Goal: Information Seeking & Learning: Learn about a topic

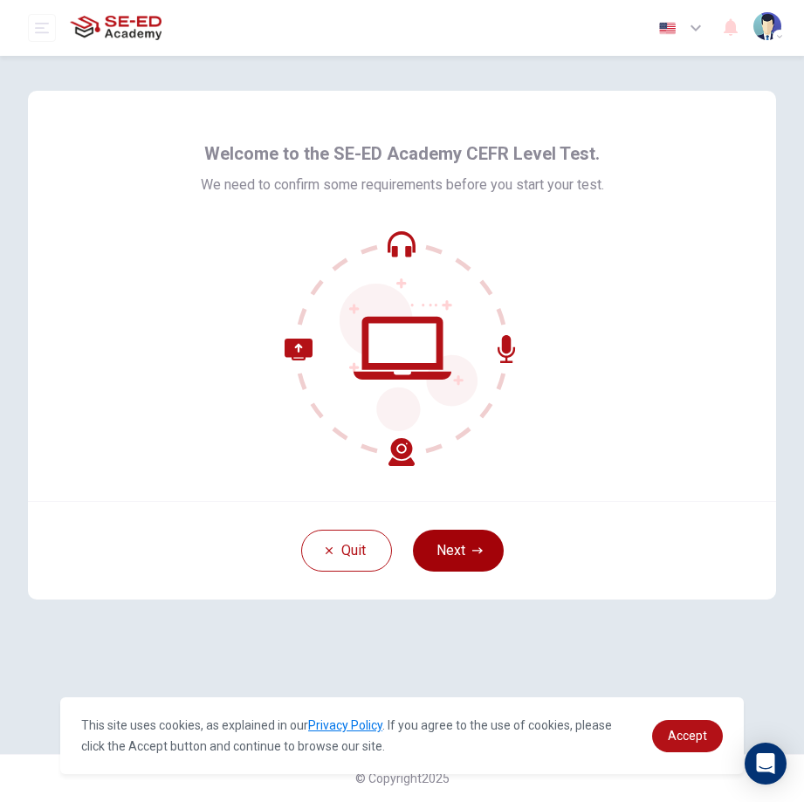
click at [454, 551] on button "Next" at bounding box center [458, 551] width 91 height 42
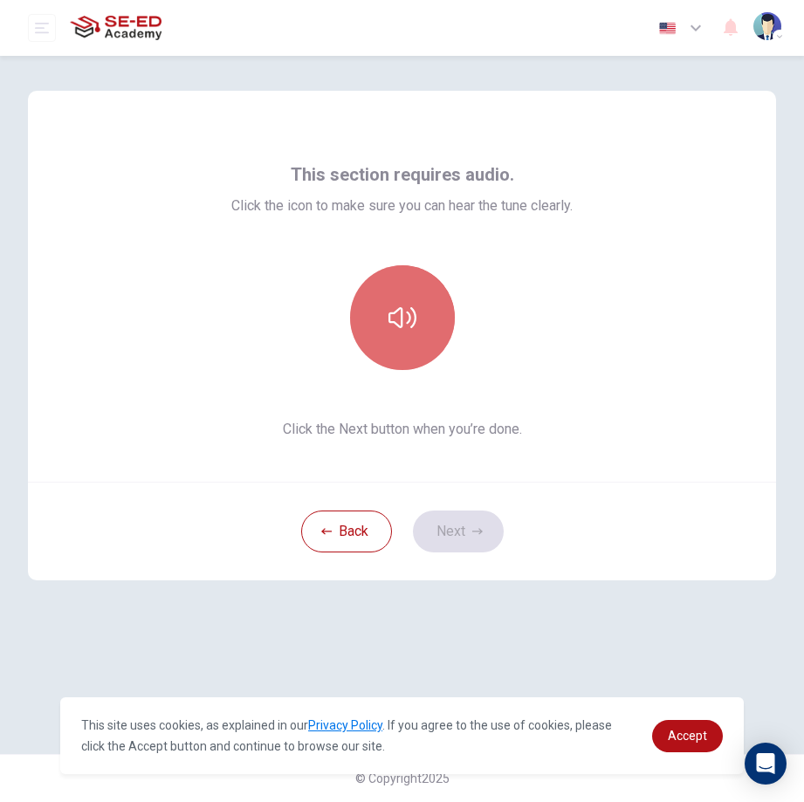
click at [378, 291] on button "button" at bounding box center [402, 317] width 105 height 105
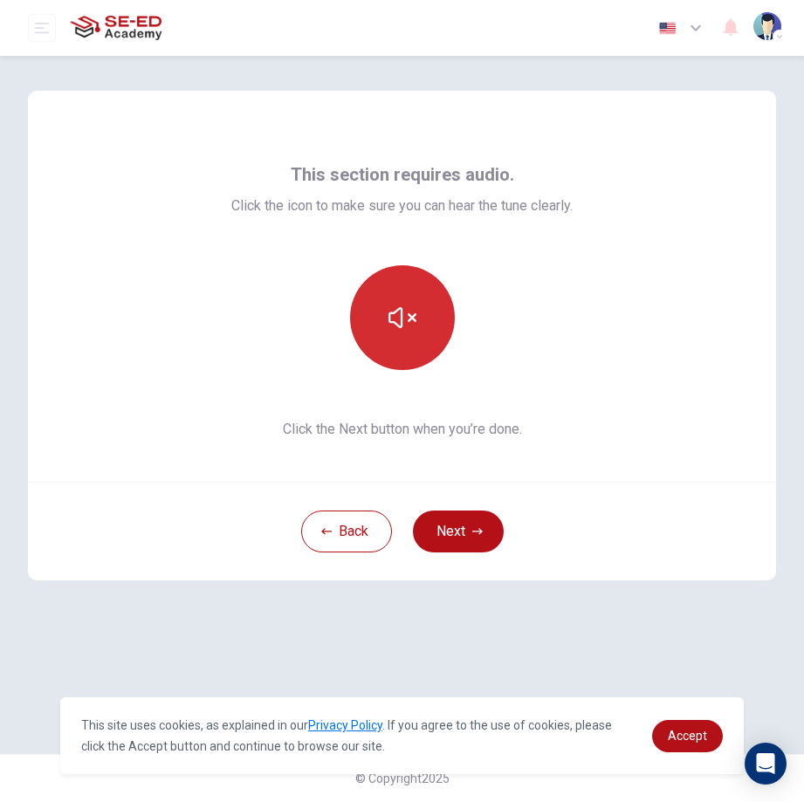
click at [426, 335] on button "button" at bounding box center [402, 317] width 105 height 105
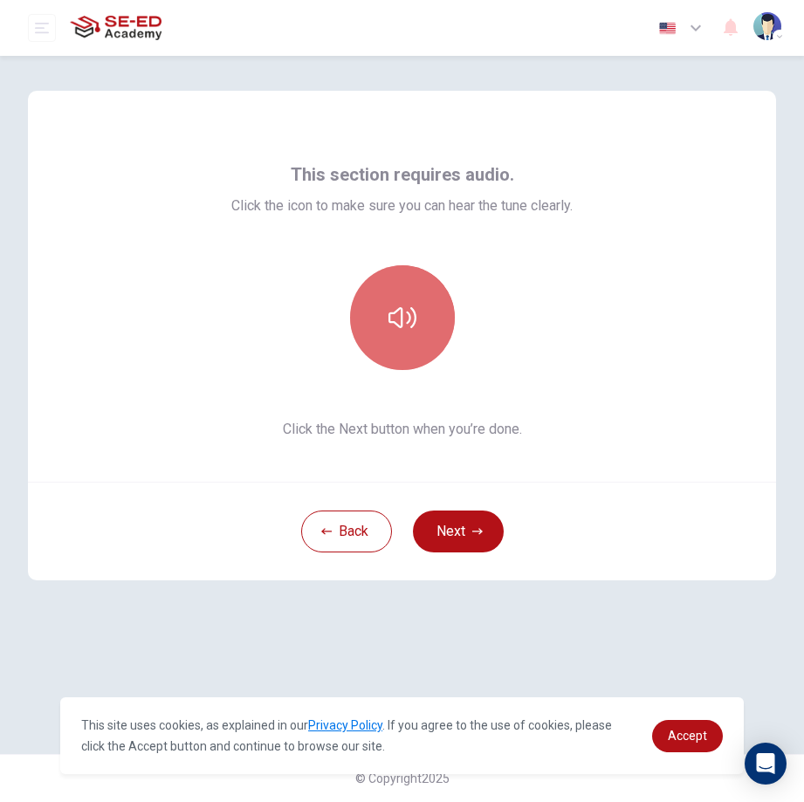
click at [425, 335] on button "button" at bounding box center [402, 317] width 105 height 105
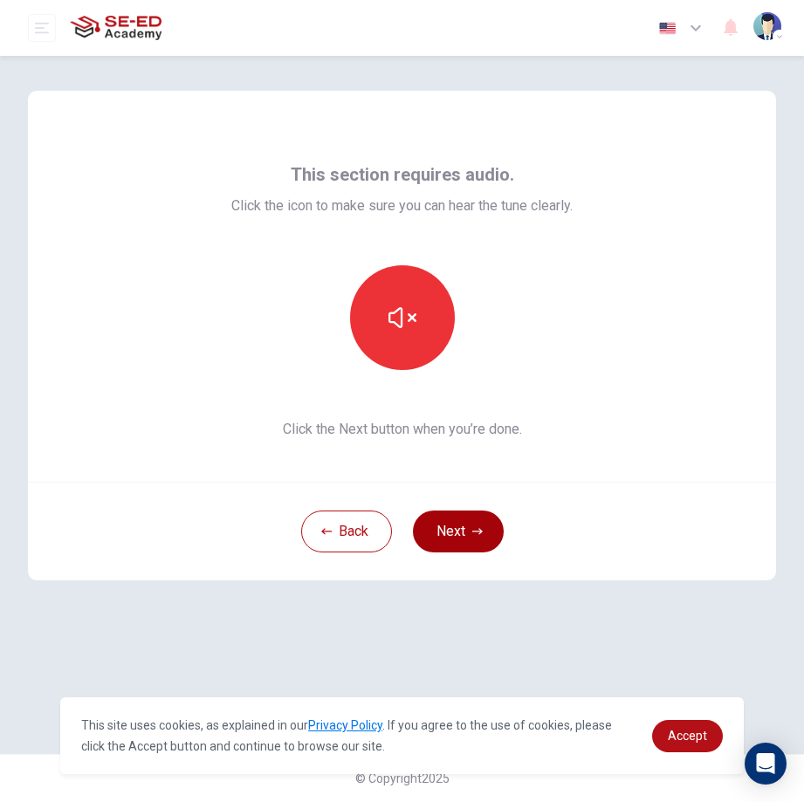
click at [475, 521] on button "Next" at bounding box center [458, 531] width 91 height 42
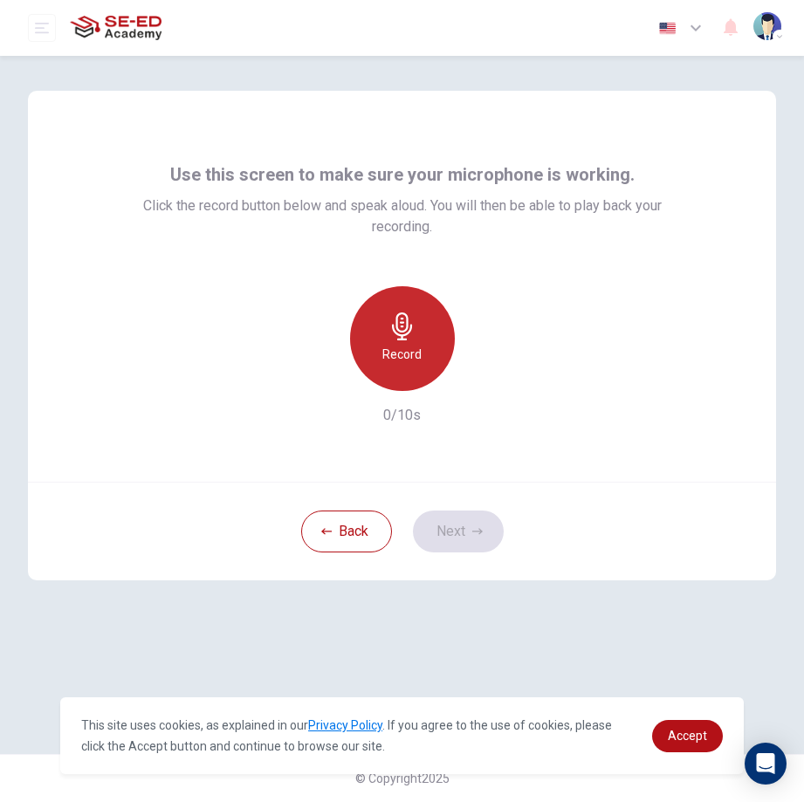
click at [400, 362] on h6 "Record" at bounding box center [401, 354] width 39 height 21
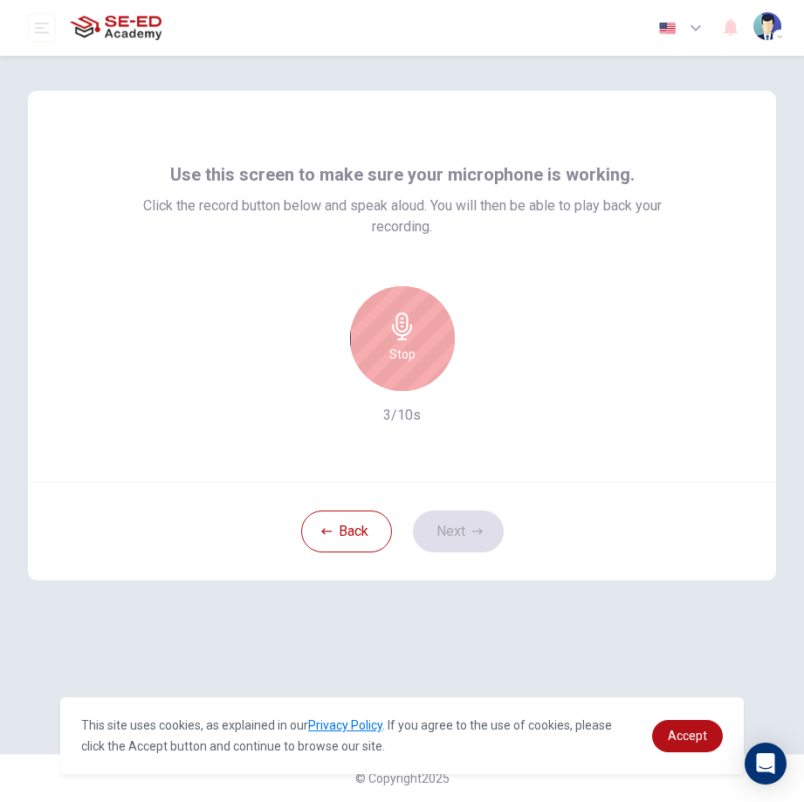
click at [418, 334] on div "Stop" at bounding box center [402, 338] width 105 height 105
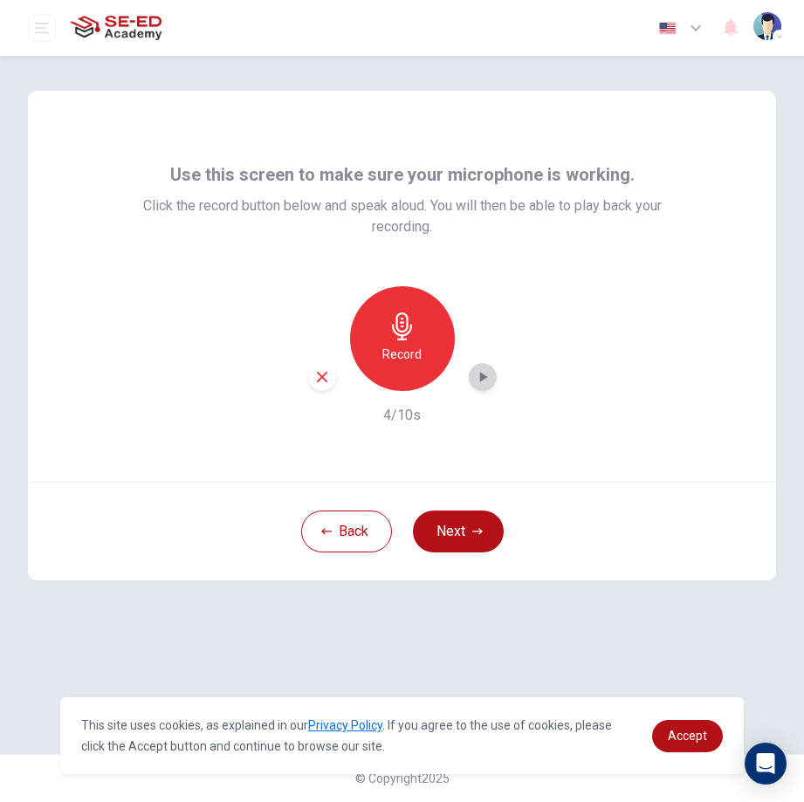
click at [491, 380] on div "button" at bounding box center [483, 377] width 28 height 28
click at [314, 377] on icon "button" at bounding box center [322, 377] width 16 height 16
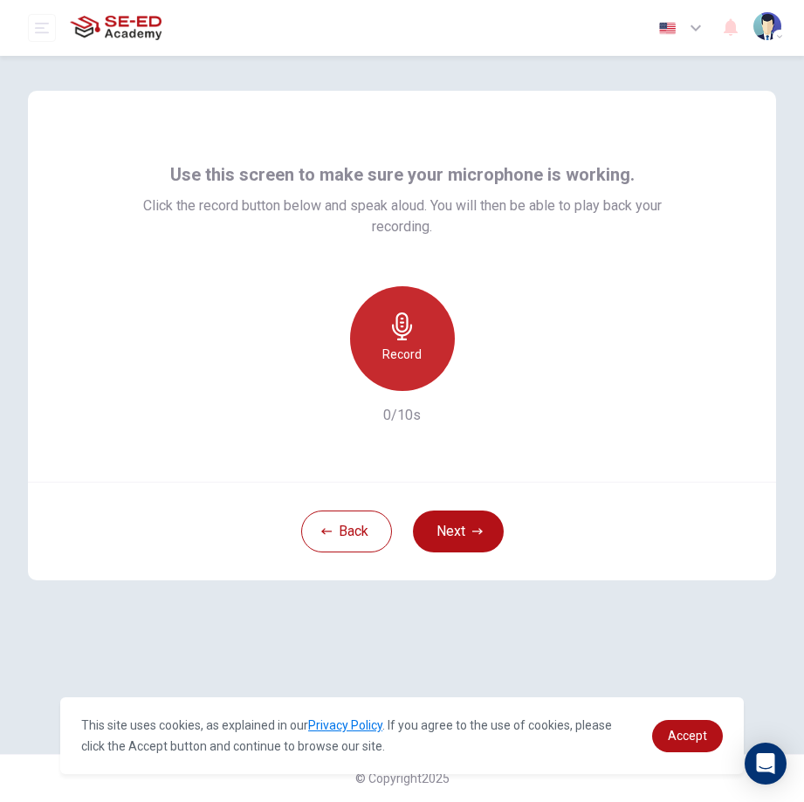
click at [377, 339] on div "Record" at bounding box center [402, 338] width 105 height 105
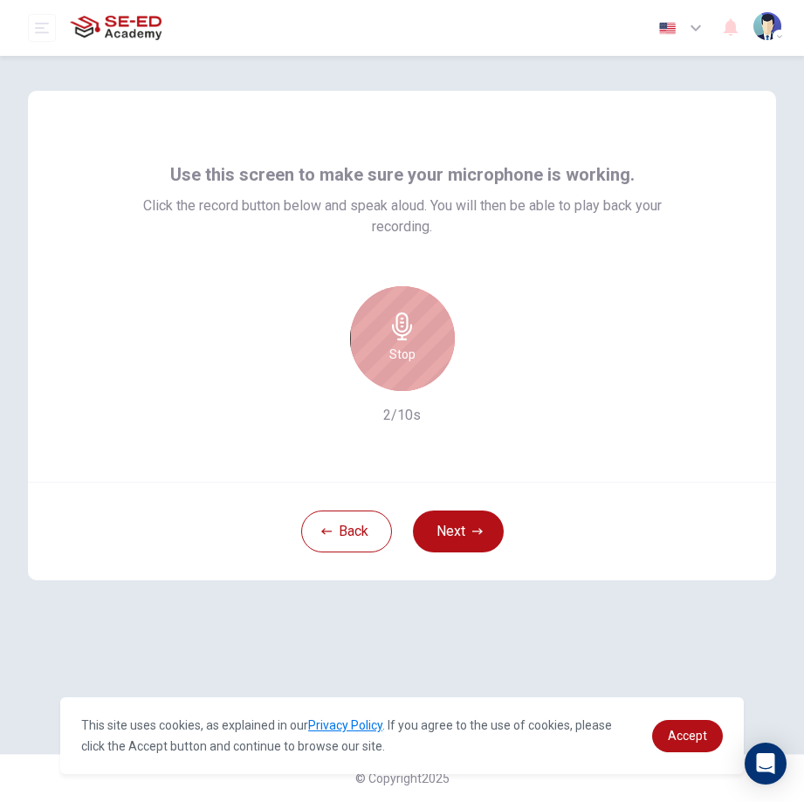
click at [397, 327] on icon "button" at bounding box center [402, 326] width 20 height 28
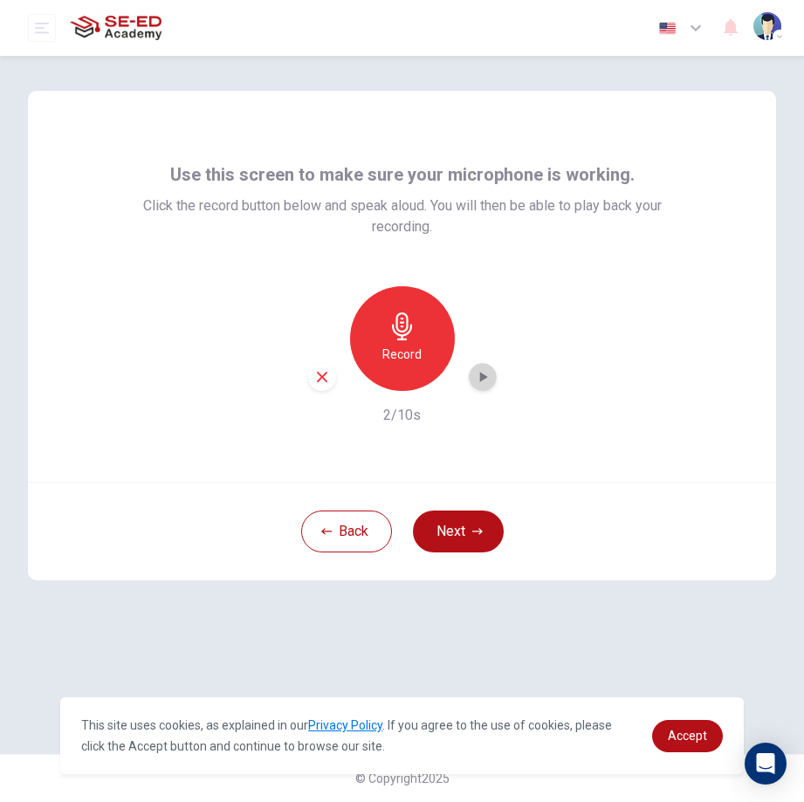
click at [472, 379] on div "button" at bounding box center [483, 377] width 28 height 28
click at [319, 370] on icon "button" at bounding box center [322, 377] width 16 height 16
click at [400, 341] on div "Record" at bounding box center [402, 338] width 105 height 105
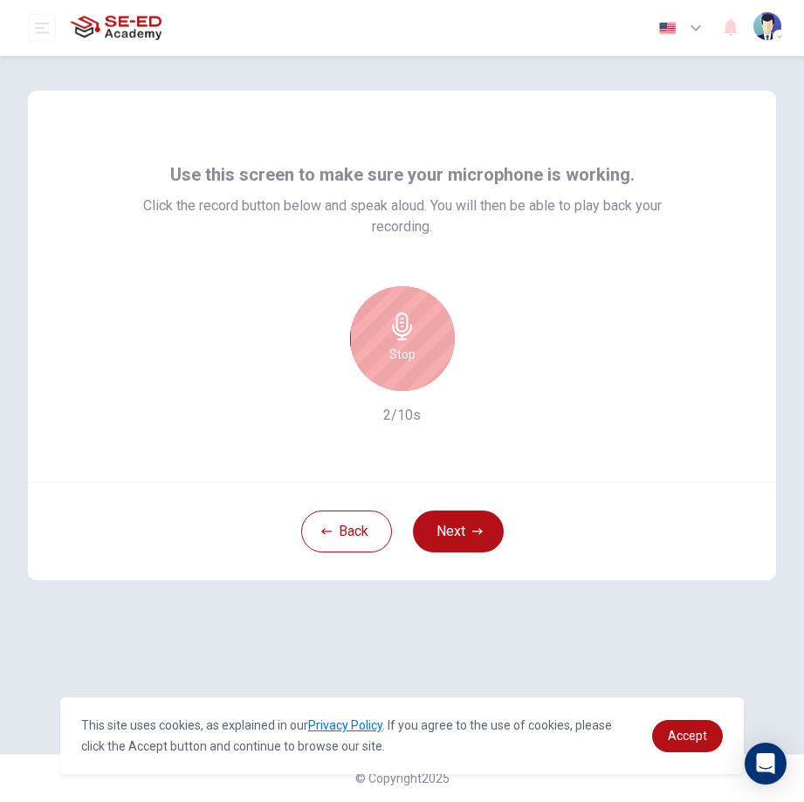
click at [403, 336] on icon "button" at bounding box center [402, 326] width 20 height 28
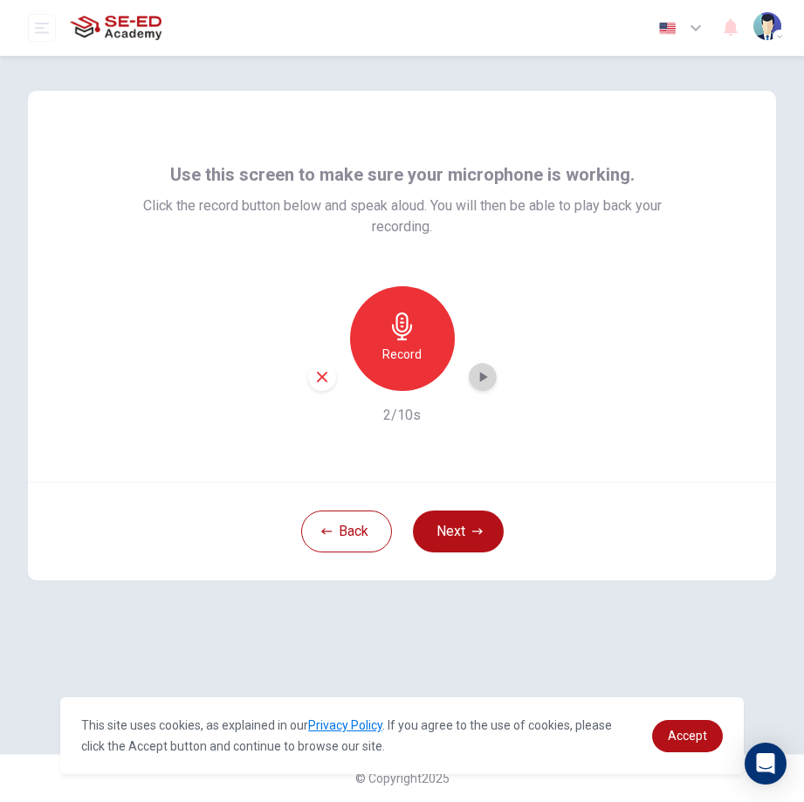
click at [491, 380] on div "button" at bounding box center [483, 377] width 28 height 28
click at [305, 364] on div "Record 2/10s" at bounding box center [402, 356] width 564 height 140
click at [317, 382] on icon "button" at bounding box center [322, 377] width 16 height 16
click at [482, 520] on button "Next" at bounding box center [458, 531] width 91 height 42
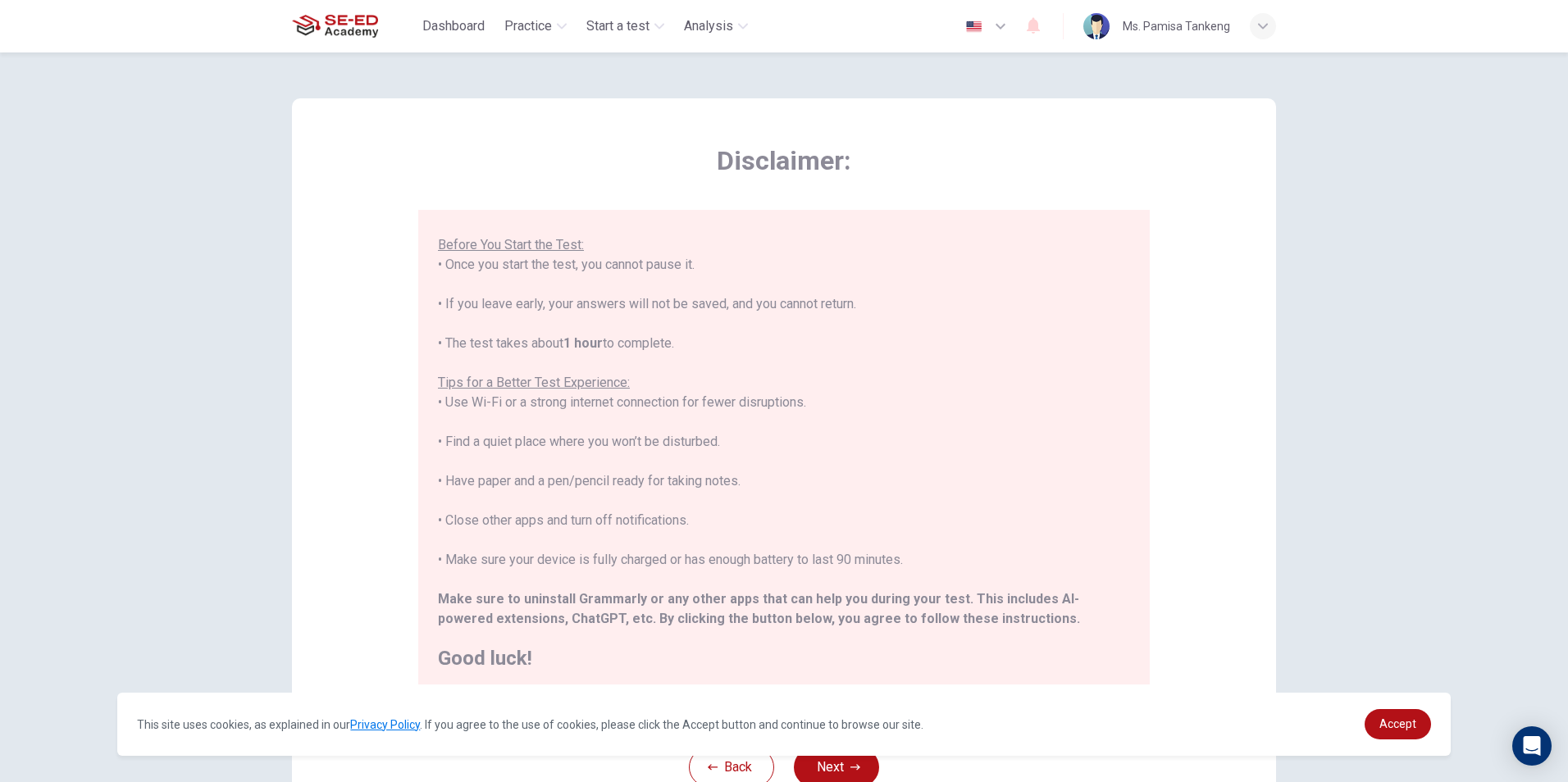
scroll to position [157, 0]
click at [755, 722] on span "Accept" at bounding box center [1397, 724] width 37 height 13
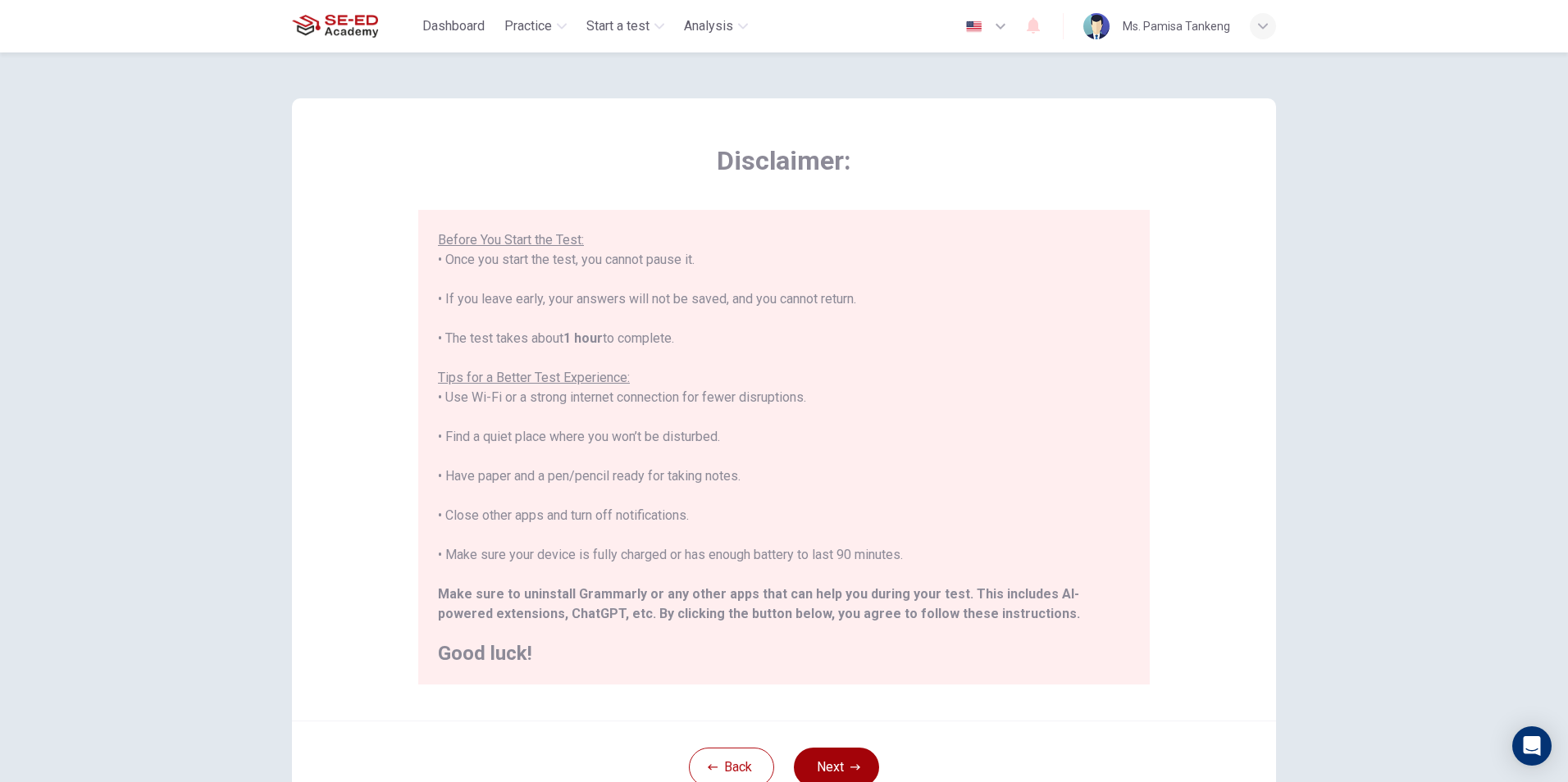
click at [755, 753] on button "Next" at bounding box center [837, 768] width 86 height 39
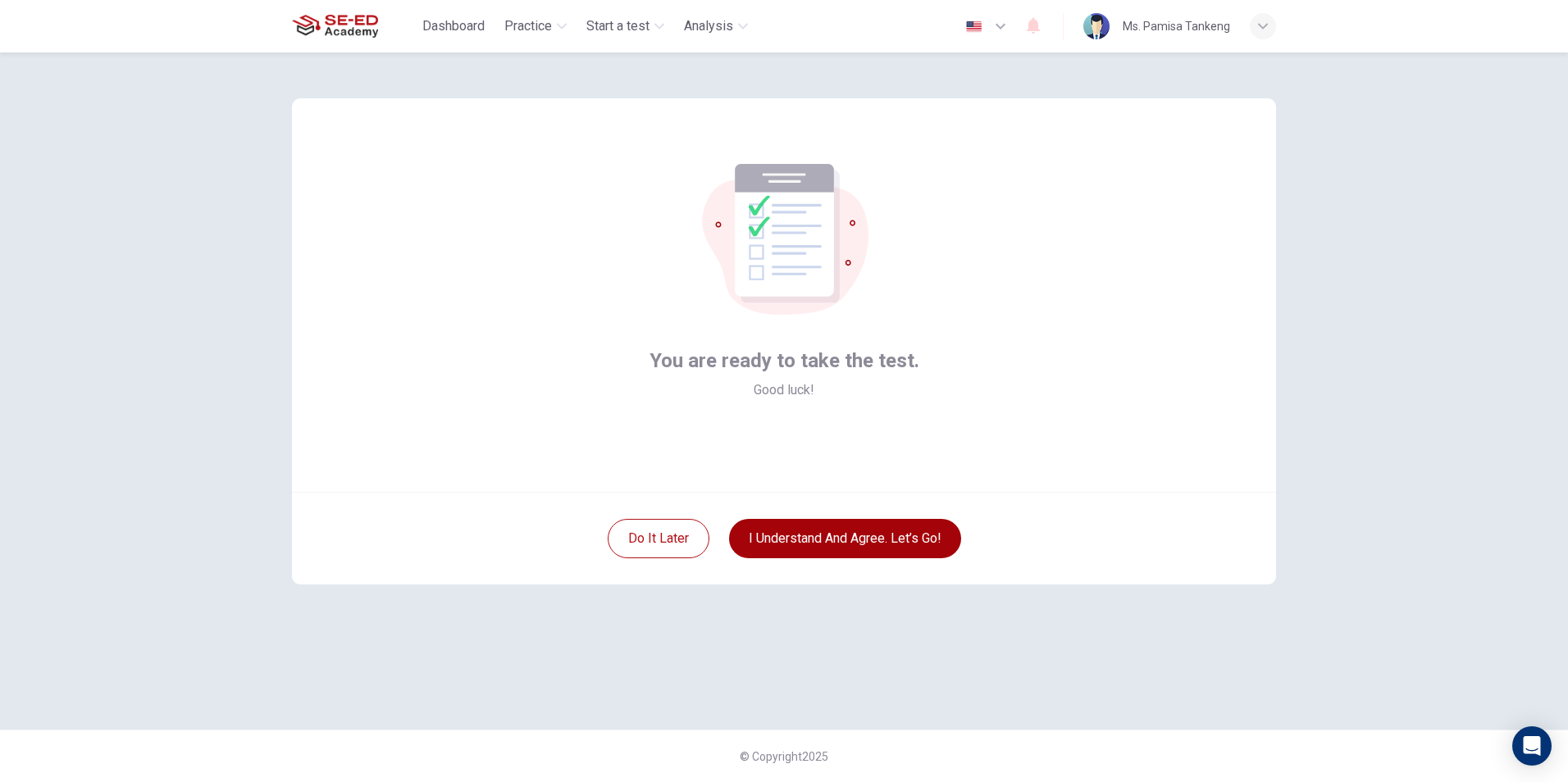
click at [755, 537] on button "I understand and agree. Let’s go!" at bounding box center [845, 539] width 232 height 39
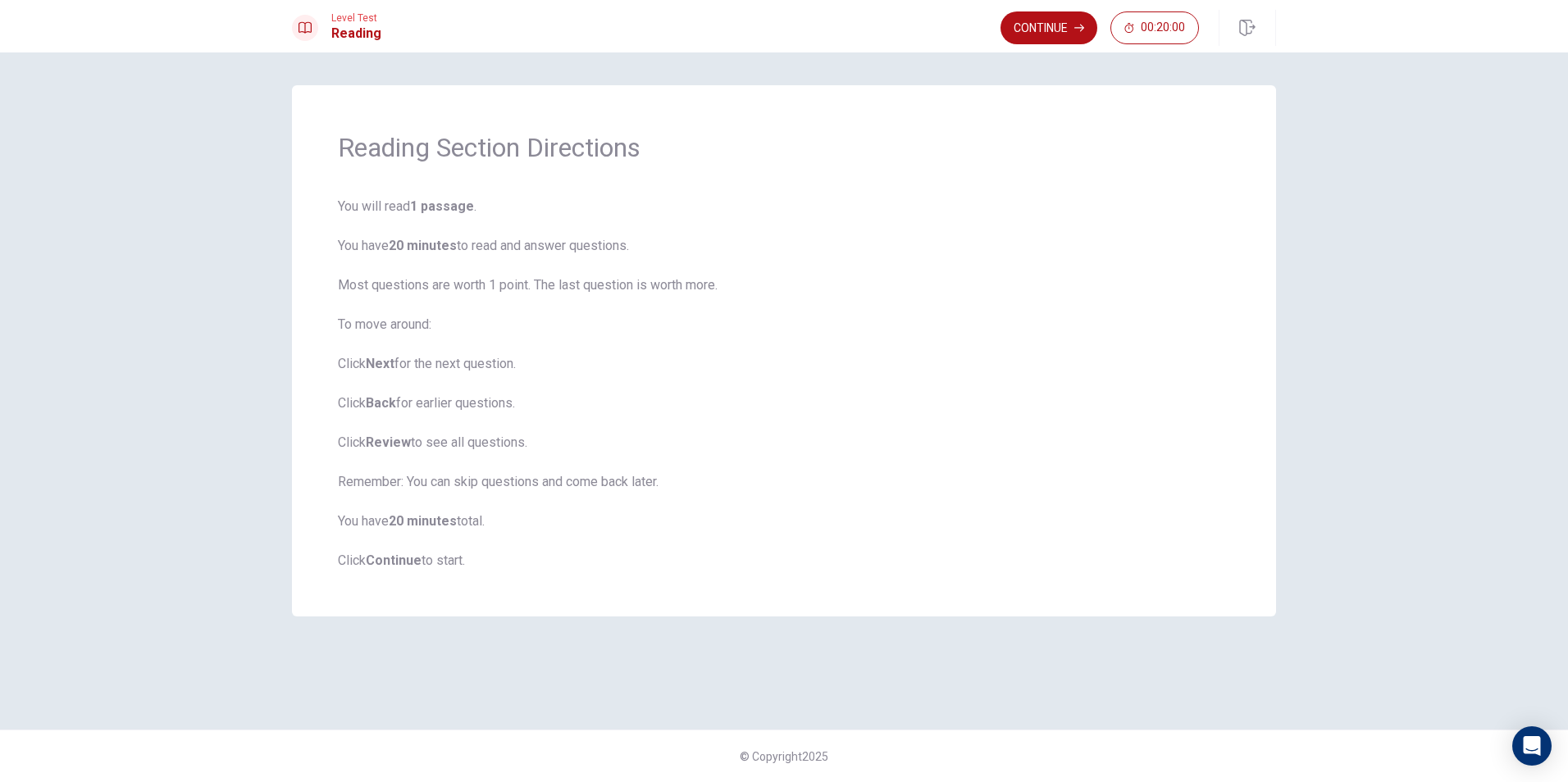
click at [396, 554] on b "Continue" at bounding box center [393, 560] width 55 height 16
click at [755, 24] on button "Continue" at bounding box center [1048, 27] width 97 height 33
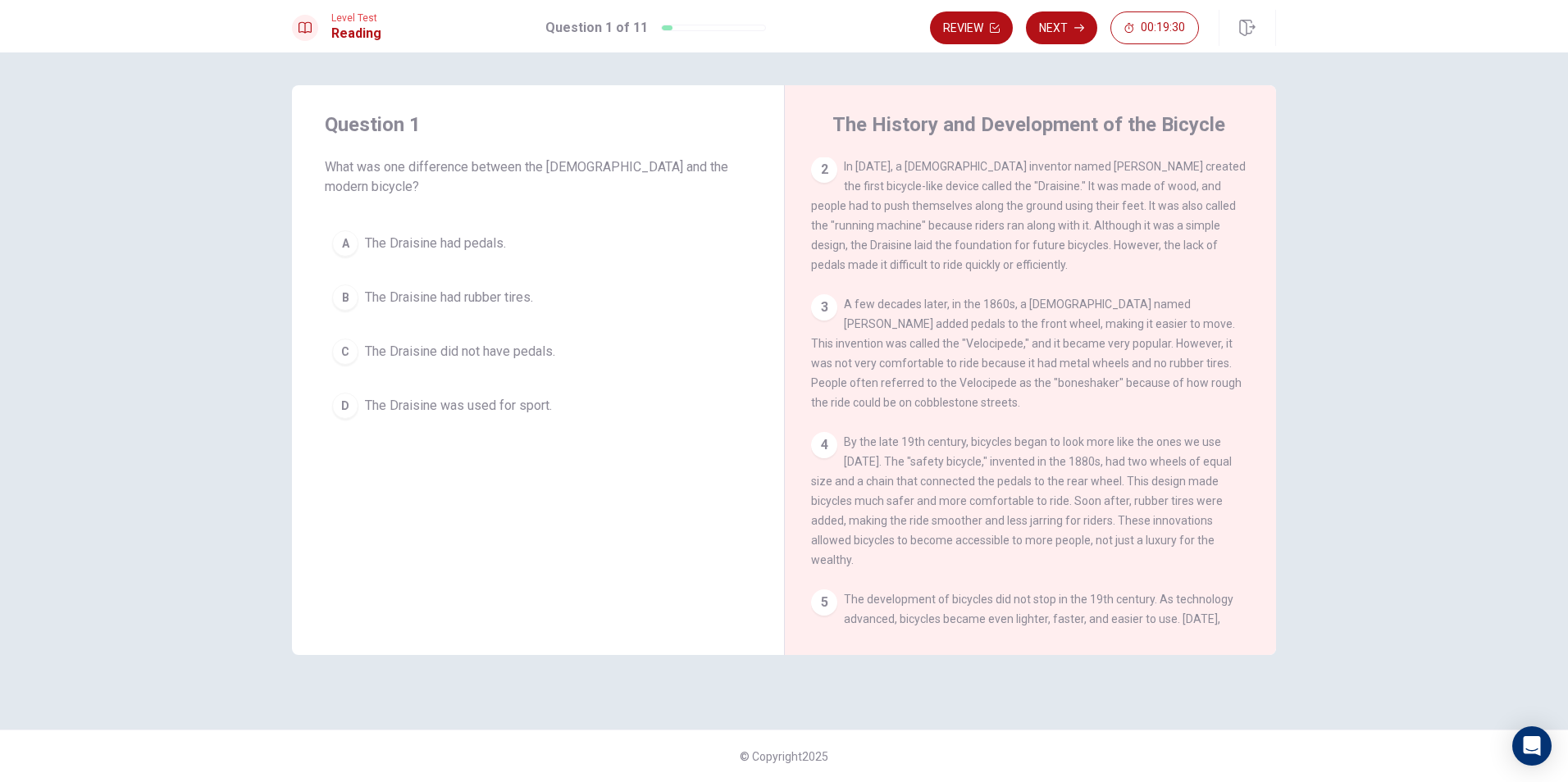
scroll to position [82, 0]
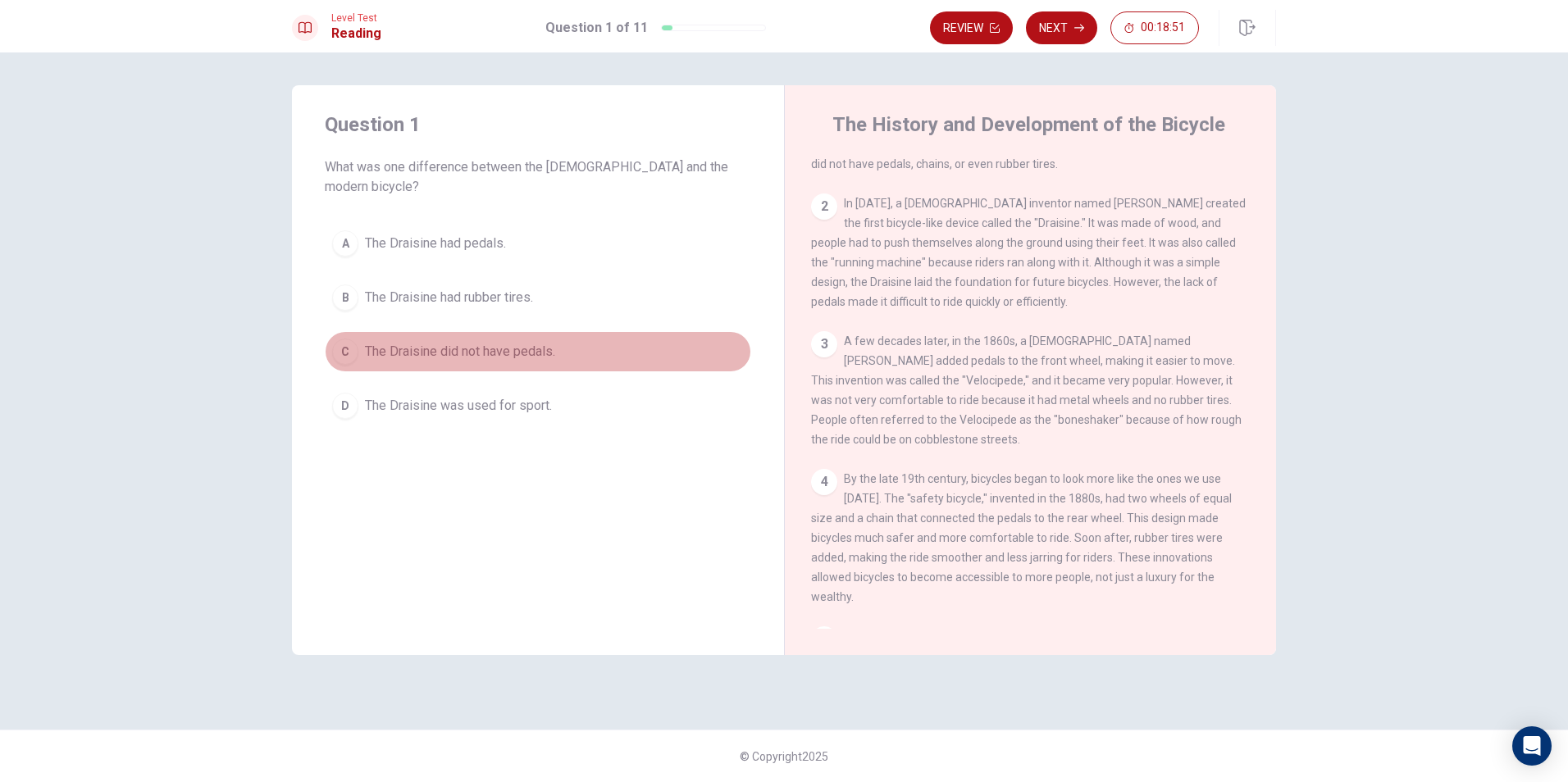
click at [334, 331] on button "C The Draisine did not have pedals." at bounding box center [538, 352] width 427 height 41
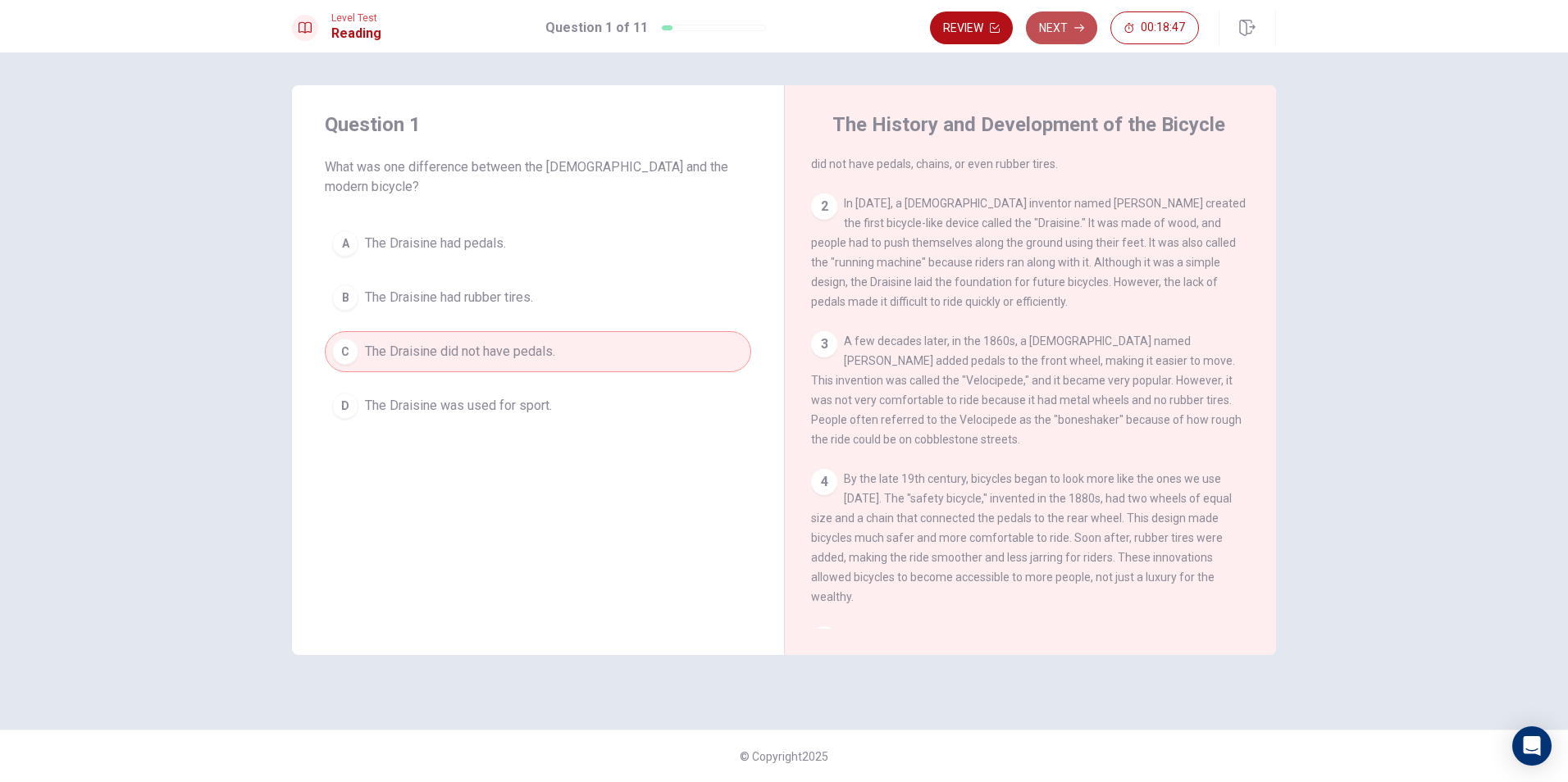
click at [755, 25] on button "Next" at bounding box center [1061, 27] width 71 height 33
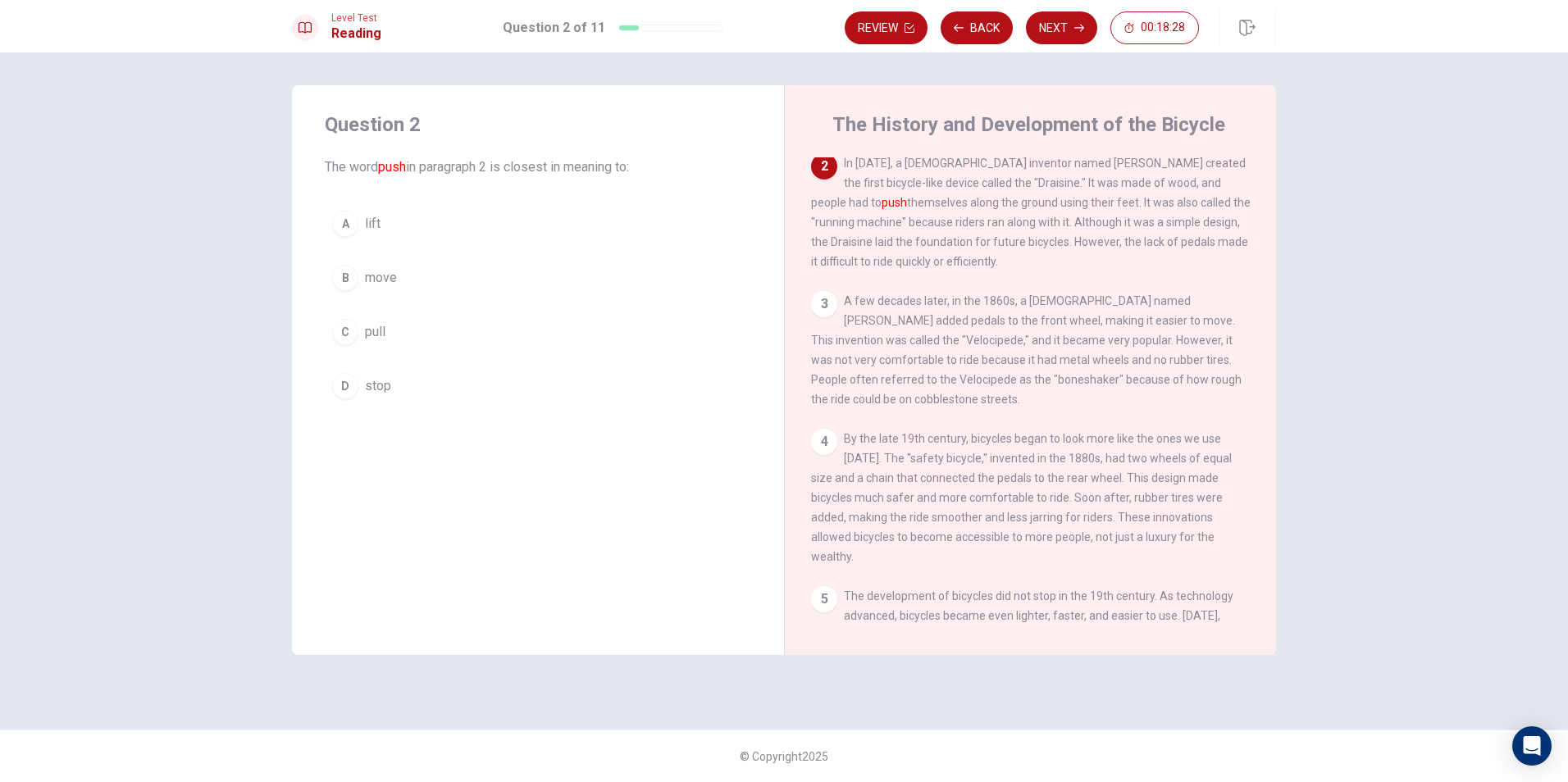
click at [345, 280] on div "B" at bounding box center [345, 278] width 26 height 26
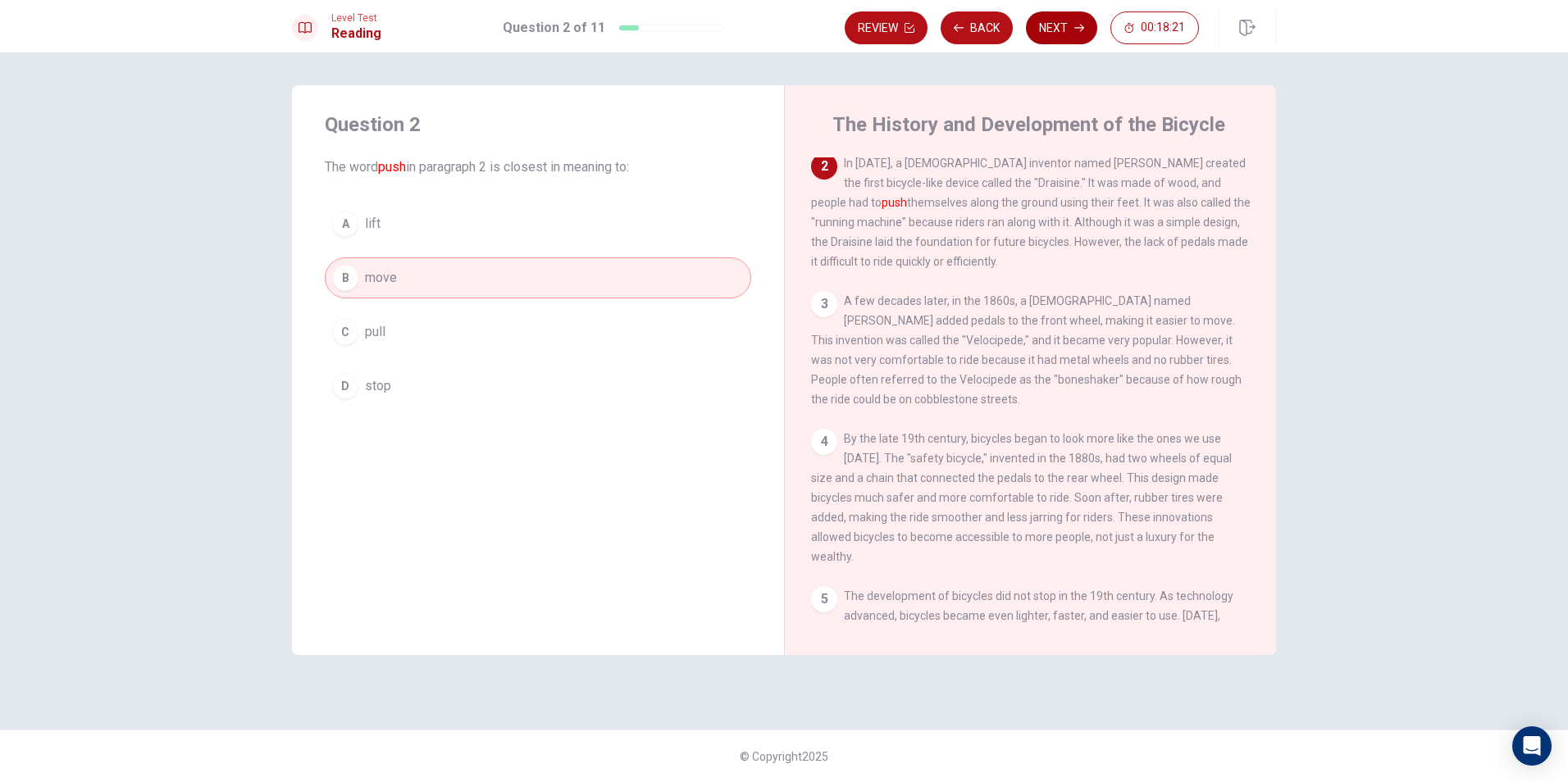
click at [755, 22] on button "Next" at bounding box center [1061, 27] width 71 height 33
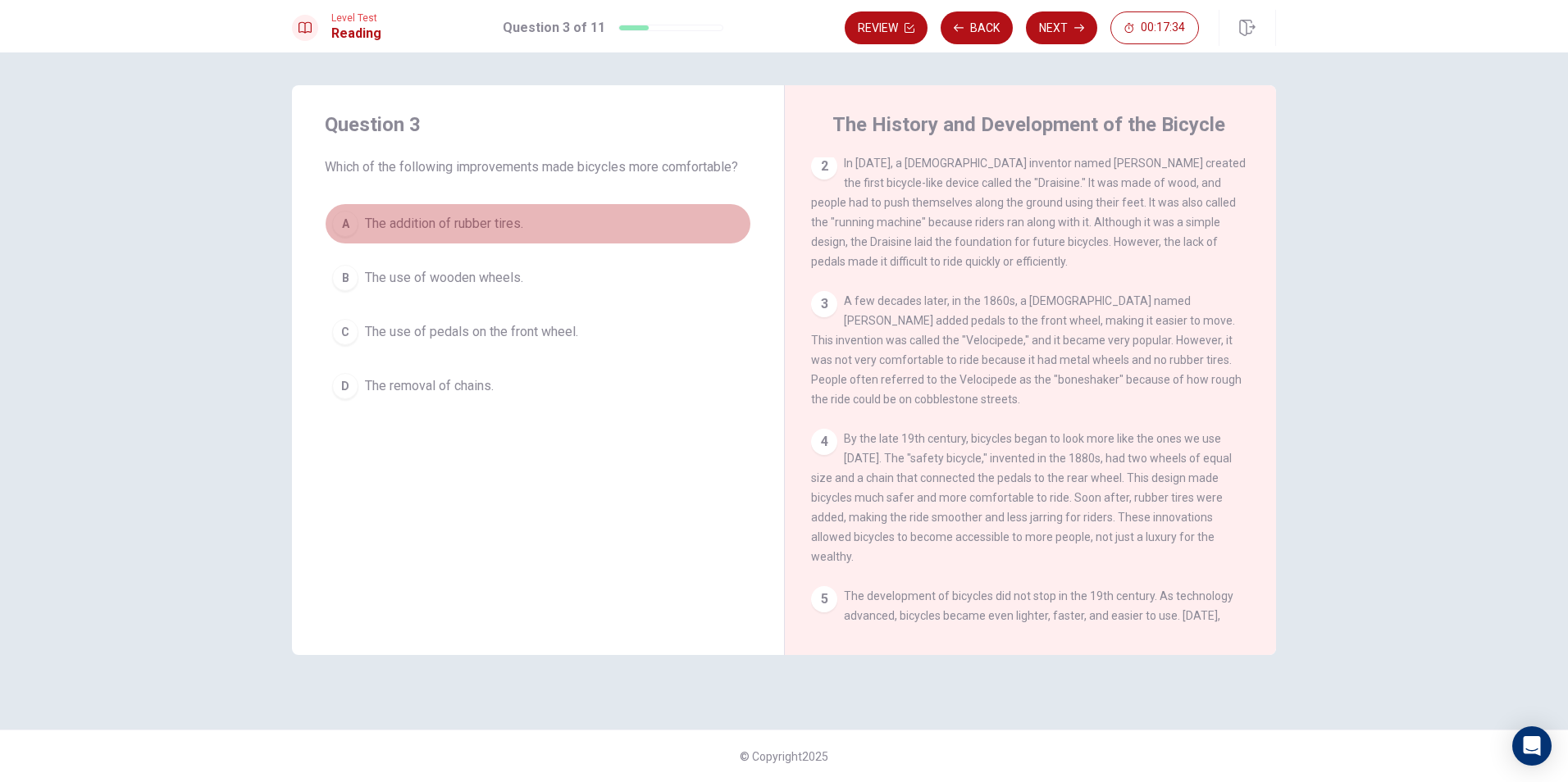
click at [486, 230] on span "The addition of rubber tires." at bounding box center [444, 224] width 158 height 20
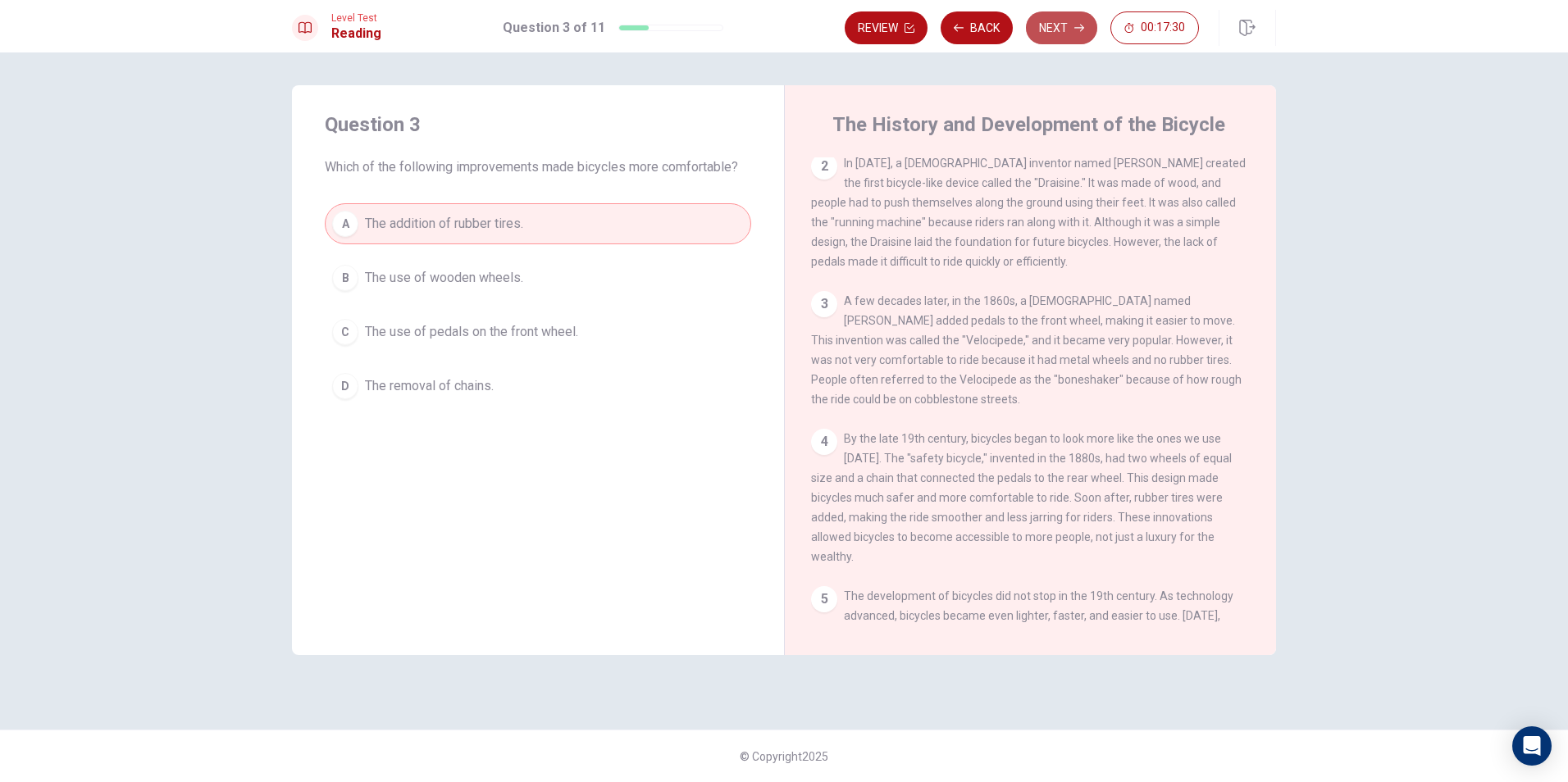
click at [755, 36] on button "Next" at bounding box center [1061, 27] width 71 height 33
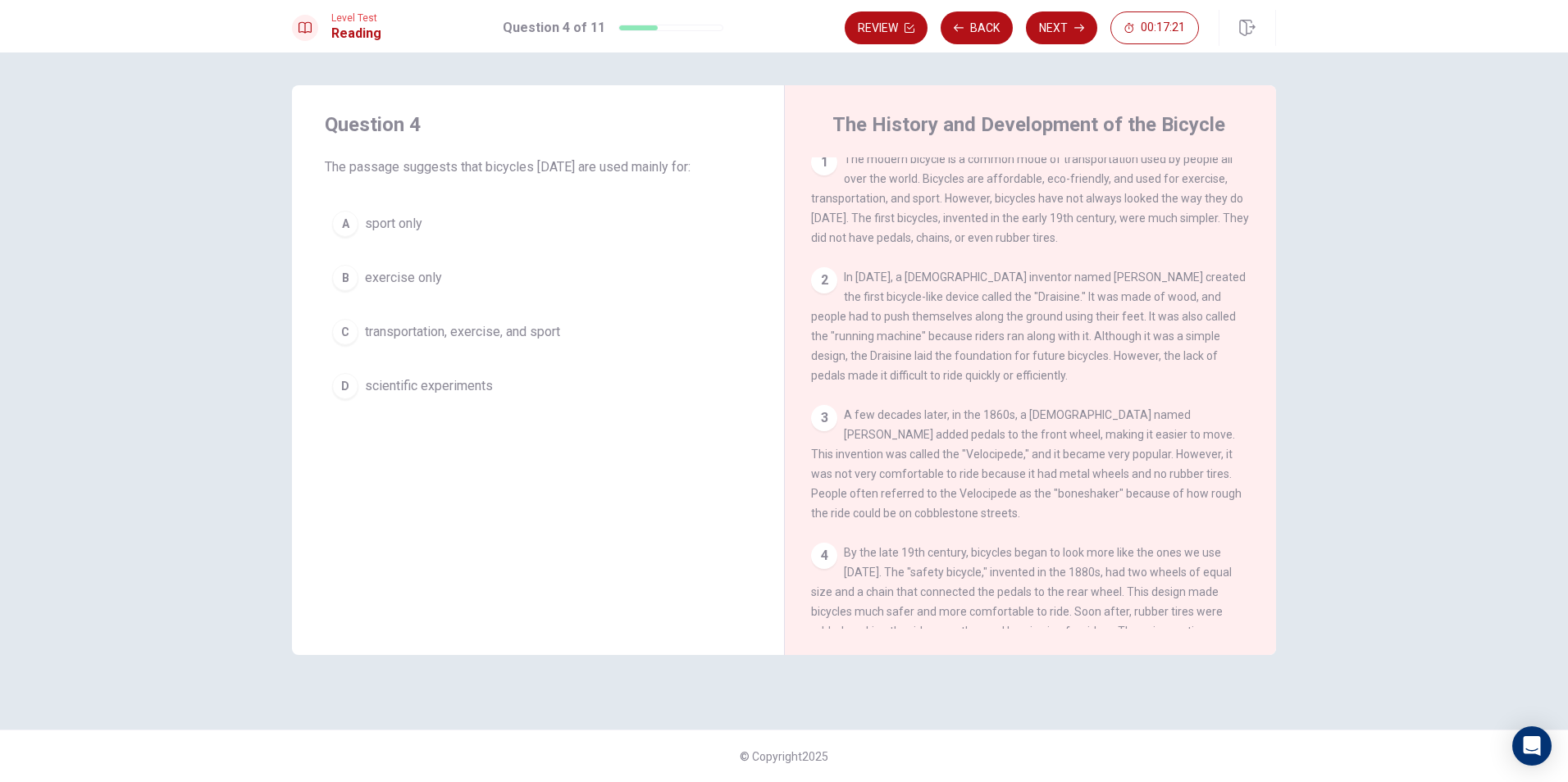
scroll to position [0, 0]
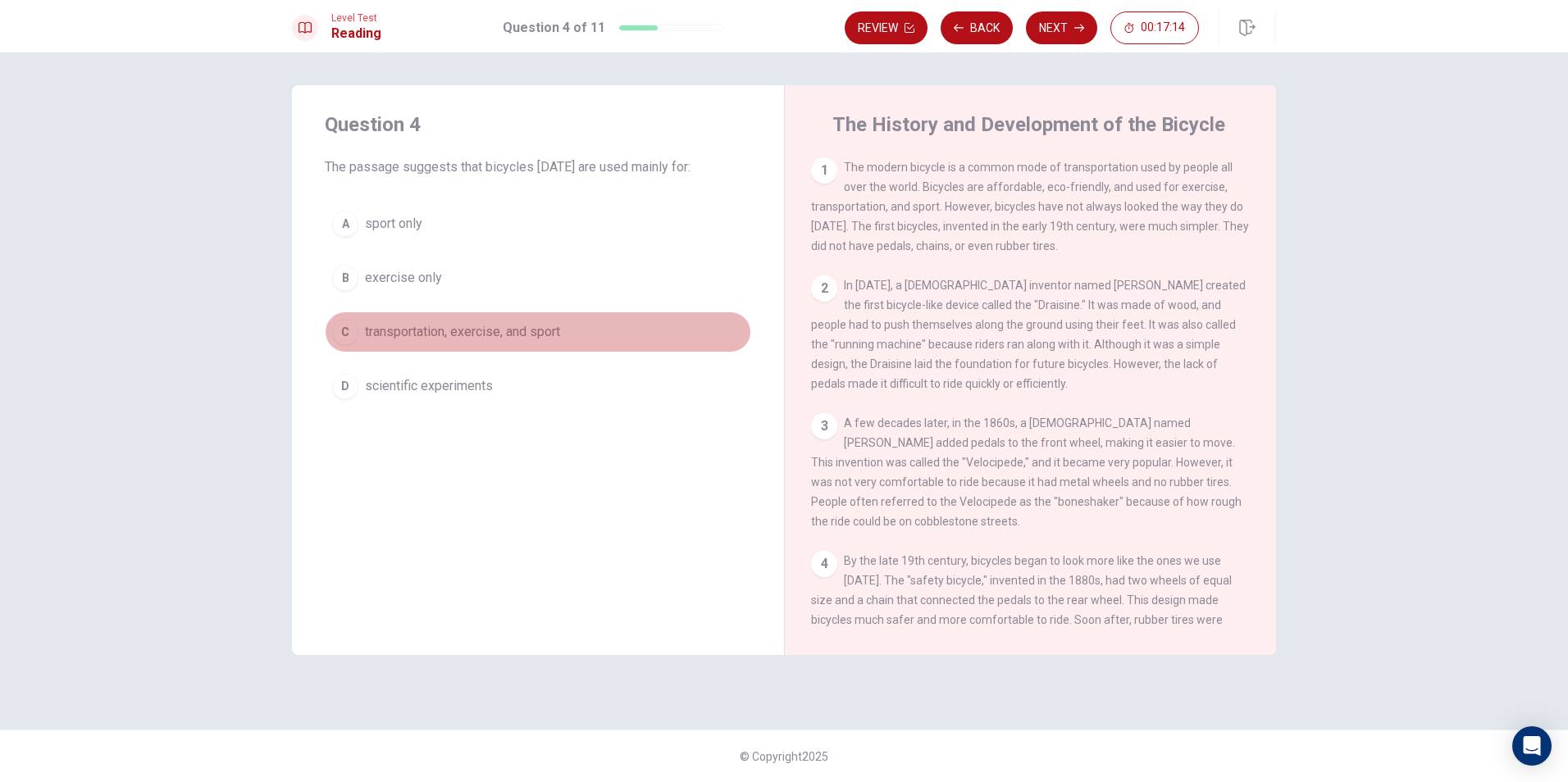
click at [429, 325] on span "transportation, exercise, and sport" at bounding box center [463, 332] width 196 height 20
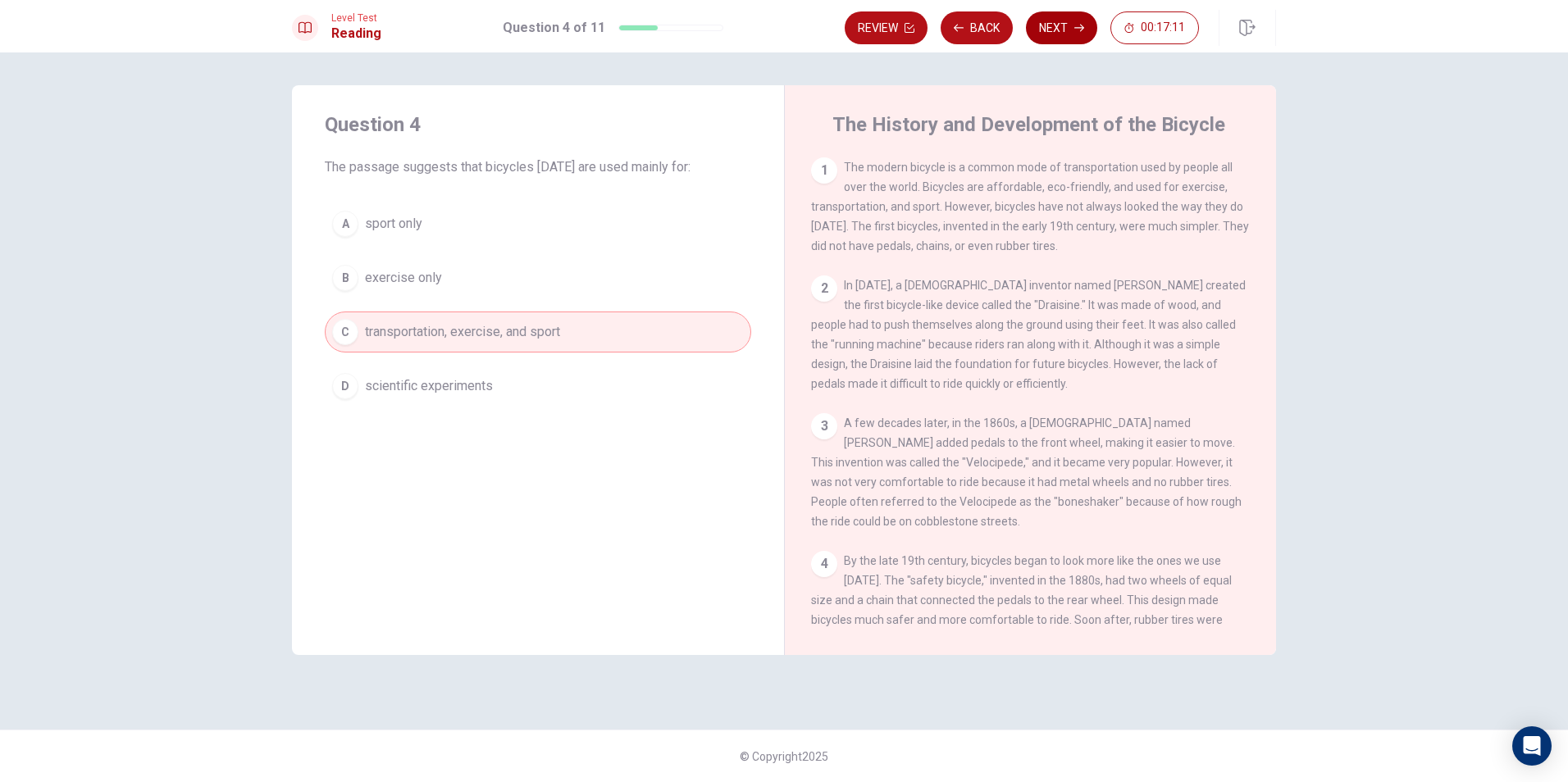
click at [755, 30] on button "Next" at bounding box center [1061, 27] width 71 height 33
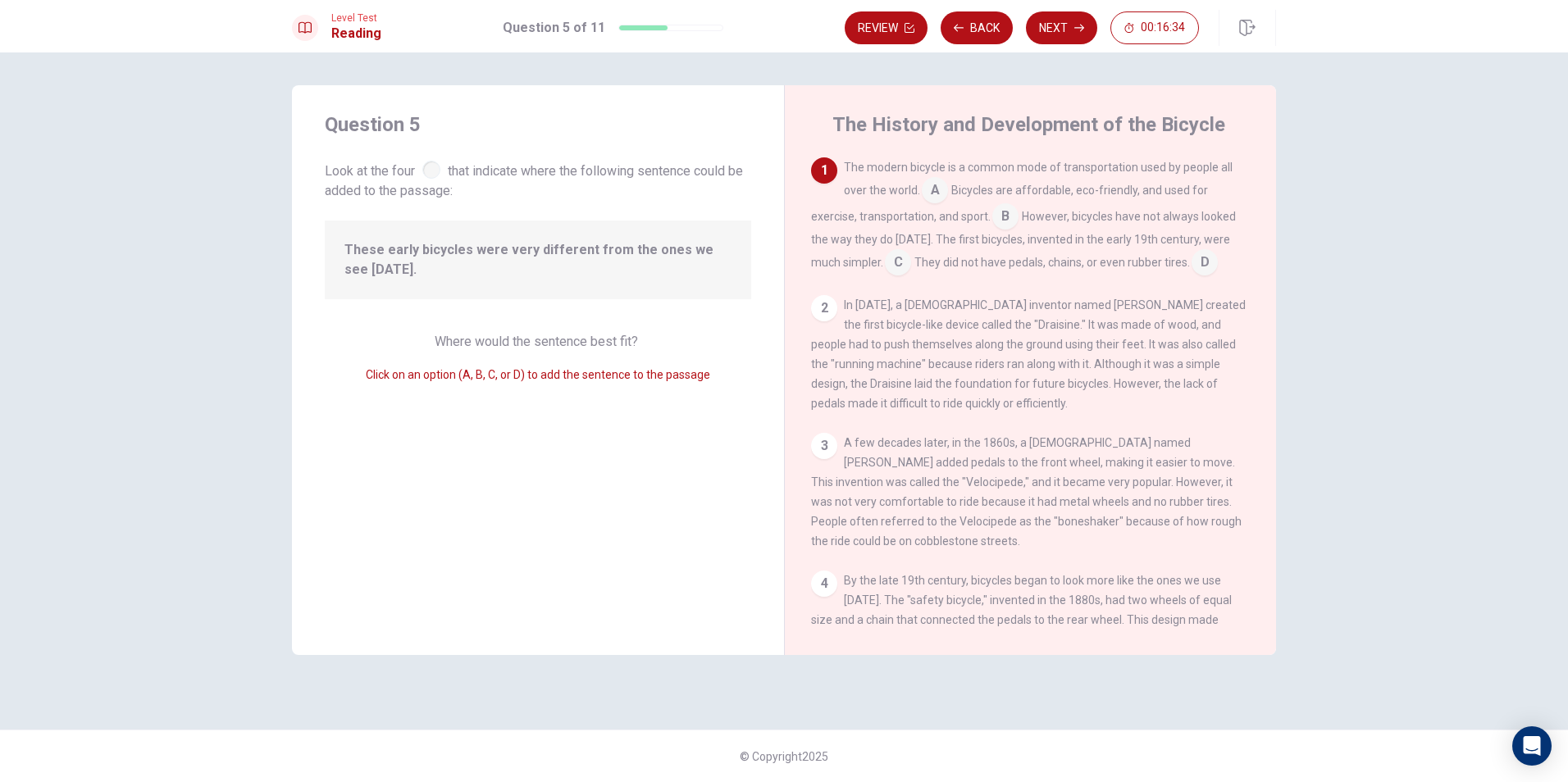
click at [755, 221] on input at bounding box center [1006, 218] width 26 height 26
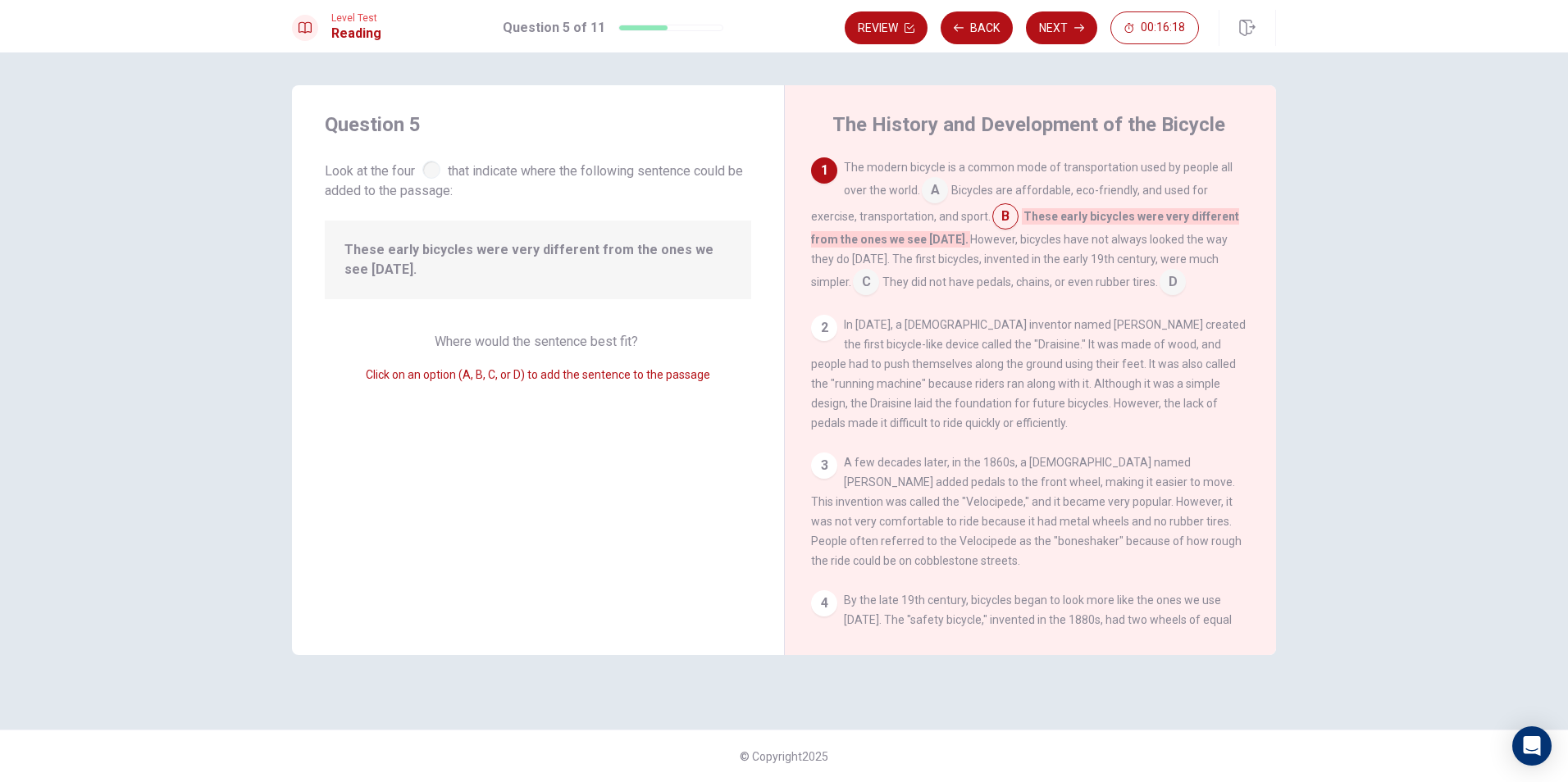
click at [755, 280] on input at bounding box center [866, 284] width 26 height 26
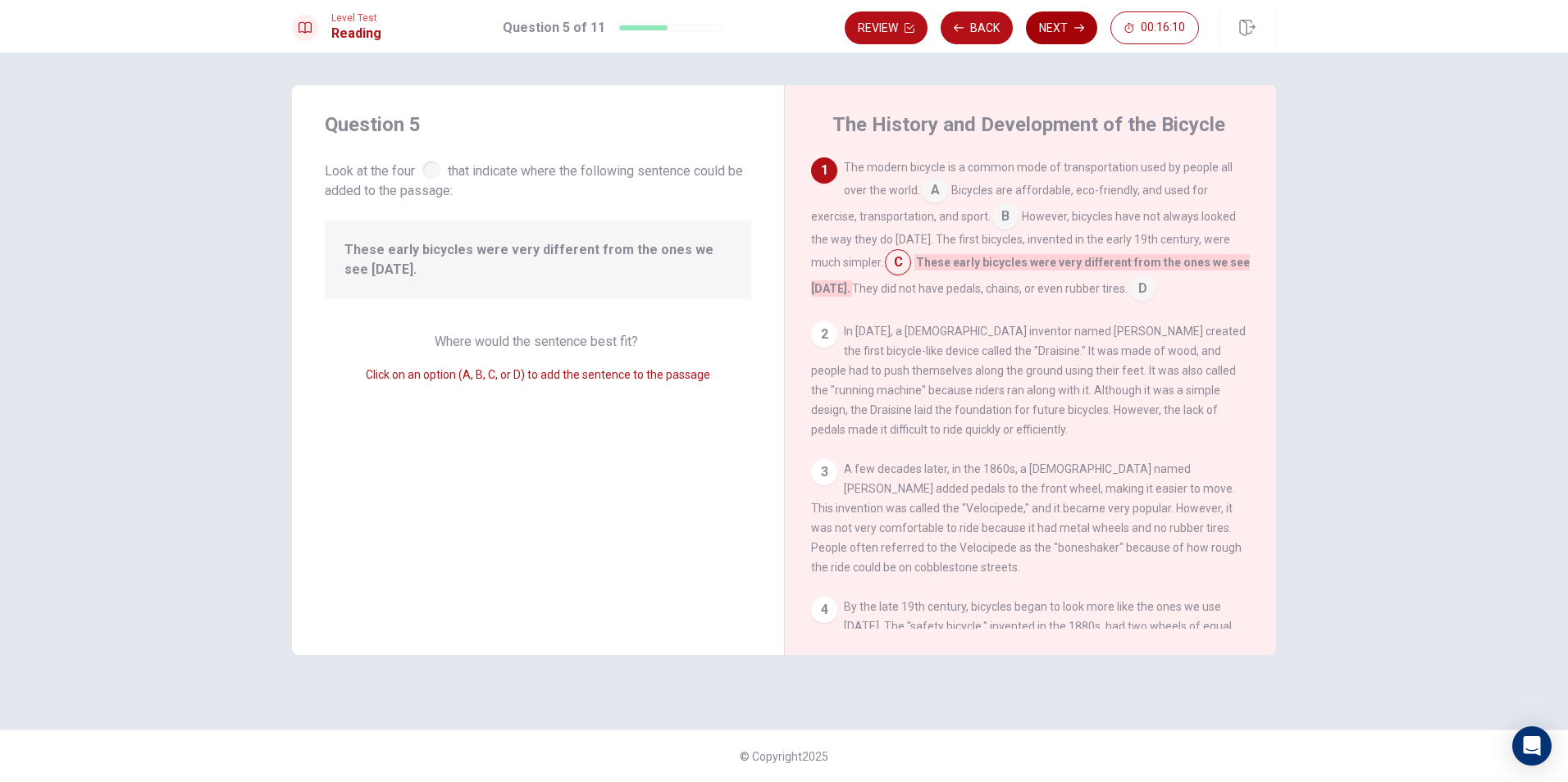
click at [755, 29] on button "Next" at bounding box center [1061, 27] width 71 height 33
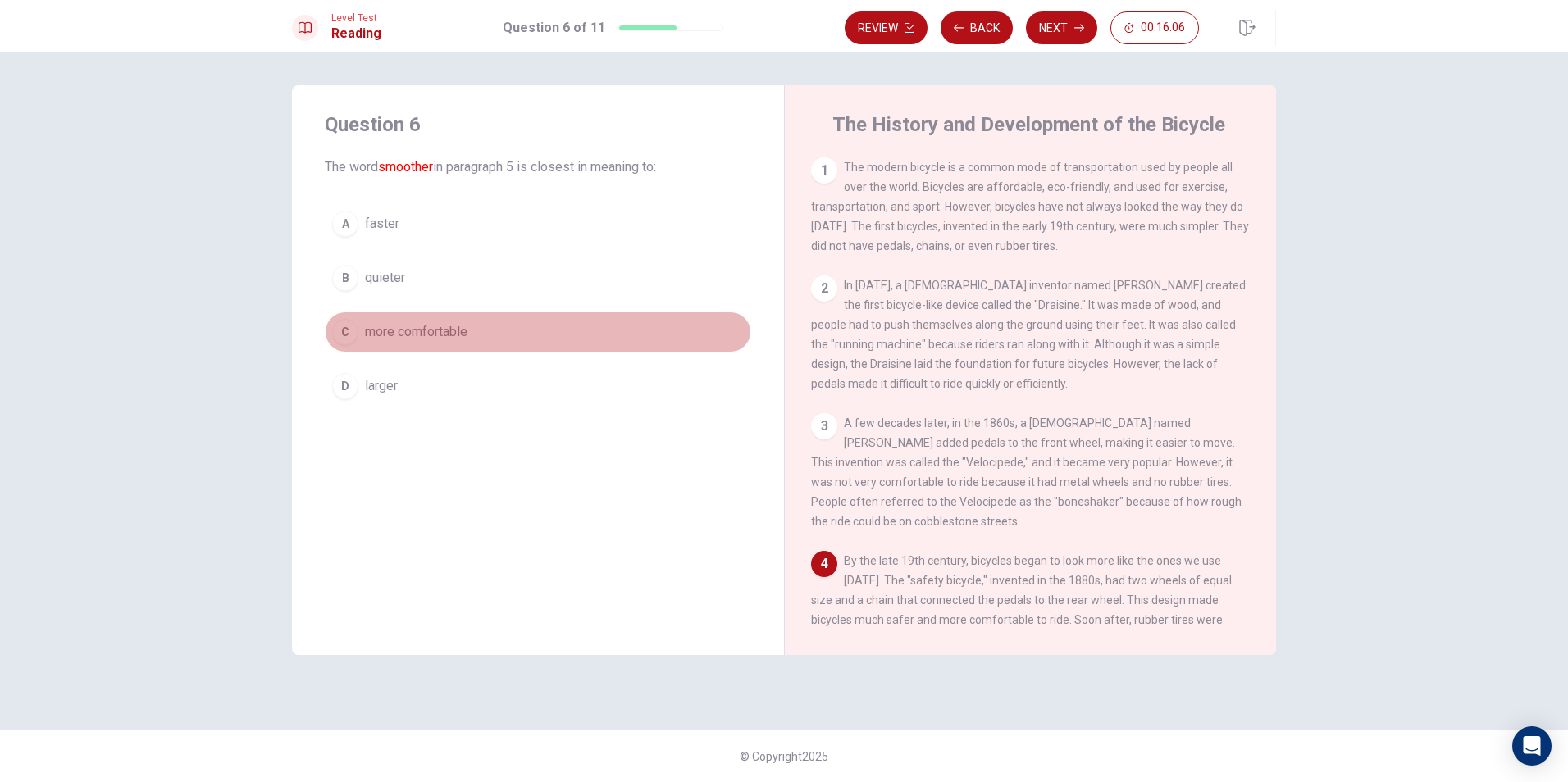
click at [390, 337] on span "more comfortable" at bounding box center [416, 332] width 102 height 20
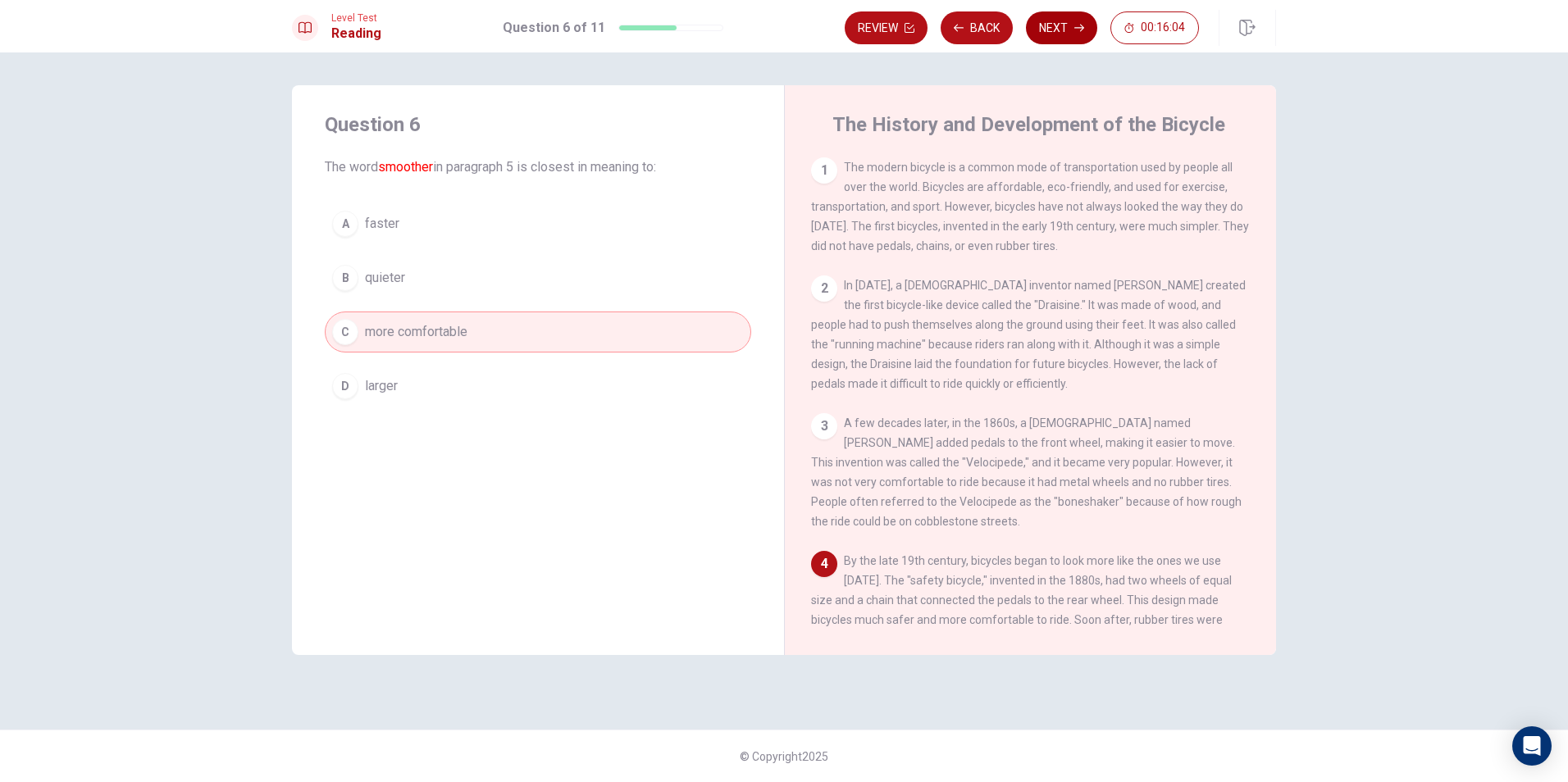
click at [755, 25] on button "Next" at bounding box center [1061, 27] width 71 height 33
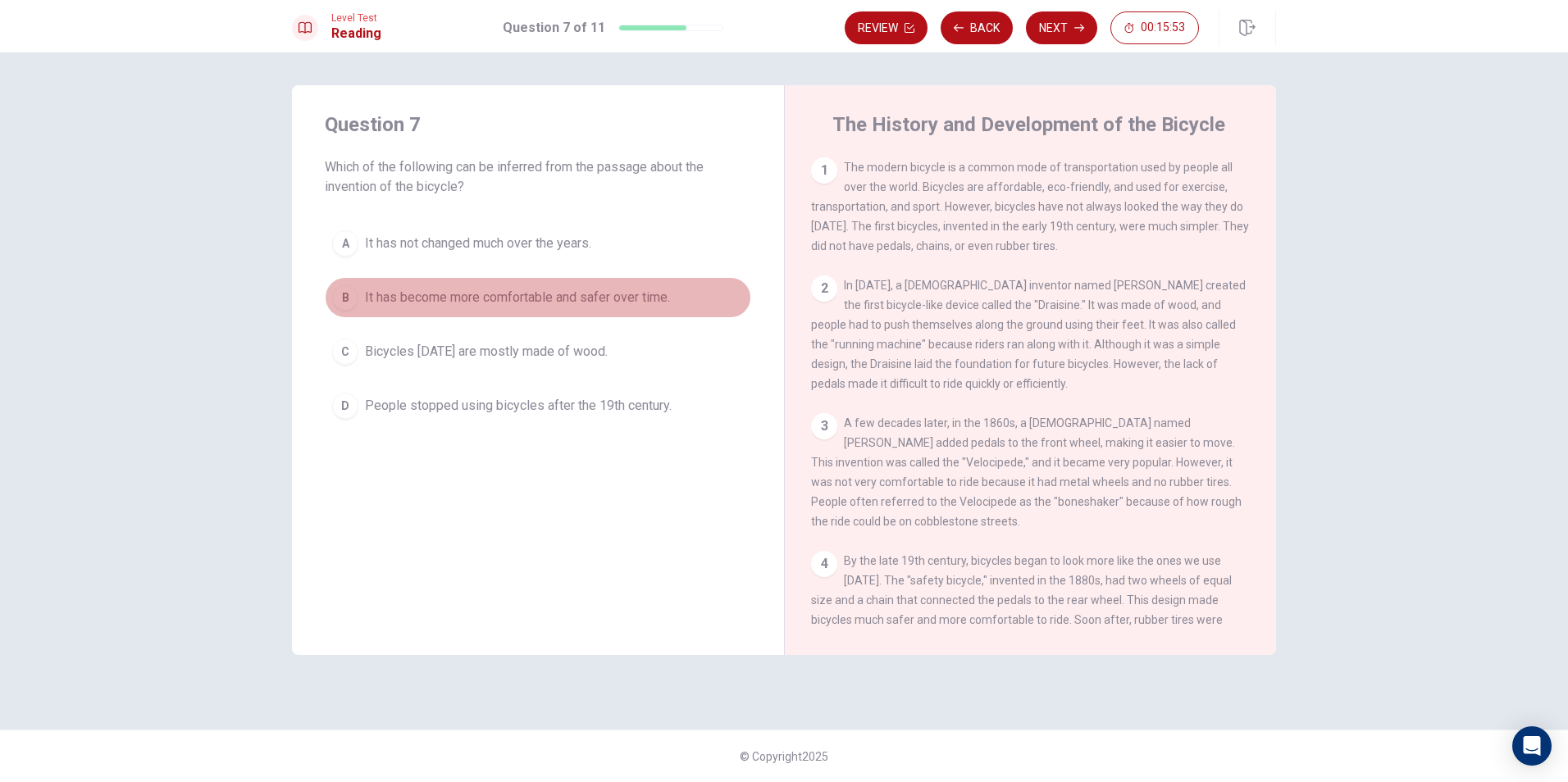
click at [654, 293] on span "It has become more comfortable and safer over time." at bounding box center [517, 297] width 306 height 20
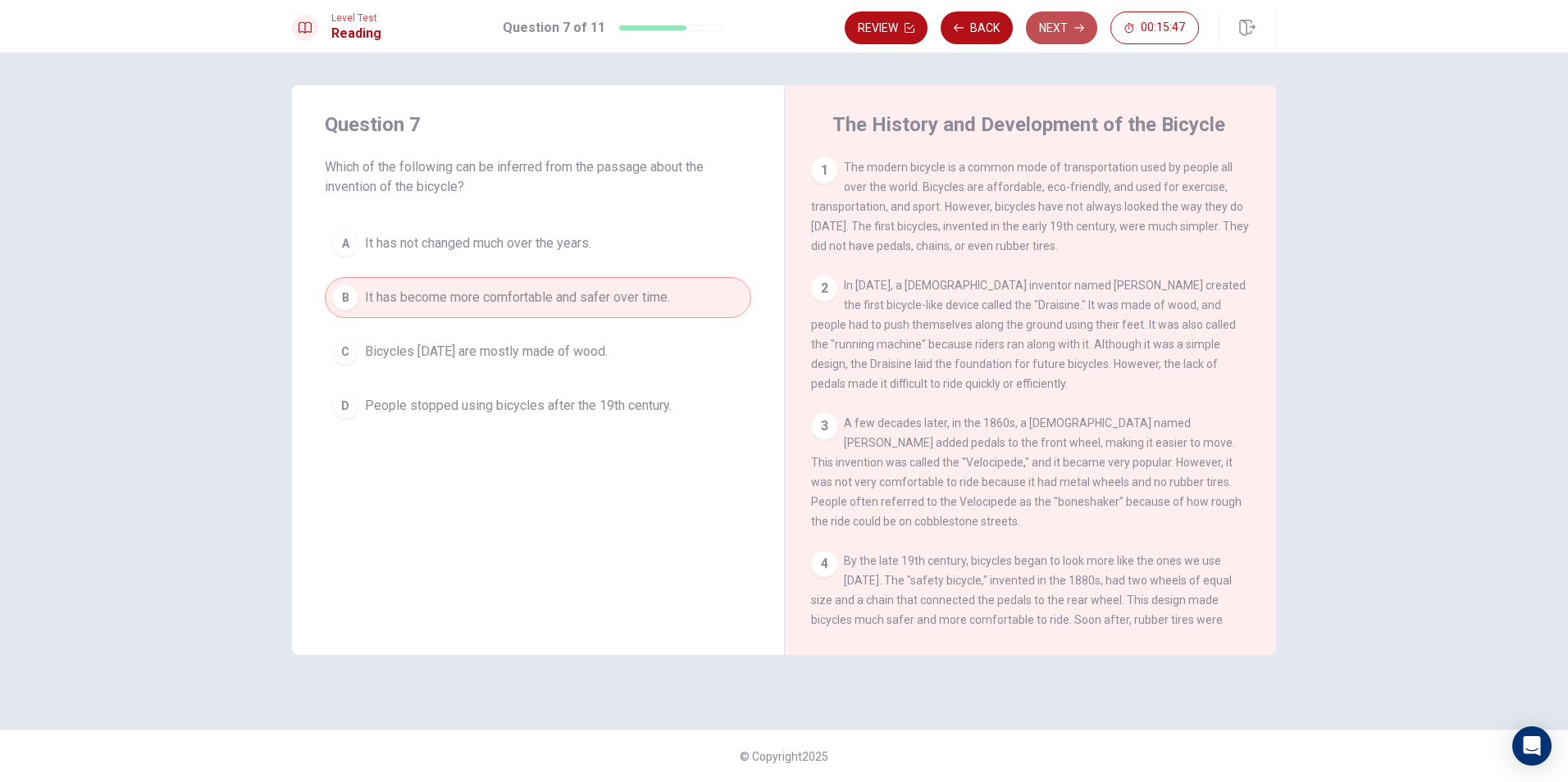
click at [755, 23] on icon "button" at bounding box center [1079, 27] width 9 height 9
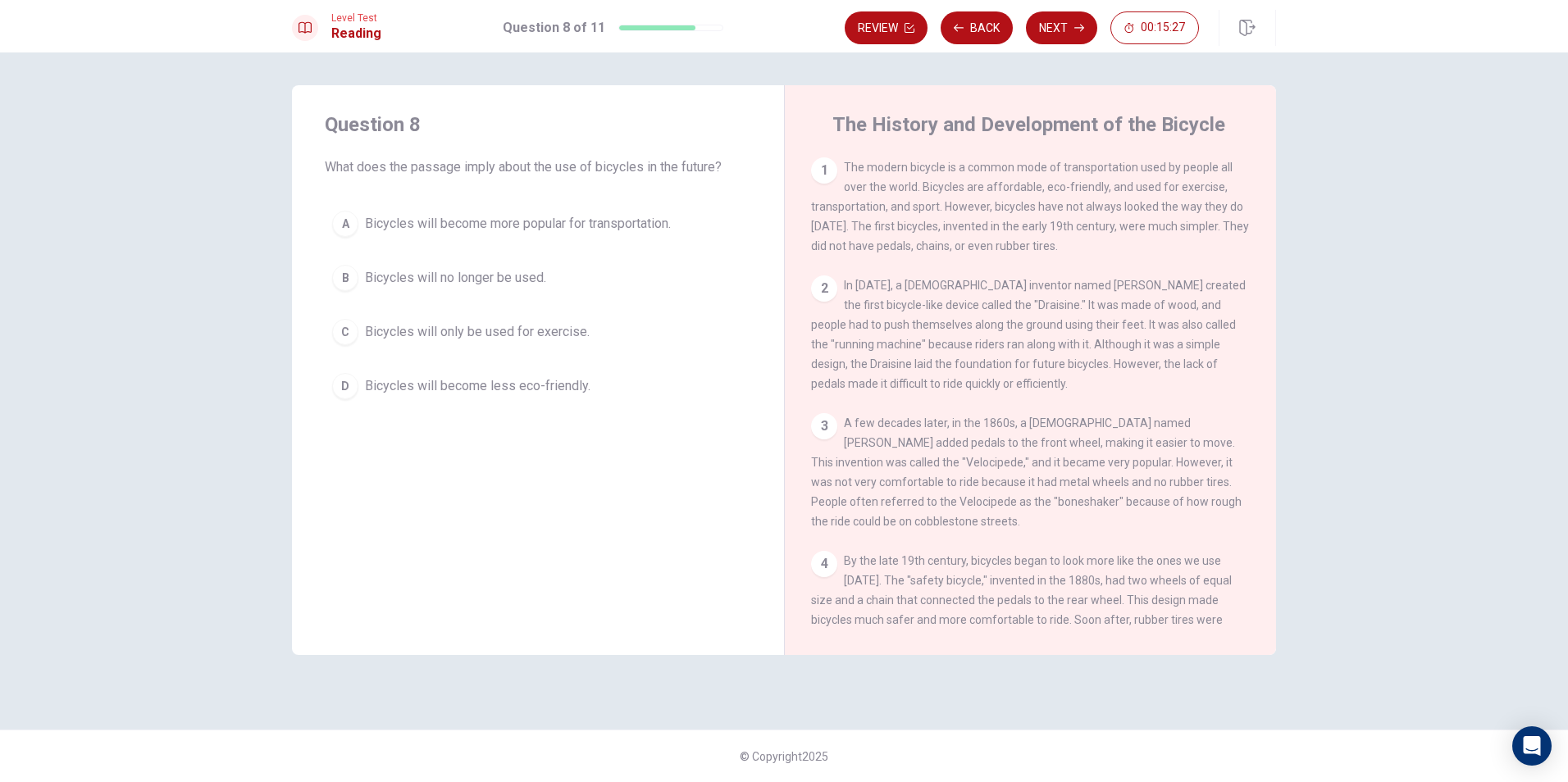
click at [589, 228] on span "Bicycles will become more popular for transportation." at bounding box center [517, 224] width 306 height 20
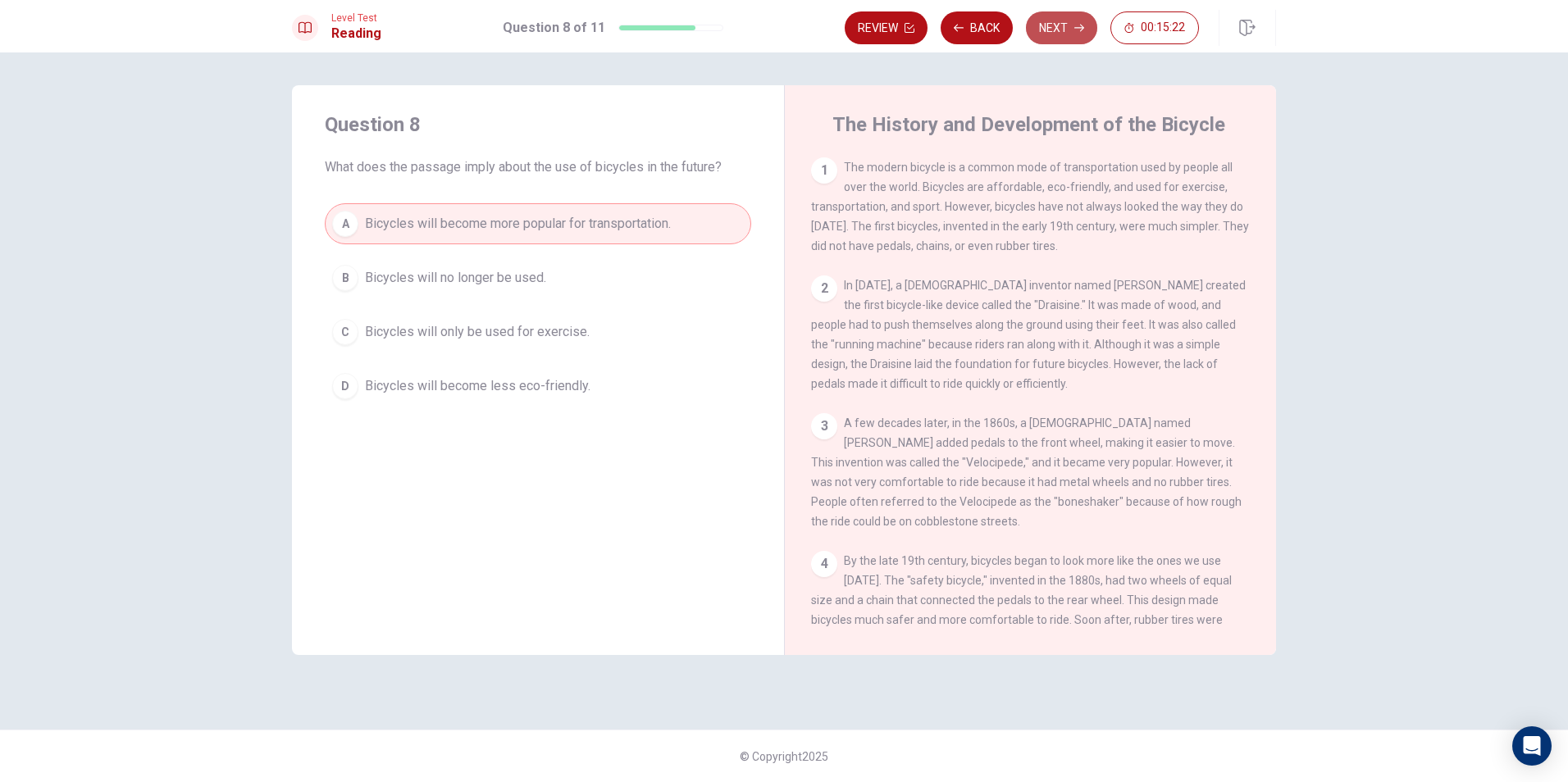
click at [755, 41] on button "Next" at bounding box center [1061, 27] width 71 height 33
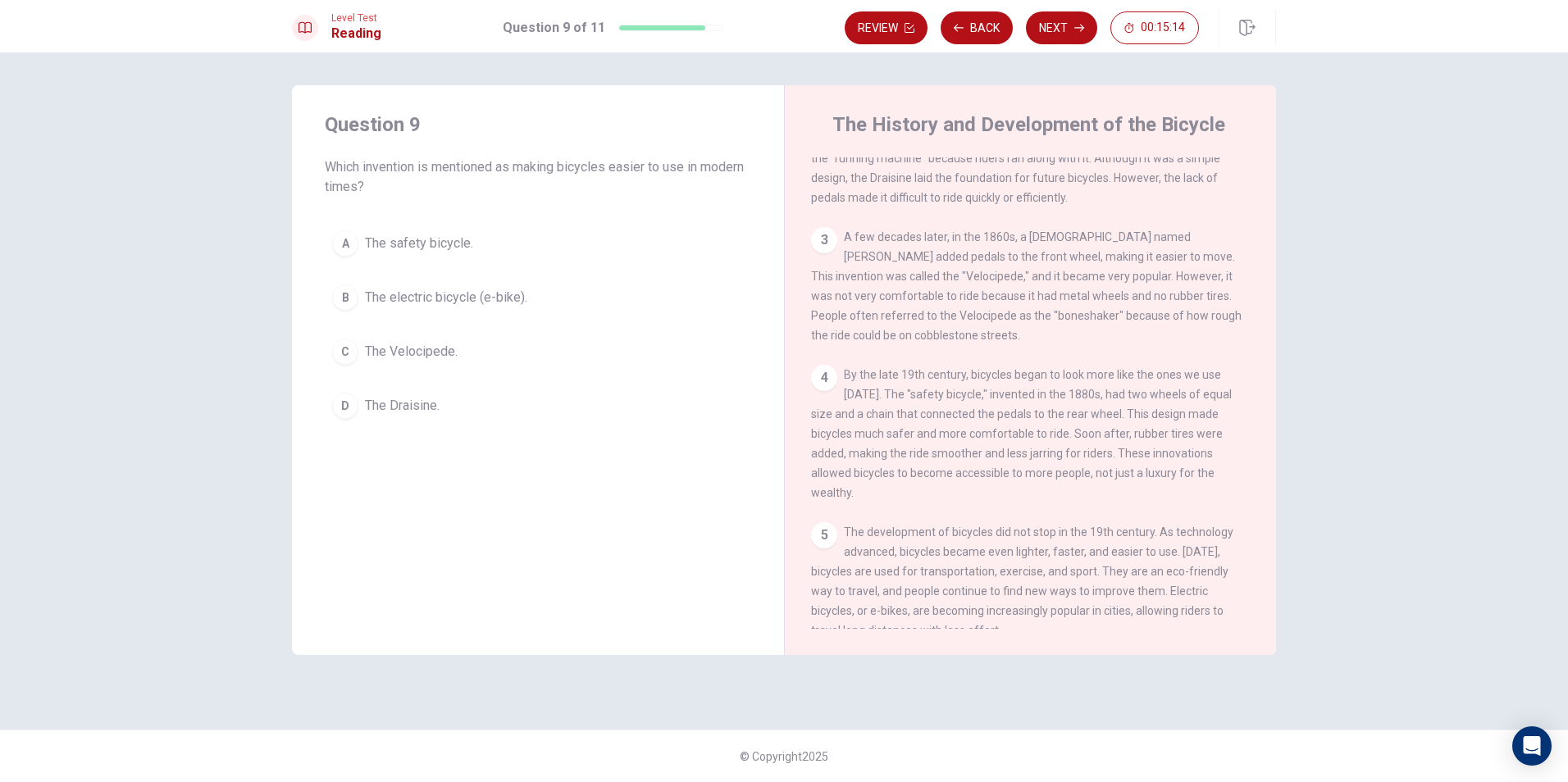
scroll to position [222, 0]
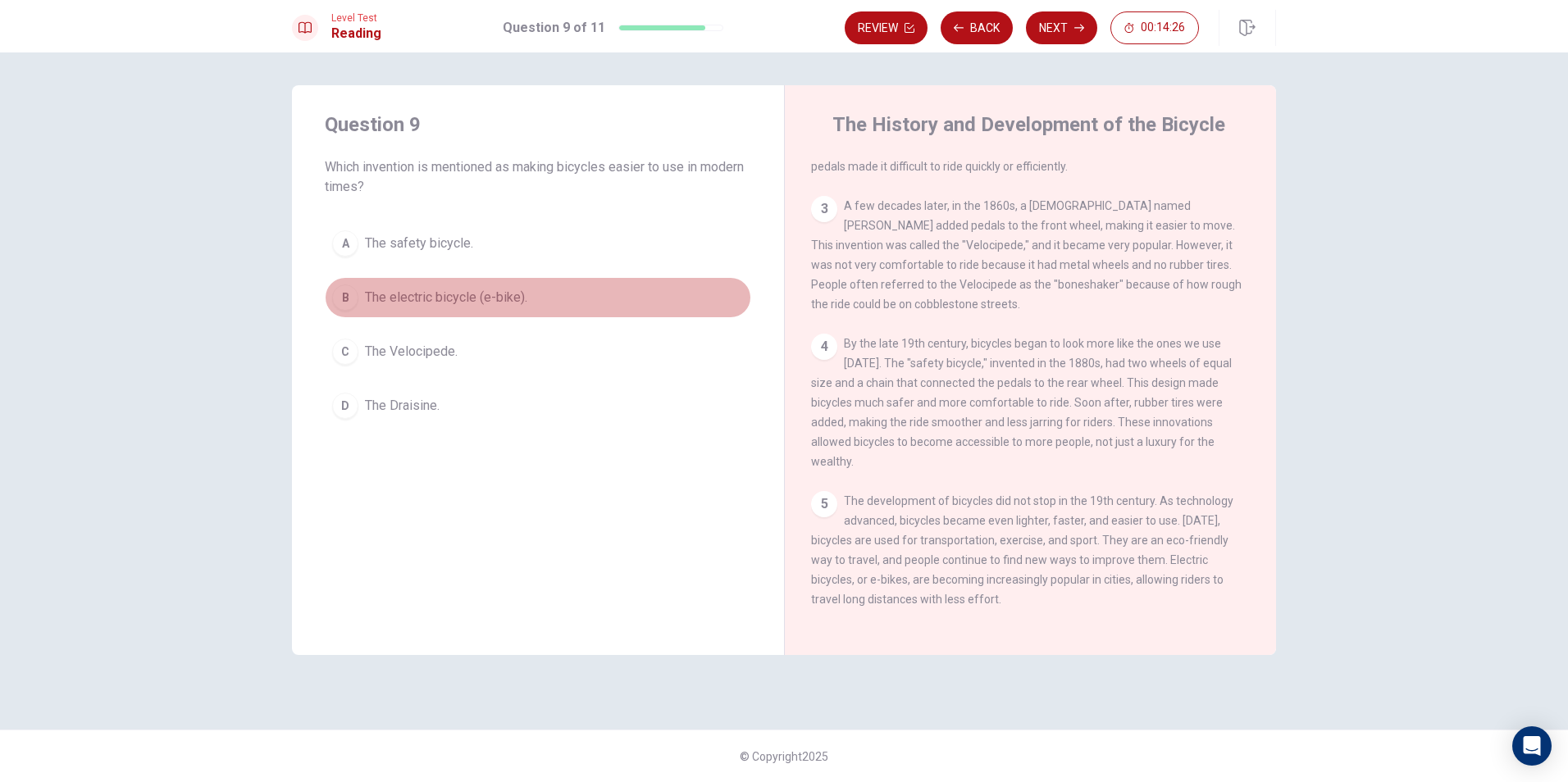
click at [543, 297] on button "B The electric bicycle (e-bike)." at bounding box center [538, 298] width 427 height 41
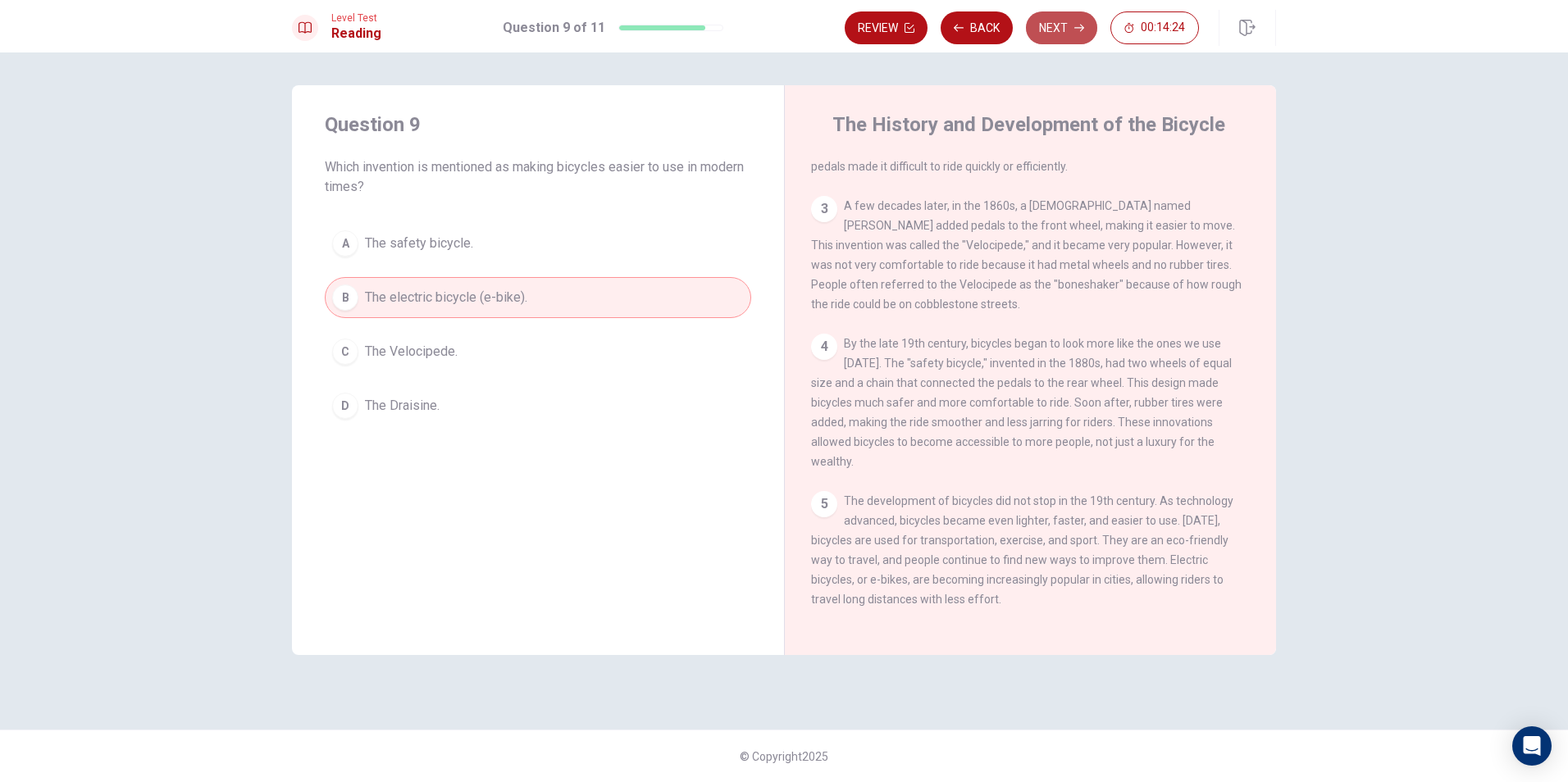
click at [755, 38] on button "Next" at bounding box center [1061, 27] width 71 height 33
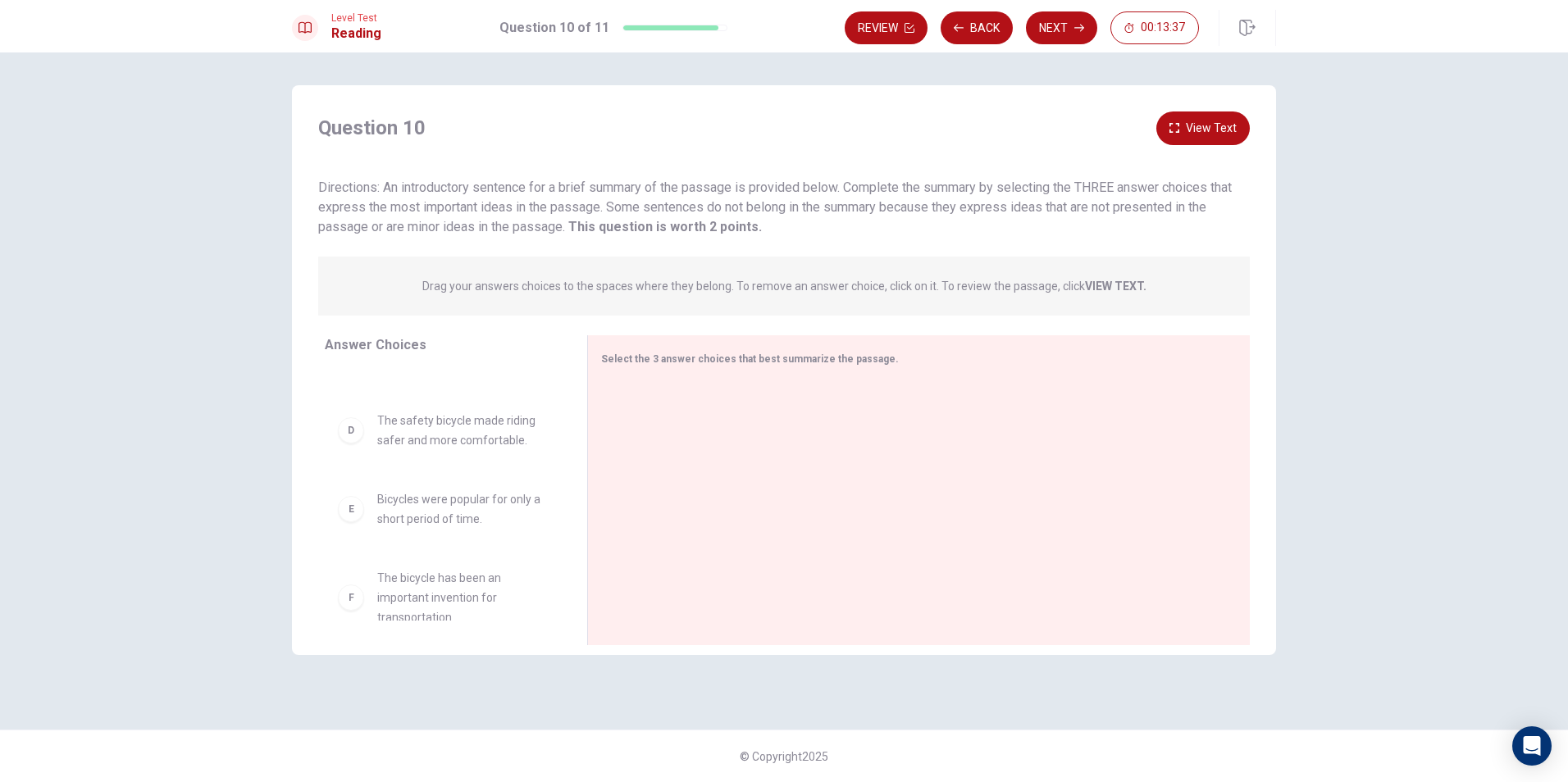
scroll to position [266, 0]
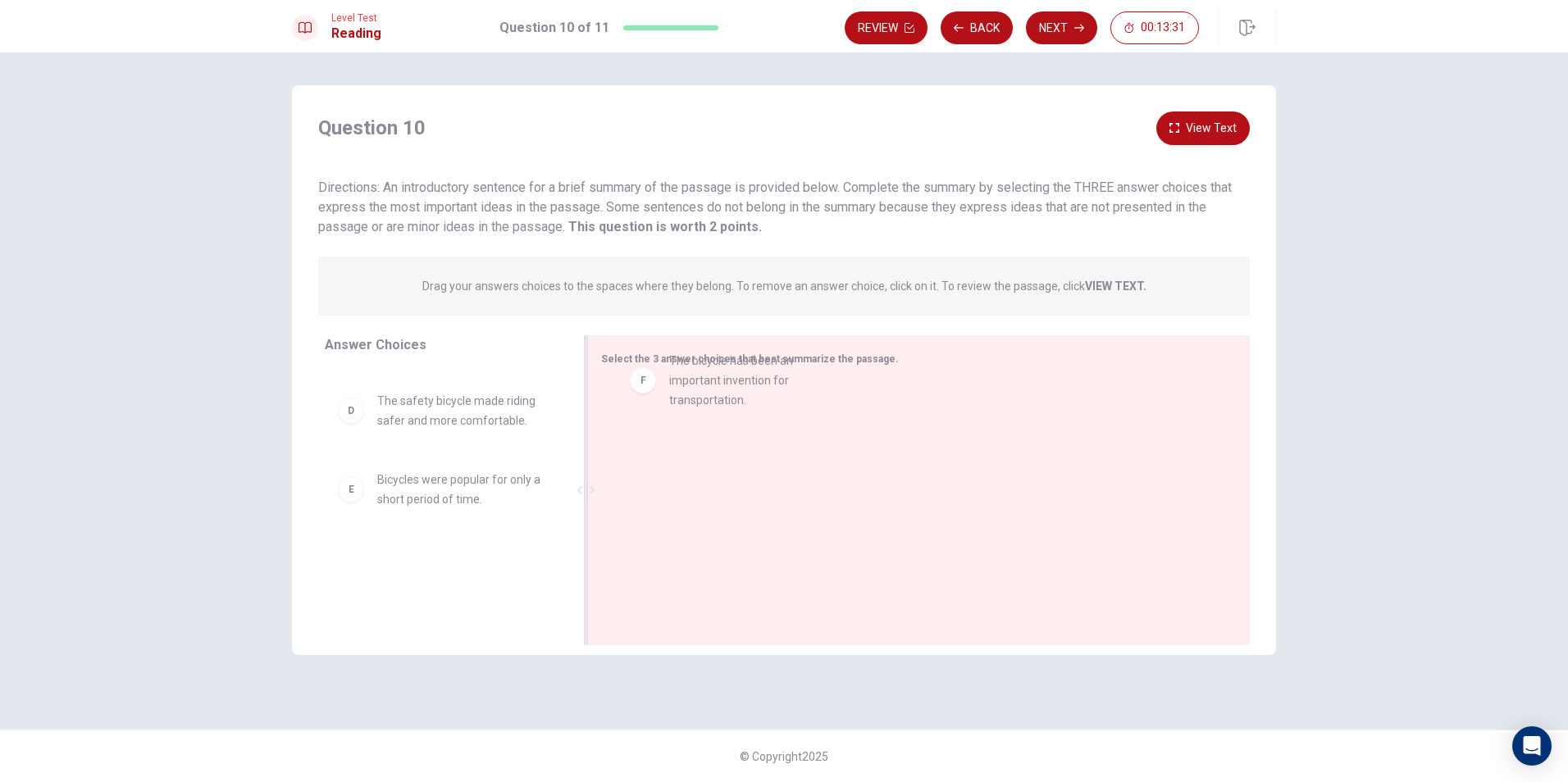
drag, startPoint x: 447, startPoint y: 588, endPoint x: 745, endPoint y: 386, distance: 360.0
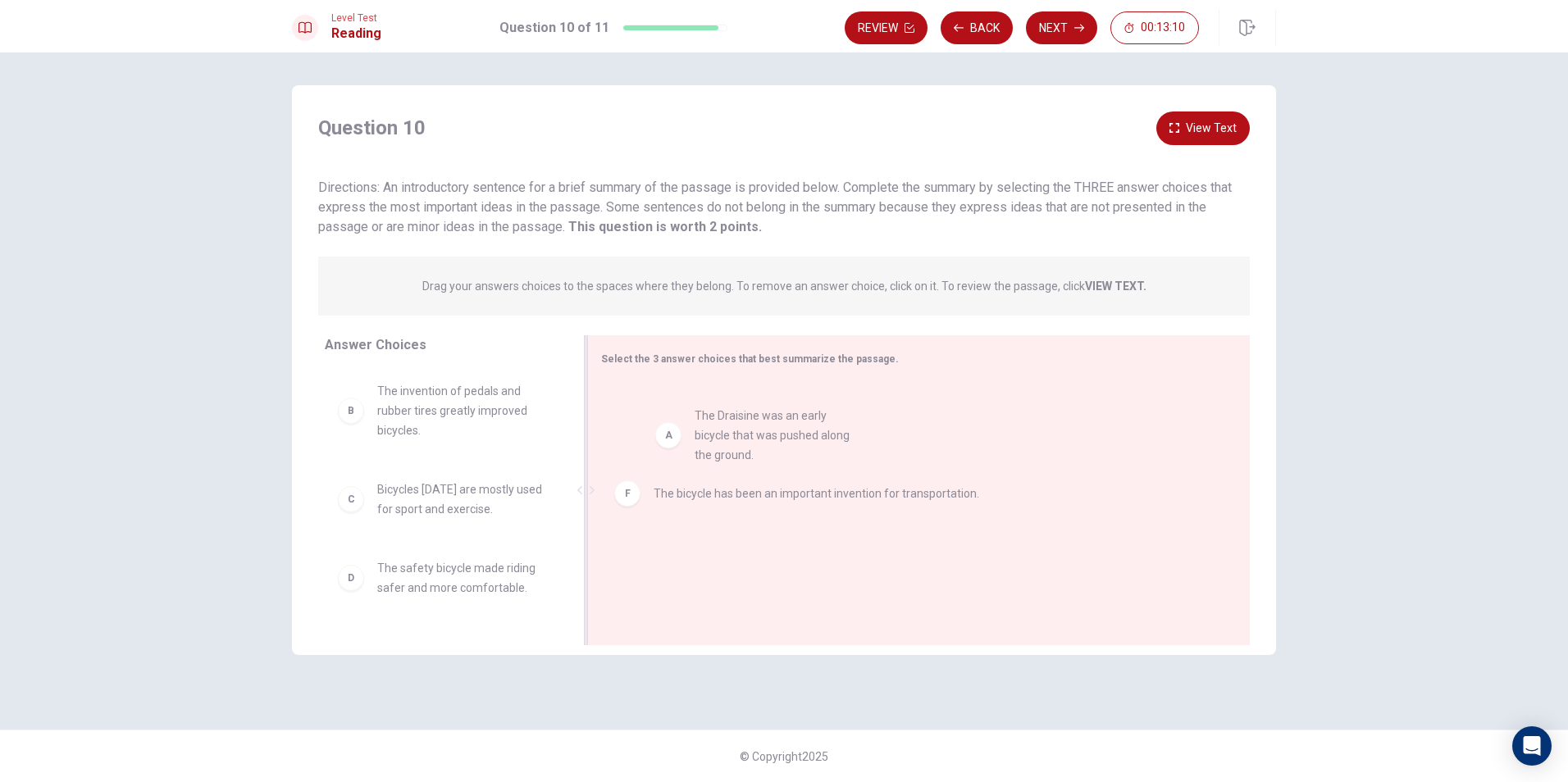
drag, startPoint x: 452, startPoint y: 405, endPoint x: 778, endPoint y: 434, distance: 327.3
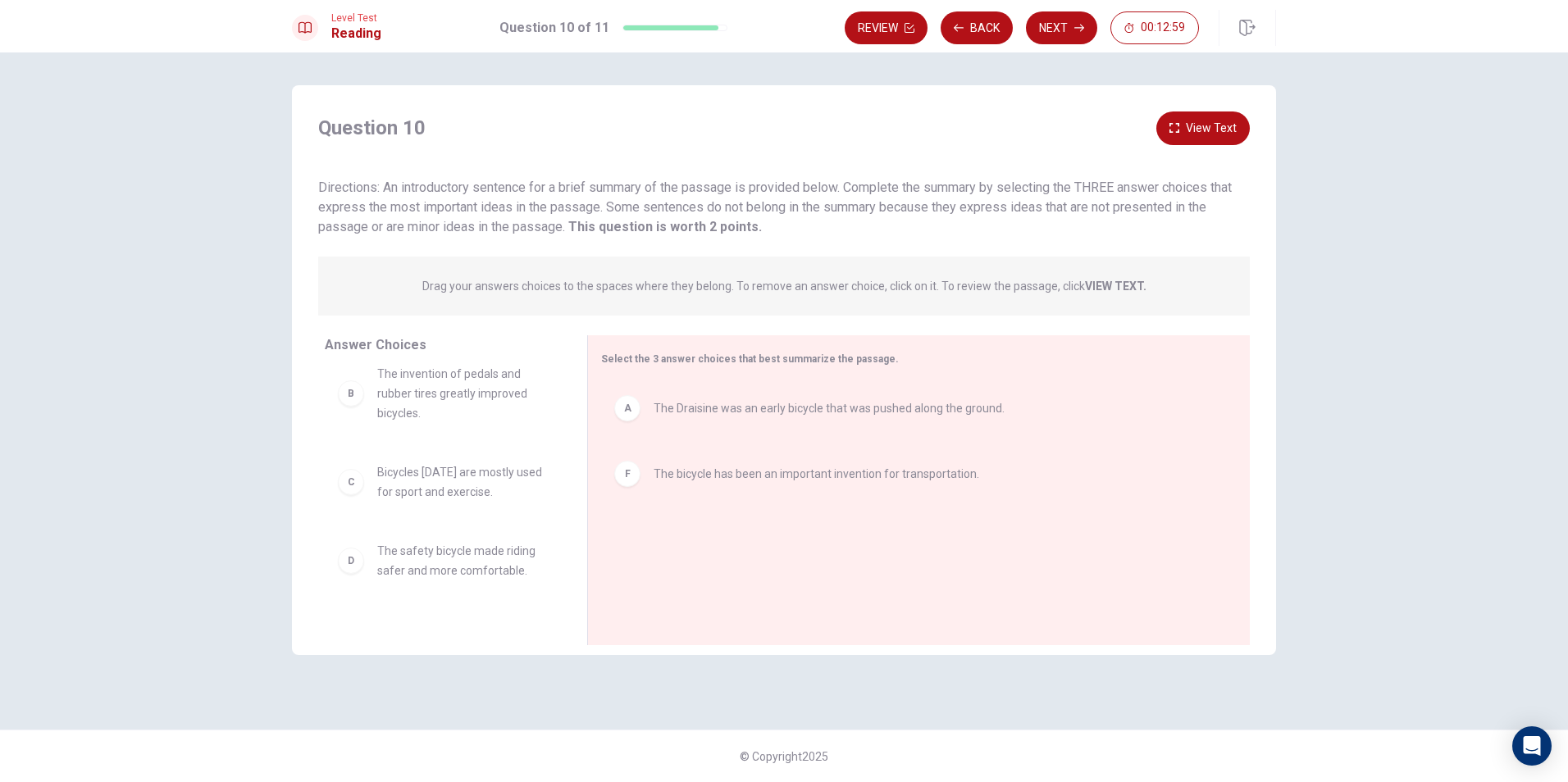
scroll to position [69, 0]
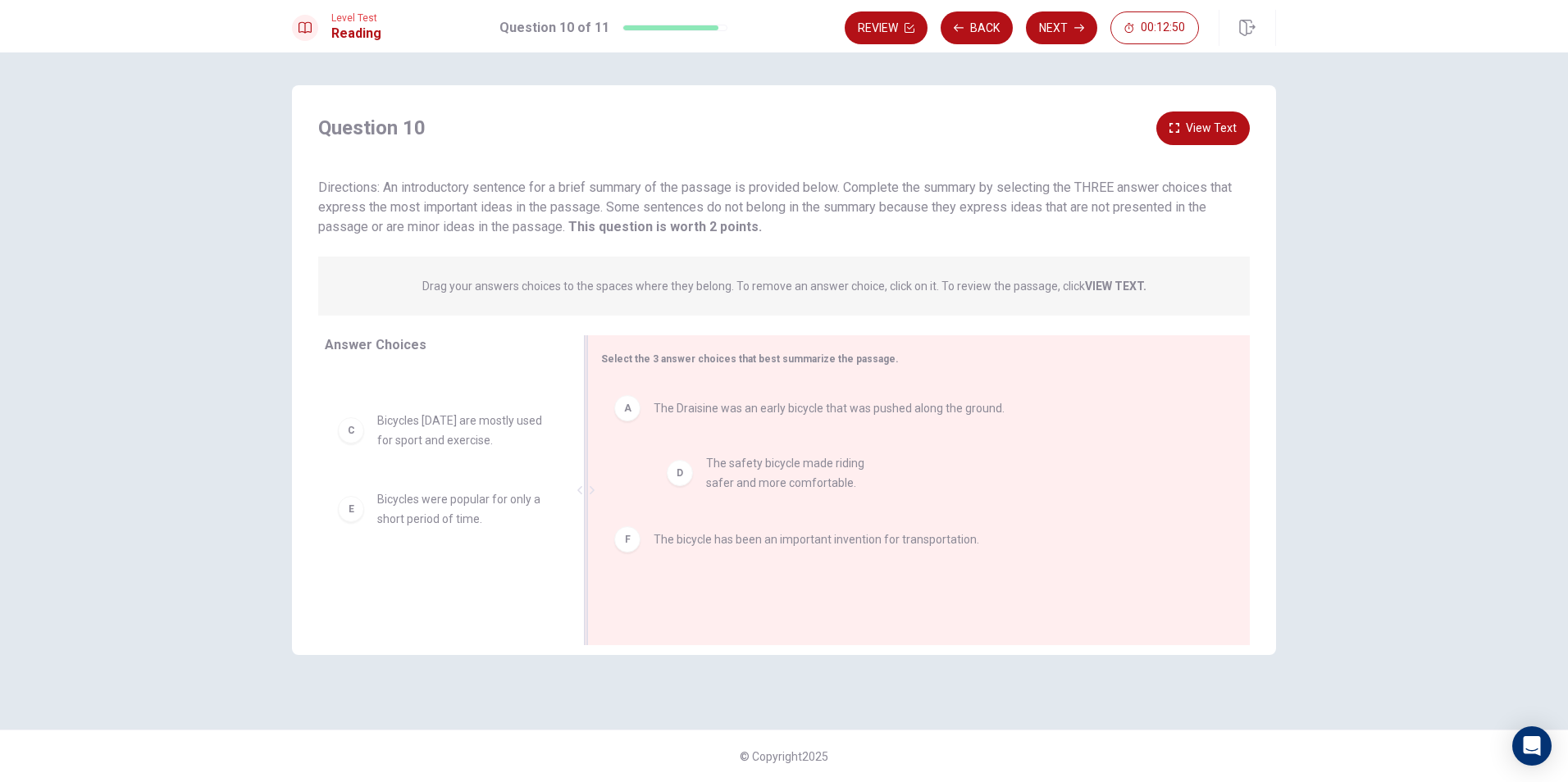
drag, startPoint x: 466, startPoint y: 524, endPoint x: 800, endPoint y: 486, distance: 336.2
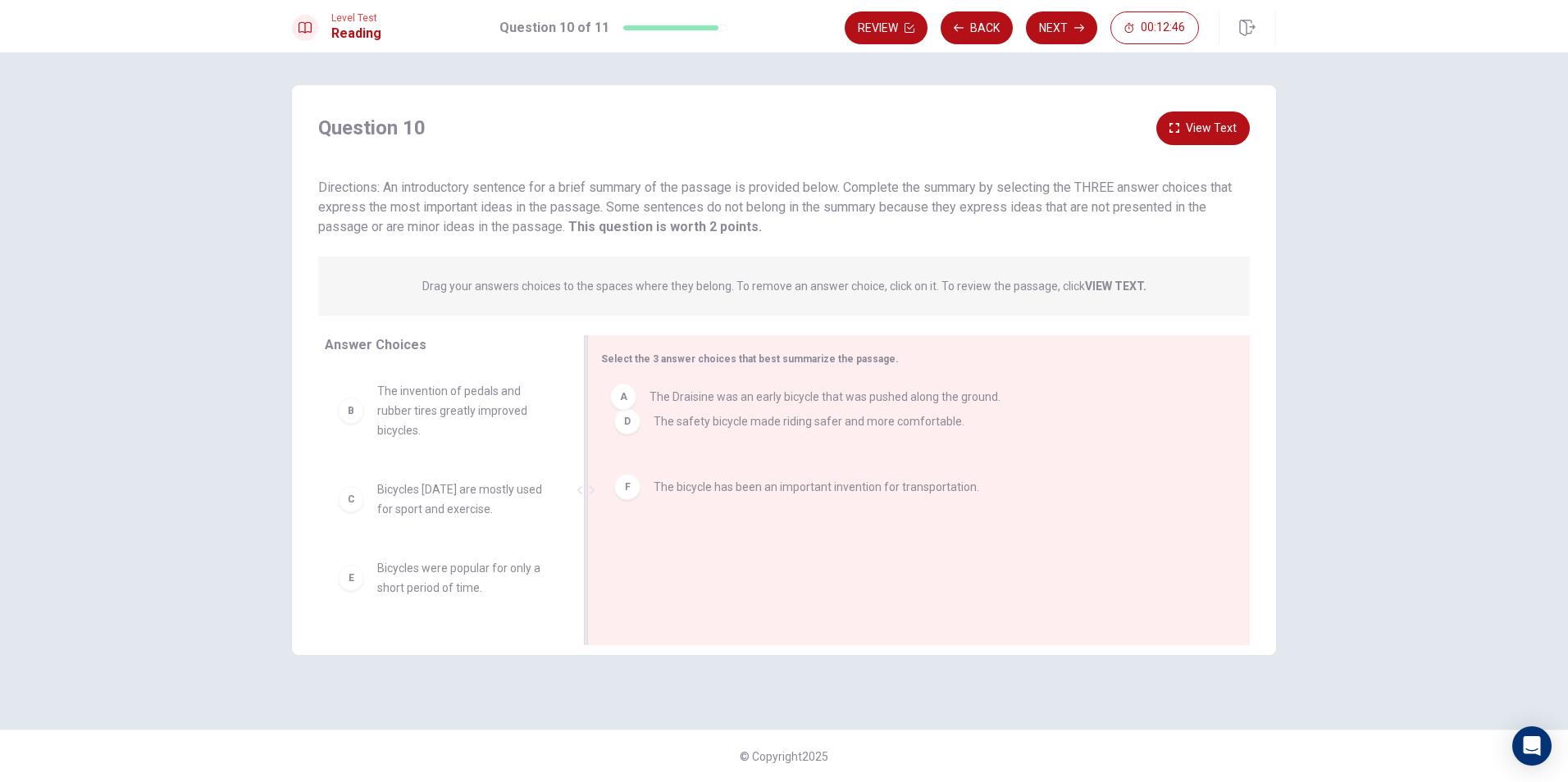
drag, startPoint x: 777, startPoint y: 413, endPoint x: 771, endPoint y: 405, distance: 10.0
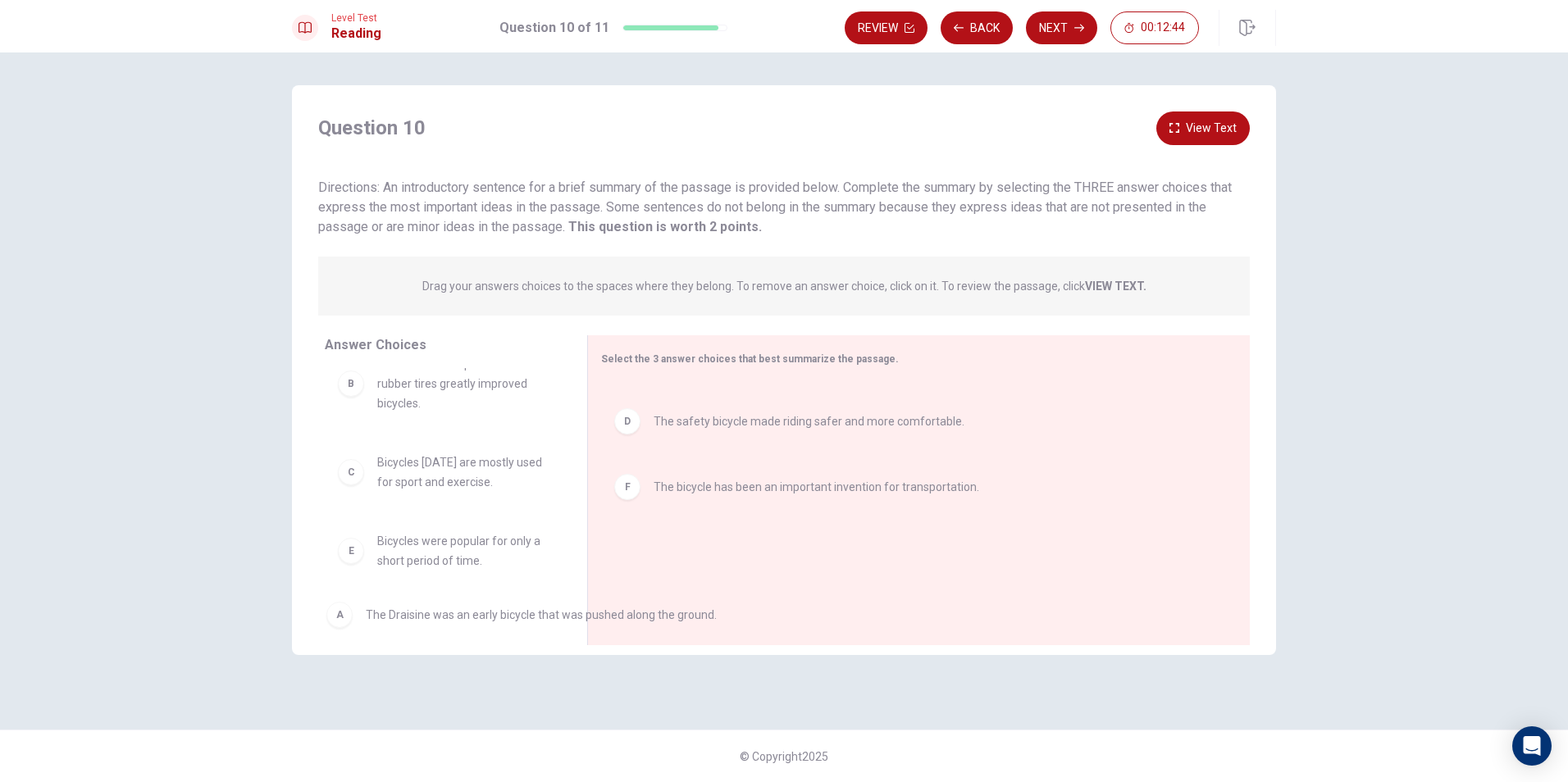
drag, startPoint x: 730, startPoint y: 409, endPoint x: 434, endPoint y: 625, distance: 366.4
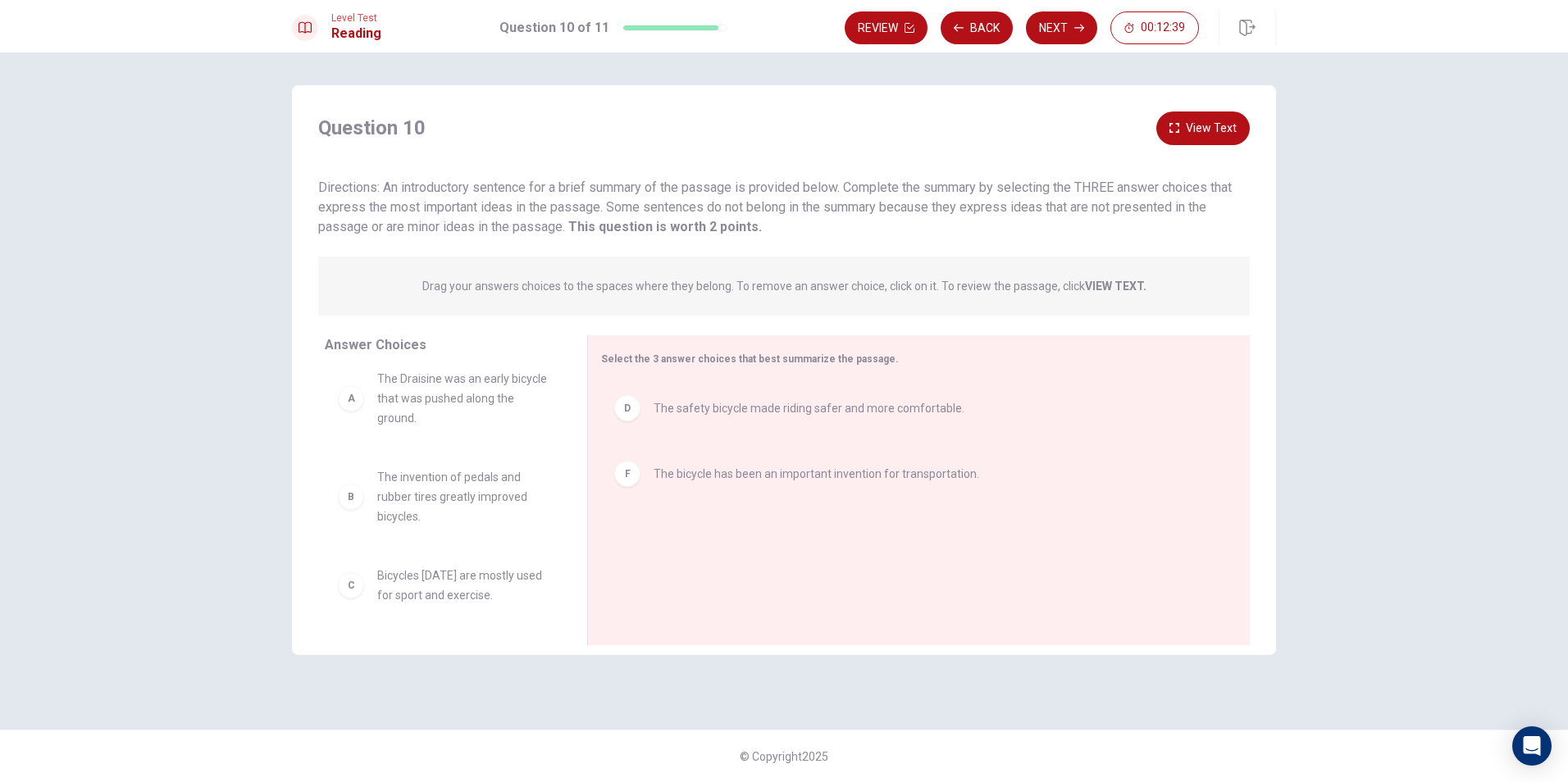
scroll to position [0, 0]
click at [755, 32] on button "Back" at bounding box center [977, 27] width 72 height 33
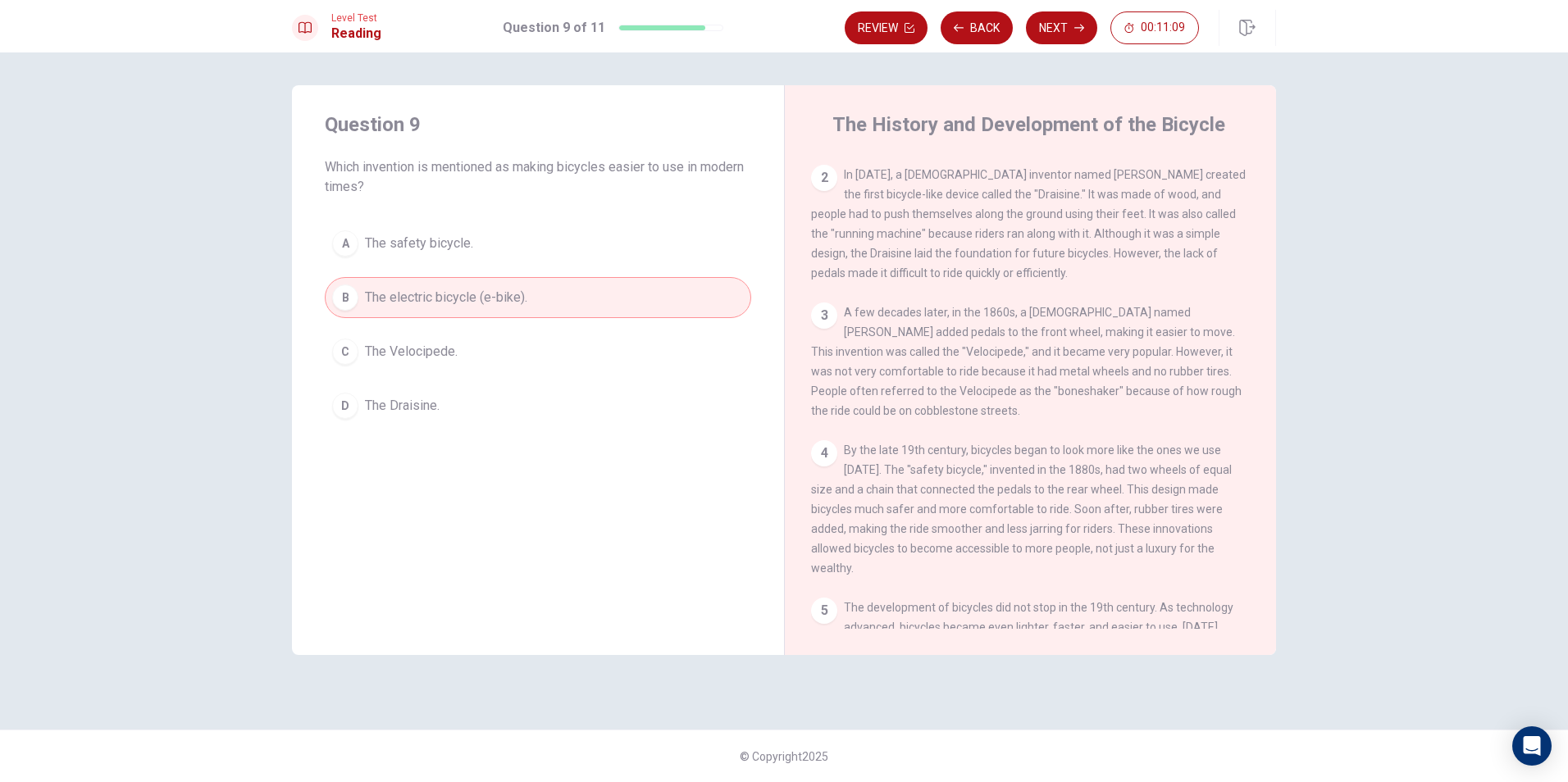
scroll to position [164, 0]
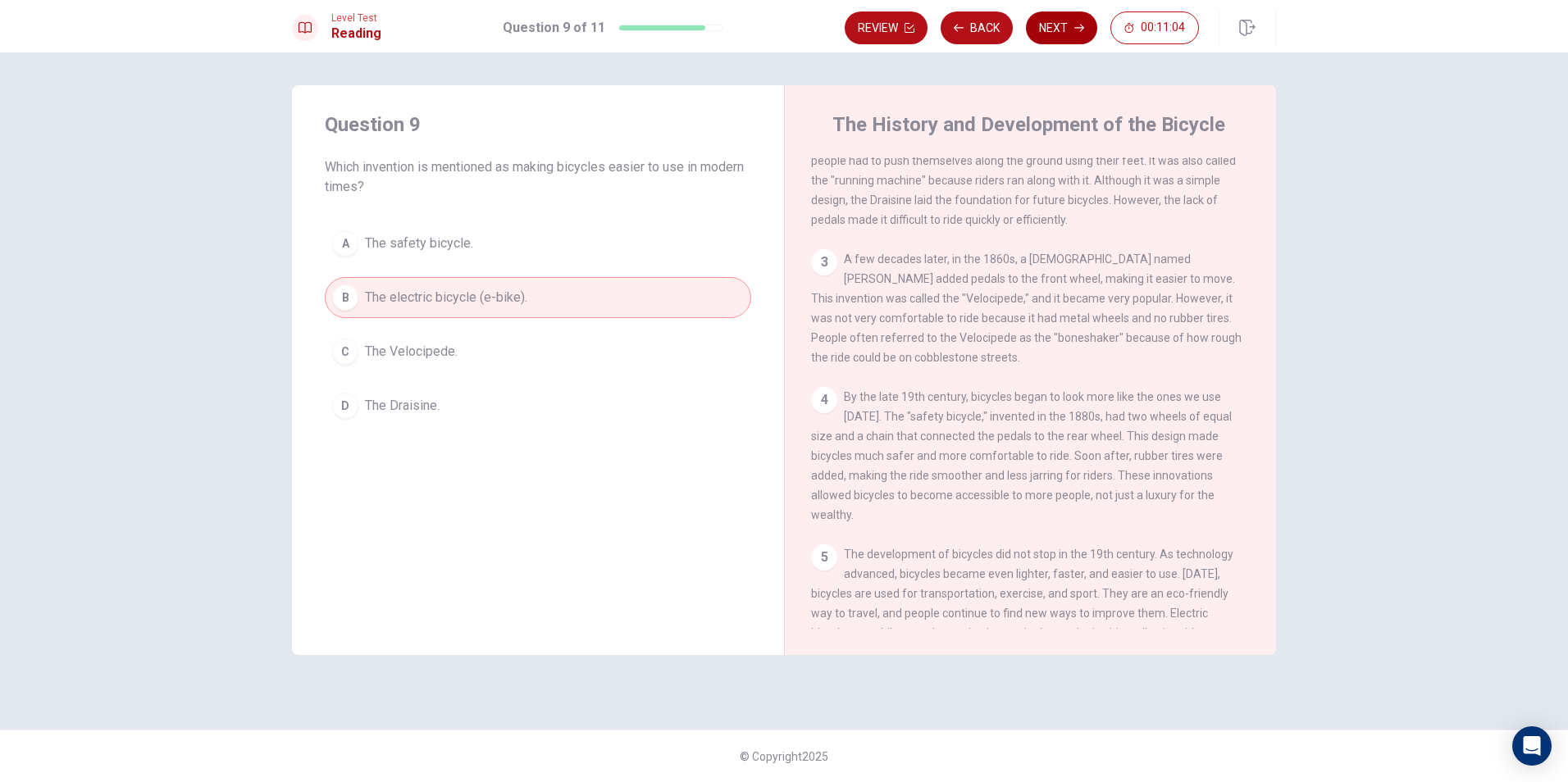
click at [755, 39] on button "Next" at bounding box center [1061, 27] width 71 height 33
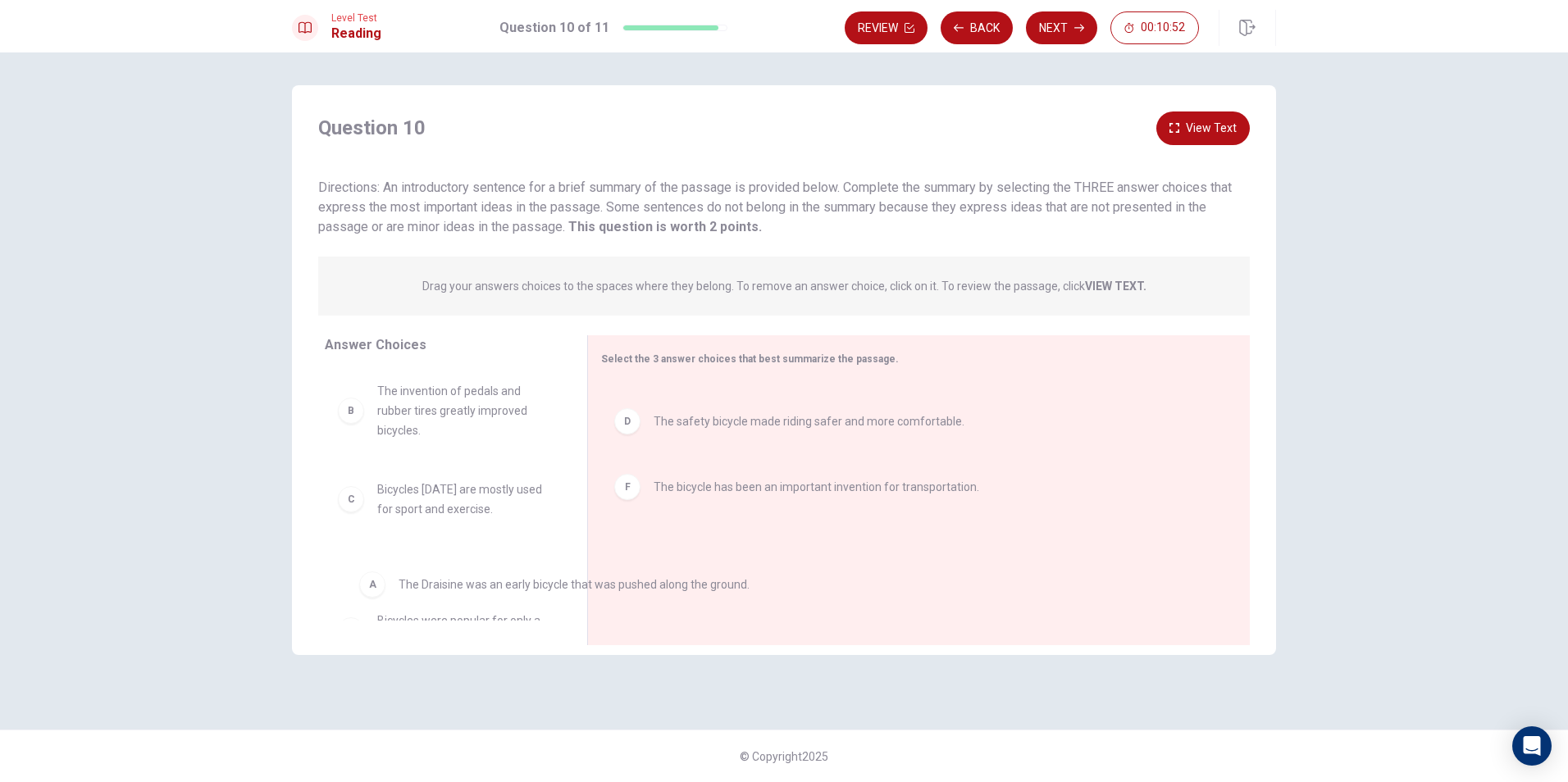
scroll to position [25, 0]
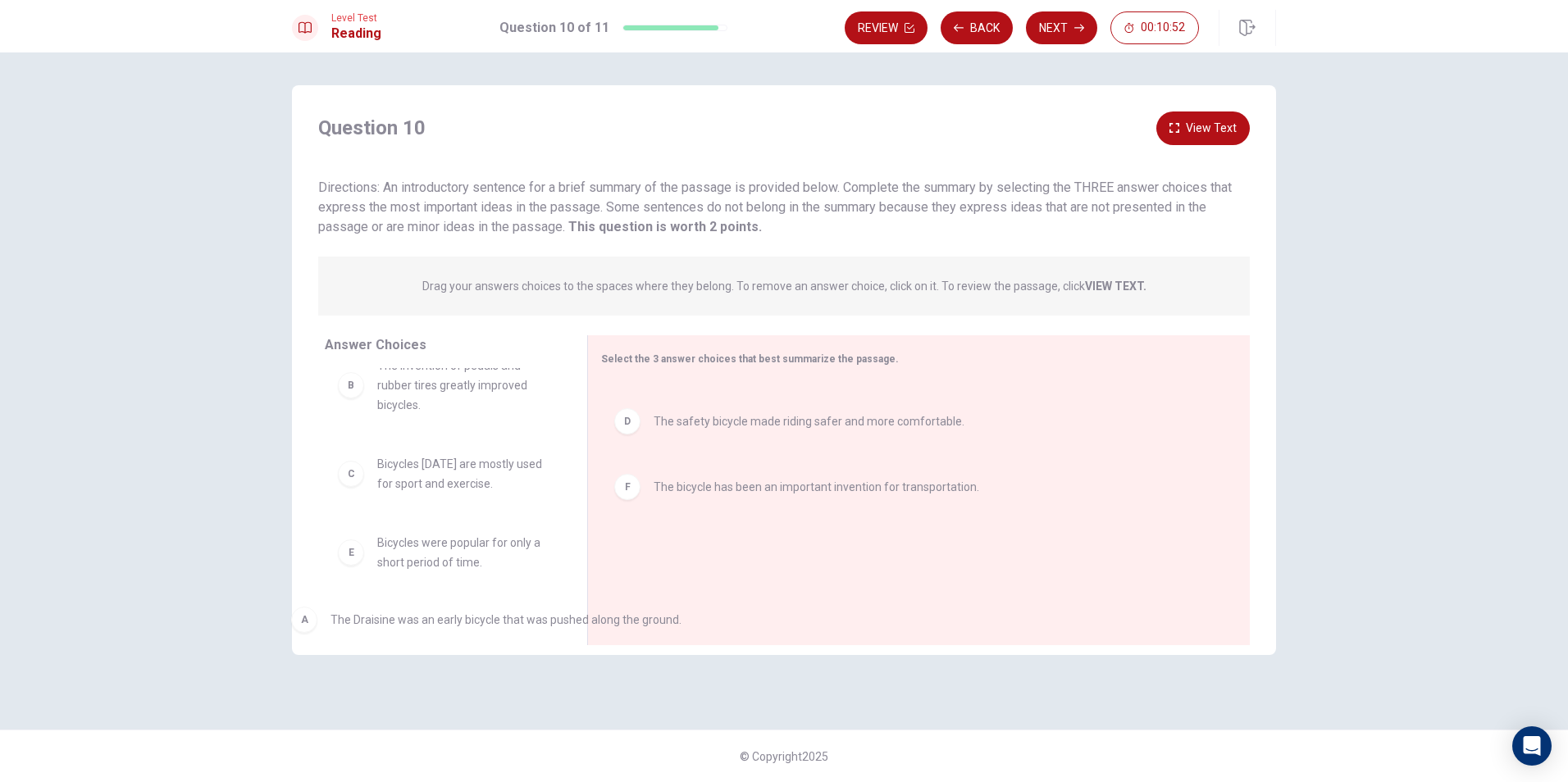
drag, startPoint x: 814, startPoint y: 441, endPoint x: 502, endPoint y: 638, distance: 369.0
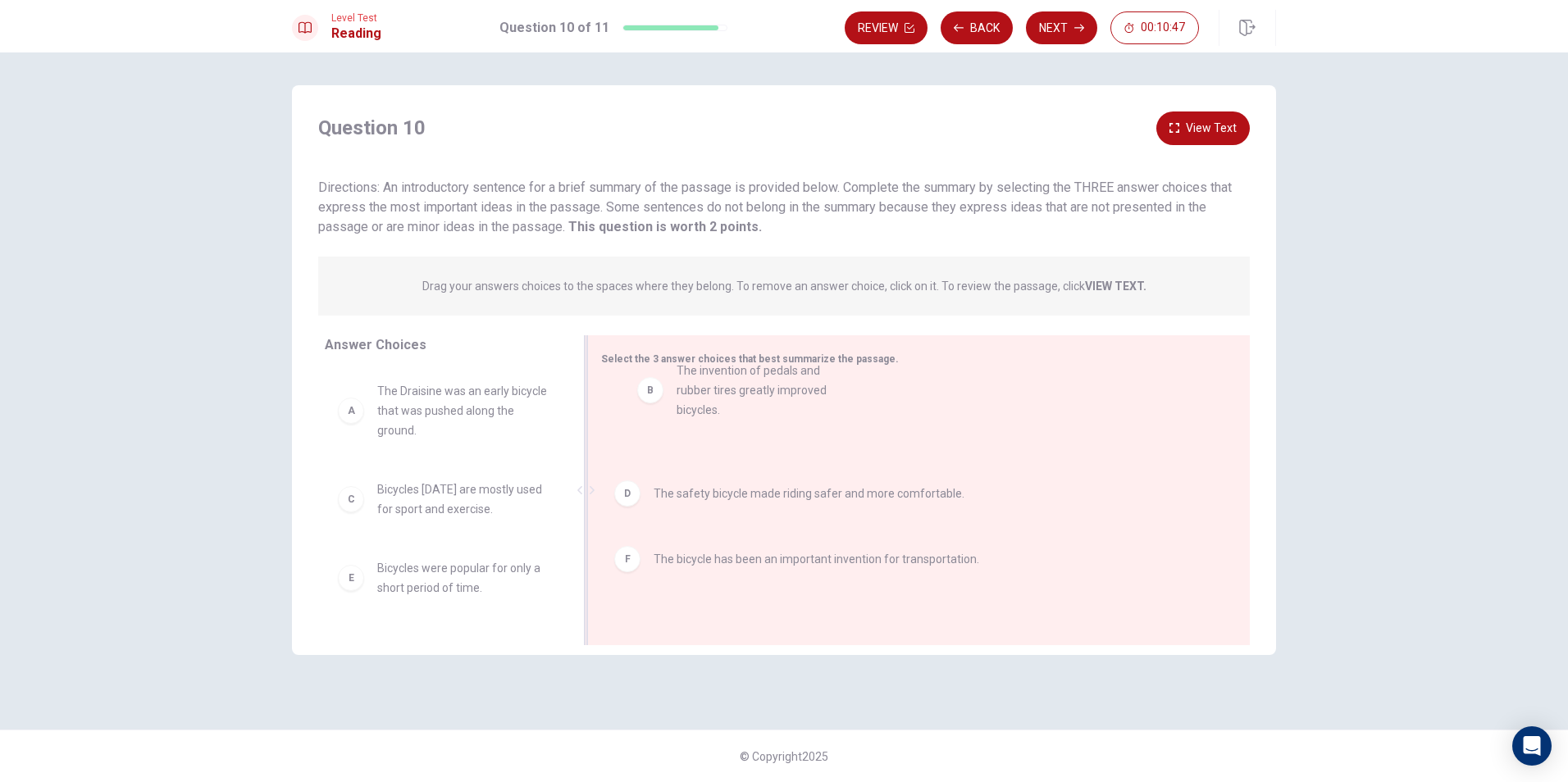
drag, startPoint x: 414, startPoint y: 536, endPoint x: 717, endPoint y: 415, distance: 326.3
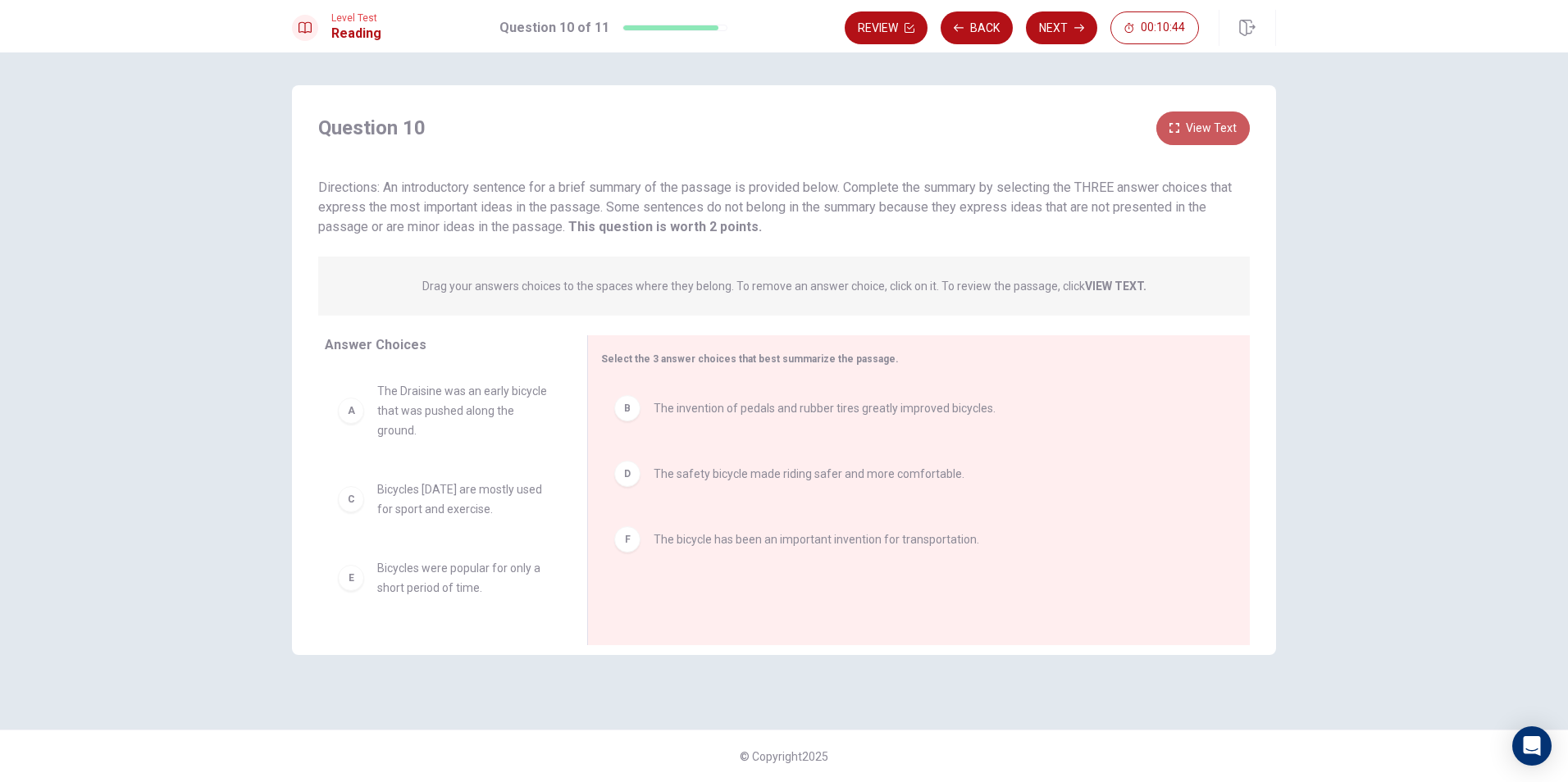
click at [755, 126] on button "View Text" at bounding box center [1202, 129] width 93 height 34
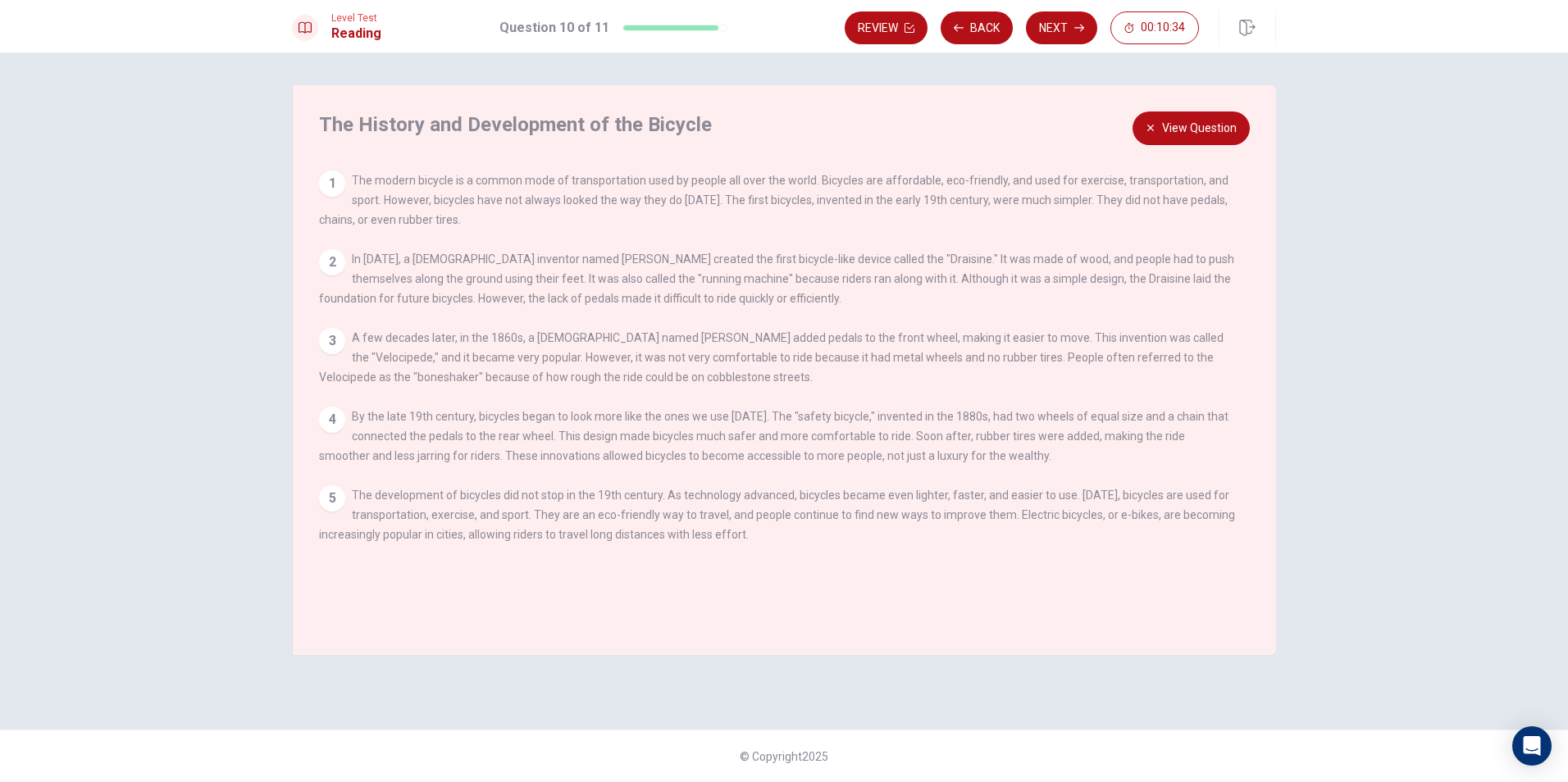
click at [755, 131] on button "View Question" at bounding box center [1191, 129] width 118 height 34
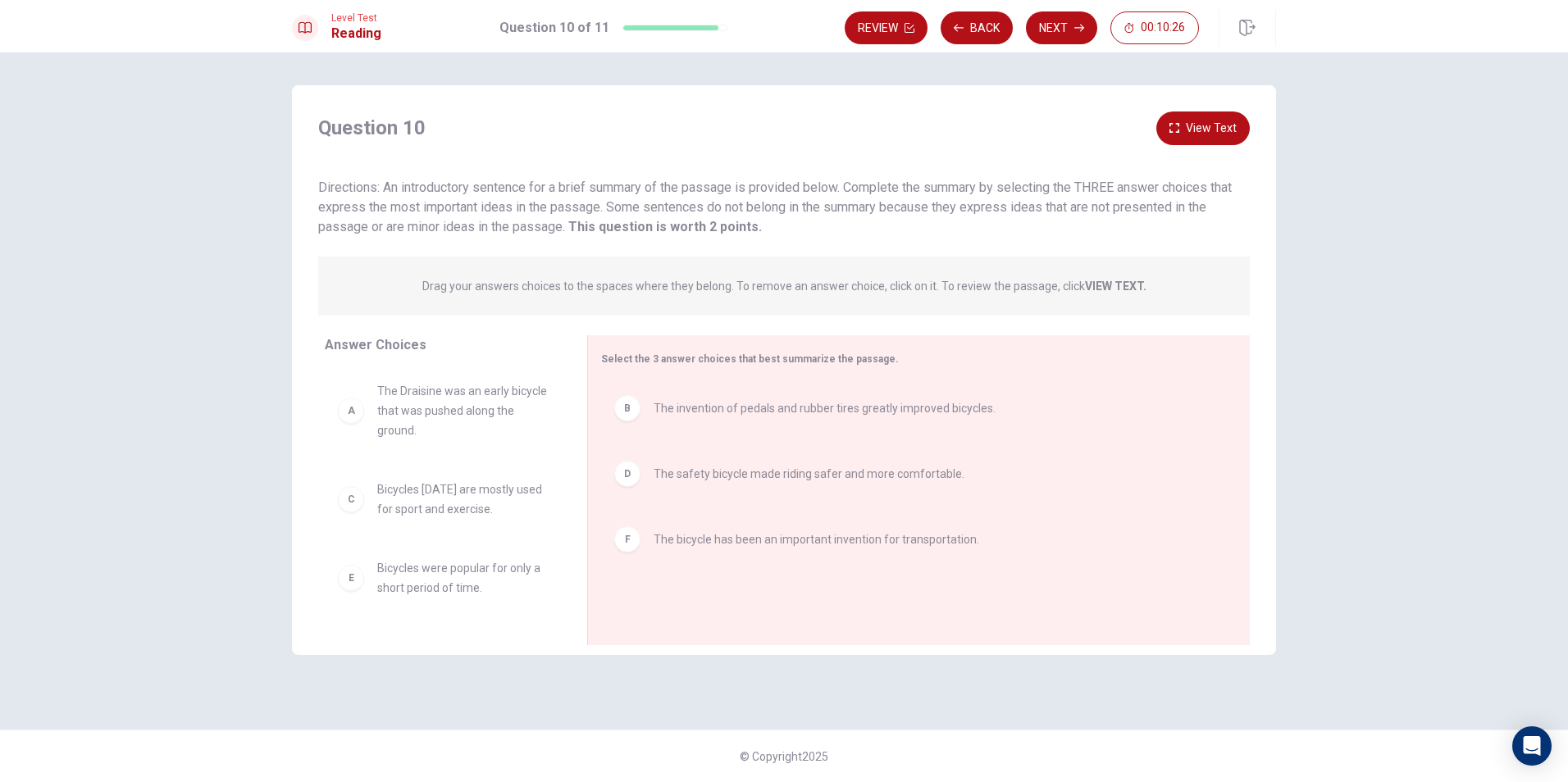
drag, startPoint x: 1057, startPoint y: 29, endPoint x: 1012, endPoint y: 181, distance: 158.5
click at [755, 181] on div "Level Test Reading Question 10 of 11 Review Back Next 00:10:26 Question 10 of 1…" at bounding box center [784, 391] width 1568 height 782
click at [755, 29] on button "Next" at bounding box center [1061, 27] width 71 height 33
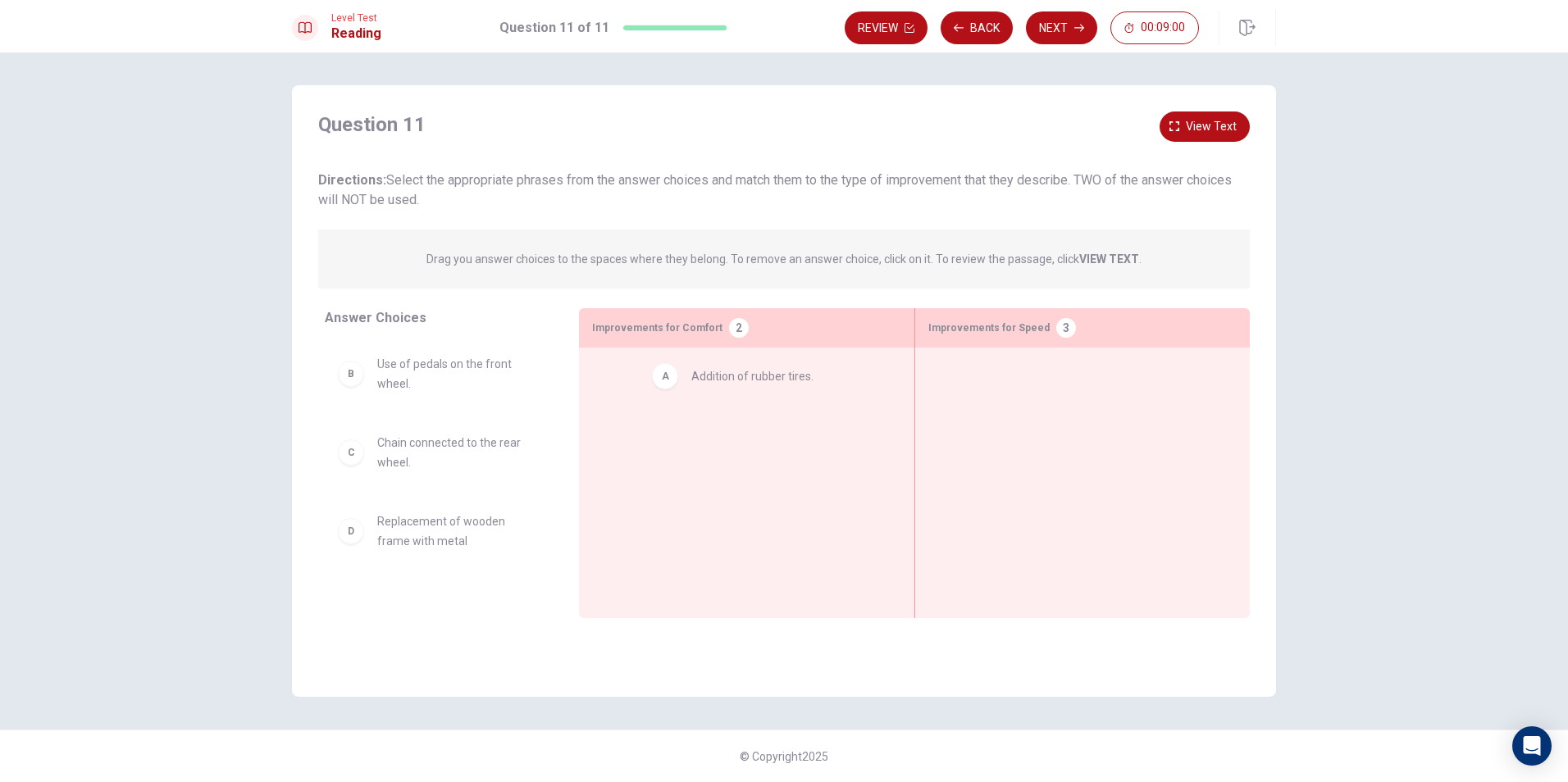
drag, startPoint x: 460, startPoint y: 386, endPoint x: 800, endPoint y: 385, distance: 340.0
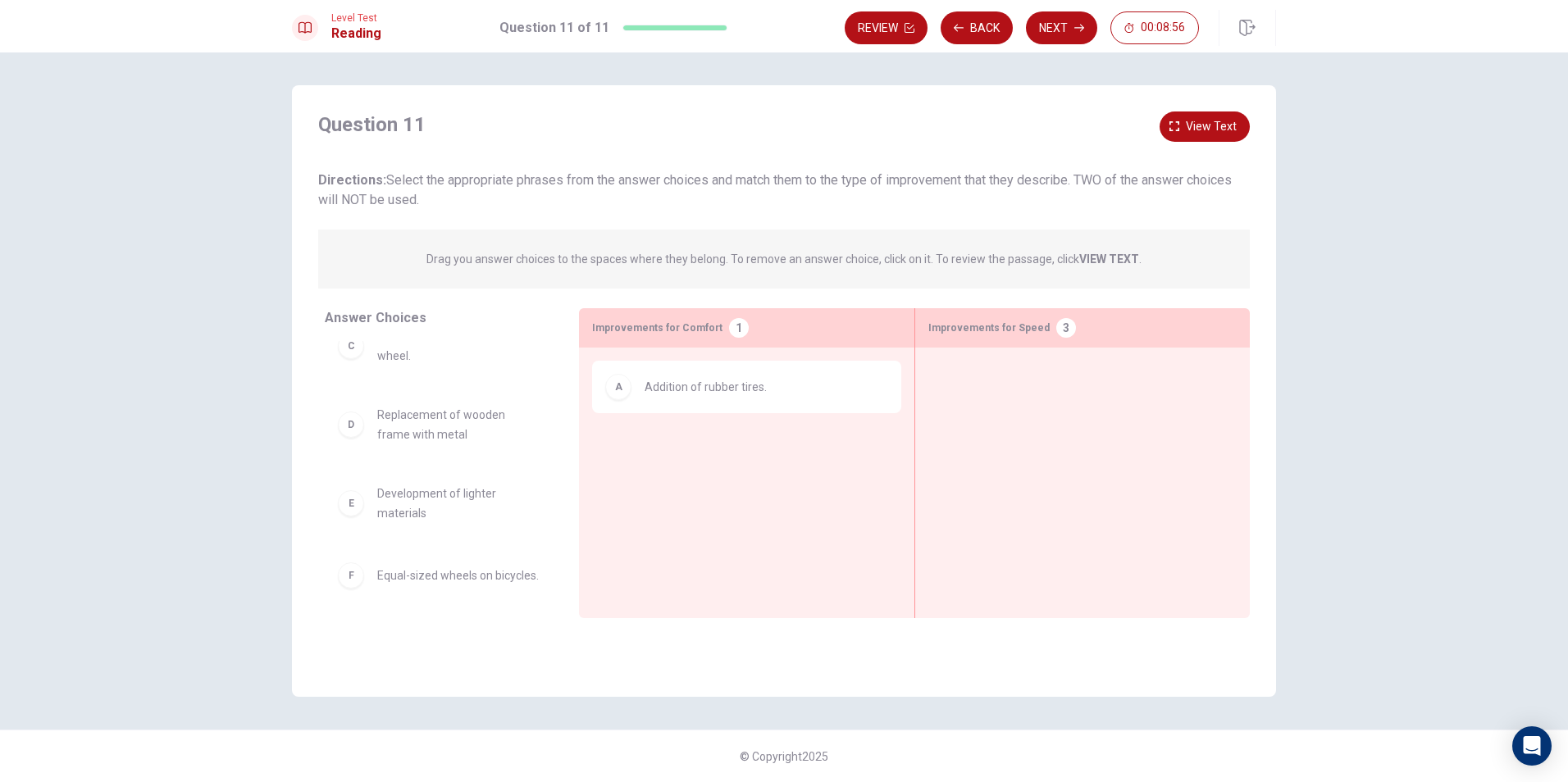
scroll to position [194, 0]
drag, startPoint x: 449, startPoint y: 508, endPoint x: 1078, endPoint y: 425, distance: 634.5
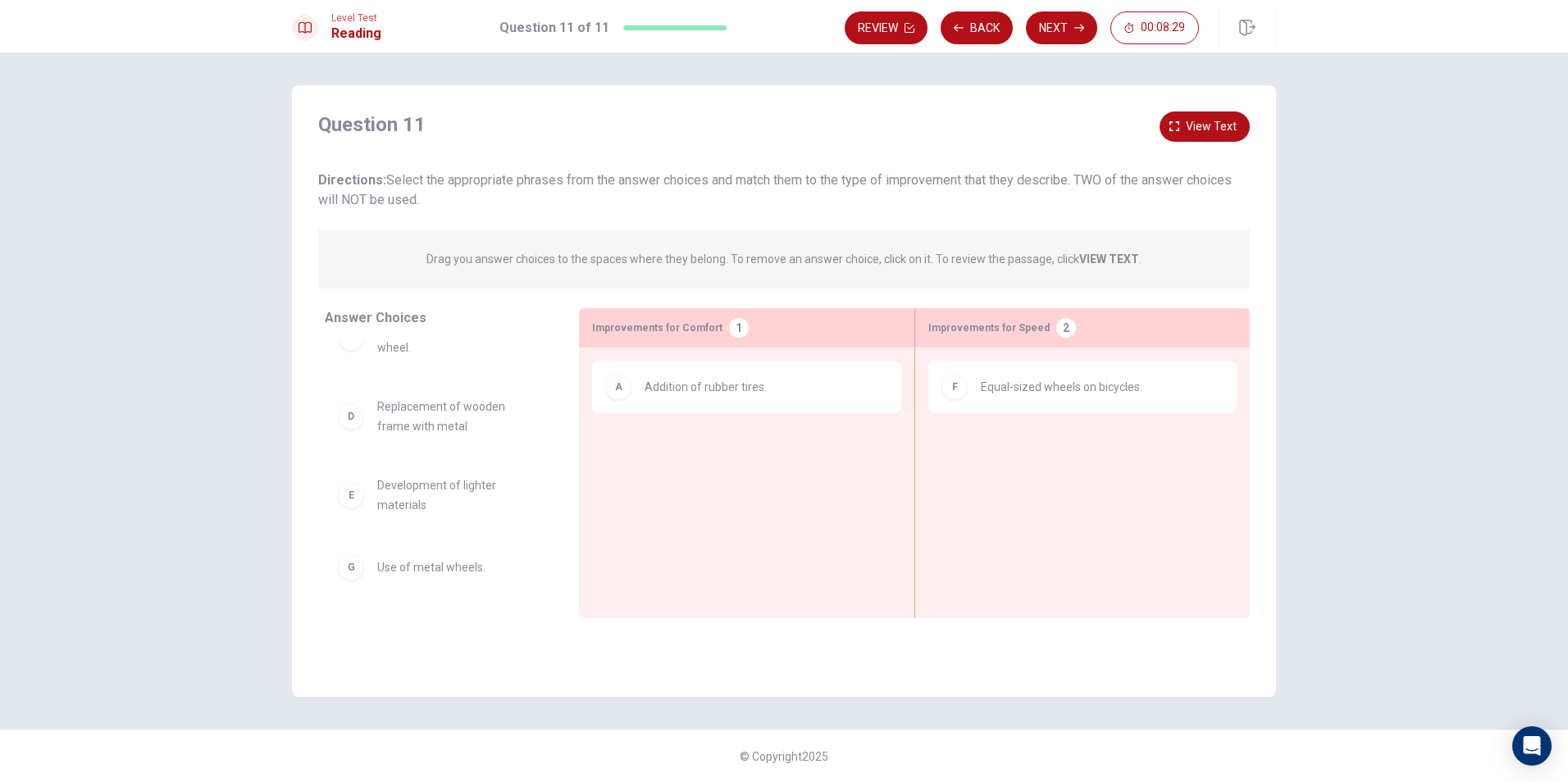
click at [457, 430] on span "Replacement of wooden frame with metal" at bounding box center [458, 416] width 163 height 39
click at [755, 130] on span "View text" at bounding box center [1212, 127] width 51 height 21
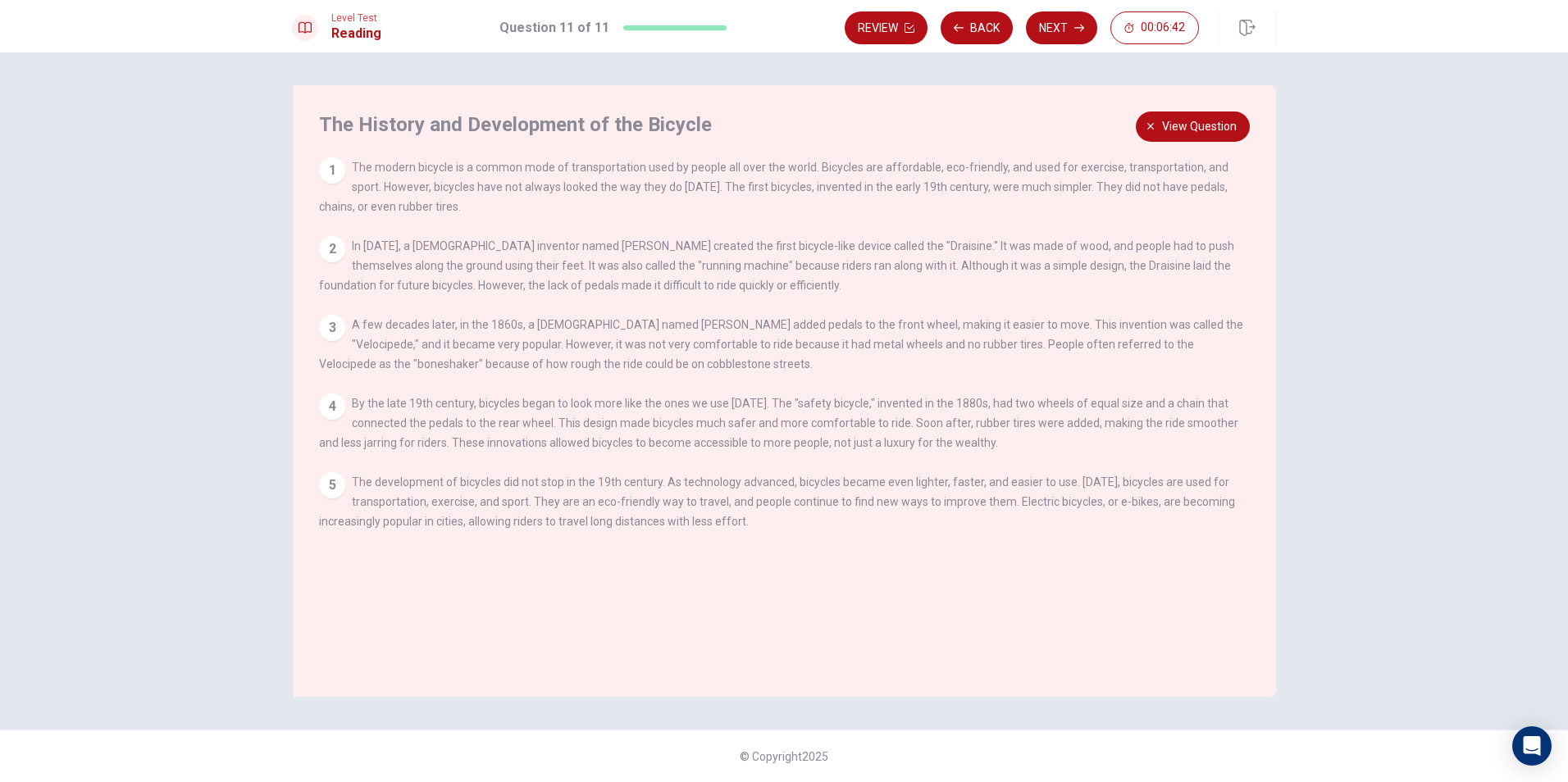
click at [755, 124] on icon "button" at bounding box center [1151, 126] width 9 height 9
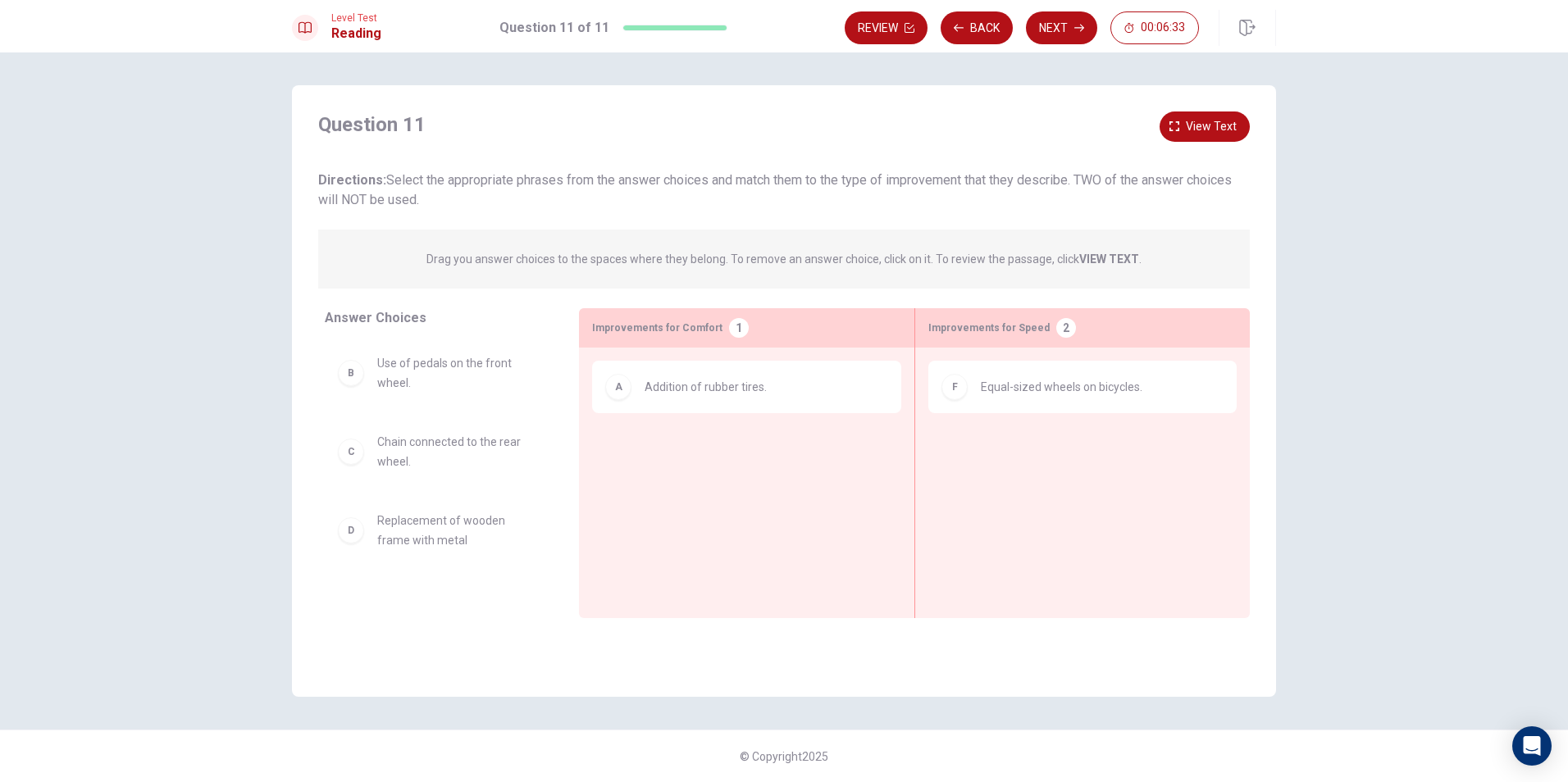
scroll to position [0, 0]
drag, startPoint x: 466, startPoint y: 441, endPoint x: 821, endPoint y: 437, distance: 355.0
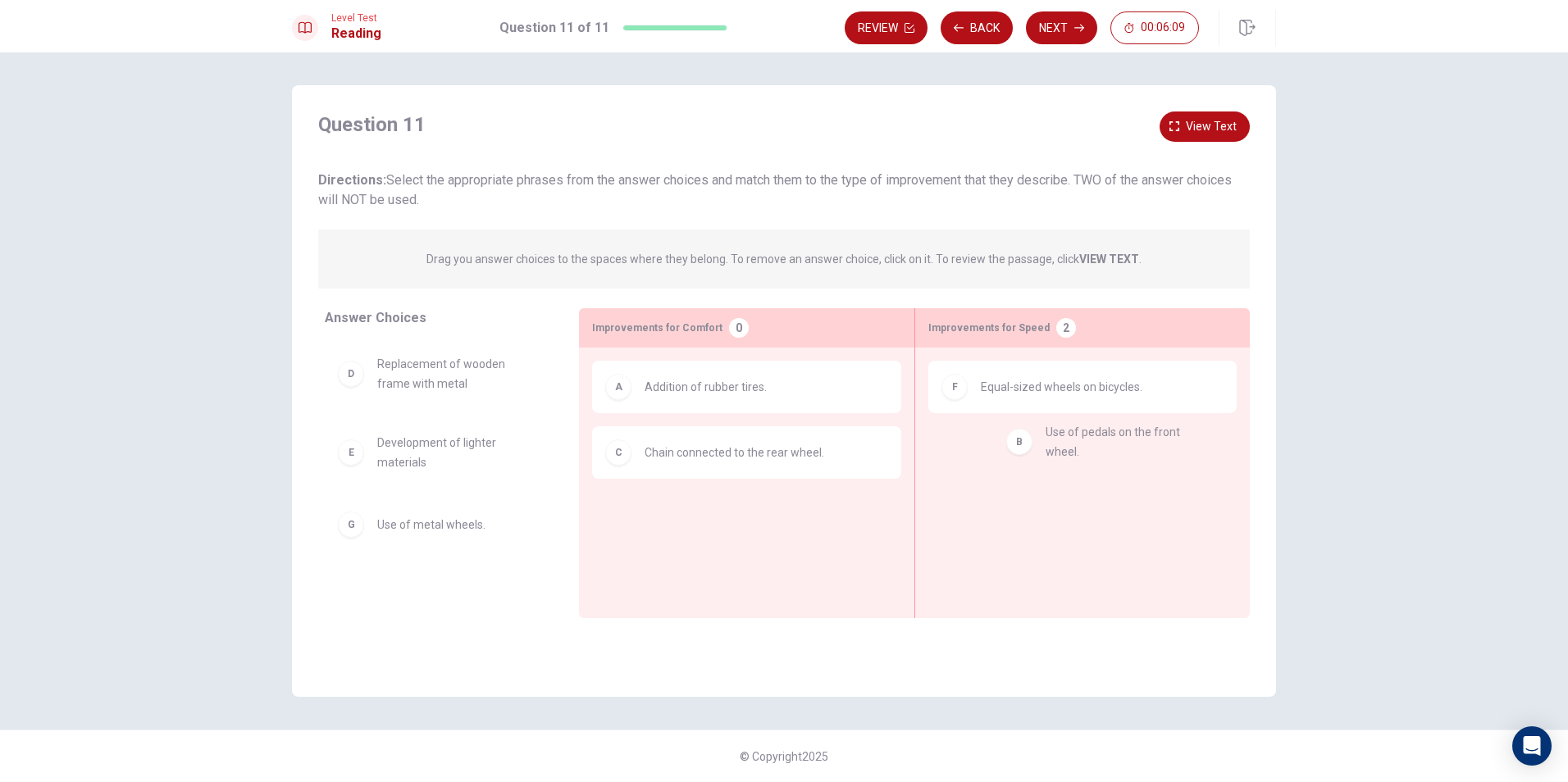
drag, startPoint x: 428, startPoint y: 386, endPoint x: 1092, endPoint y: 458, distance: 667.9
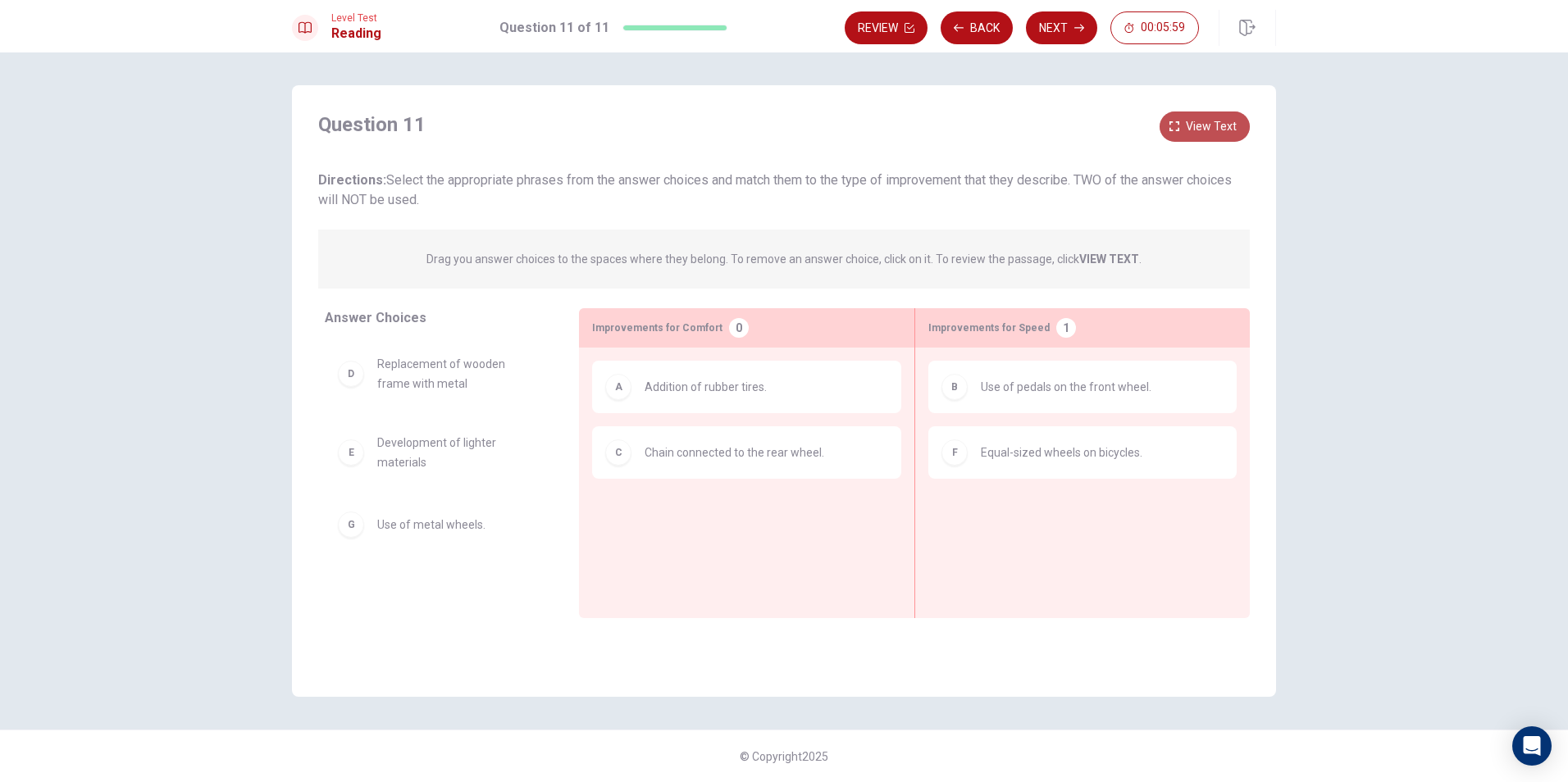
click at [755, 133] on span "View text" at bounding box center [1212, 127] width 51 height 21
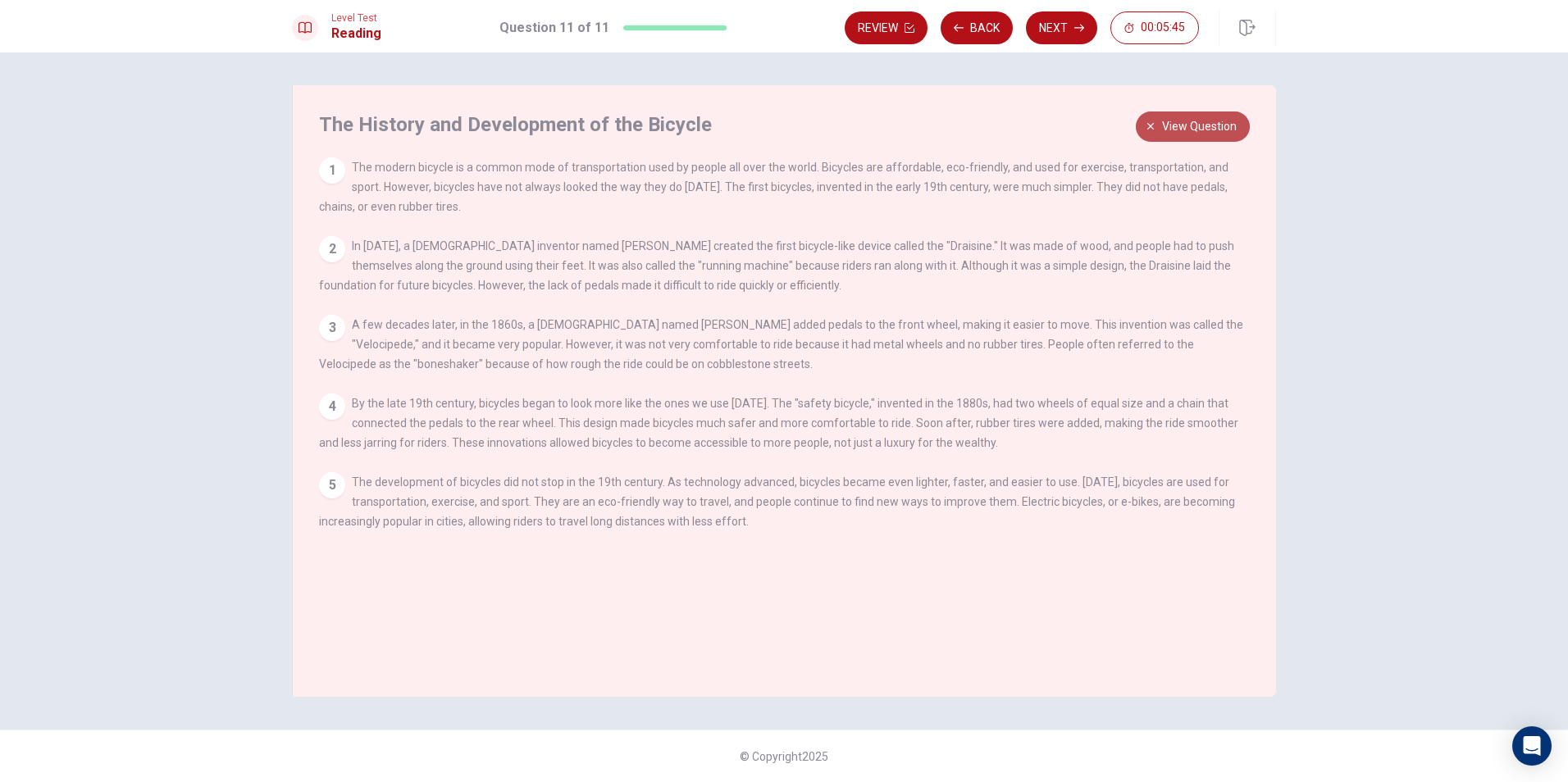
click at [755, 120] on span "View question" at bounding box center [1199, 127] width 74 height 21
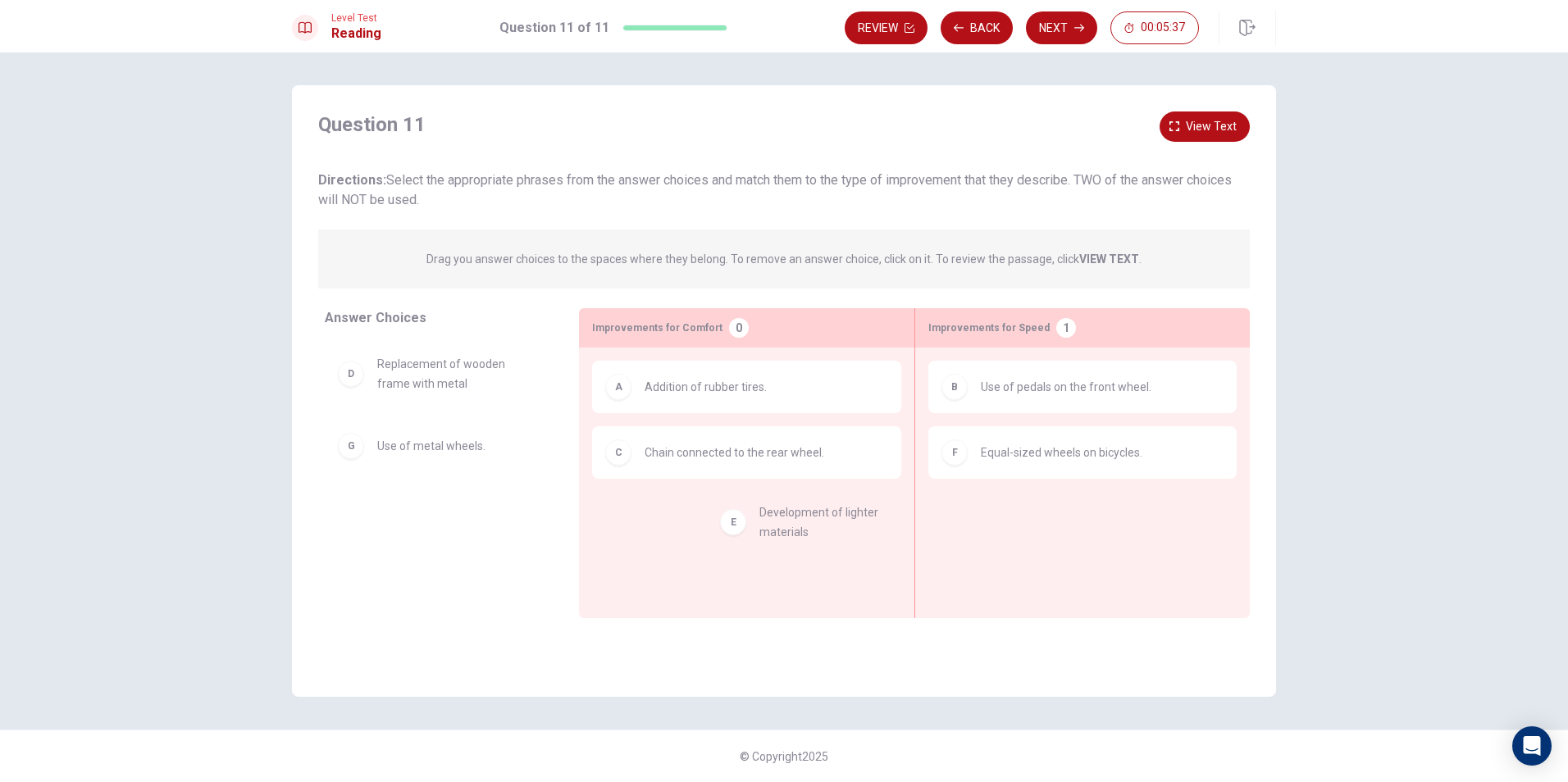
drag, startPoint x: 419, startPoint y: 474, endPoint x: 807, endPoint y: 541, distance: 393.7
drag, startPoint x: 409, startPoint y: 460, endPoint x: 715, endPoint y: 524, distance: 312.6
drag, startPoint x: 369, startPoint y: 464, endPoint x: 651, endPoint y: 557, distance: 296.9
drag, startPoint x: 426, startPoint y: 532, endPoint x: 1077, endPoint y: 509, distance: 651.4
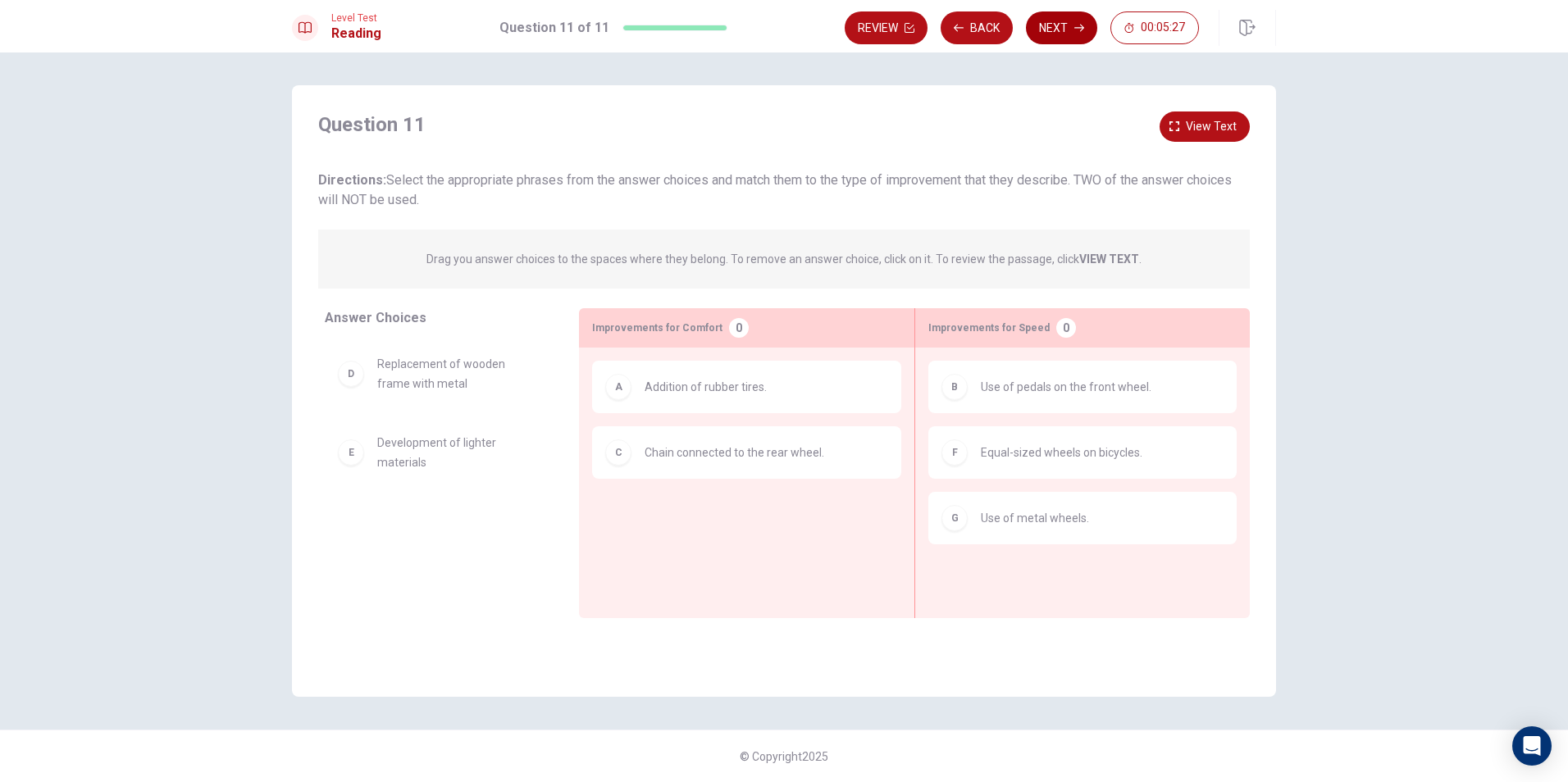
click at [755, 37] on button "Next" at bounding box center [1061, 27] width 71 height 33
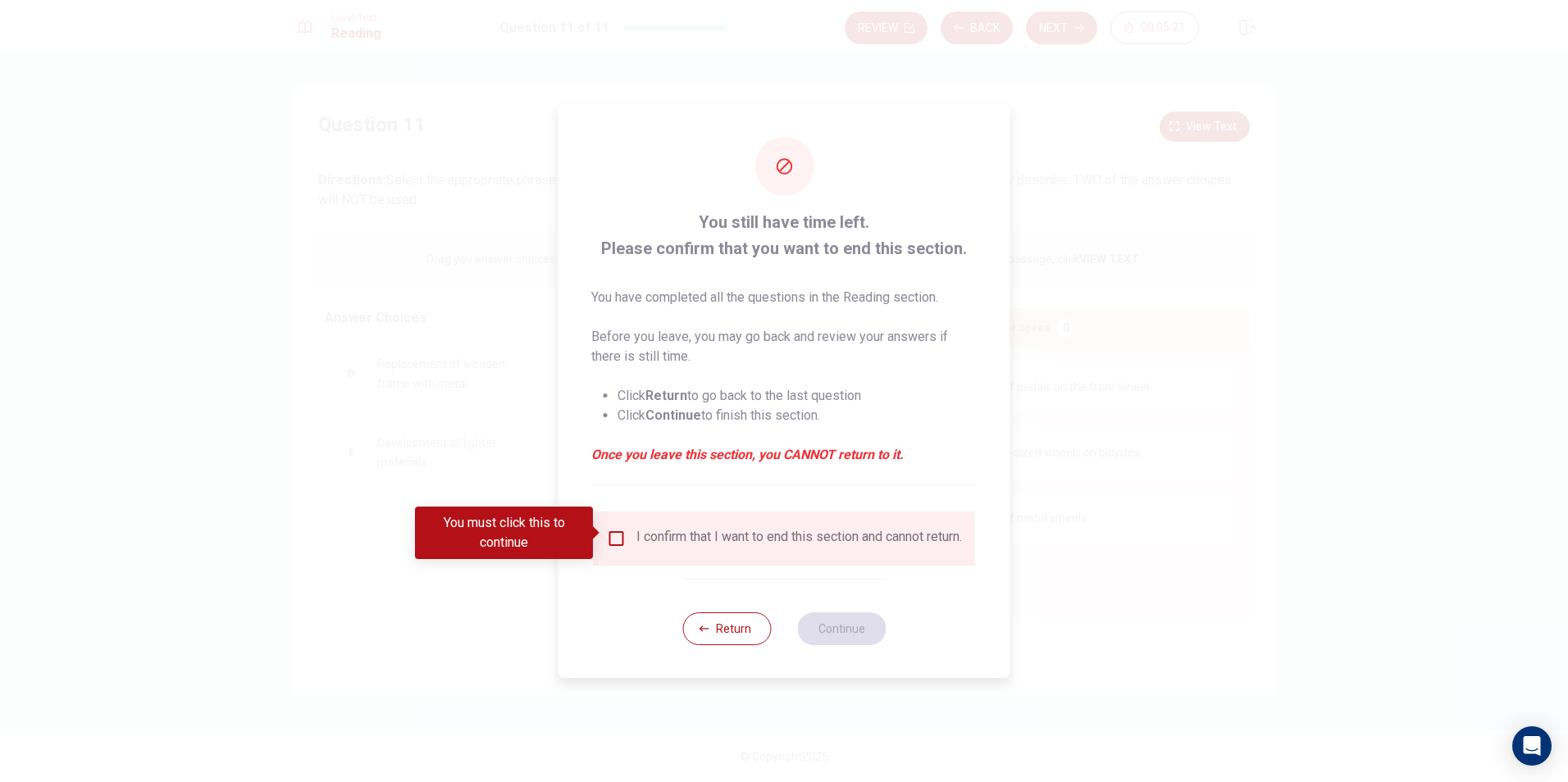
click at [631, 534] on div "I confirm that I want to end this section and cannot return." at bounding box center [785, 539] width 355 height 20
click at [611, 511] on div "I confirm that I want to end this section and cannot return." at bounding box center [785, 539] width 382 height 55
click at [611, 540] on input "You must click this to continue" at bounding box center [617, 539] width 20 height 20
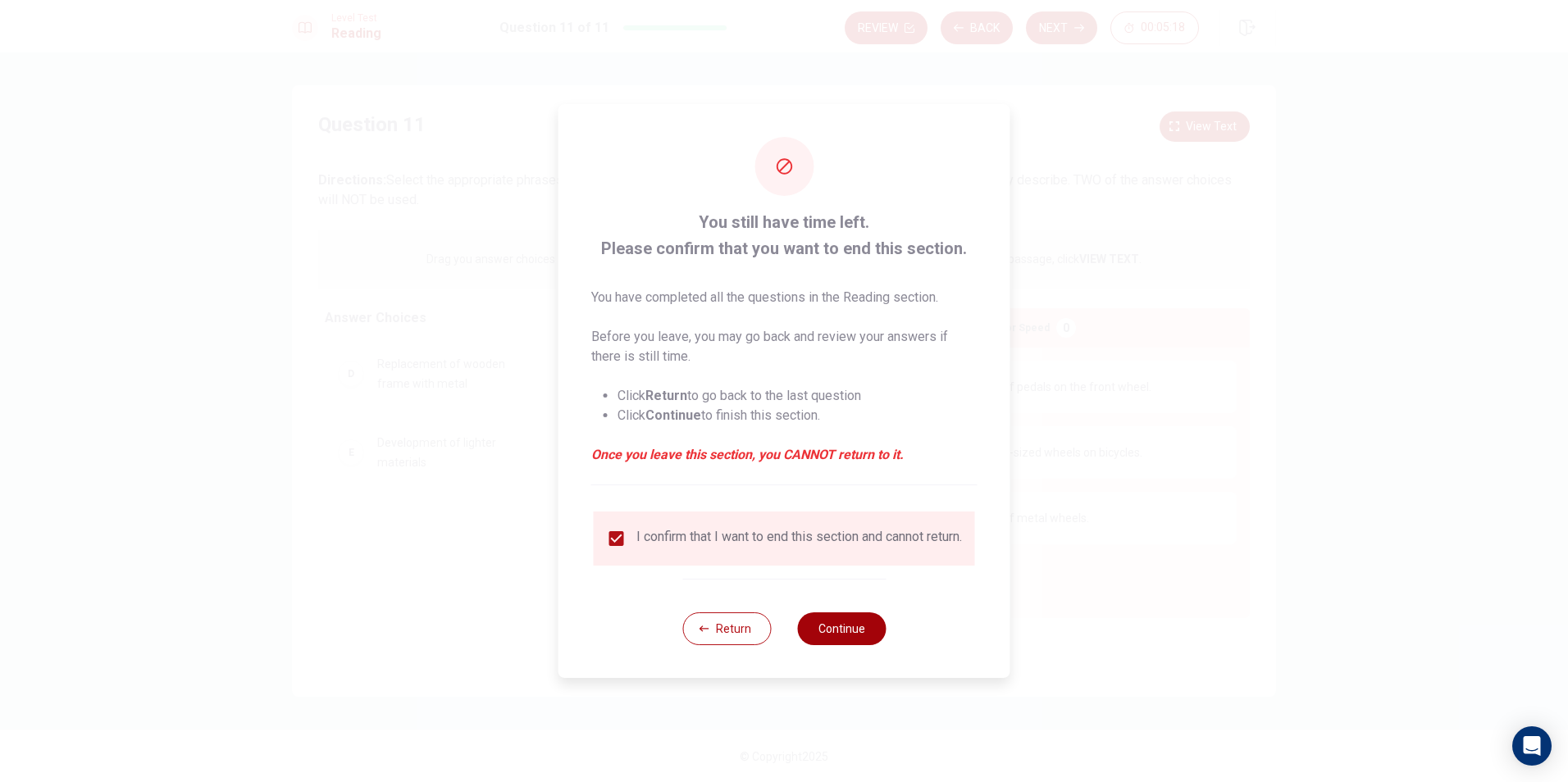
click at [755, 639] on button "Continue" at bounding box center [841, 629] width 88 height 33
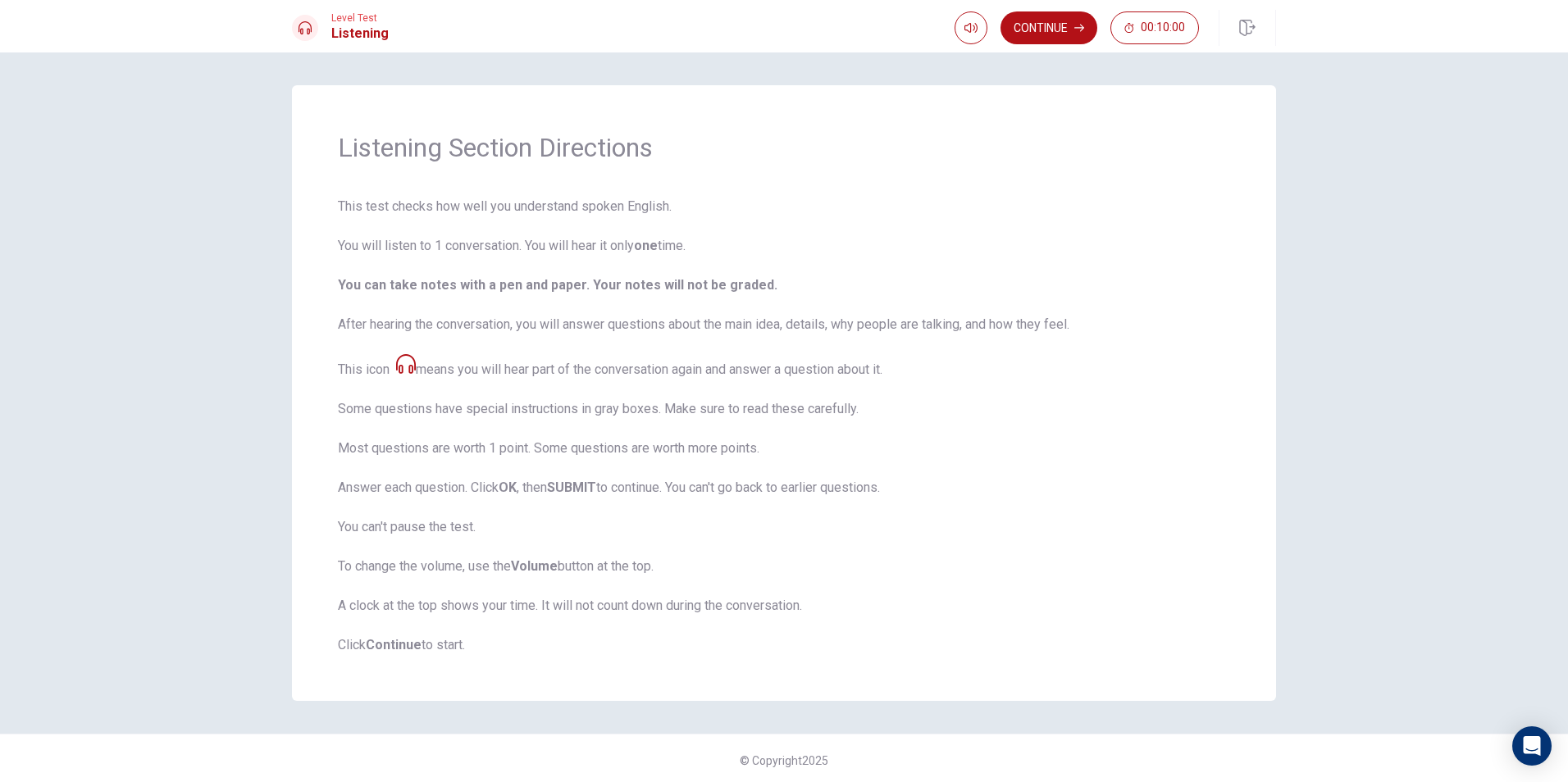
scroll to position [4, 0]
click at [755, 36] on button "Continue" at bounding box center [1048, 27] width 97 height 33
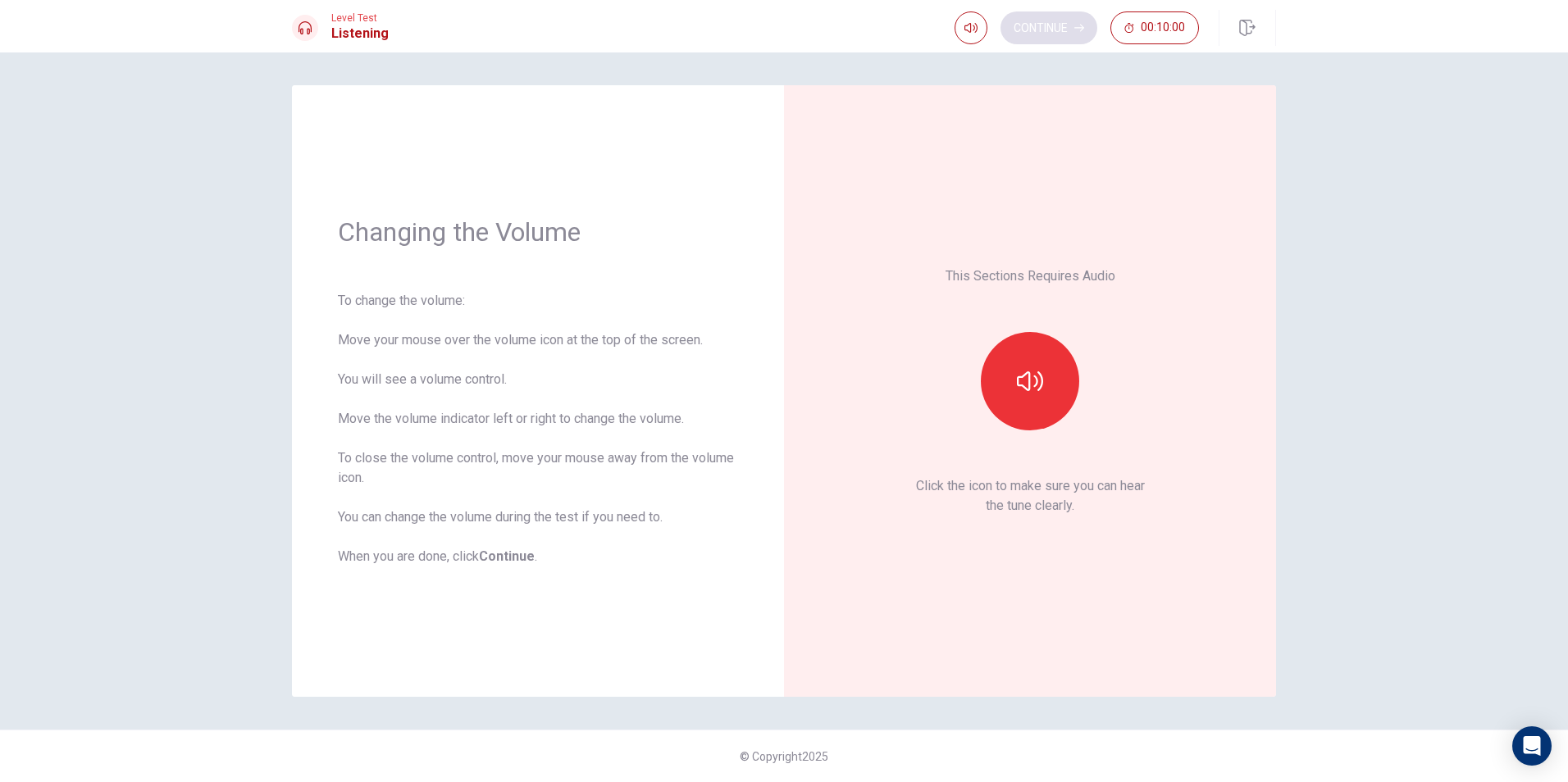
scroll to position [0, 0]
click at [755, 370] on button "button" at bounding box center [1029, 381] width 99 height 99
click at [755, 20] on button "Continue" at bounding box center [1048, 27] width 97 height 33
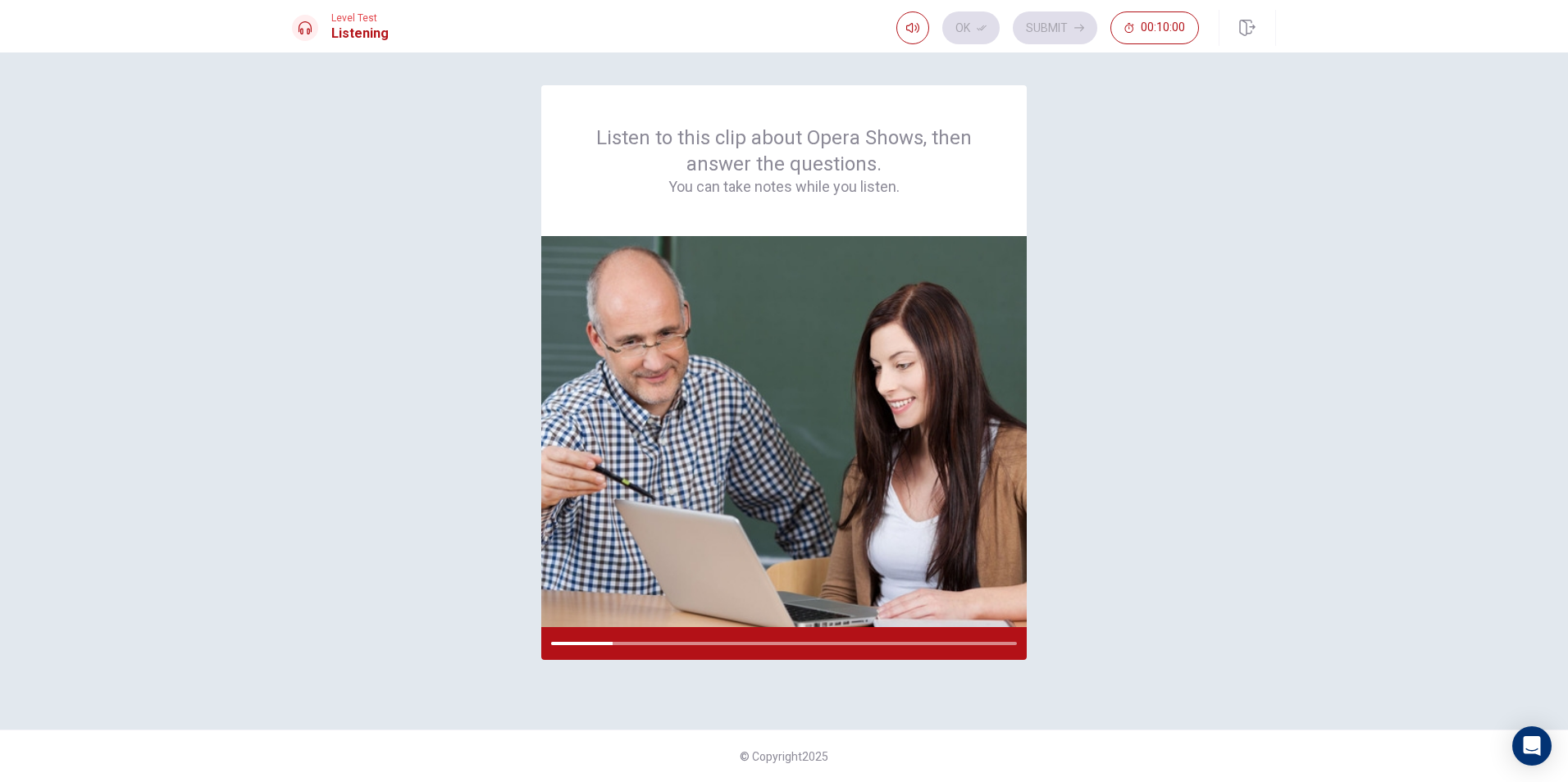
click at [755, 340] on div "Listen to this clip about Opera Shows, then answer the questions. You can take …" at bounding box center [784, 391] width 984 height 612
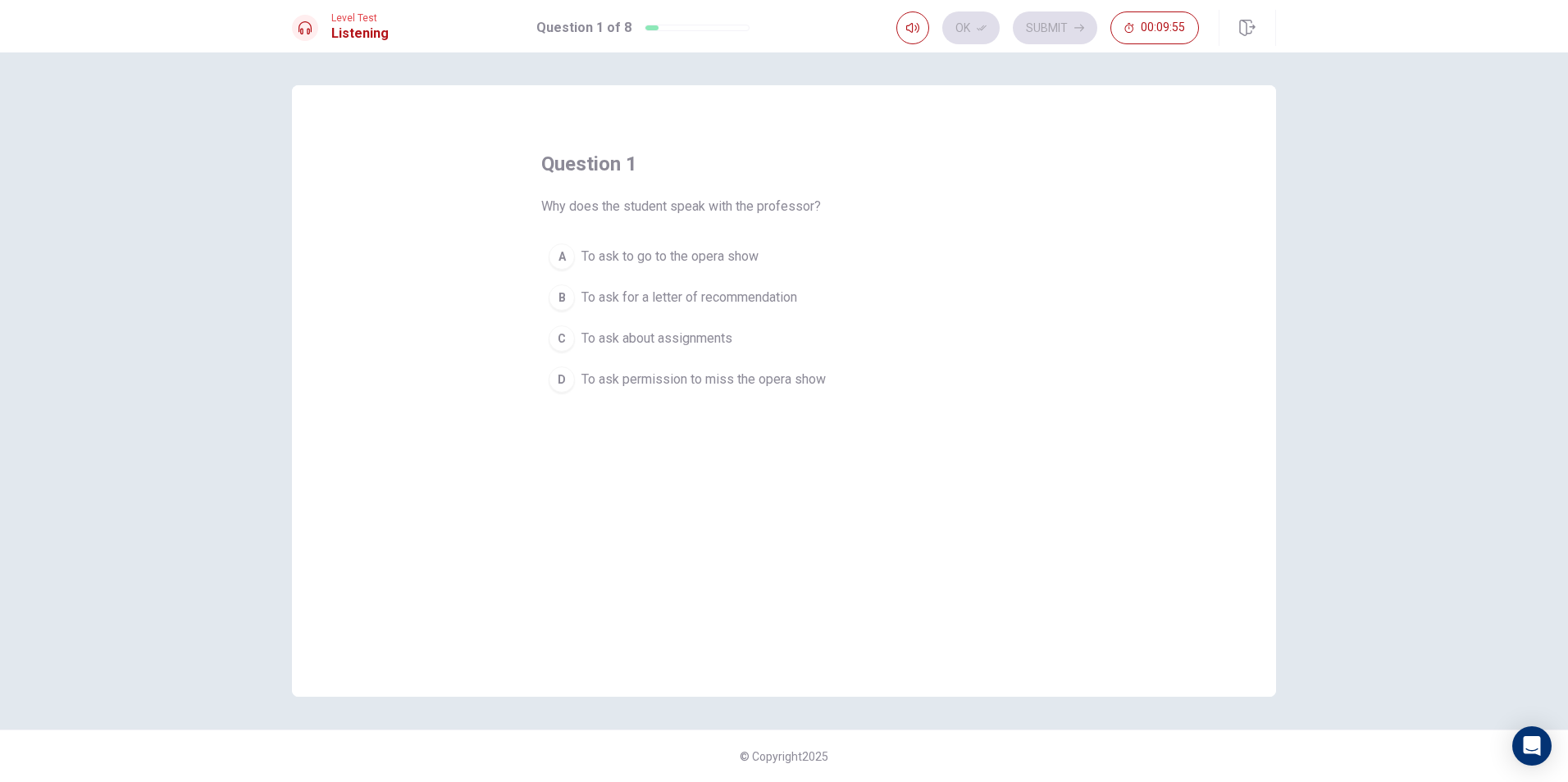
click at [682, 382] on span "To ask permission to miss the opera show" at bounding box center [704, 379] width 244 height 20
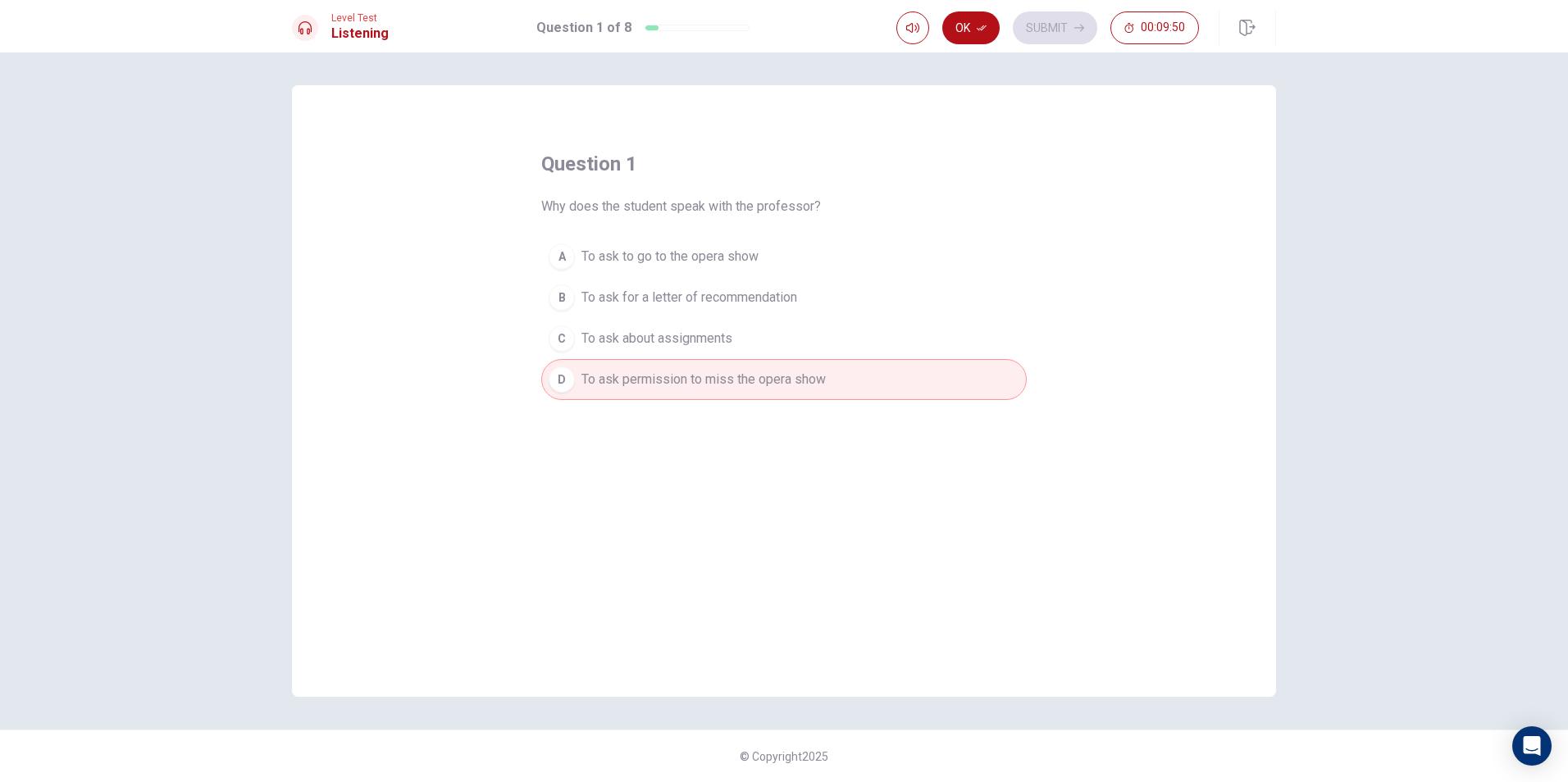
click at [727, 256] on span "To ask to go to the opera show" at bounding box center [670, 257] width 177 height 20
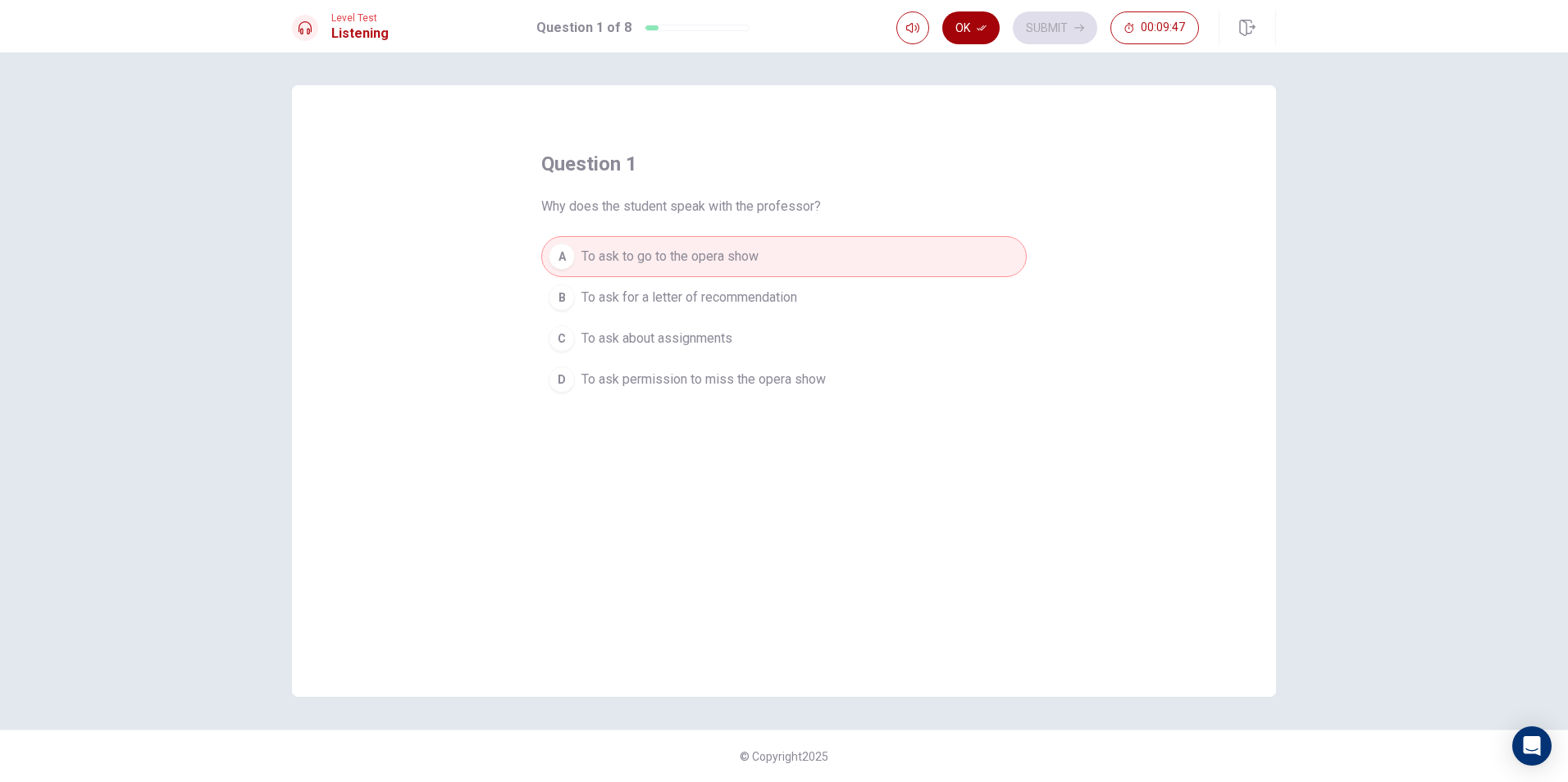
click at [755, 20] on button "Ok" at bounding box center [970, 27] width 57 height 33
click at [755, 32] on button "Submit" at bounding box center [1055, 27] width 85 height 33
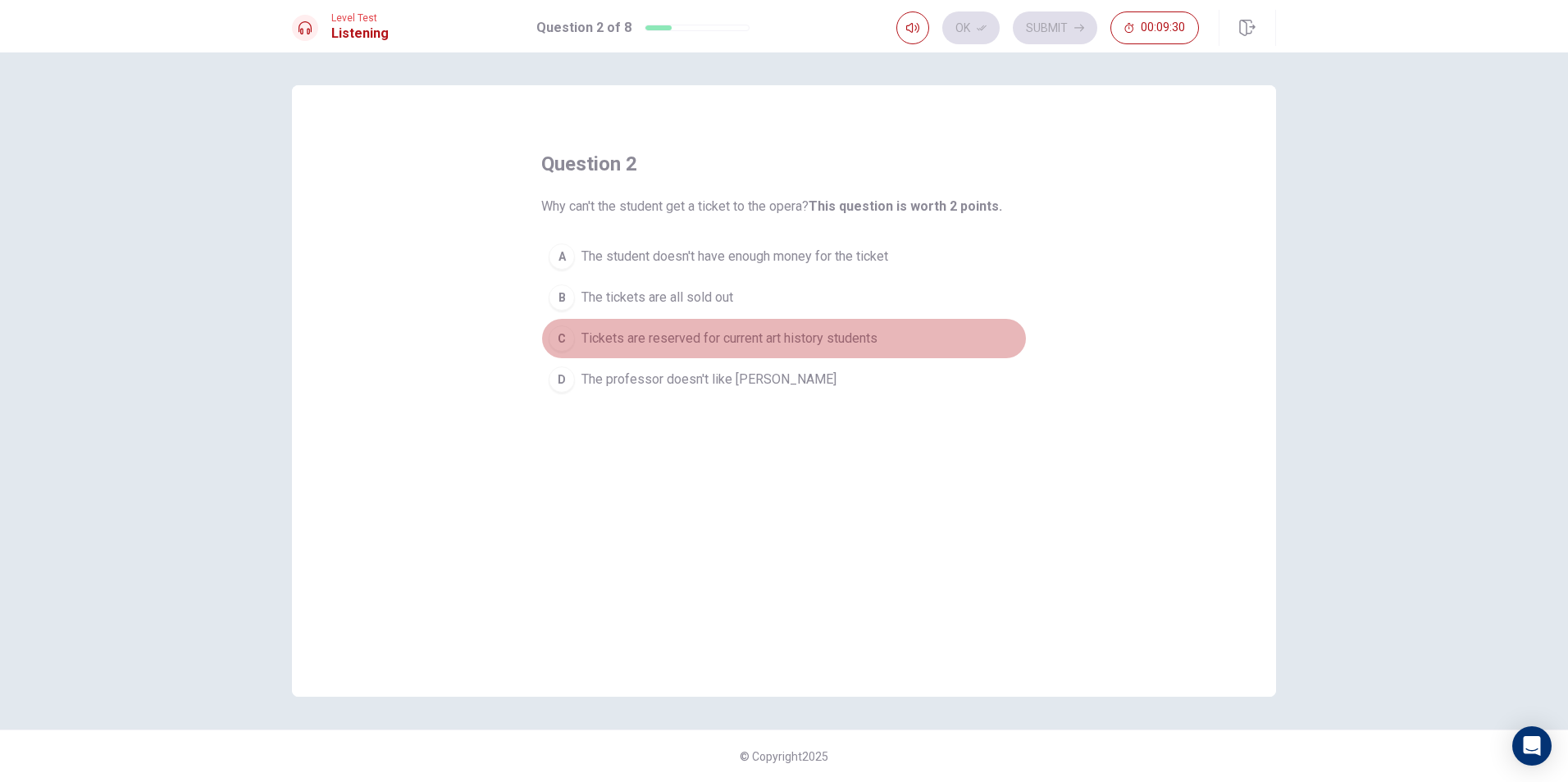
click at [696, 344] on span "Tickets are reserved for current art history students" at bounding box center [729, 338] width 296 height 20
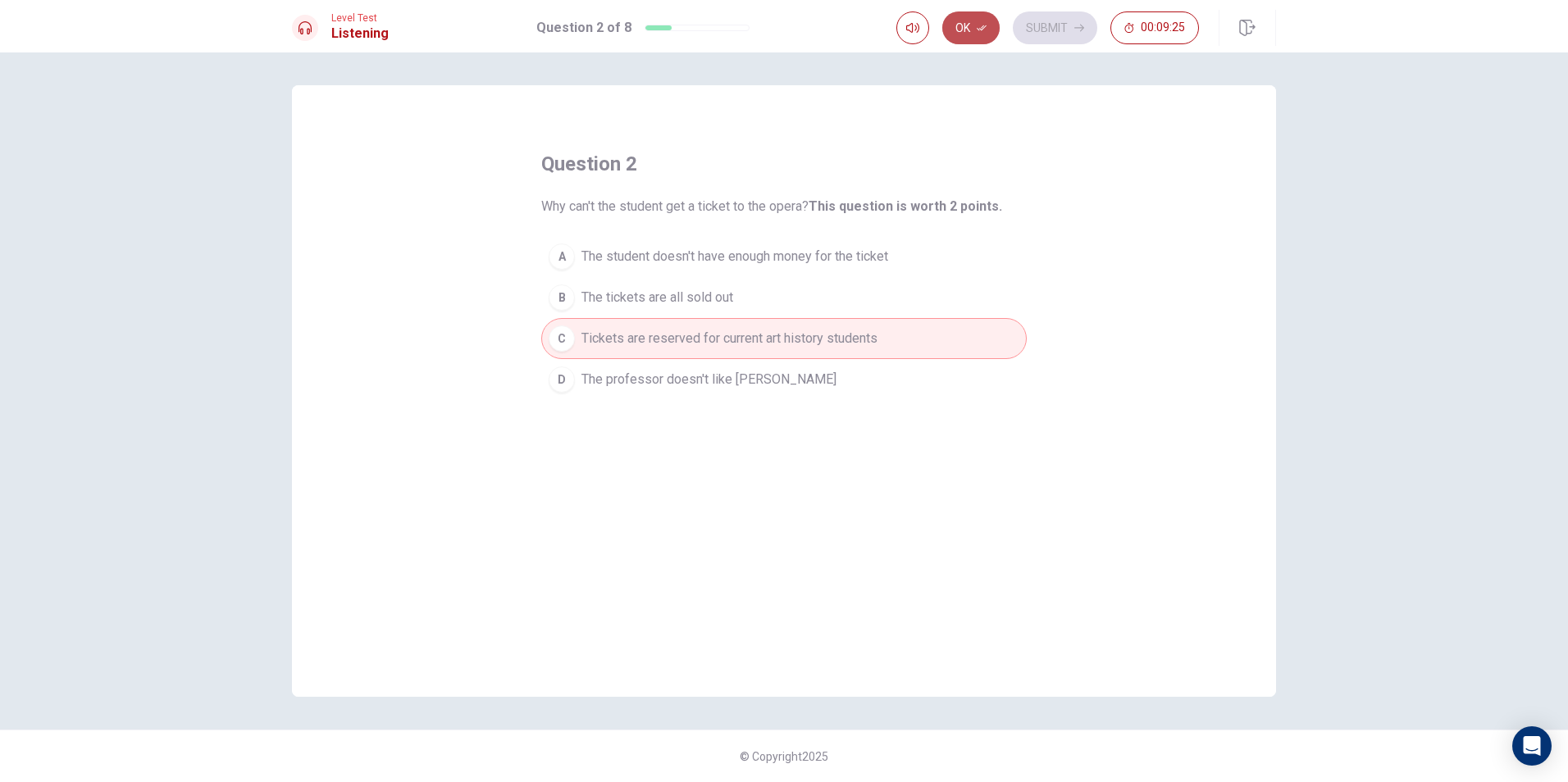
click at [755, 27] on icon "button" at bounding box center [981, 27] width 9 height 9
click at [755, 30] on button "Submit" at bounding box center [1055, 27] width 85 height 33
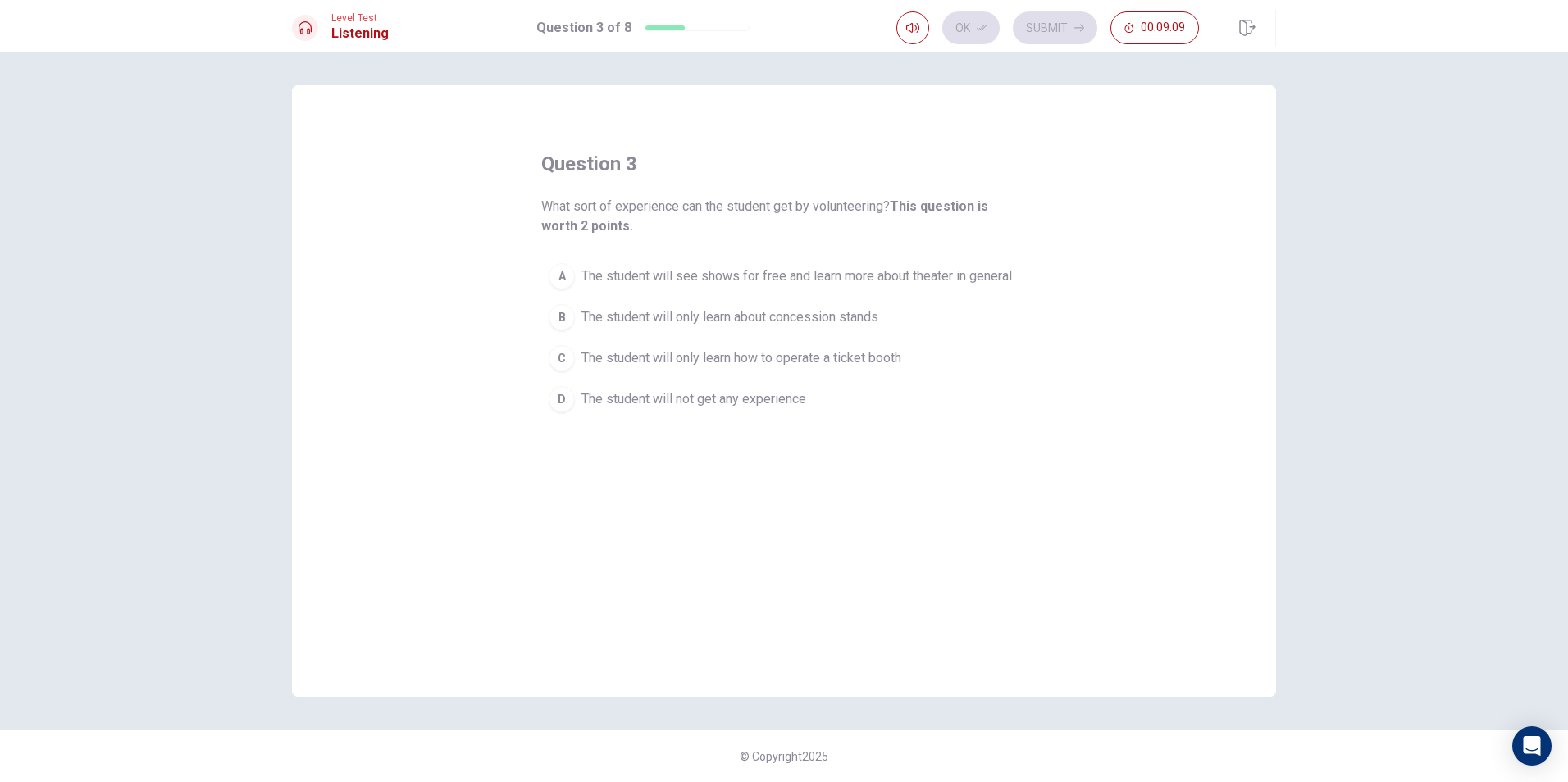
click at [755, 277] on span "The student will see shows for free and learn more about theater in general" at bounding box center [797, 276] width 431 height 20
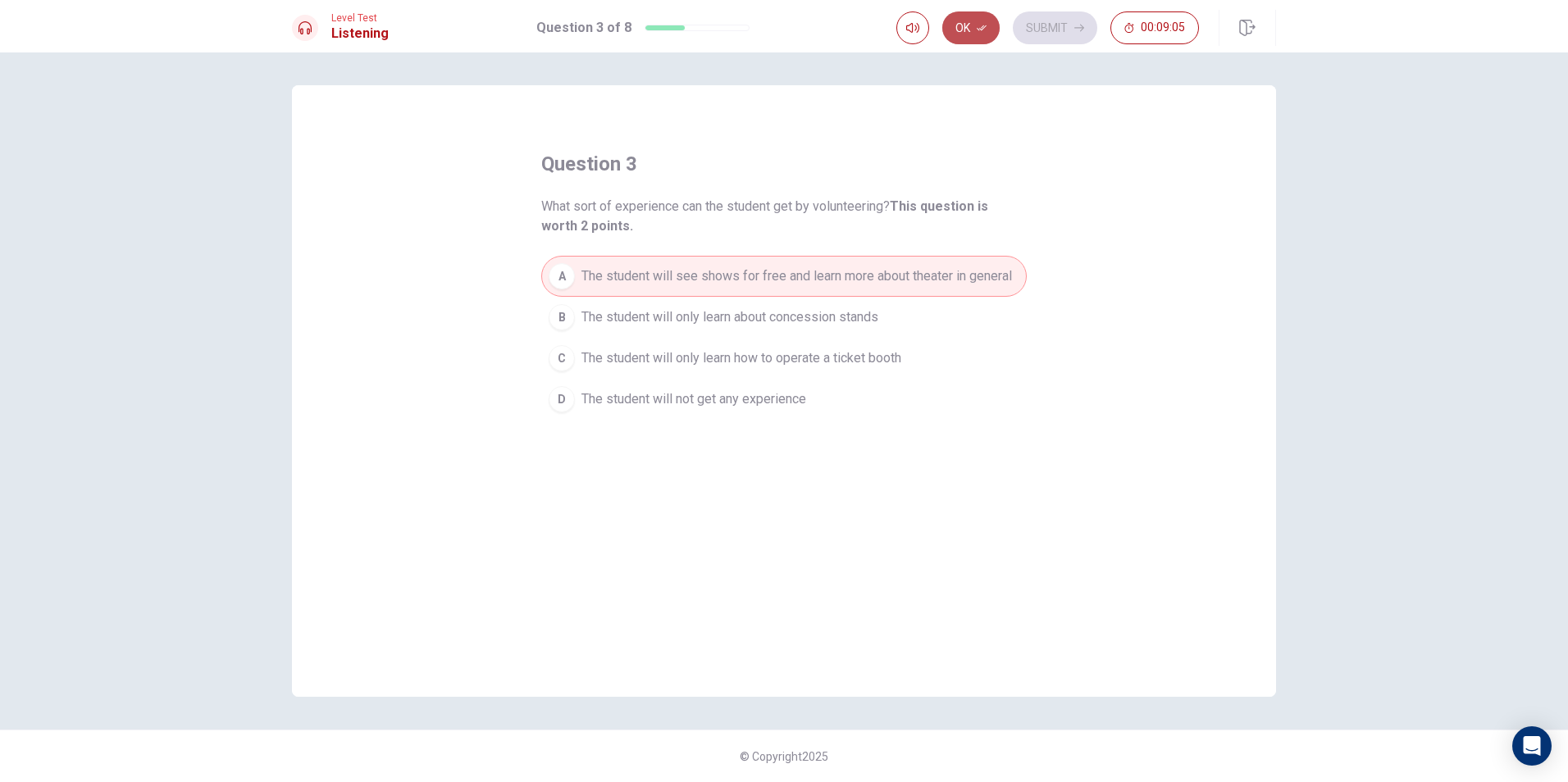
click at [755, 25] on icon "button" at bounding box center [981, 27] width 9 height 9
click at [755, 23] on button "Submit" at bounding box center [1055, 27] width 85 height 33
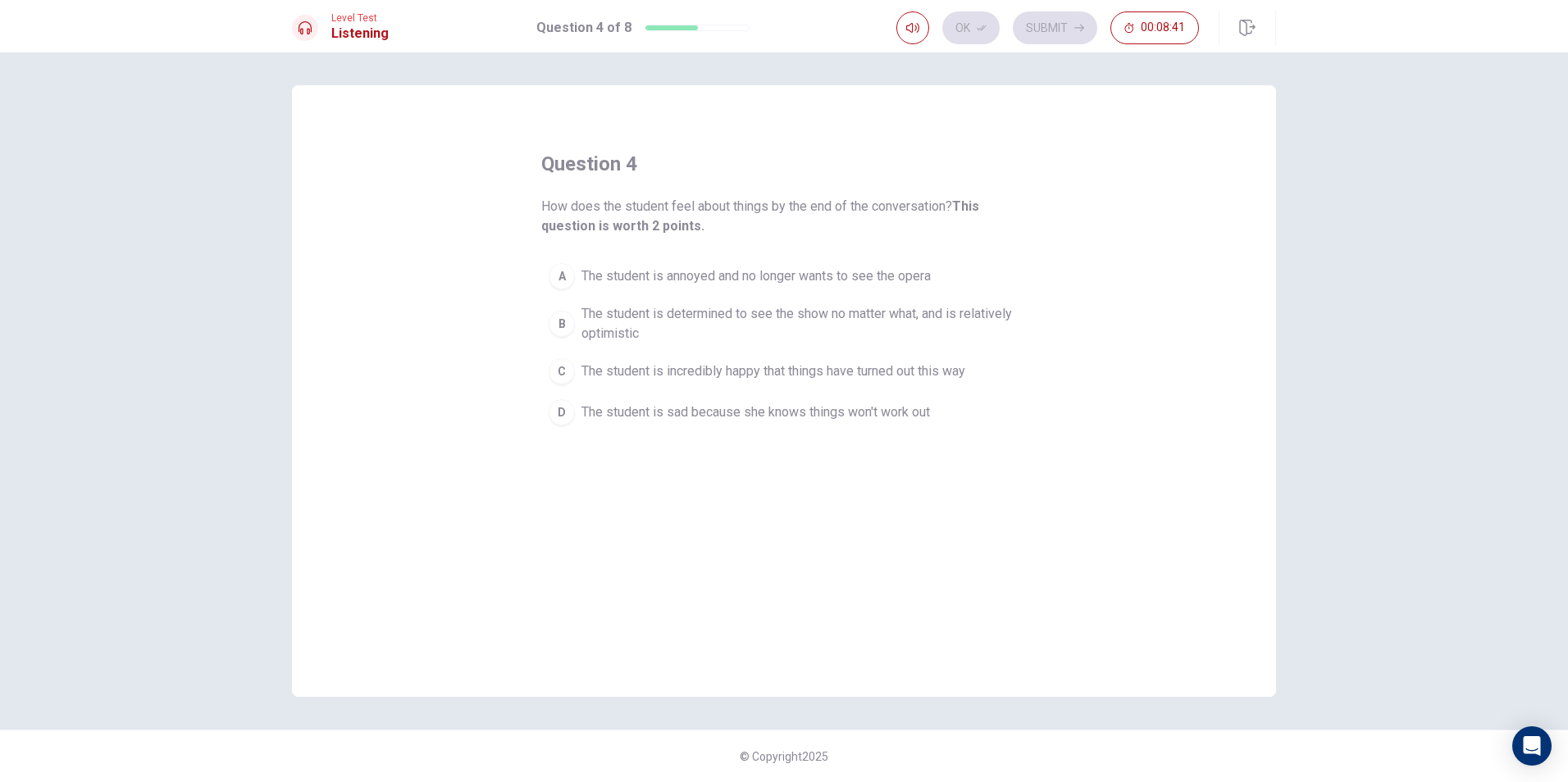
click at [755, 373] on span "The student is incredibly happy that things have turned out this way" at bounding box center [774, 371] width 384 height 20
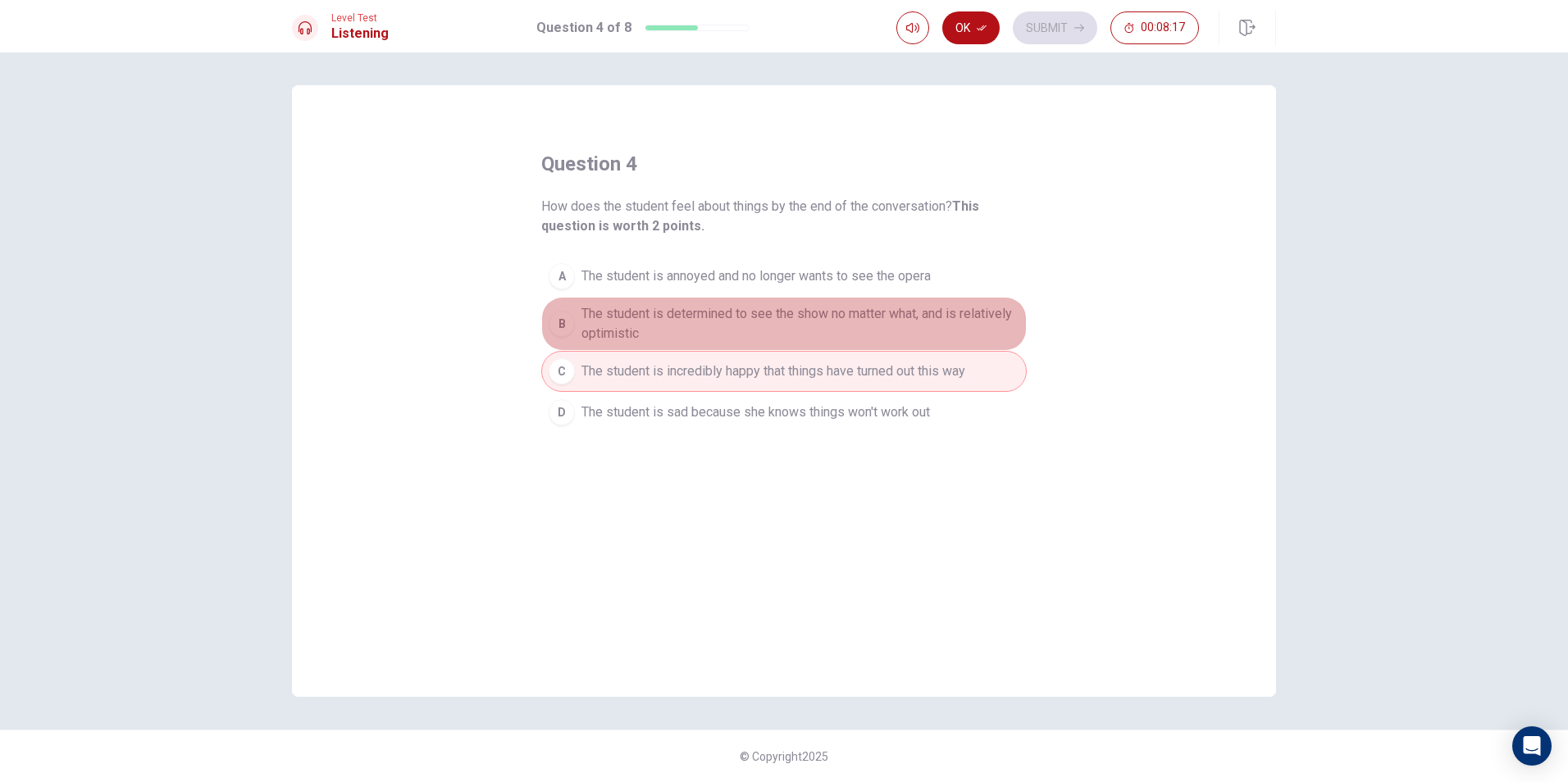
click at [655, 318] on span "The student is determined to see the show no matter what, and is relatively opt…" at bounding box center [801, 324] width 438 height 39
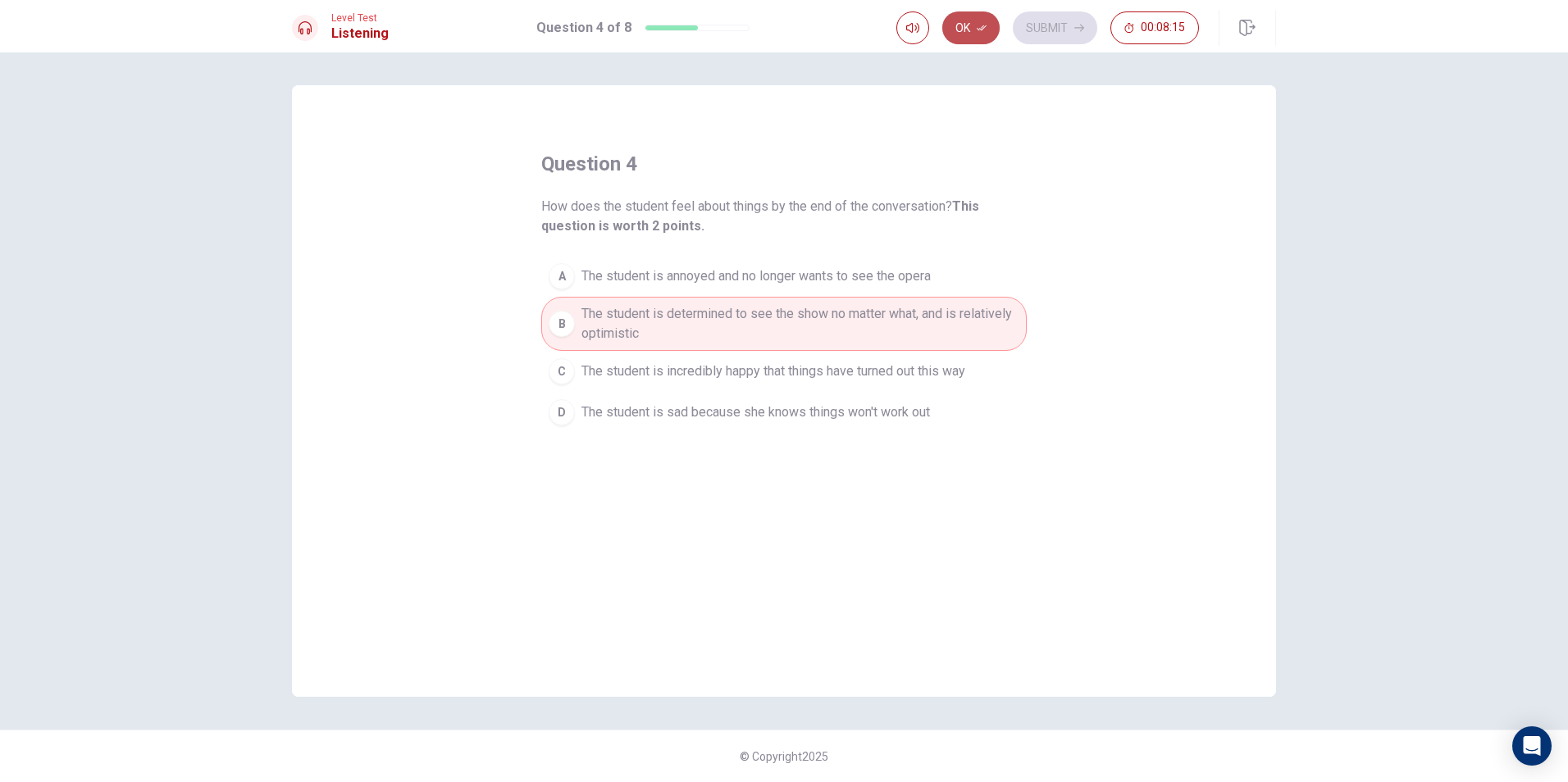
click at [755, 29] on icon "button" at bounding box center [981, 28] width 9 height 6
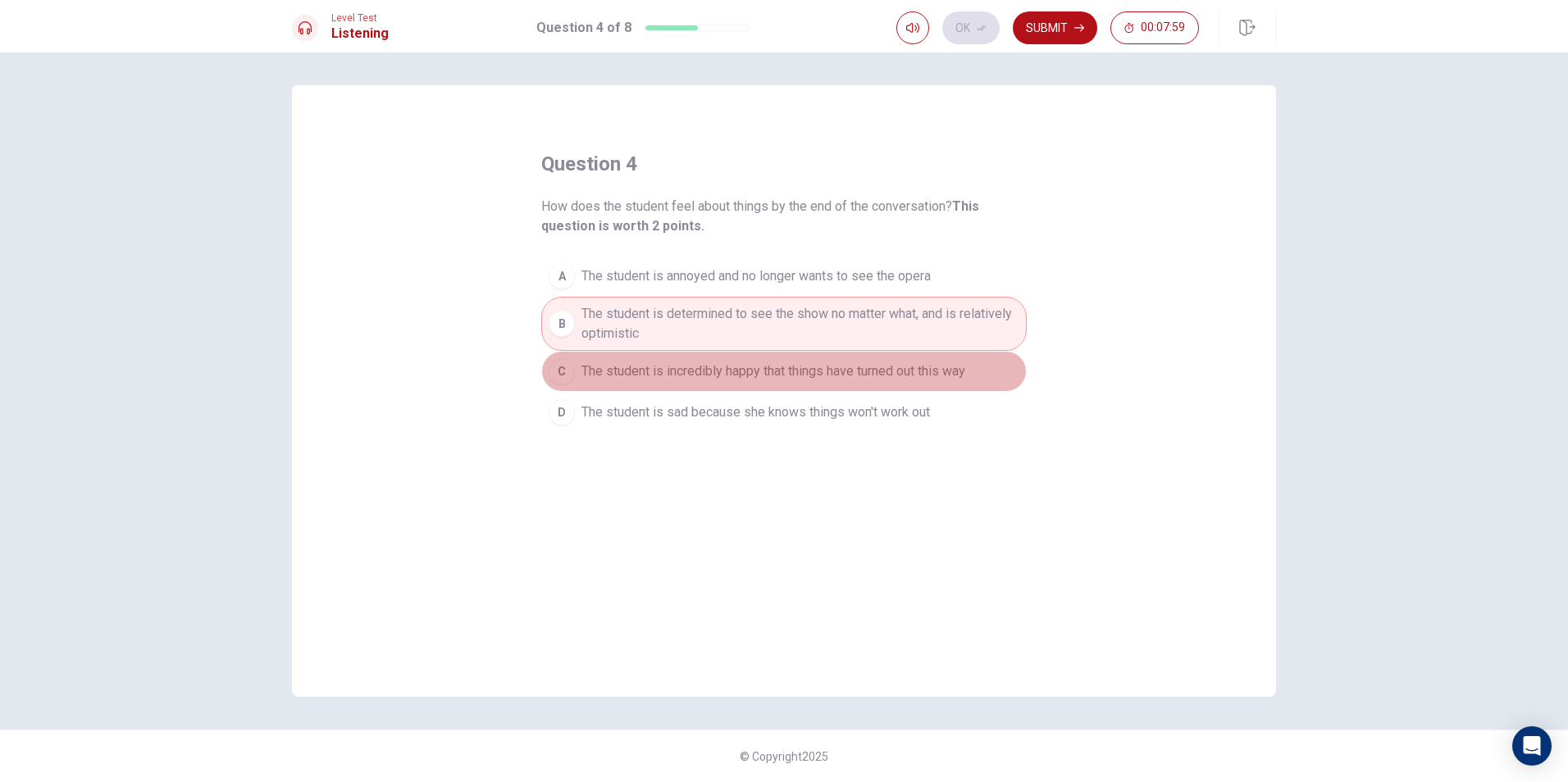
click at [712, 373] on span "The student is incredibly happy that things have turned out this way" at bounding box center [774, 371] width 384 height 20
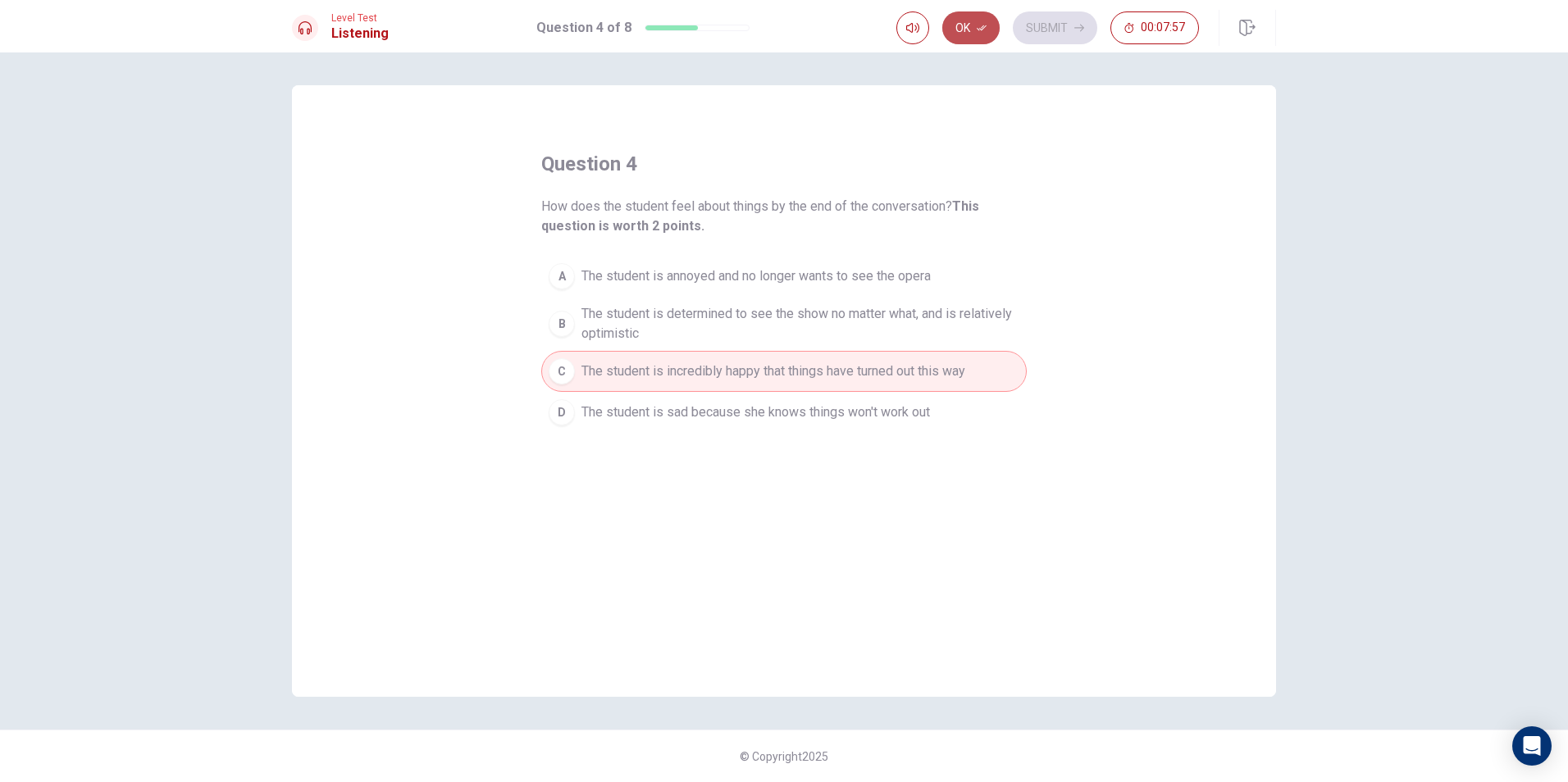
click at [755, 28] on button "Ok" at bounding box center [970, 27] width 57 height 33
click at [755, 23] on button "Submit" at bounding box center [1055, 27] width 85 height 33
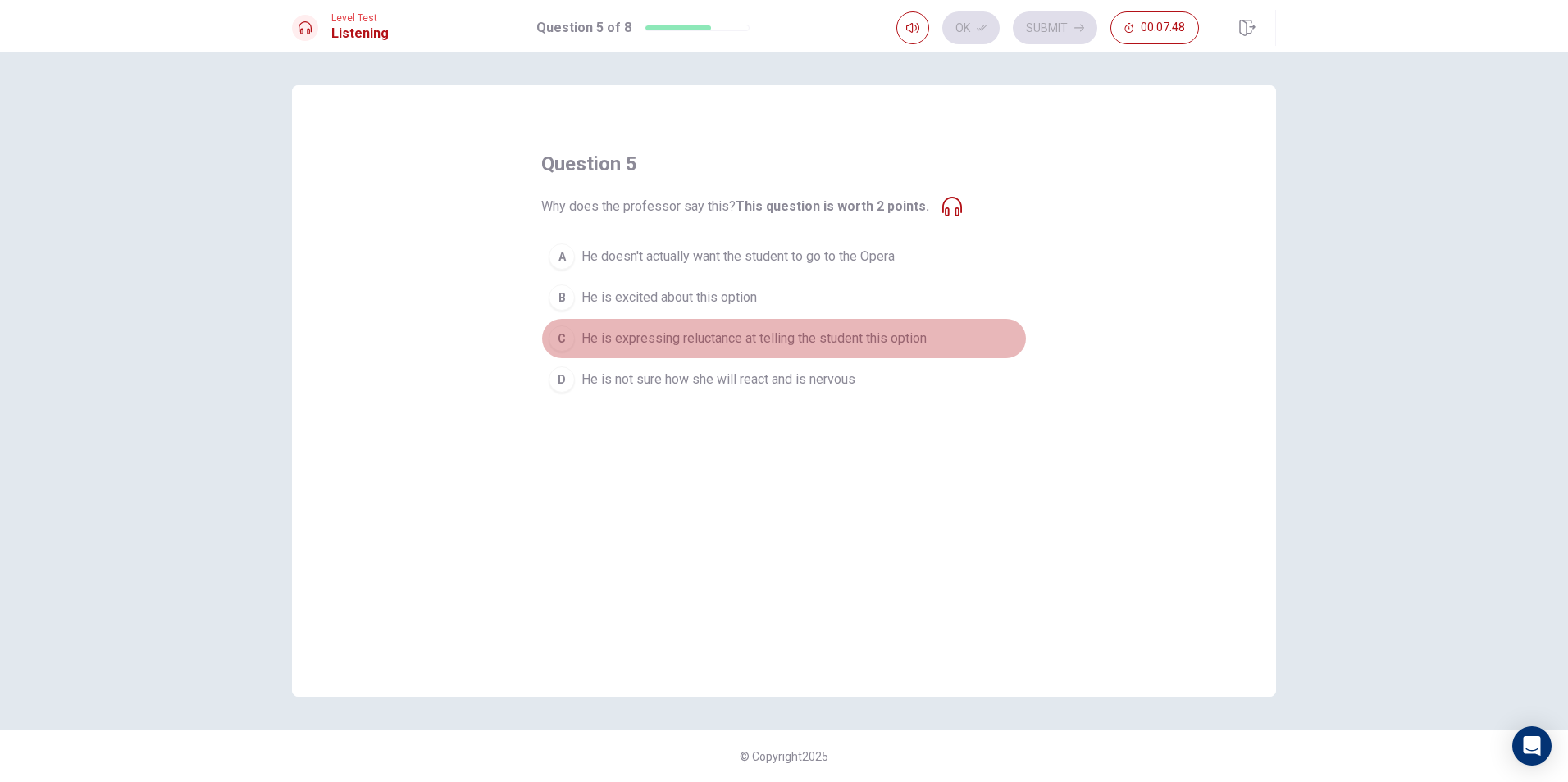
click at [755, 328] on button "C He is expressing reluctance at telling the student this option" at bounding box center [784, 339] width 485 height 41
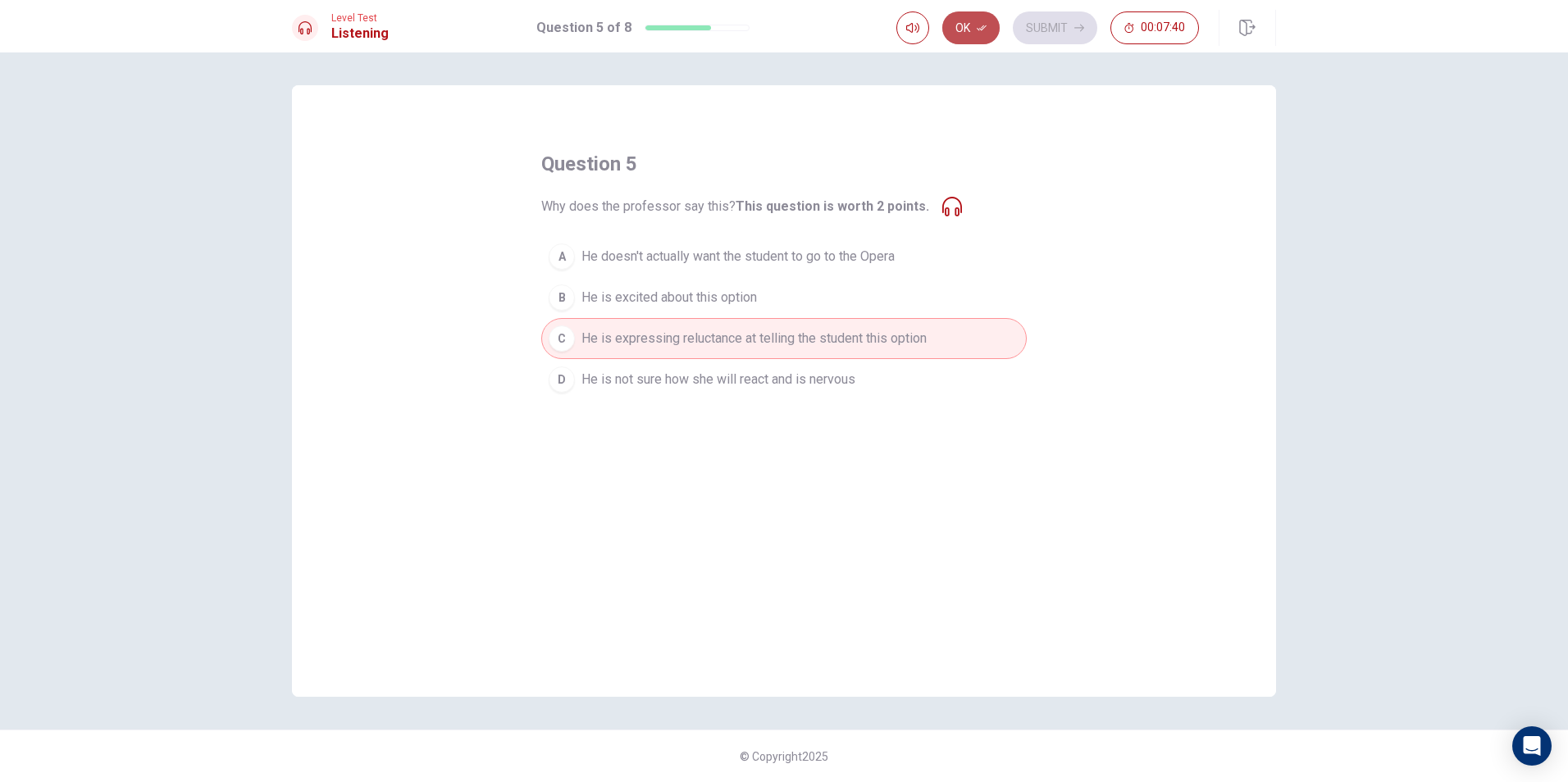
click at [755, 27] on button "Ok" at bounding box center [970, 27] width 57 height 33
click at [755, 20] on button "Submit" at bounding box center [1055, 27] width 85 height 33
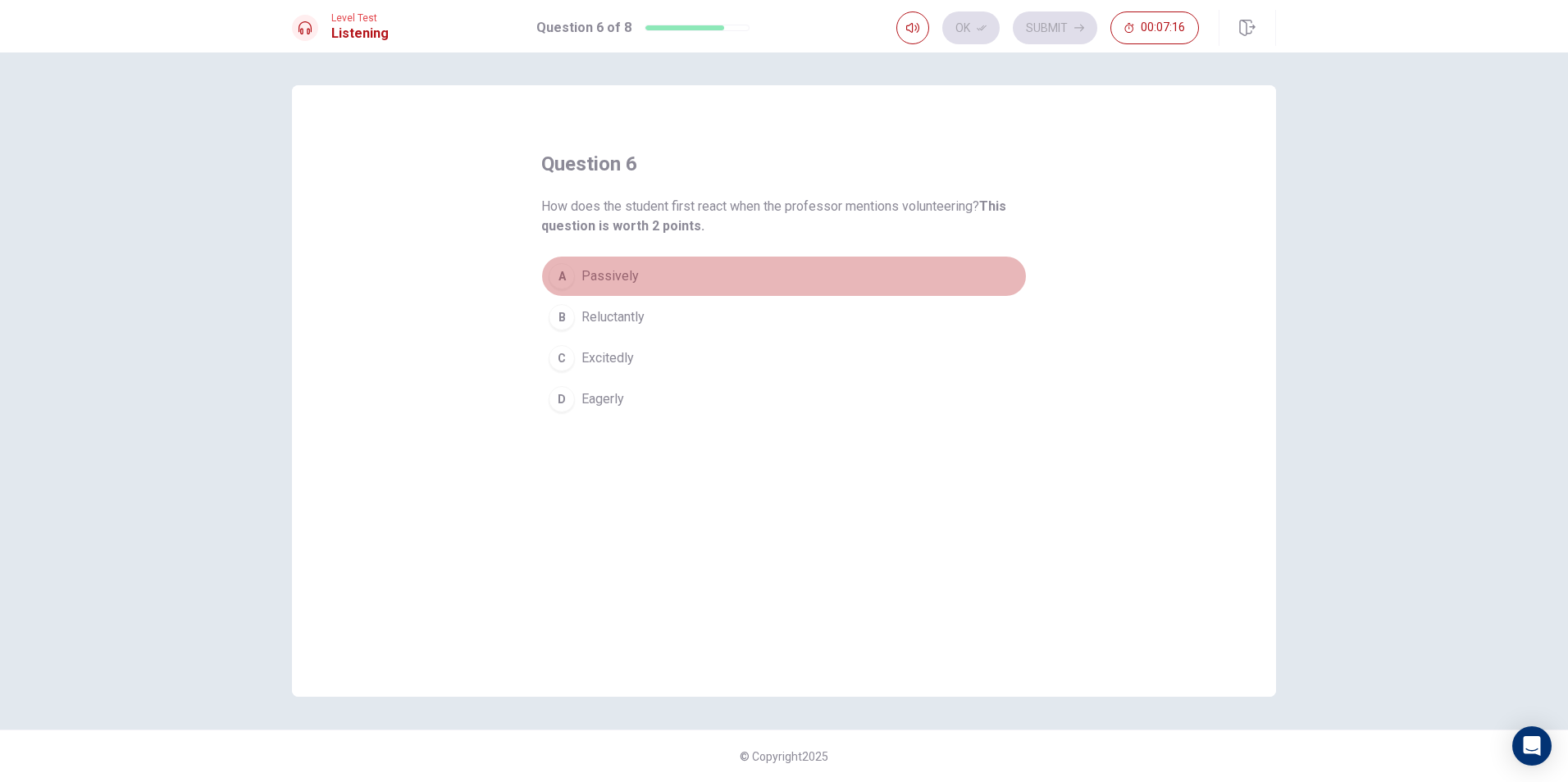
click at [662, 277] on button "A Passively" at bounding box center [784, 276] width 485 height 41
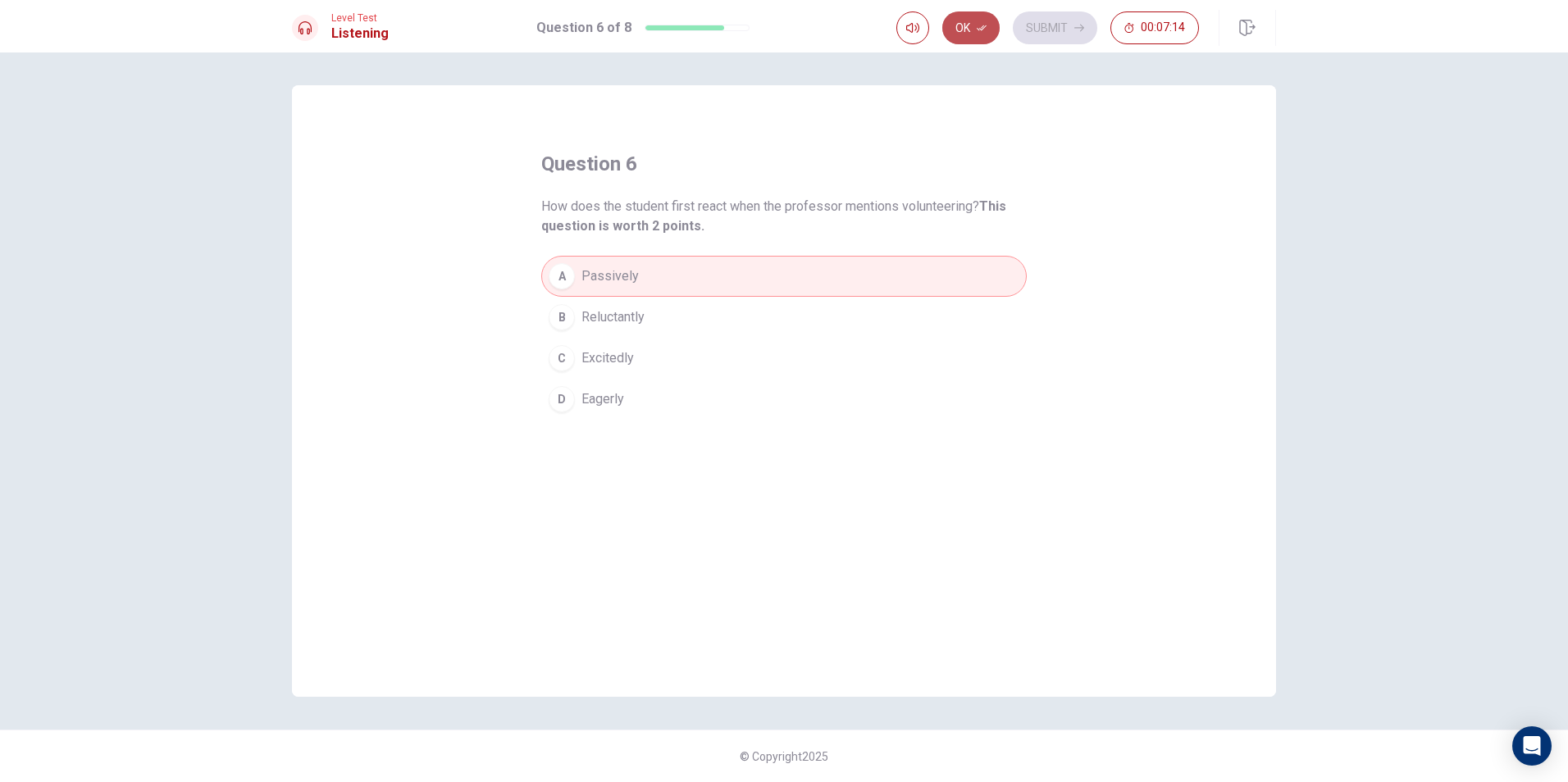
click at [755, 12] on button "Ok" at bounding box center [970, 27] width 57 height 33
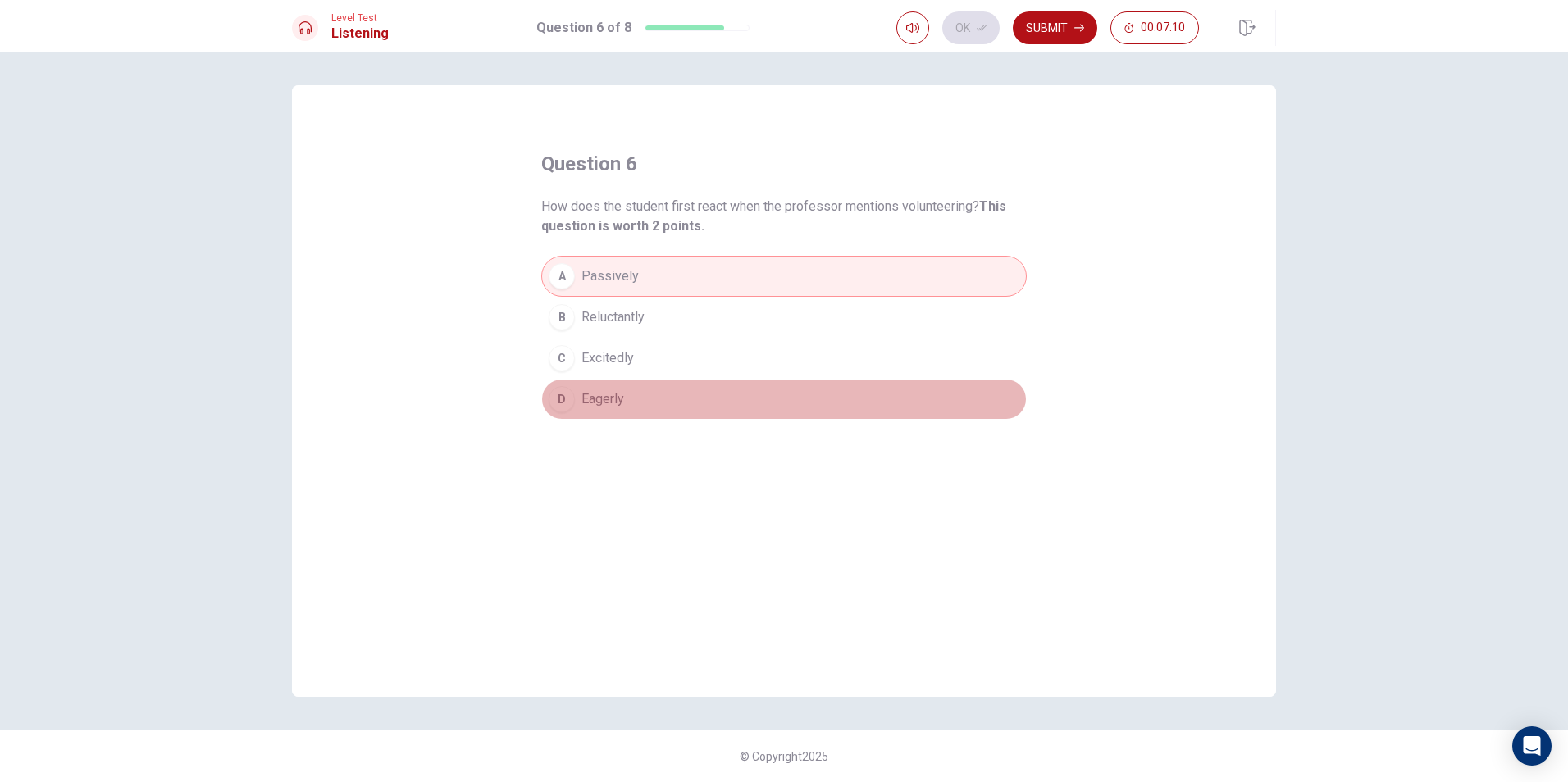
click at [609, 399] on span "Eagerly" at bounding box center [603, 399] width 42 height 20
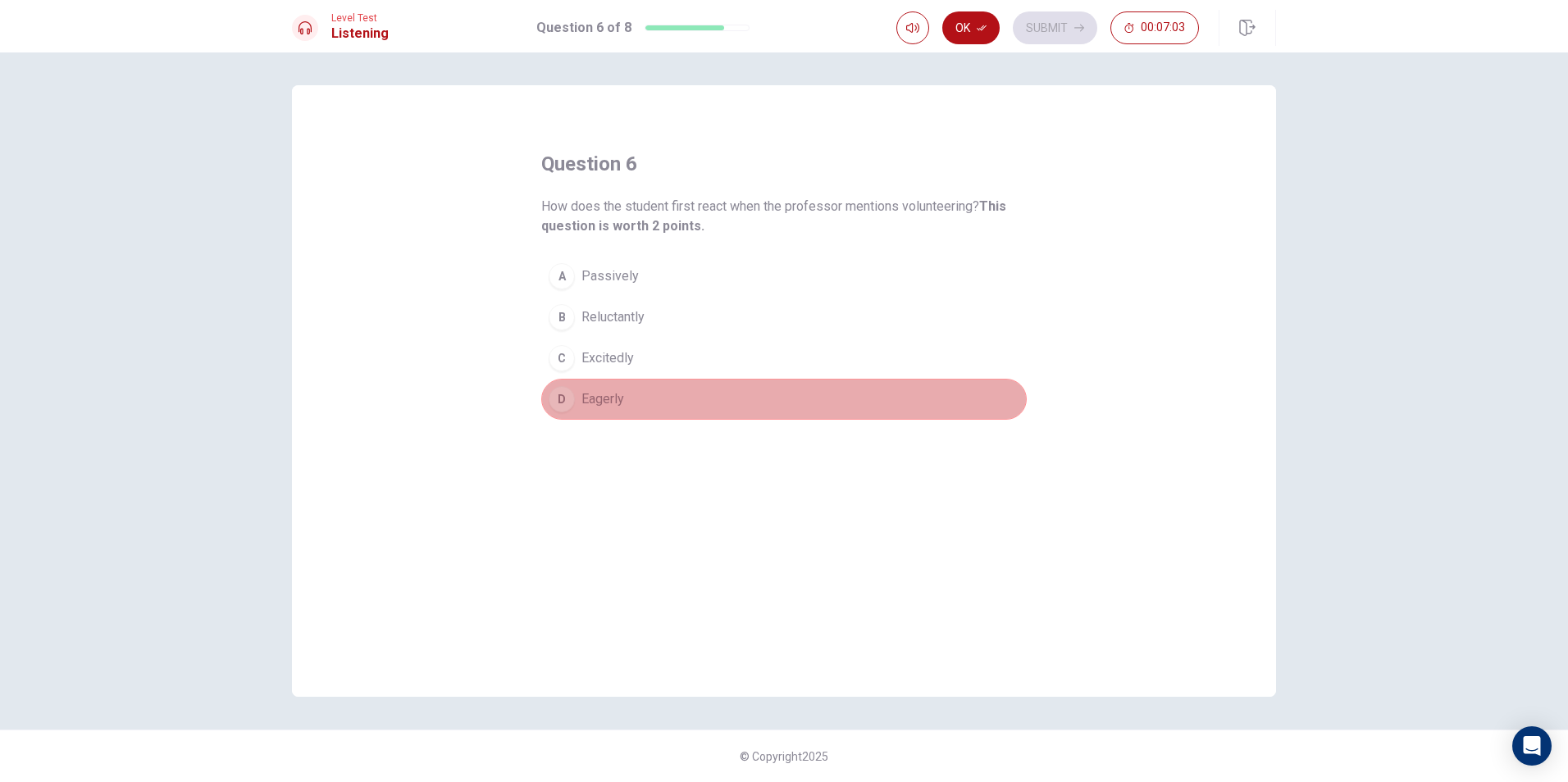
click at [619, 403] on span "Eagerly" at bounding box center [603, 399] width 42 height 20
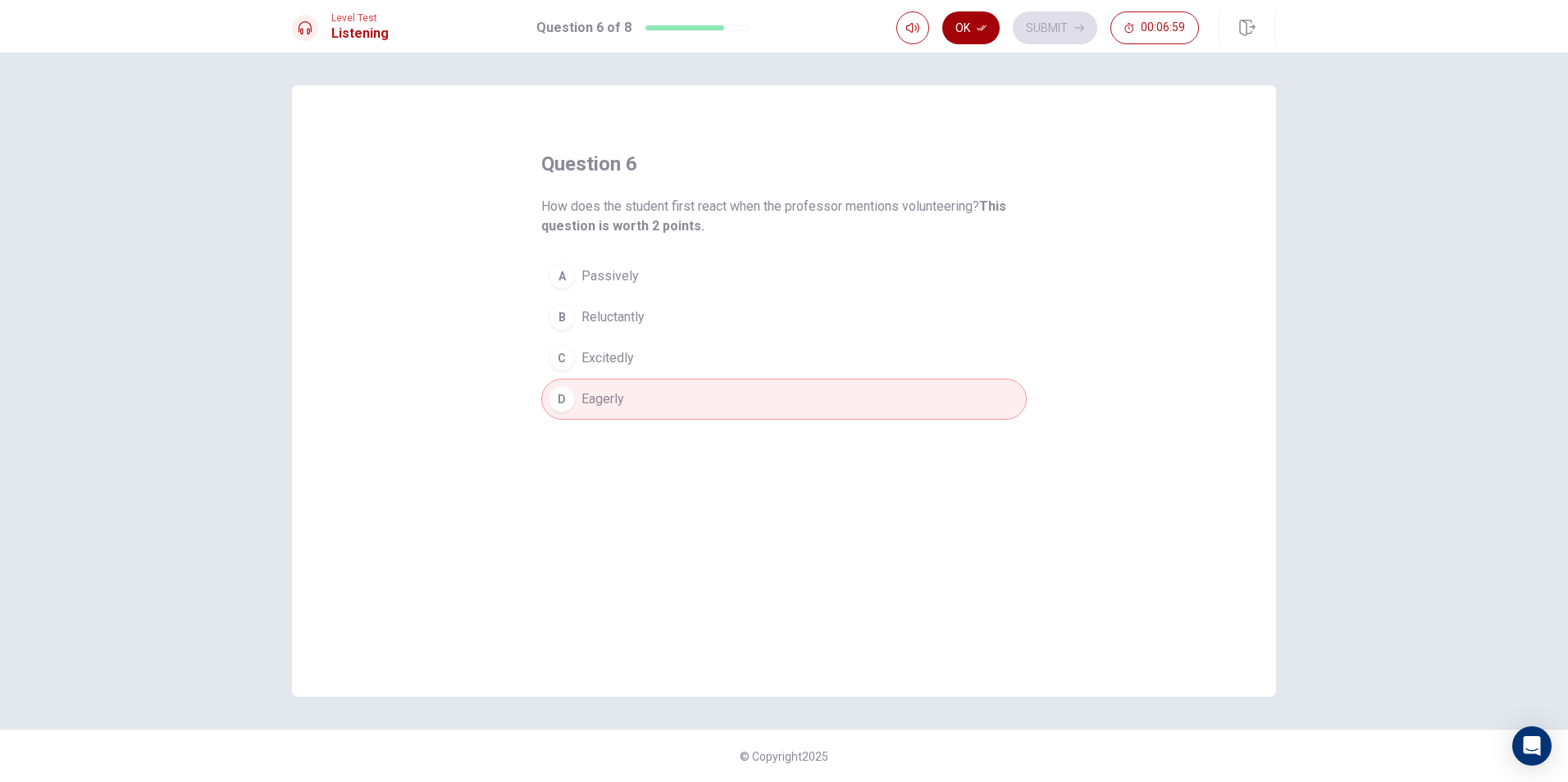
click at [755, 34] on button "Ok" at bounding box center [970, 27] width 57 height 33
click at [745, 339] on div "A Passively B Reluctantly C Excitedly D Eagerly" at bounding box center [784, 337] width 485 height 164
click at [755, 298] on button "B Reluctantly" at bounding box center [784, 318] width 485 height 41
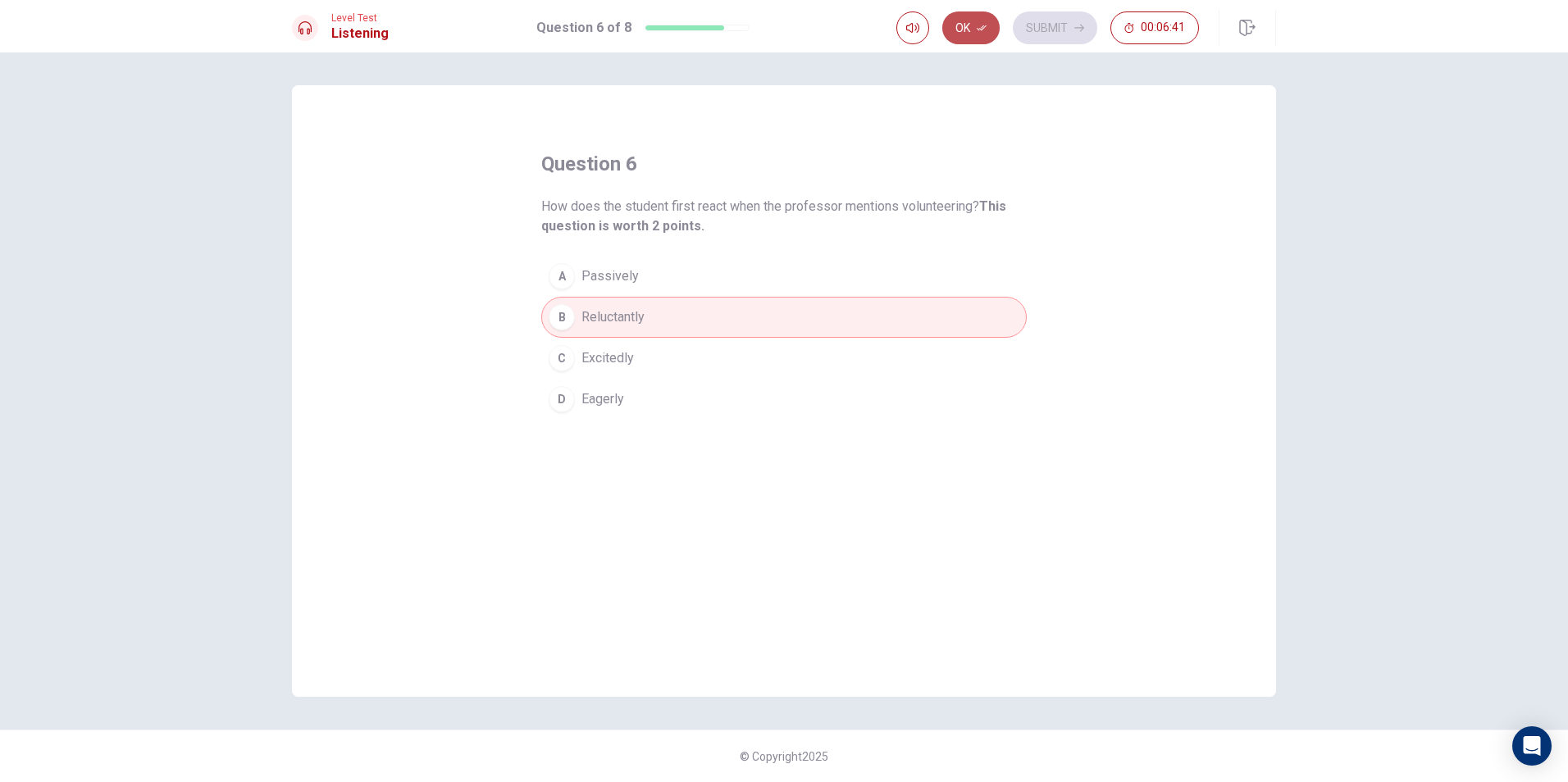
click at [755, 23] on button "Ok" at bounding box center [970, 27] width 57 height 33
click at [755, 4] on div "Level Test Listening Question 6 of 8 Ok Submit 00:06:40" at bounding box center [784, 26] width 1568 height 53
click at [755, 26] on button "Submit" at bounding box center [1055, 27] width 85 height 33
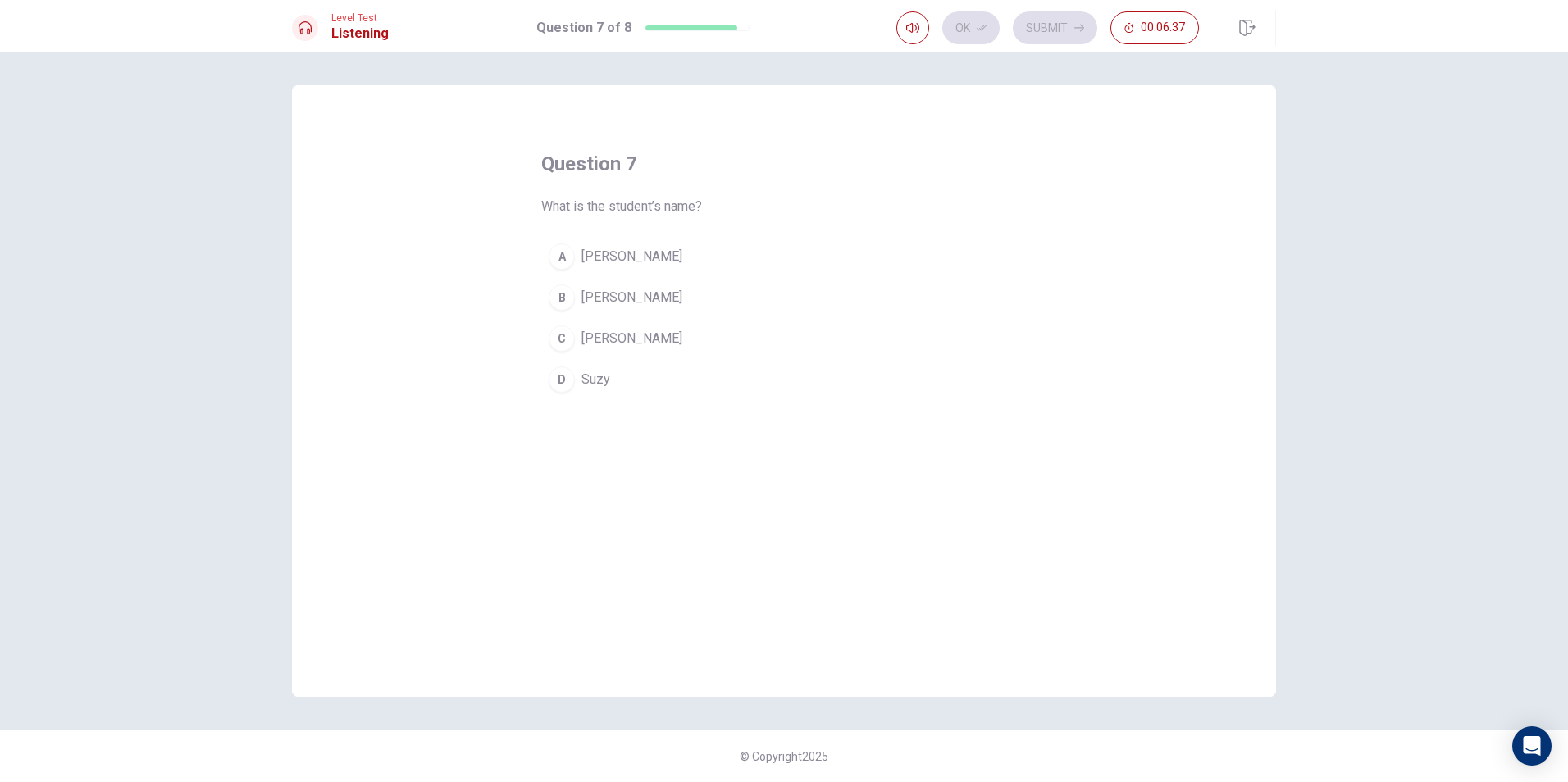
click at [628, 253] on button "A [PERSON_NAME]" at bounding box center [784, 257] width 485 height 41
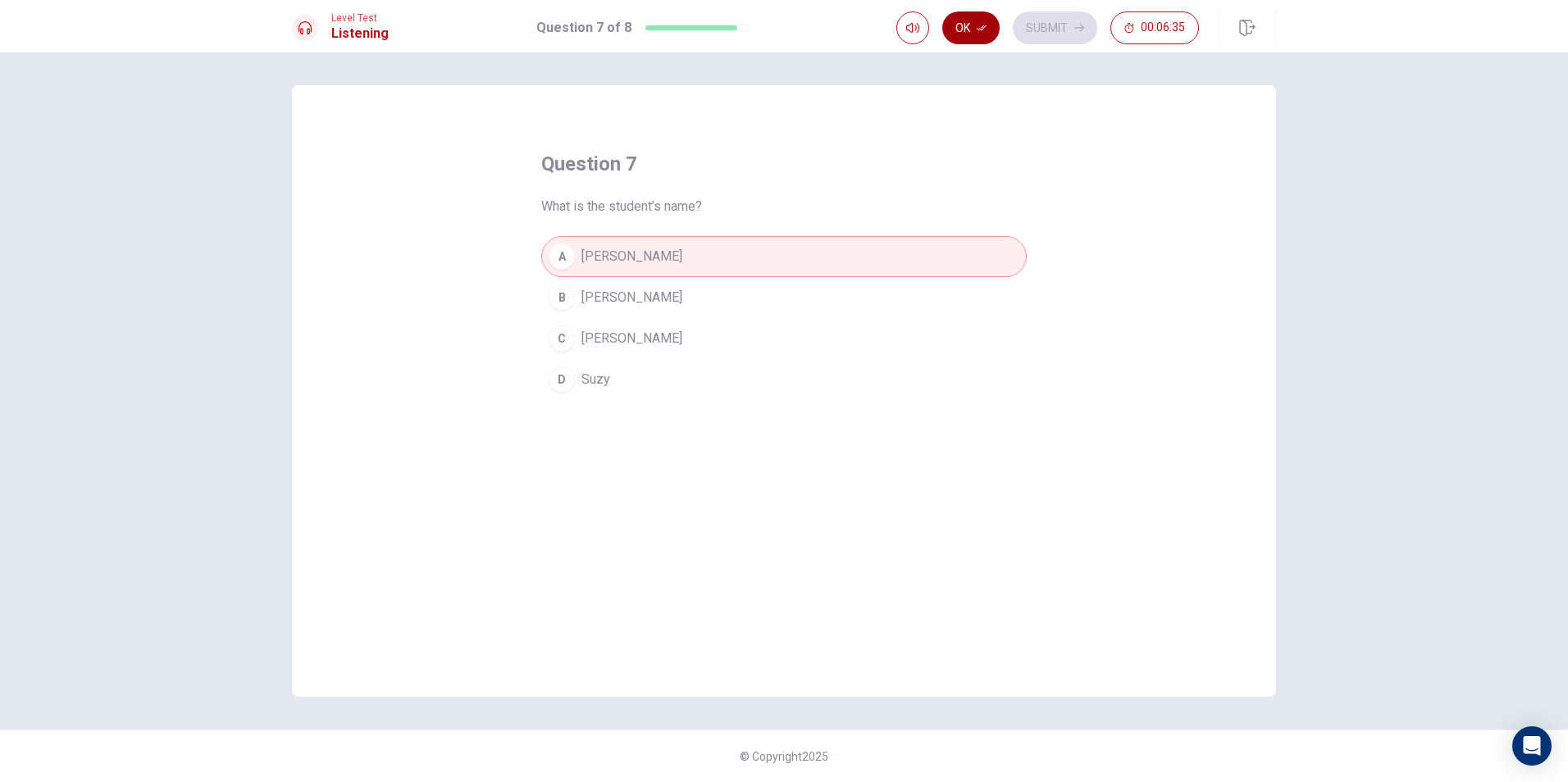
click at [755, 23] on button "Ok" at bounding box center [970, 27] width 57 height 33
click at [755, 31] on button "Submit" at bounding box center [1055, 27] width 85 height 33
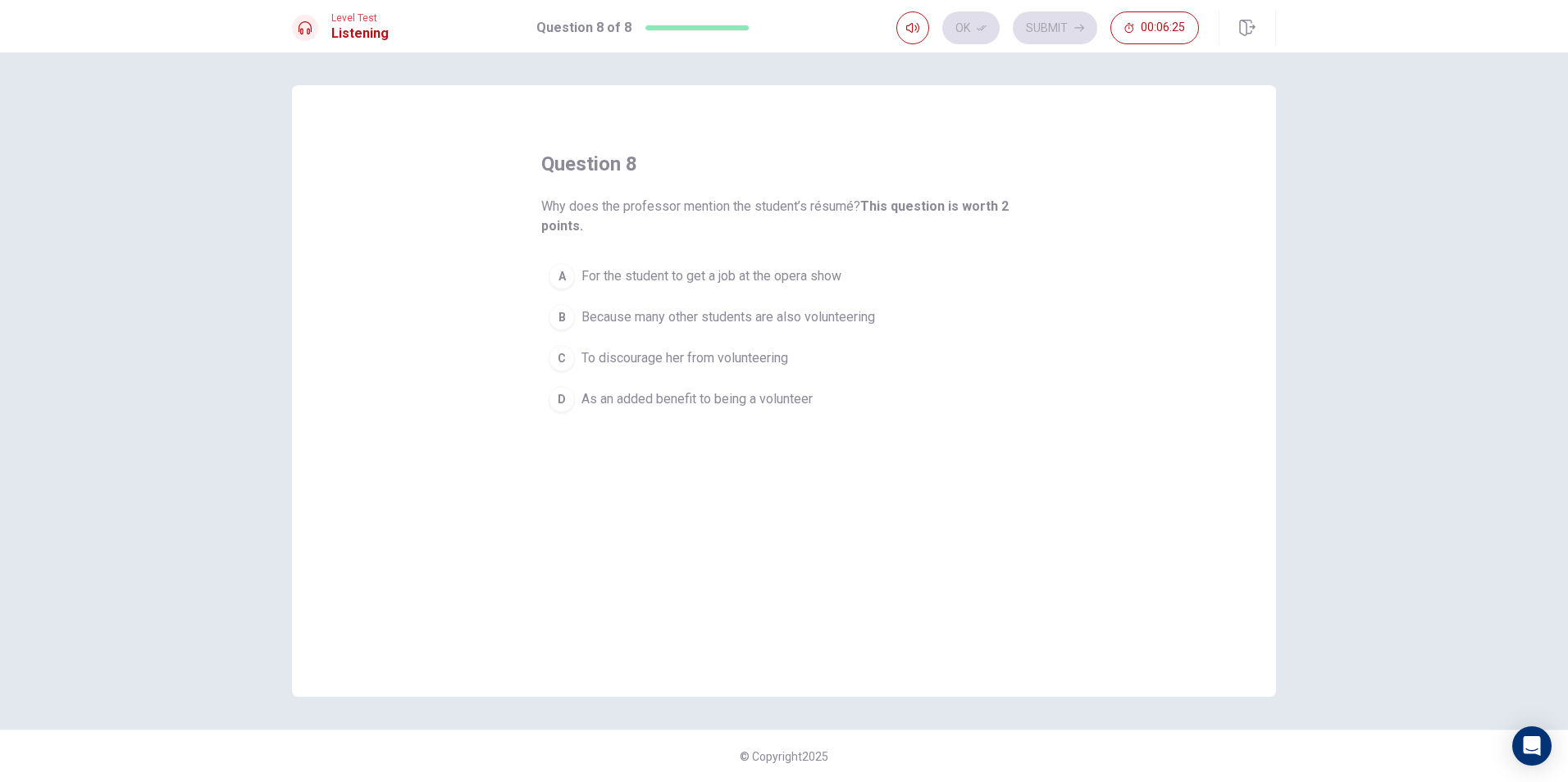
click at [702, 402] on span "As an added benefit to being a volunteer" at bounding box center [698, 399] width 231 height 20
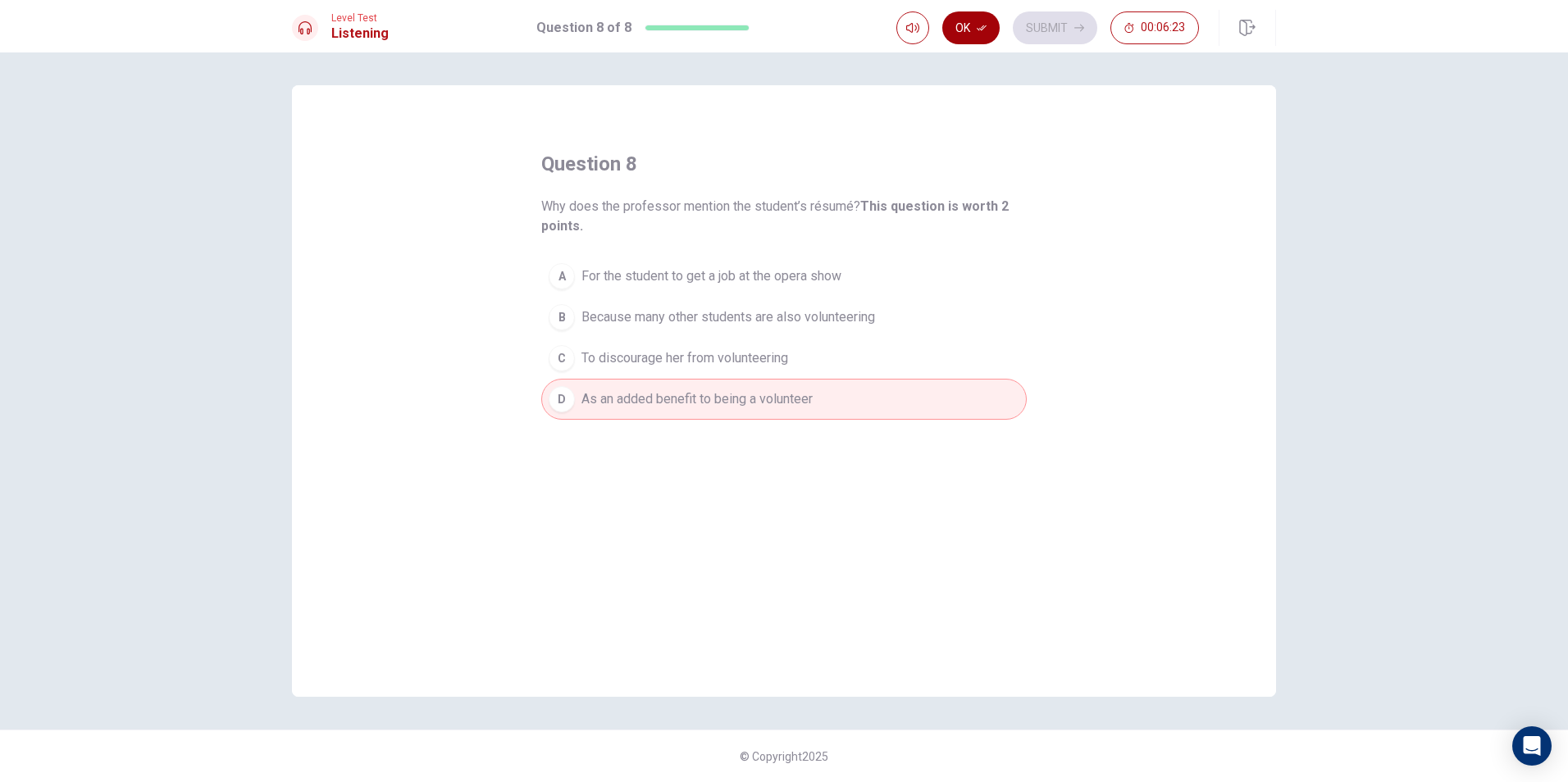
click at [755, 42] on div "Ok Submit 00:06:23" at bounding box center [1087, 27] width 380 height 36
click at [755, 25] on button "Ok" at bounding box center [970, 27] width 57 height 33
click at [755, 13] on button "Submit" at bounding box center [1055, 27] width 85 height 33
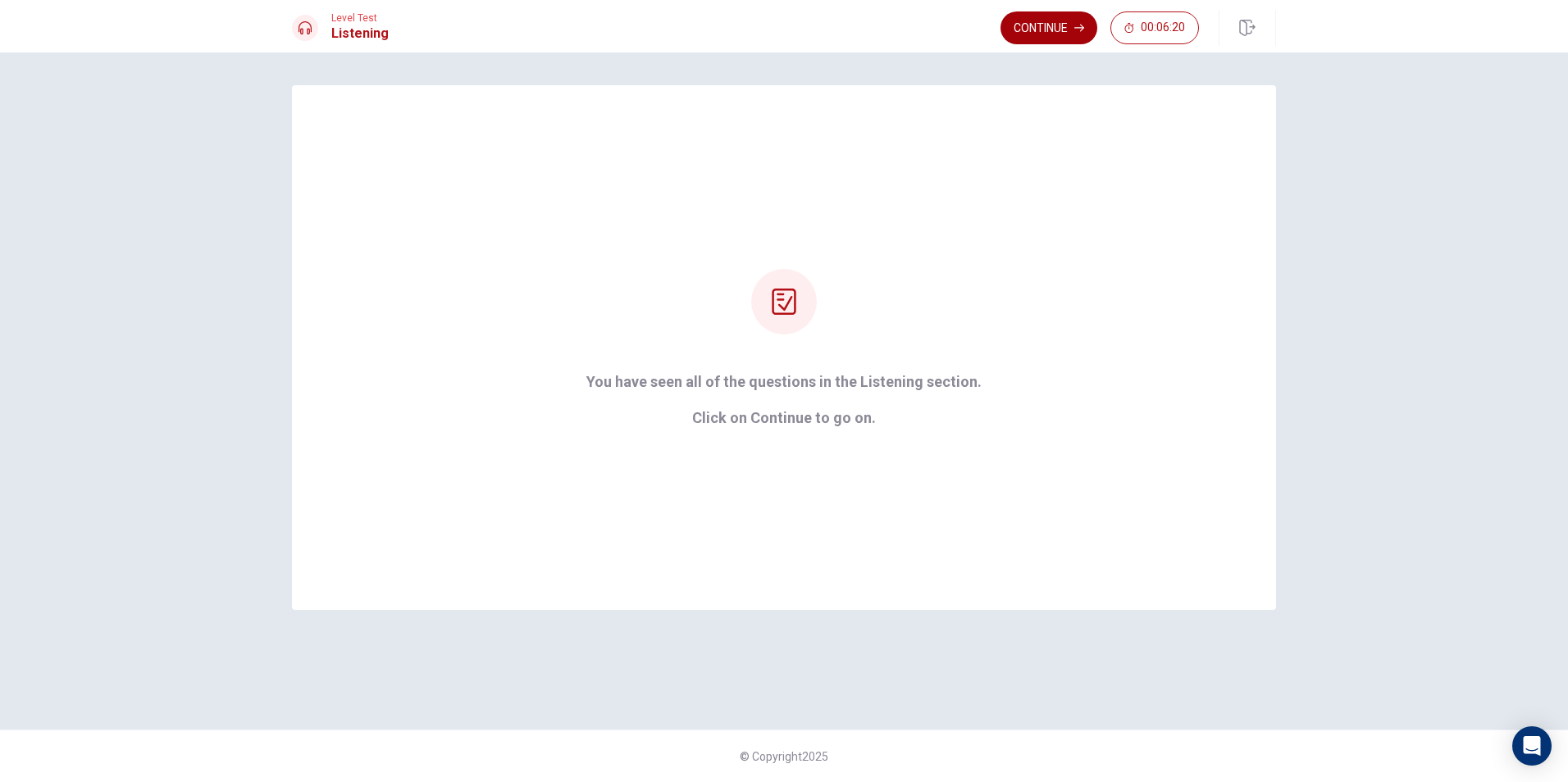
click at [755, 27] on button "Continue" at bounding box center [1048, 27] width 97 height 33
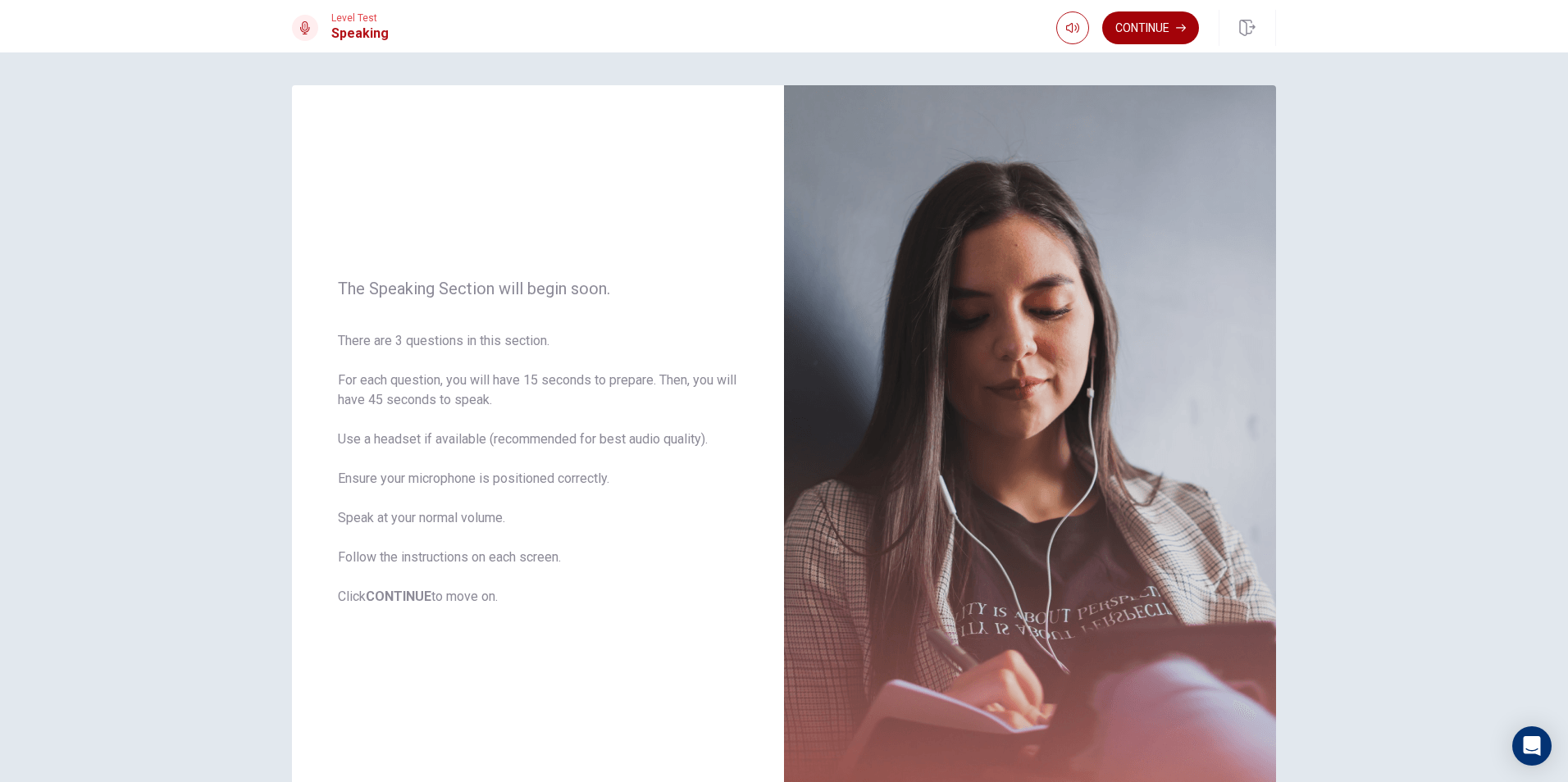
click at [755, 35] on button "Continue" at bounding box center [1151, 27] width 97 height 33
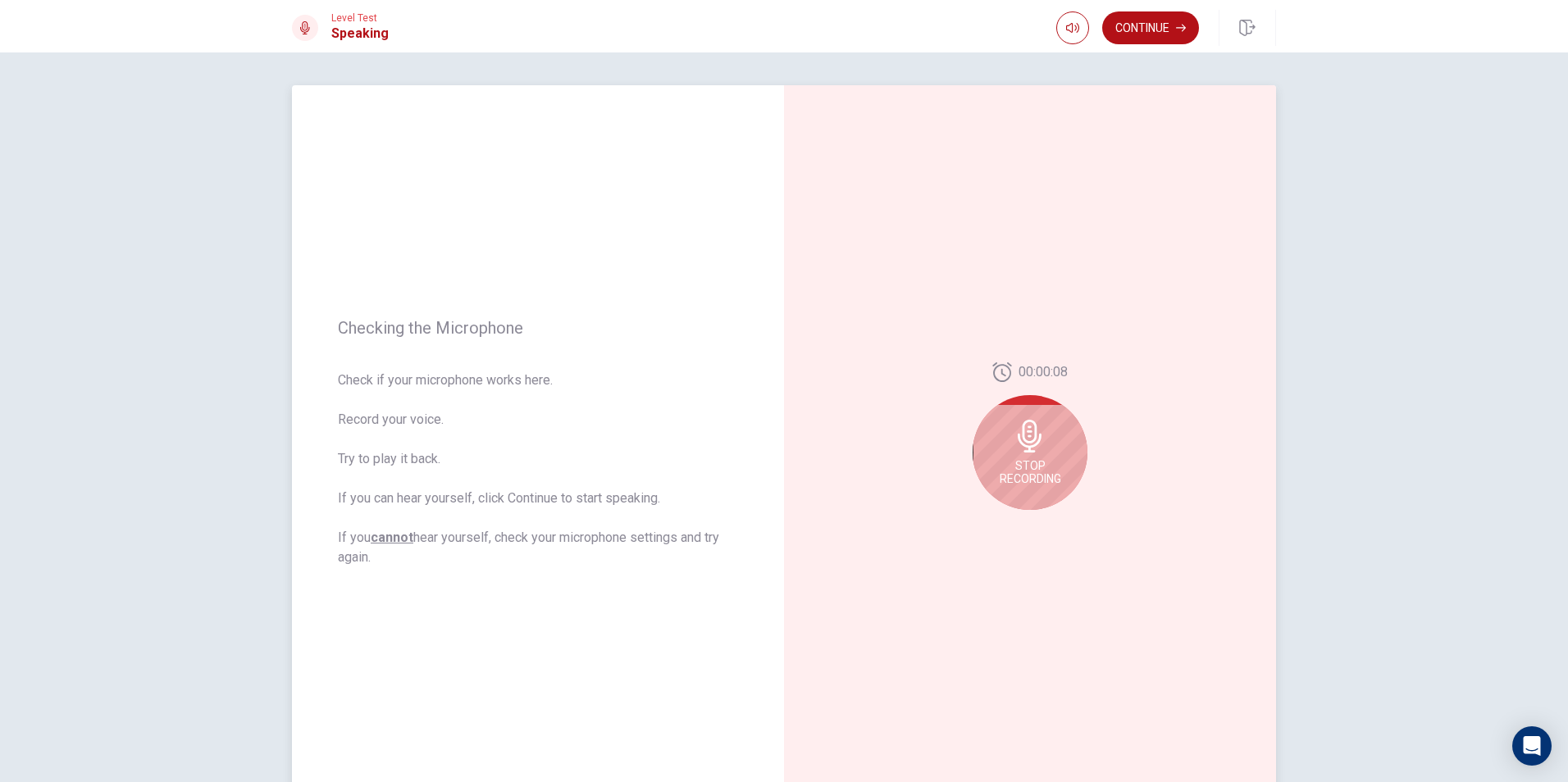
click at [755, 436] on div "Stop Recording" at bounding box center [1030, 453] width 115 height 115
click at [755, 514] on button "Play Audio" at bounding box center [1048, 523] width 23 height 23
click at [755, 518] on button "Play Audio" at bounding box center [1048, 523] width 23 height 23
click at [755, 535] on div "00:00:08" at bounding box center [1029, 443] width 492 height 715
click at [755, 523] on icon "Record Again" at bounding box center [1011, 523] width 9 height 9
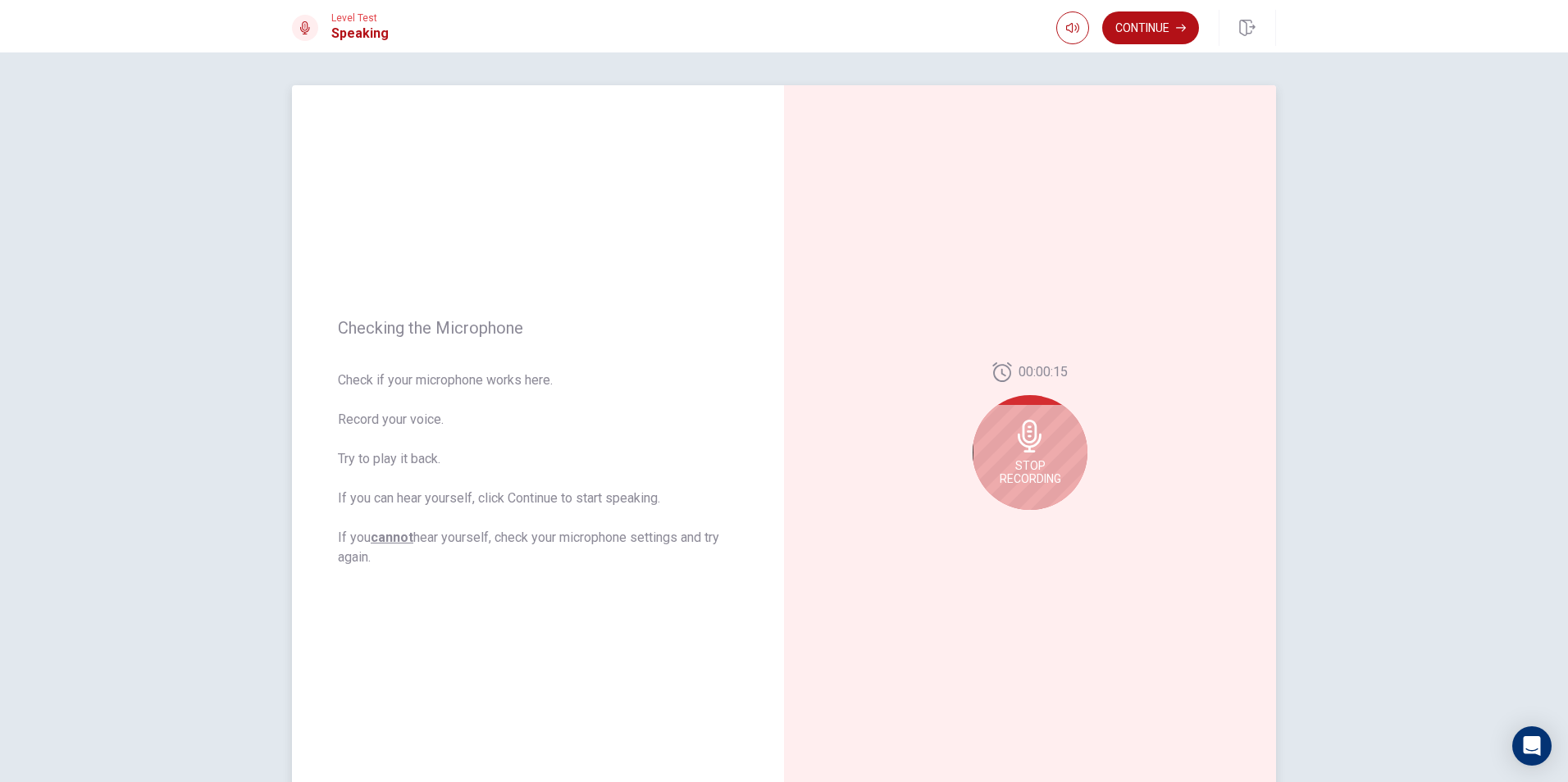
click at [755, 455] on div "Stop Recording" at bounding box center [1030, 453] width 115 height 115
click at [755, 525] on icon "Record Again" at bounding box center [1011, 523] width 9 height 9
click at [755, 425] on div "Stop Recording" at bounding box center [1030, 453] width 115 height 115
click at [755, 520] on div at bounding box center [1029, 523] width 59 height 23
click at [755, 524] on icon "Play Audio" at bounding box center [1048, 523] width 8 height 9
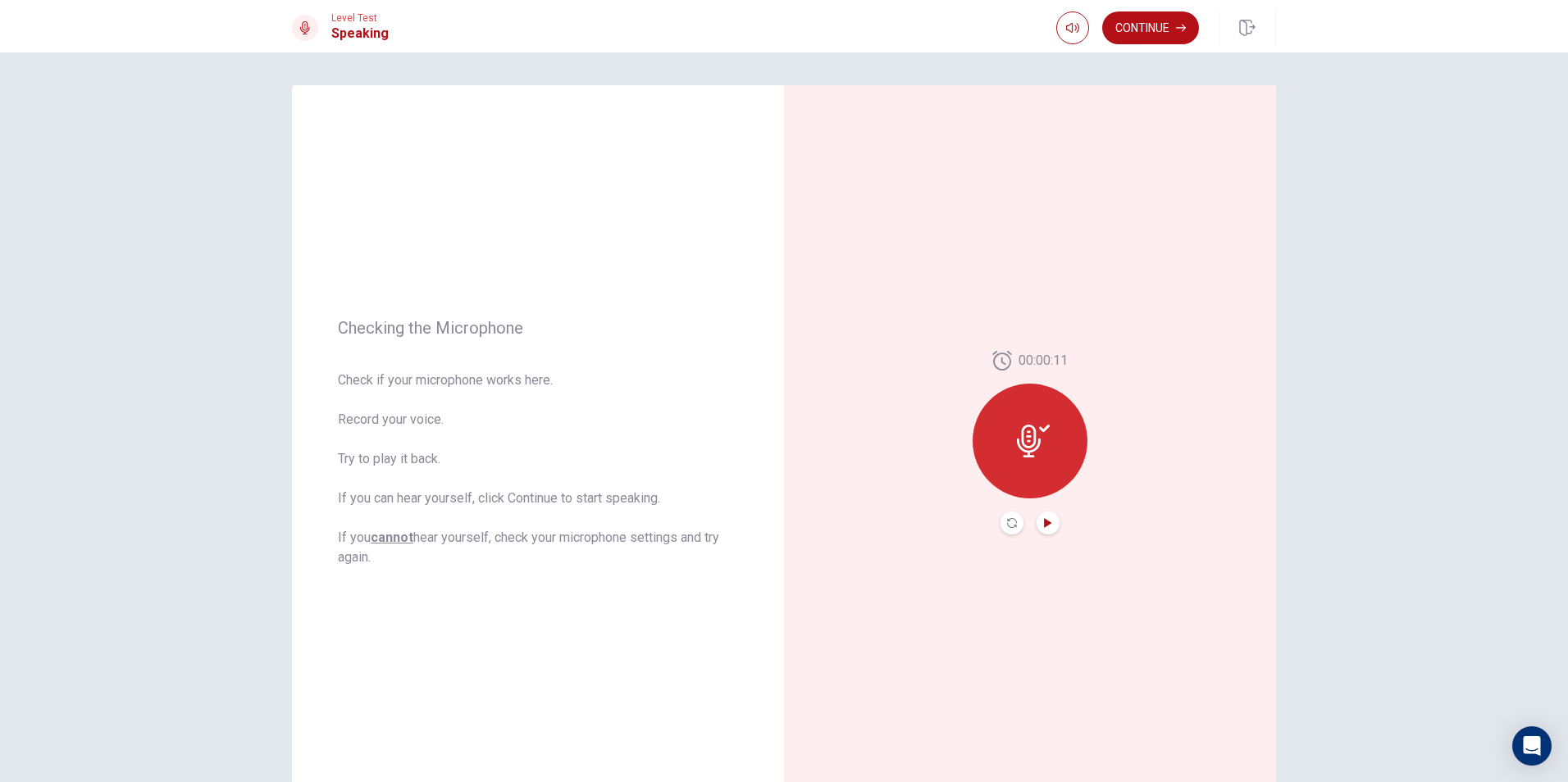
click at [755, 530] on button "Record Again" at bounding box center [1011, 523] width 23 height 23
click at [755, 468] on span "Stop Recording" at bounding box center [1030, 473] width 61 height 26
click at [755, 515] on button "Play Audio" at bounding box center [1048, 523] width 23 height 23
click at [755, 524] on icon "Record Again" at bounding box center [1011, 523] width 9 height 9
click at [755, 456] on div "Stop Recording" at bounding box center [1030, 453] width 115 height 115
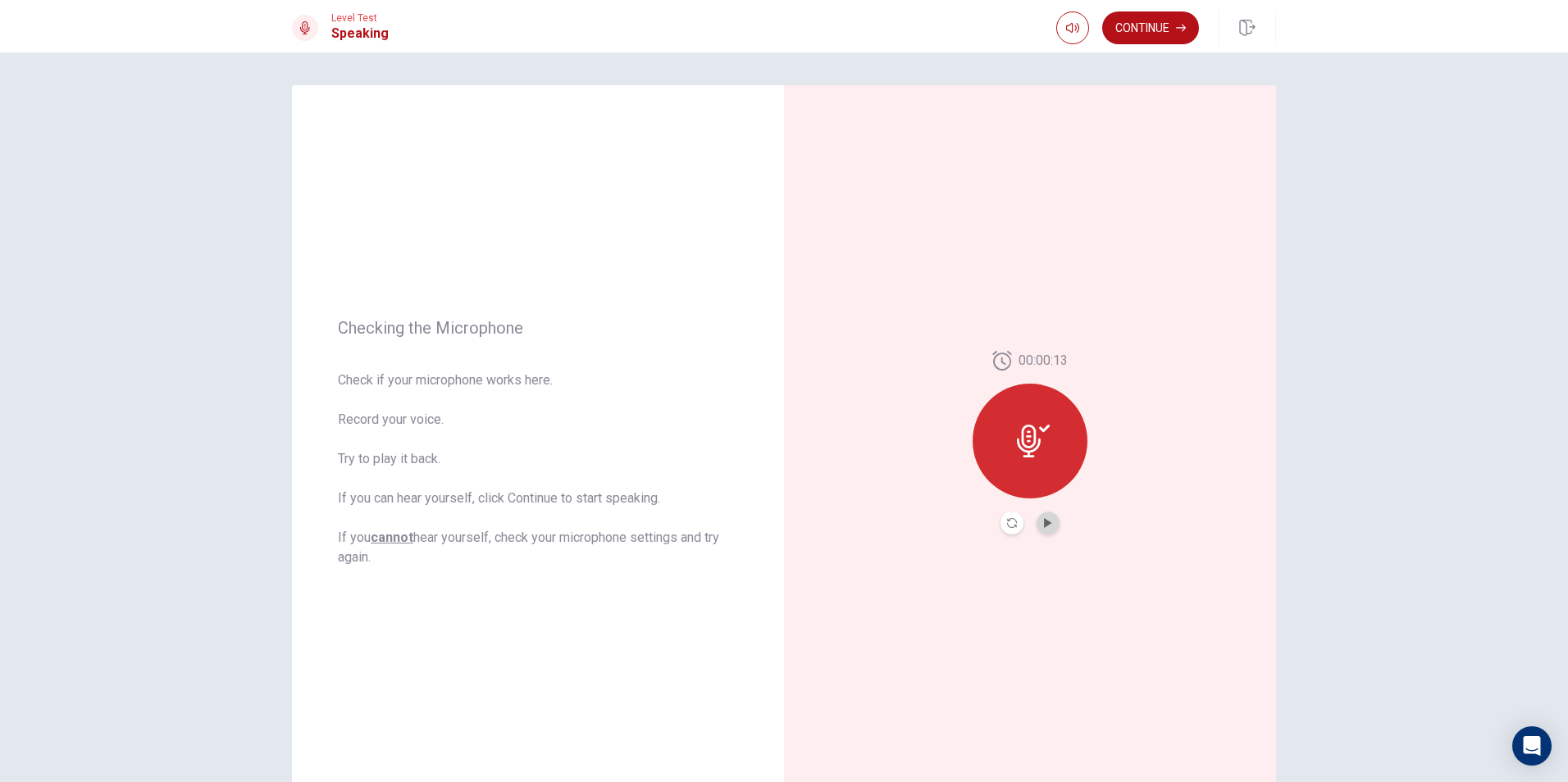
click at [755, 514] on button "Play Audio" at bounding box center [1048, 523] width 23 height 23
click at [755, 458] on div at bounding box center [1030, 441] width 115 height 115
click at [755, 518] on button "Record Again" at bounding box center [1011, 523] width 23 height 23
click at [755, 447] on icon at bounding box center [1029, 436] width 33 height 33
click at [755, 523] on button "Play Audio" at bounding box center [1048, 523] width 23 height 23
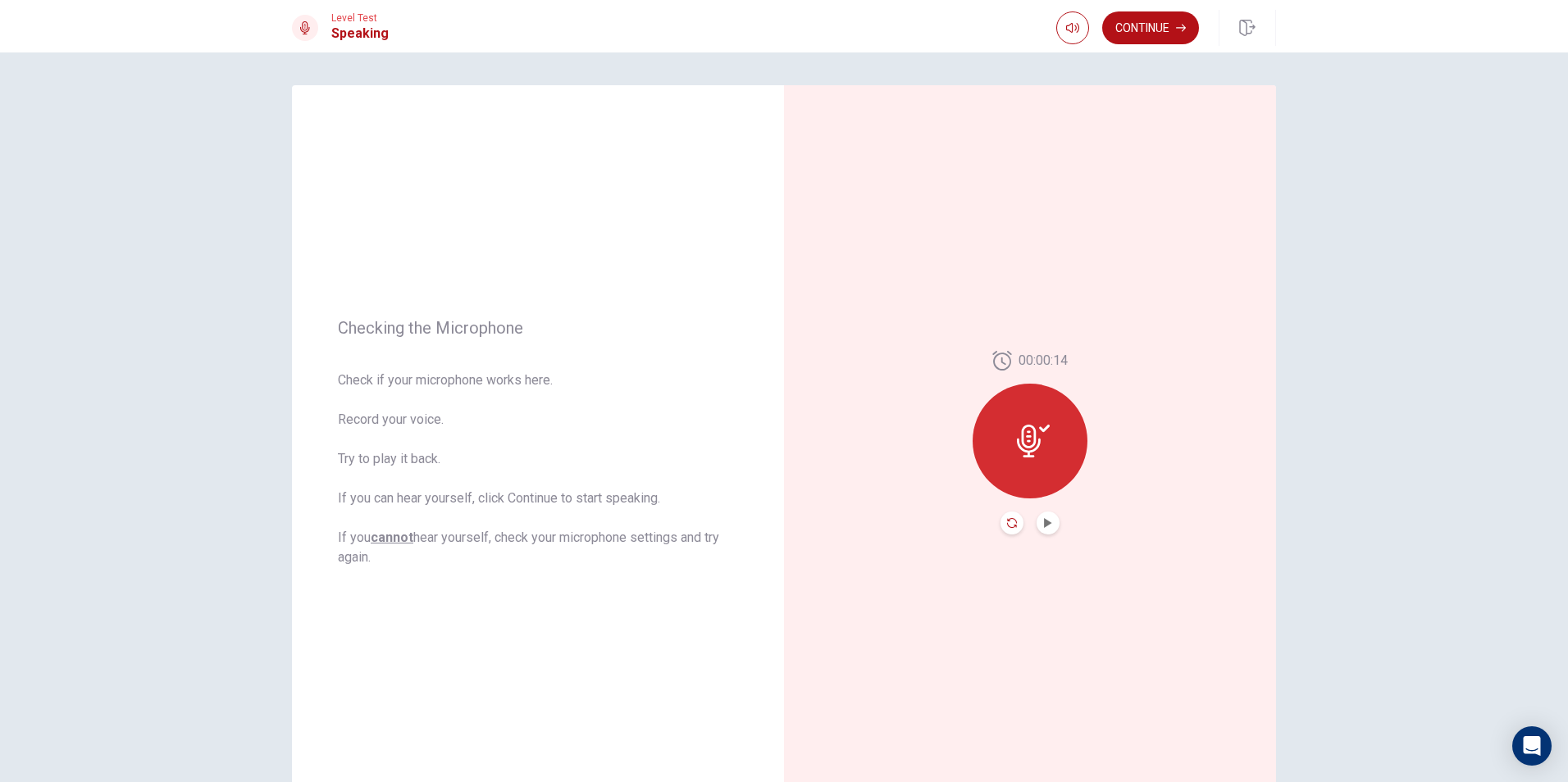
click at [755, 526] on icon "Record Again" at bounding box center [1011, 523] width 9 height 9
click at [755, 464] on span "Stop Recording" at bounding box center [1030, 473] width 61 height 26
click at [755, 464] on div at bounding box center [1030, 441] width 115 height 115
click at [755, 525] on button "Record Again" at bounding box center [1011, 523] width 23 height 23
click at [755, 465] on span "Stop Recording" at bounding box center [1030, 473] width 61 height 26
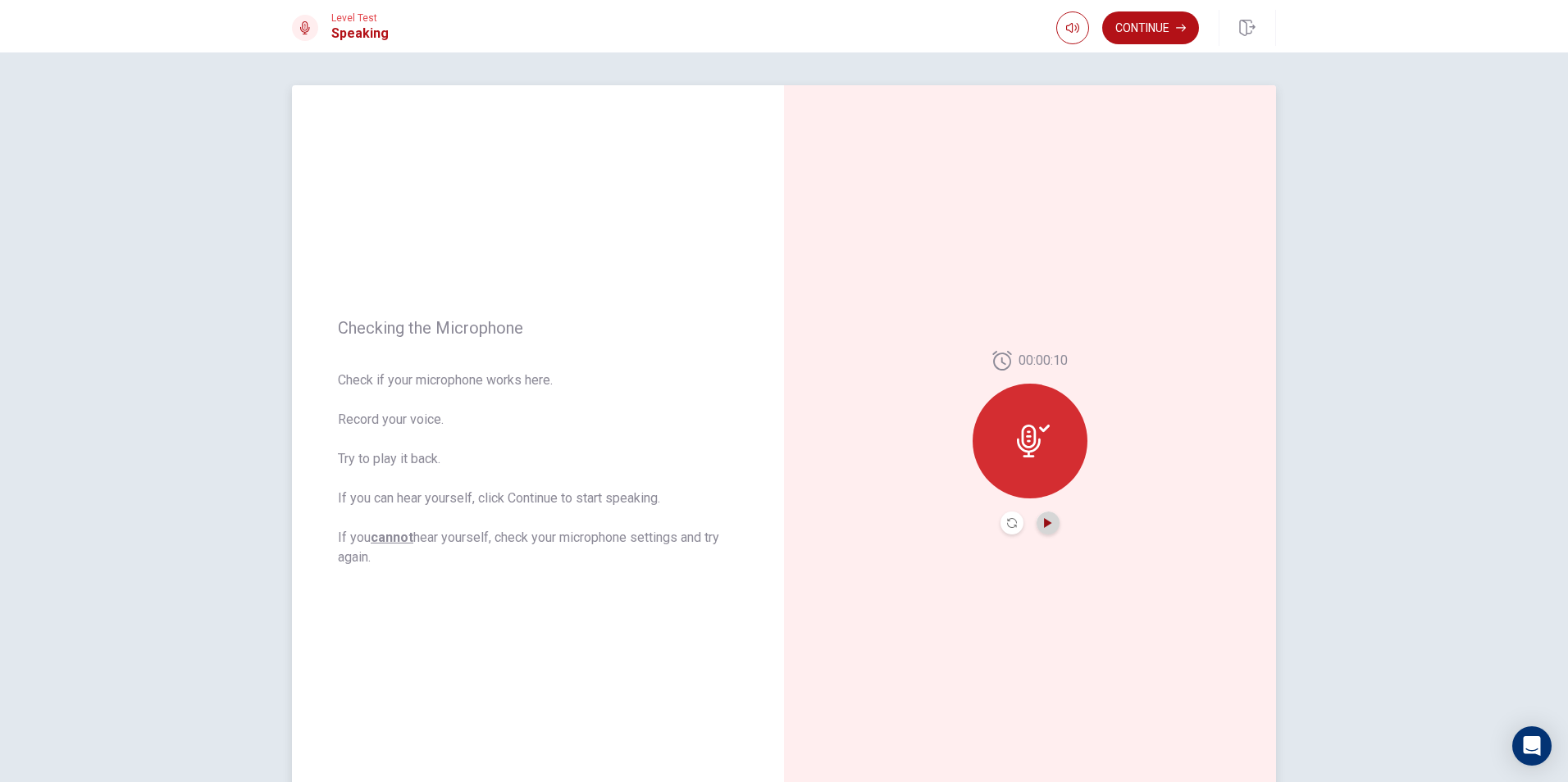
click at [755, 518] on icon "Play Audio" at bounding box center [1048, 523] width 9 height 9
click at [755, 532] on button "Record Again" at bounding box center [1011, 523] width 23 height 23
click at [755, 487] on div "Stop Recording" at bounding box center [1030, 453] width 115 height 115
click at [755, 527] on button "Play Audio" at bounding box center [1048, 523] width 23 height 23
click at [755, 529] on button "Record Again" at bounding box center [1011, 523] width 23 height 23
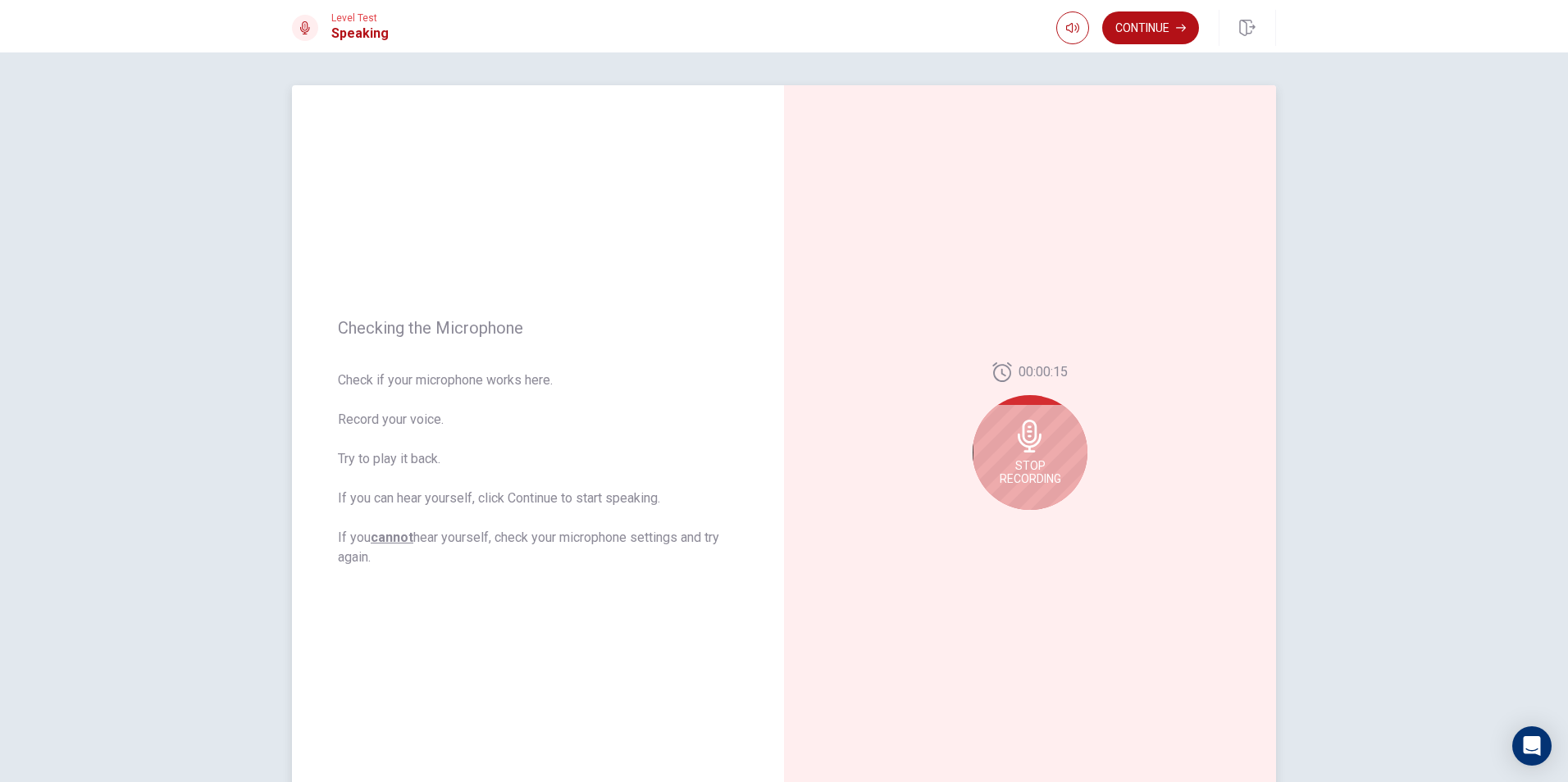
click at [755, 479] on span "Stop Recording" at bounding box center [1030, 473] width 61 height 26
click at [755, 527] on button "Record Again" at bounding box center [1011, 523] width 23 height 23
click at [755, 451] on icon at bounding box center [1029, 436] width 33 height 33
click at [755, 525] on icon "Play Audio" at bounding box center [1048, 523] width 8 height 9
click at [755, 522] on button "Record Again" at bounding box center [1011, 523] width 23 height 23
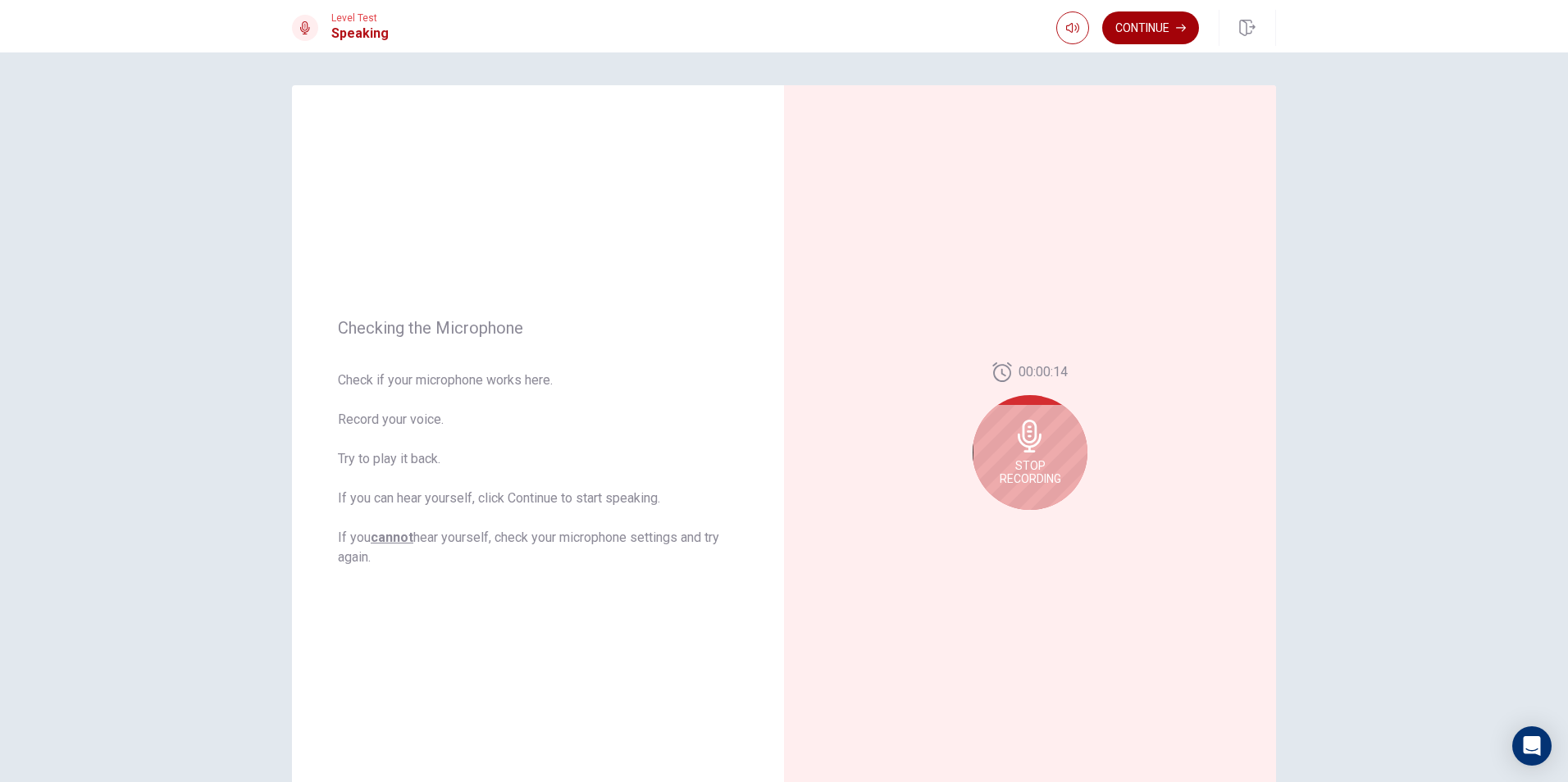
click at [755, 39] on button "Continue" at bounding box center [1151, 27] width 97 height 33
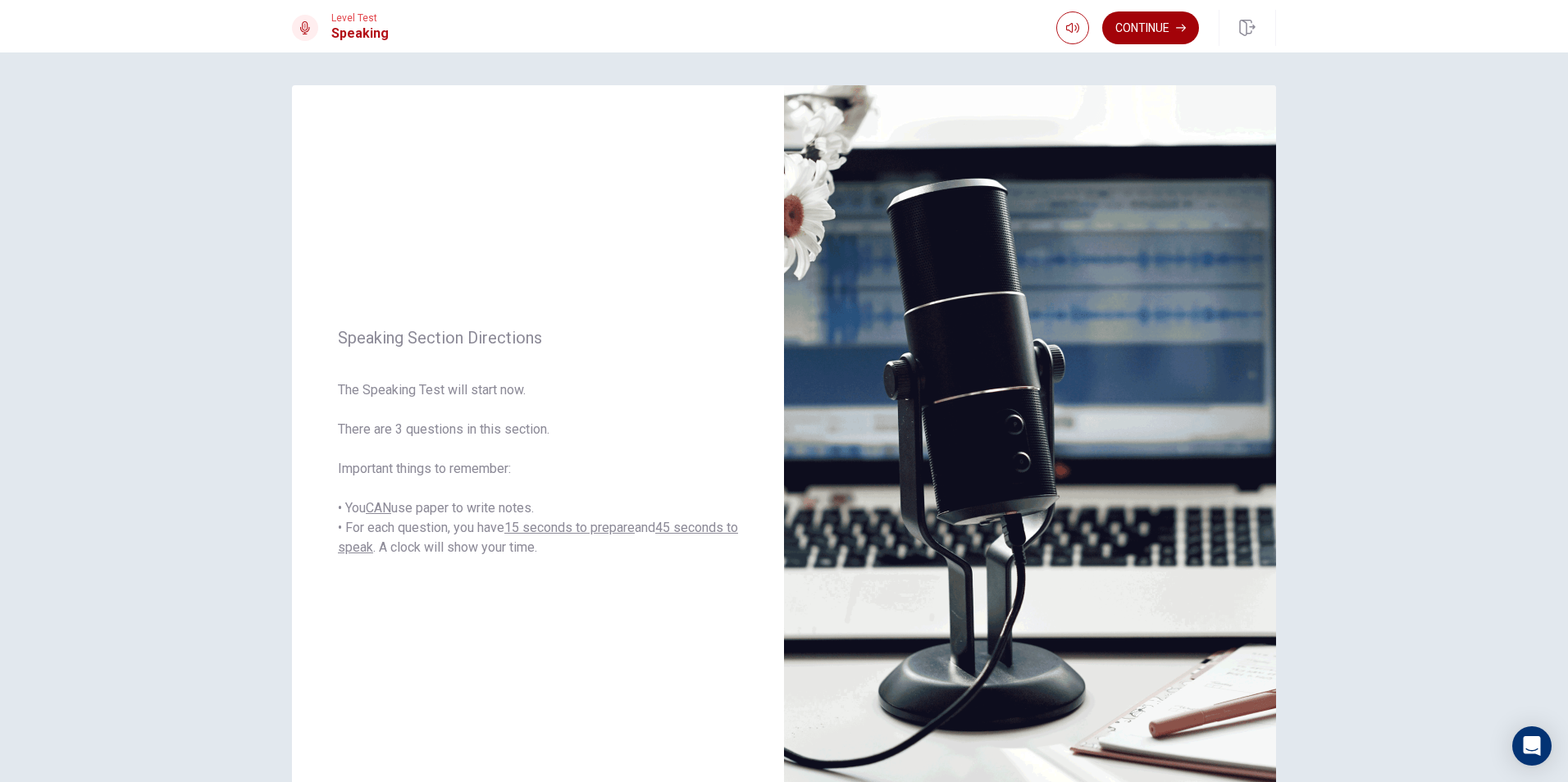
click at [755, 23] on button "Continue" at bounding box center [1151, 27] width 97 height 33
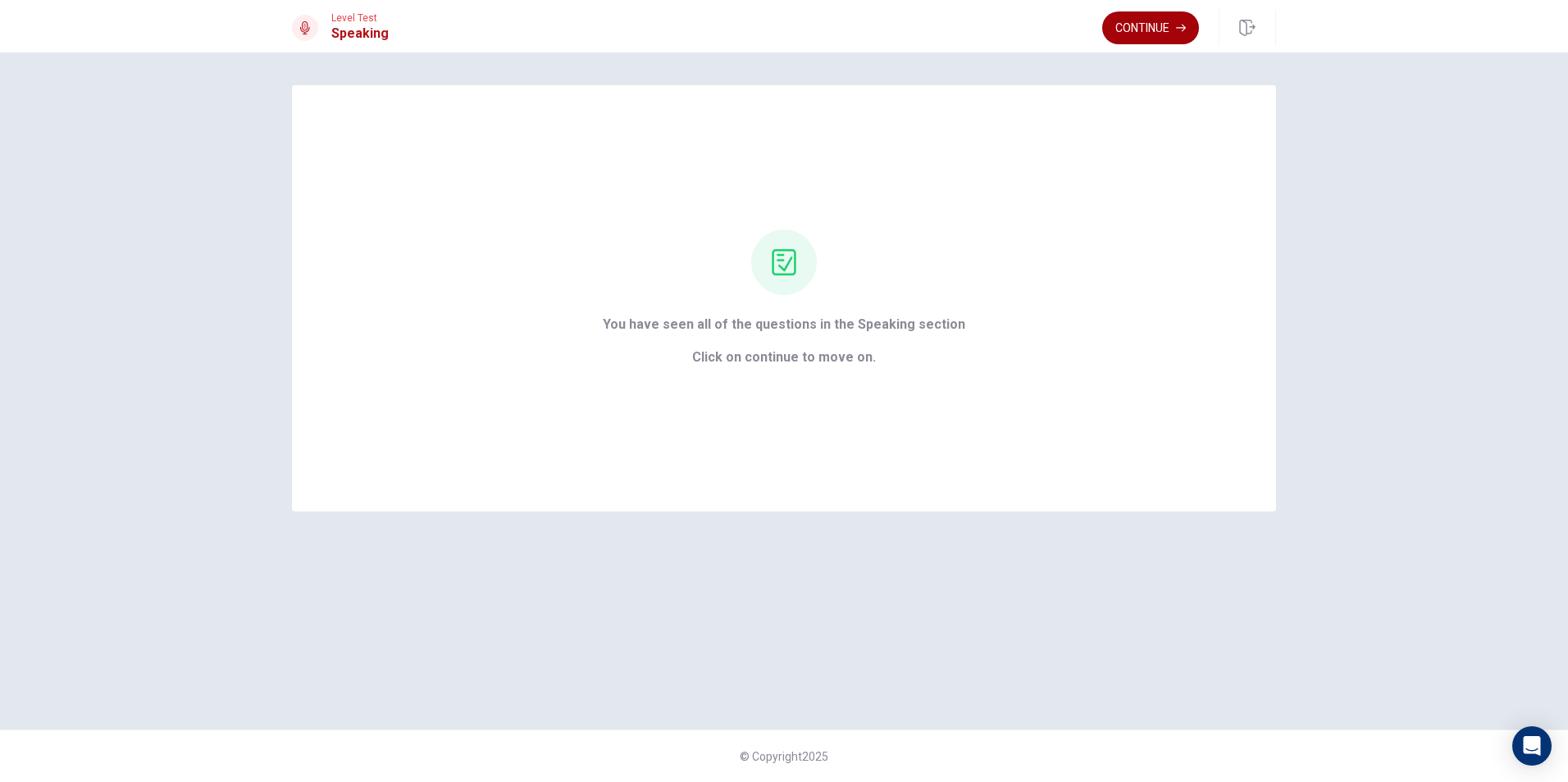
click at [755, 39] on button "Continue" at bounding box center [1151, 27] width 97 height 33
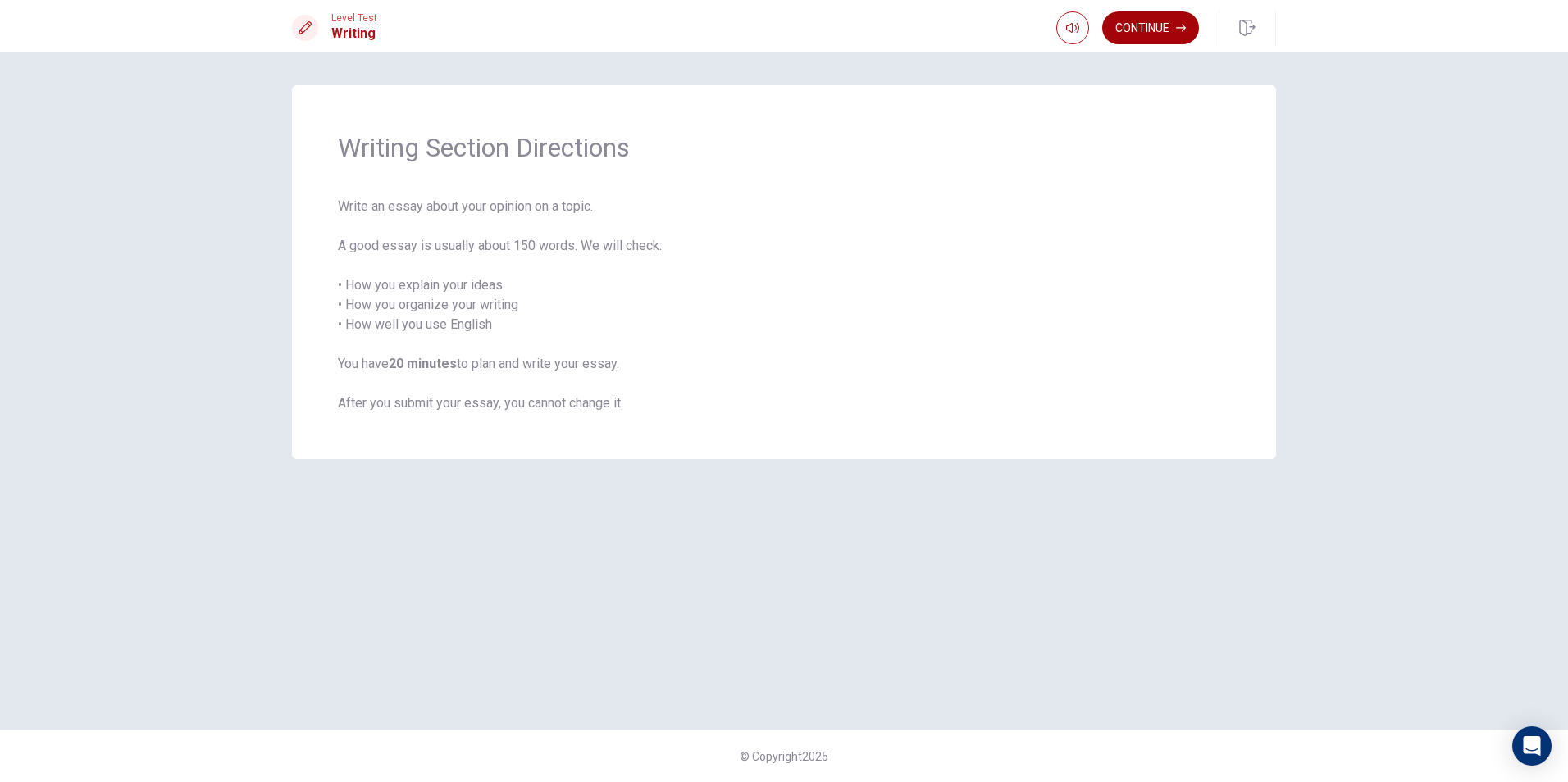
click at [755, 33] on button "Continue" at bounding box center [1151, 27] width 97 height 33
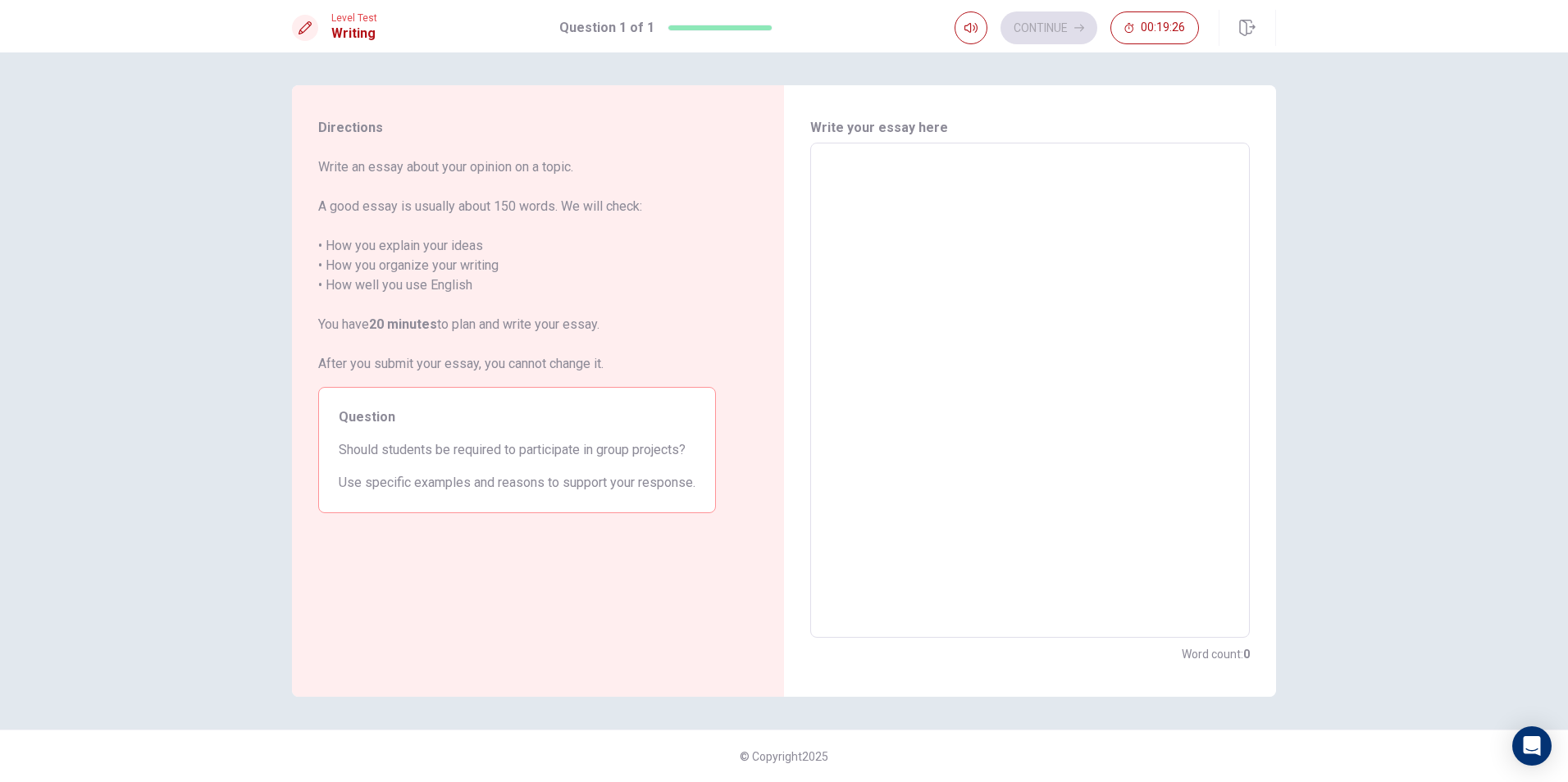
click at [755, 247] on textarea at bounding box center [1029, 391] width 416 height 468
type textarea "I"
type textarea "x"
type textarea "I\"
type textarea "x"
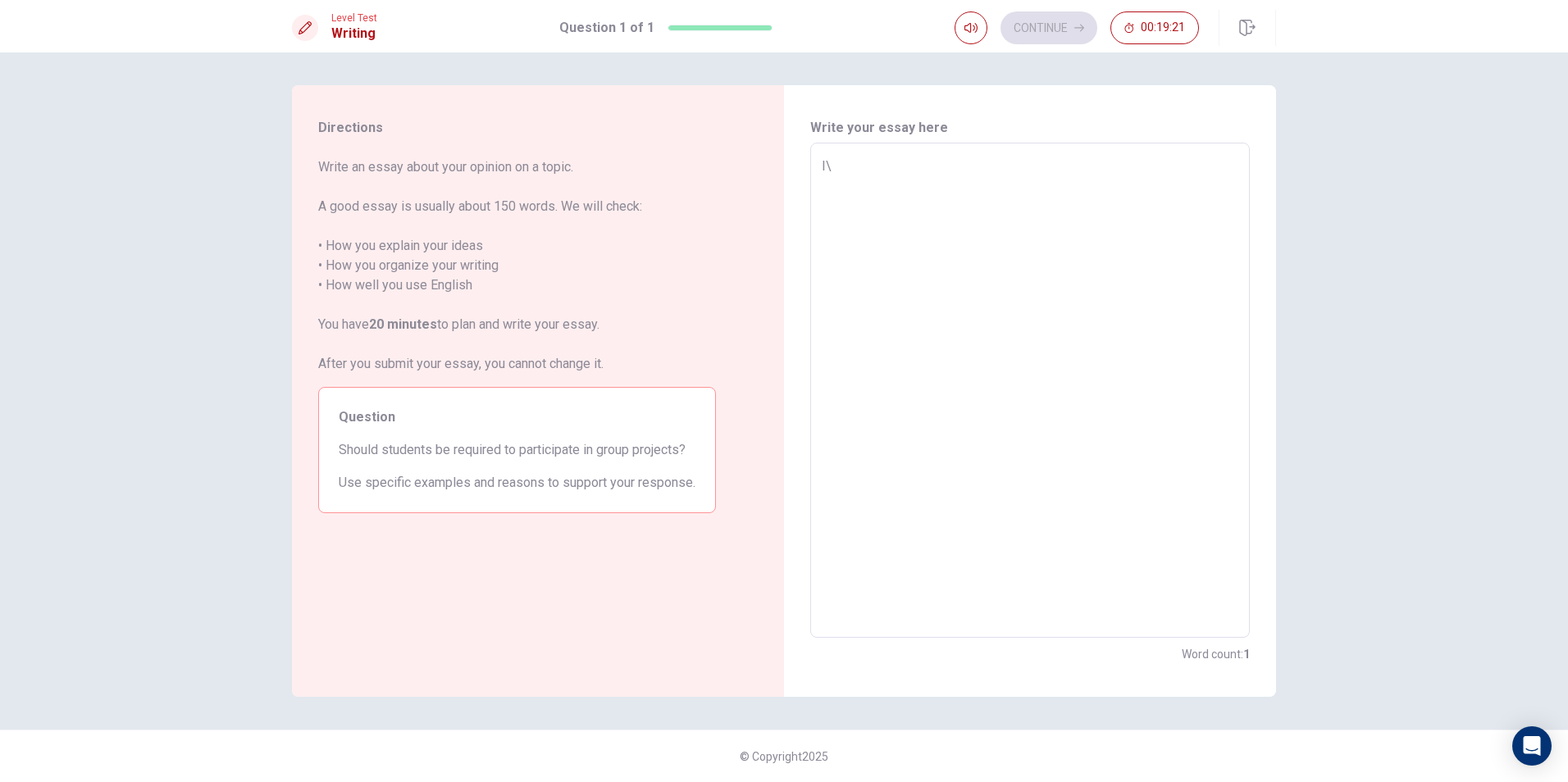
type textarea "I"
type textarea "x"
type textarea "N"
type textarea "x"
type textarea "No"
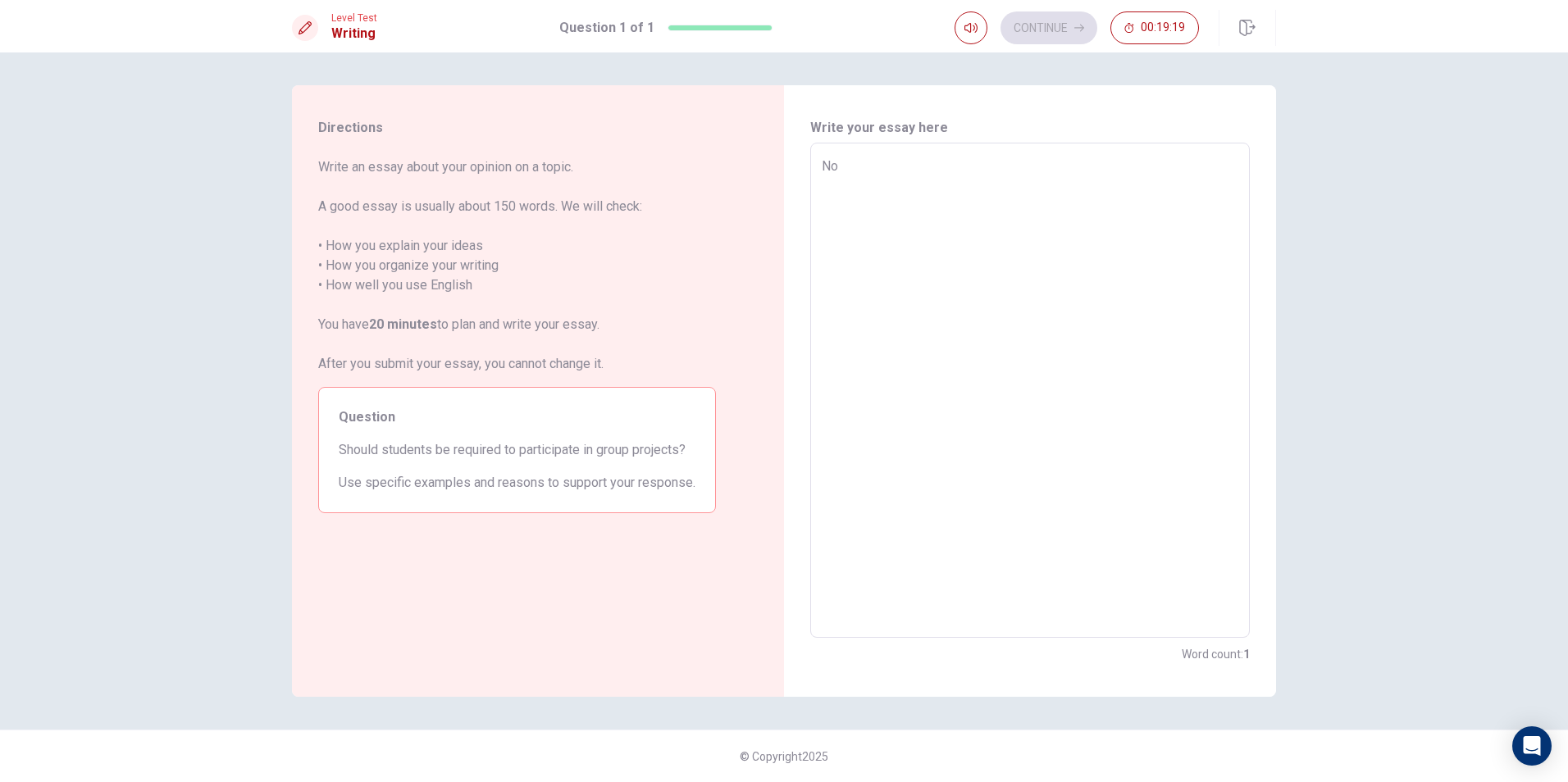
type textarea "x"
type textarea "Now"
type textarea "x"
type textarea "Nows"
type textarea "x"
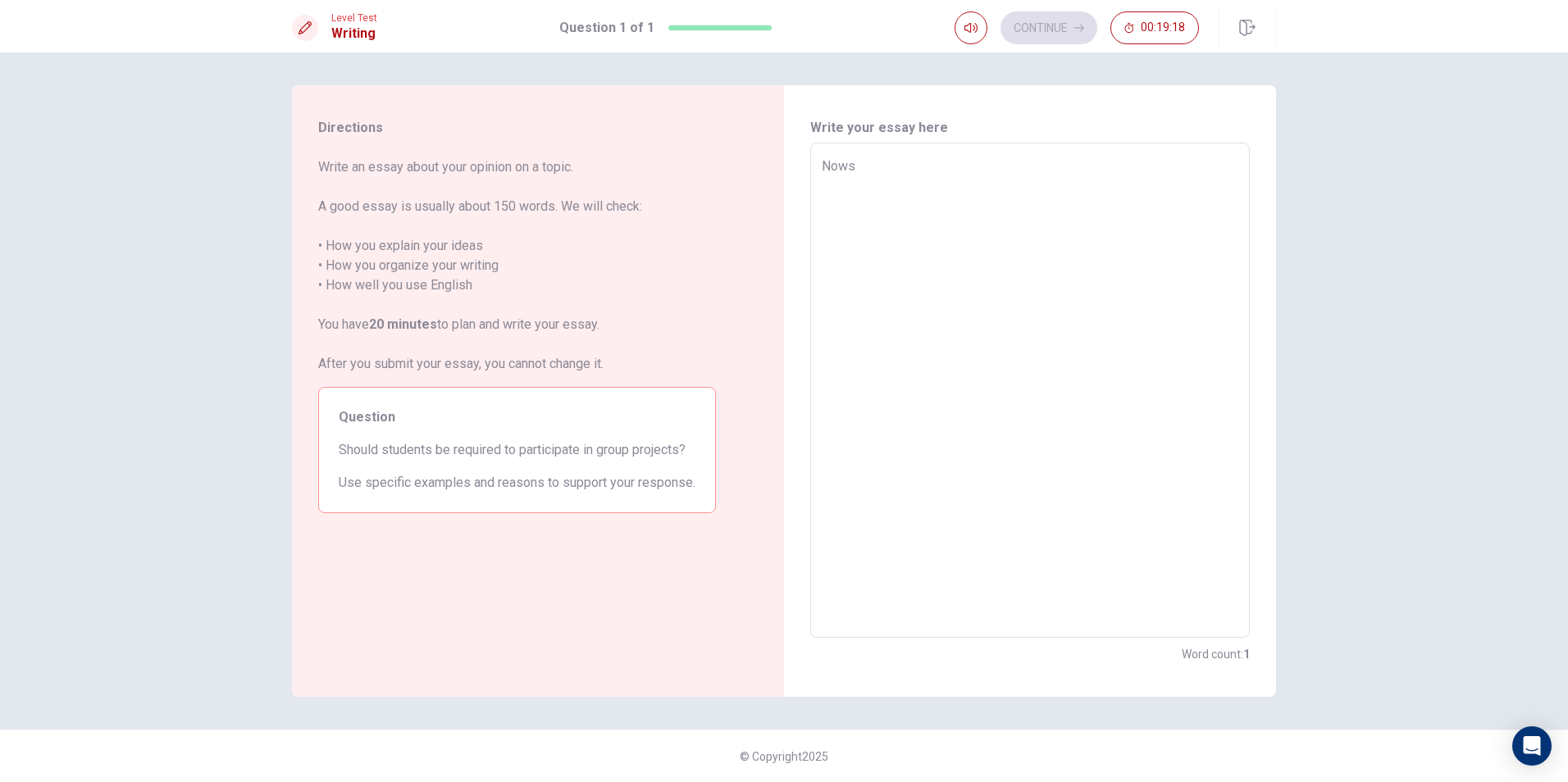
type textarea "Nowsa"
type textarea "x"
type textarea "Nowsad"
type textarea "x"
type textarea "Nowsada"
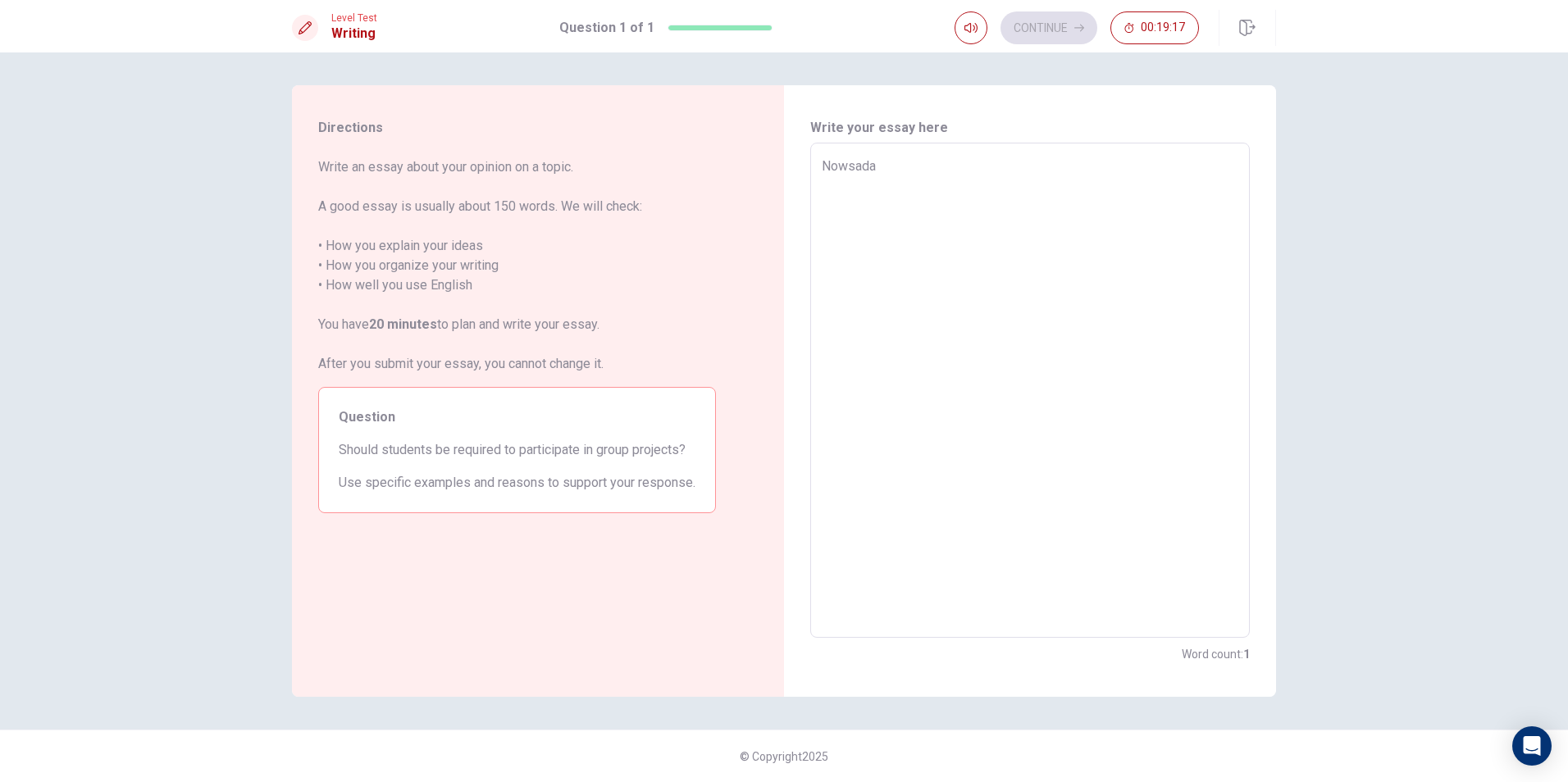
type textarea "x"
type textarea "Nowsadat"
type textarea "x"
type textarea "Nowsada"
type textarea "x"
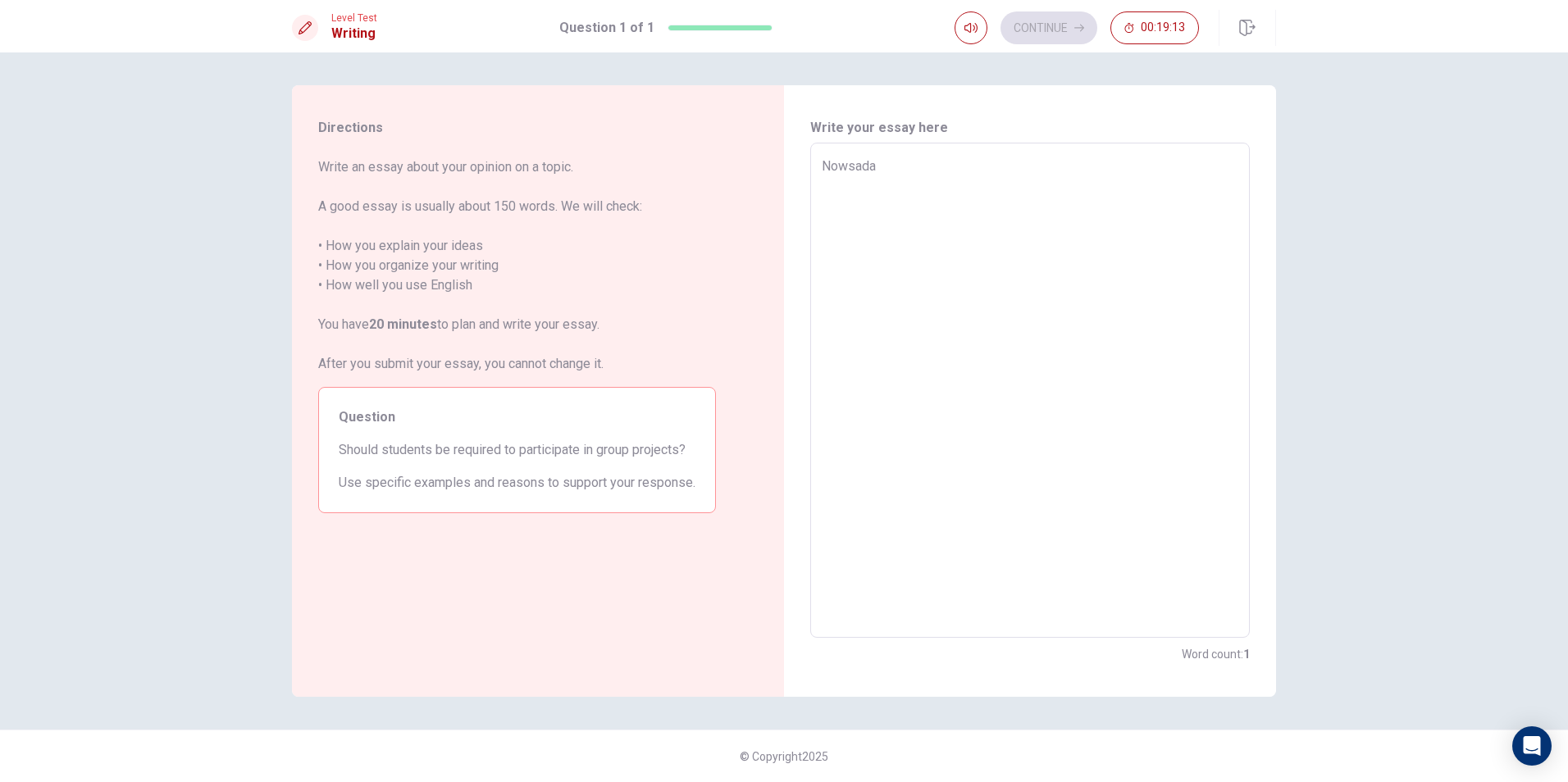
type textarea "Nowsaday"
type textarea "x"
type textarea "Nowsaday."
type textarea "x"
type textarea "Nowsaday."
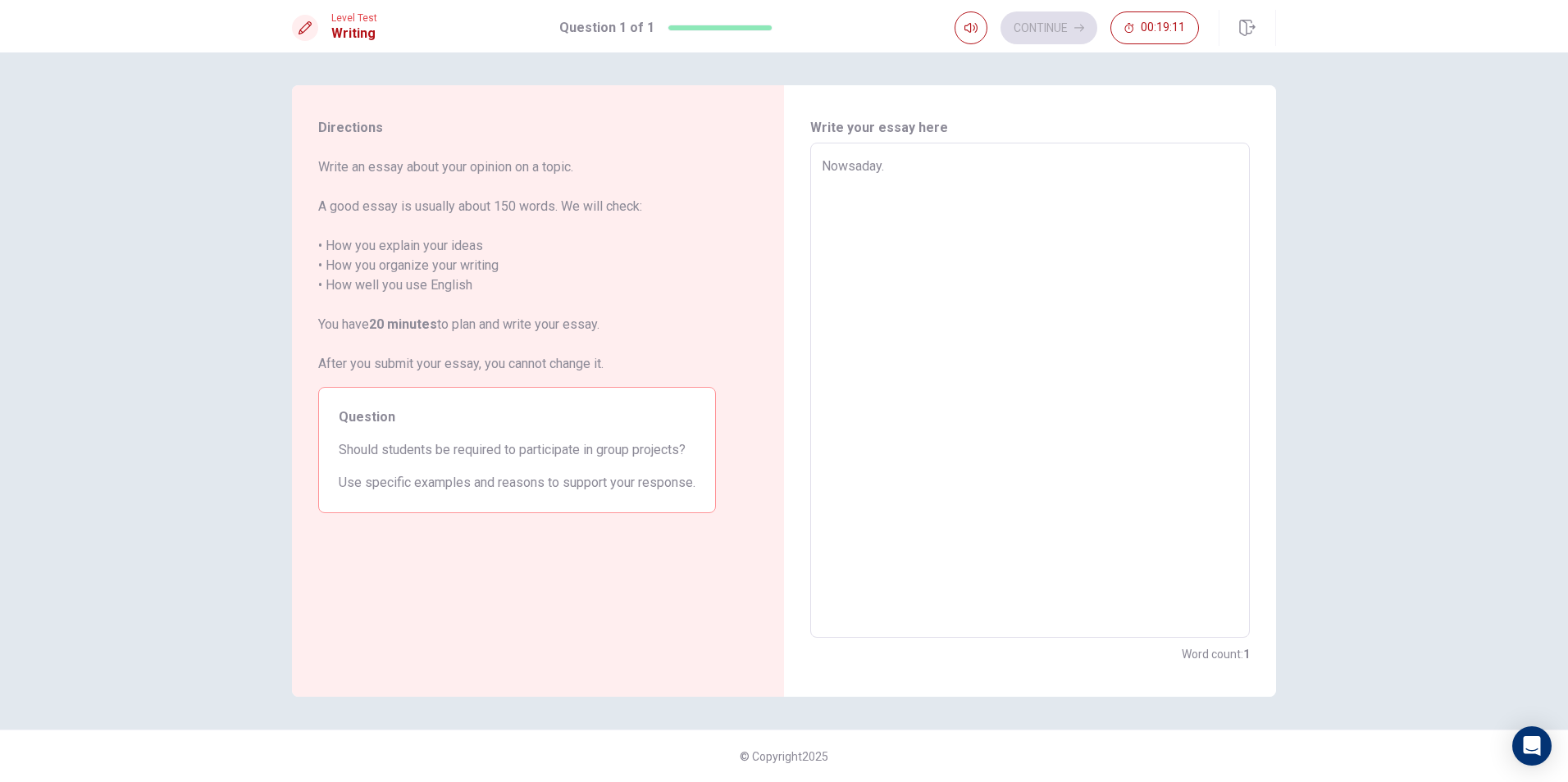
type textarea "x"
type textarea "Nowsaday."
type textarea "x"
type textarea "Nowsaday"
type textarea "x"
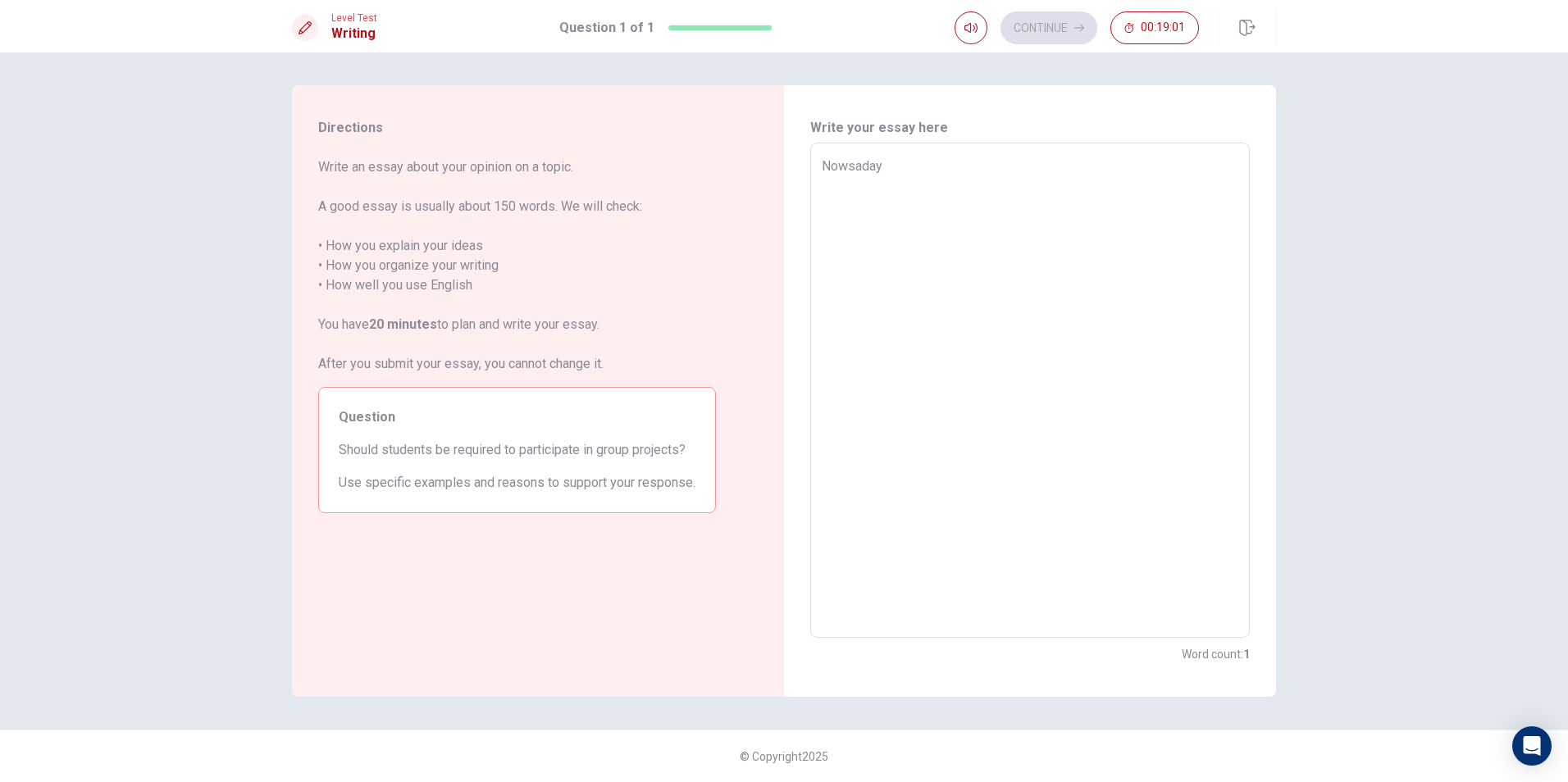
type textarea "Nowsaday,"
type textarea "x"
type textarea "Nowsaday,"
type textarea "x"
type textarea "Nowsaday, w"
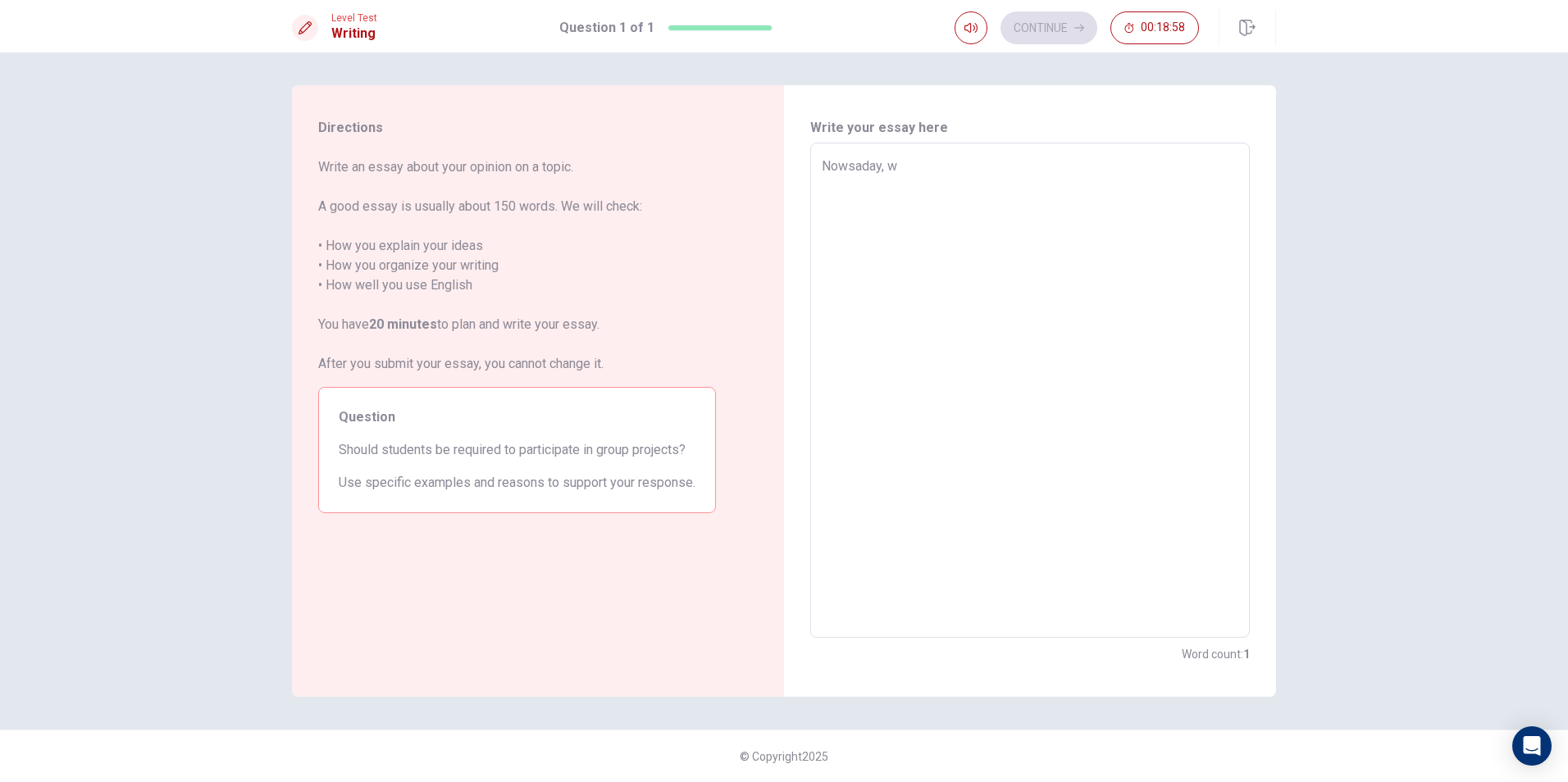
type textarea "x"
type textarea "Nowsaday, we"
type textarea "x"
type textarea "Nowsaday, we"
type textarea "x"
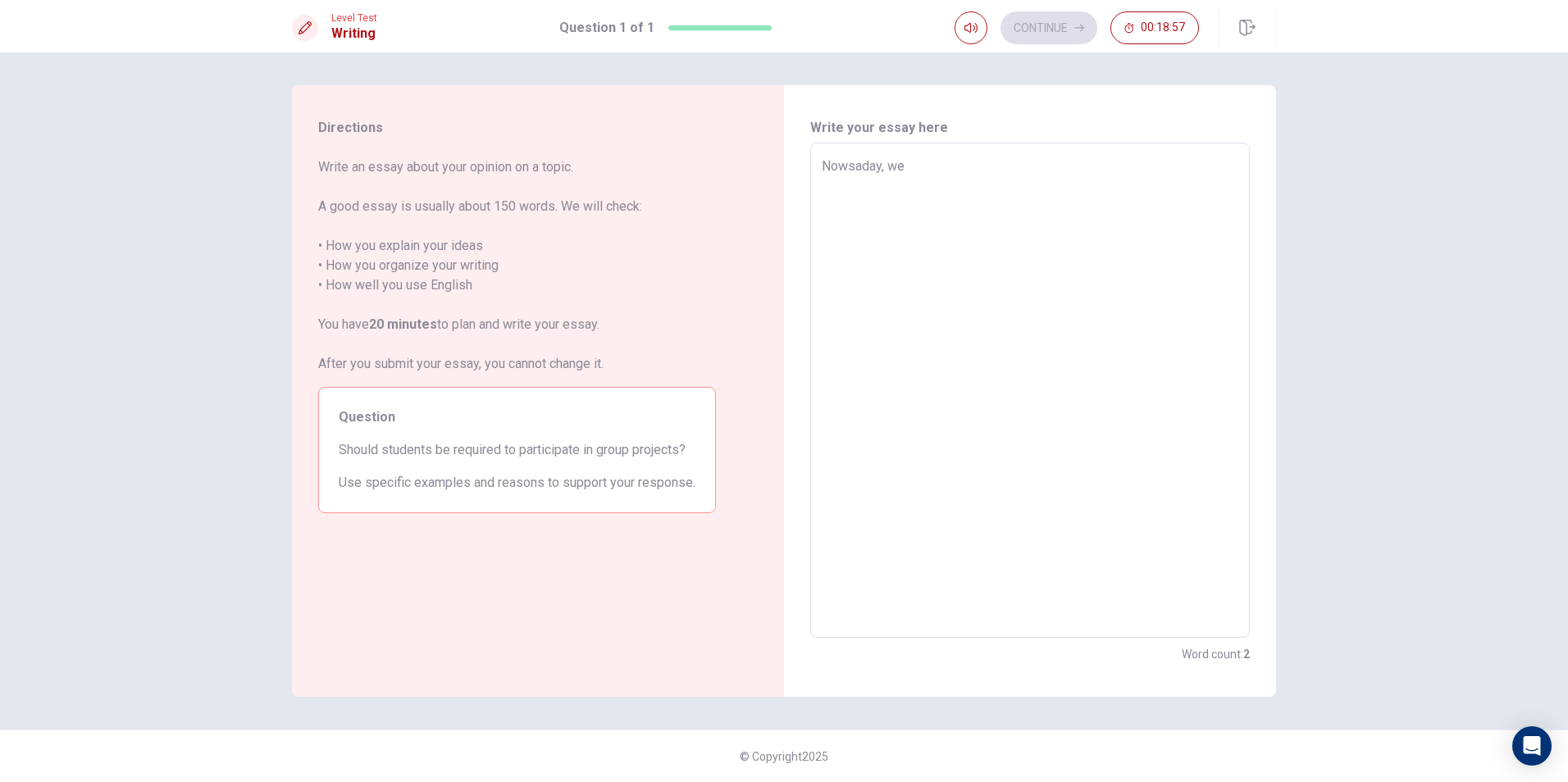
type textarea "Nowsaday, we a"
type textarea "x"
type textarea "Nowsaday, we av"
type textarea "x"
type textarea "Nowsaday, we ave"
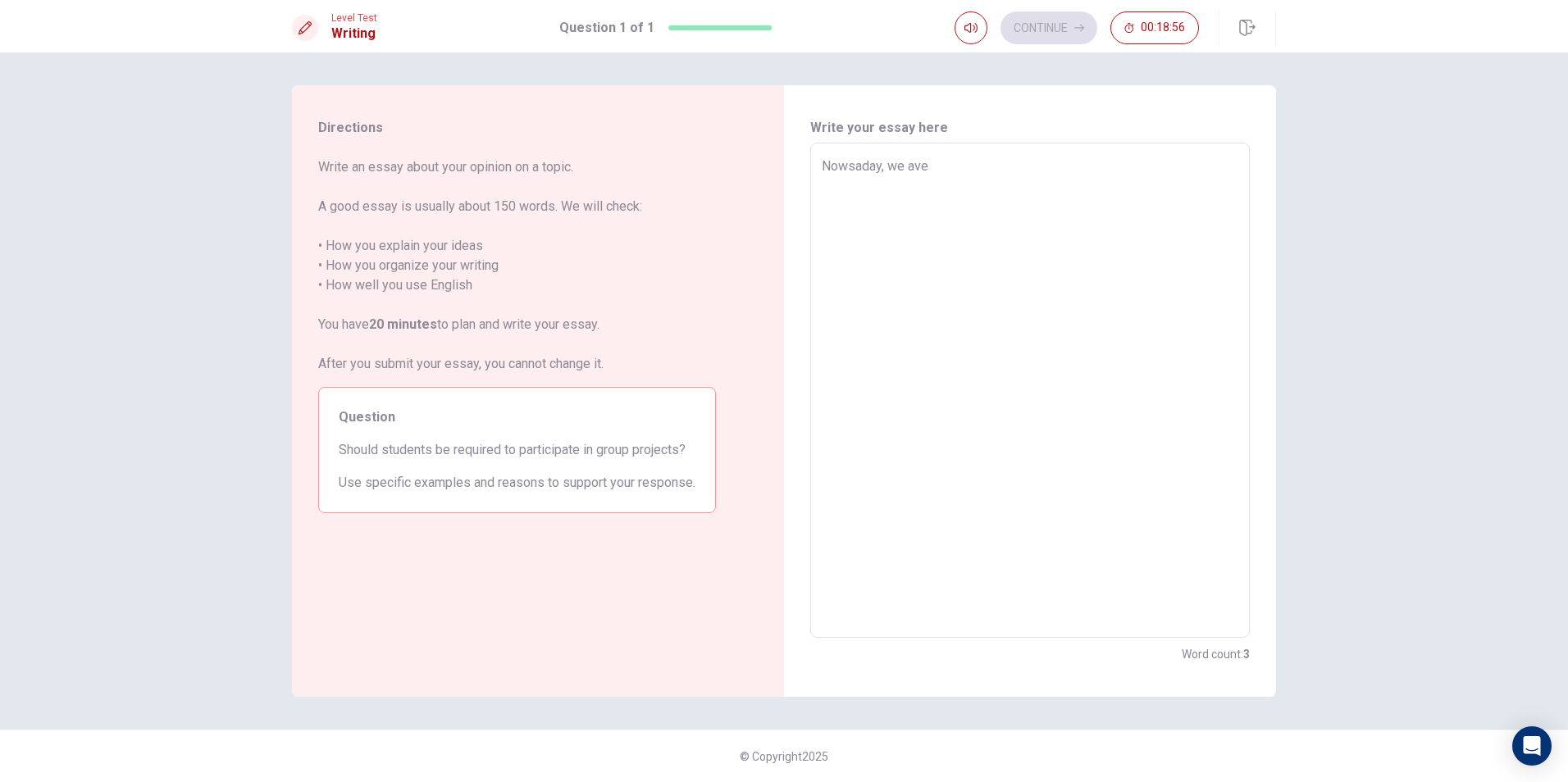
type textarea "x"
type textarea "Nowsaday, we ave"
type textarea "x"
type textarea "Nowsaday, we ave a"
type textarea "x"
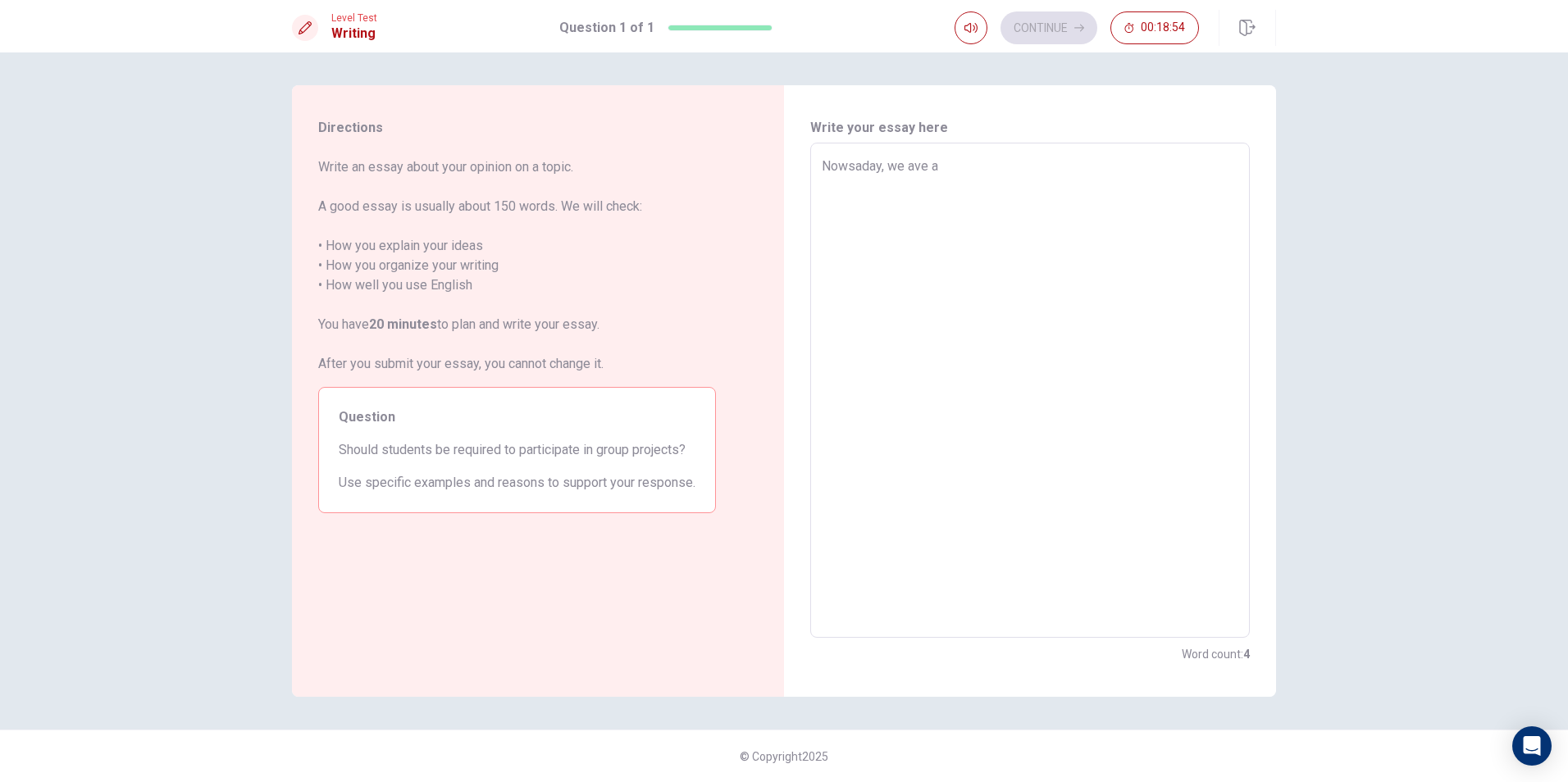
type textarea "Nowsaday, we ave a"
type textarea "x"
type textarea "Nowsaday, we ave a"
type textarea "x"
type textarea "Nowsaday, we ave"
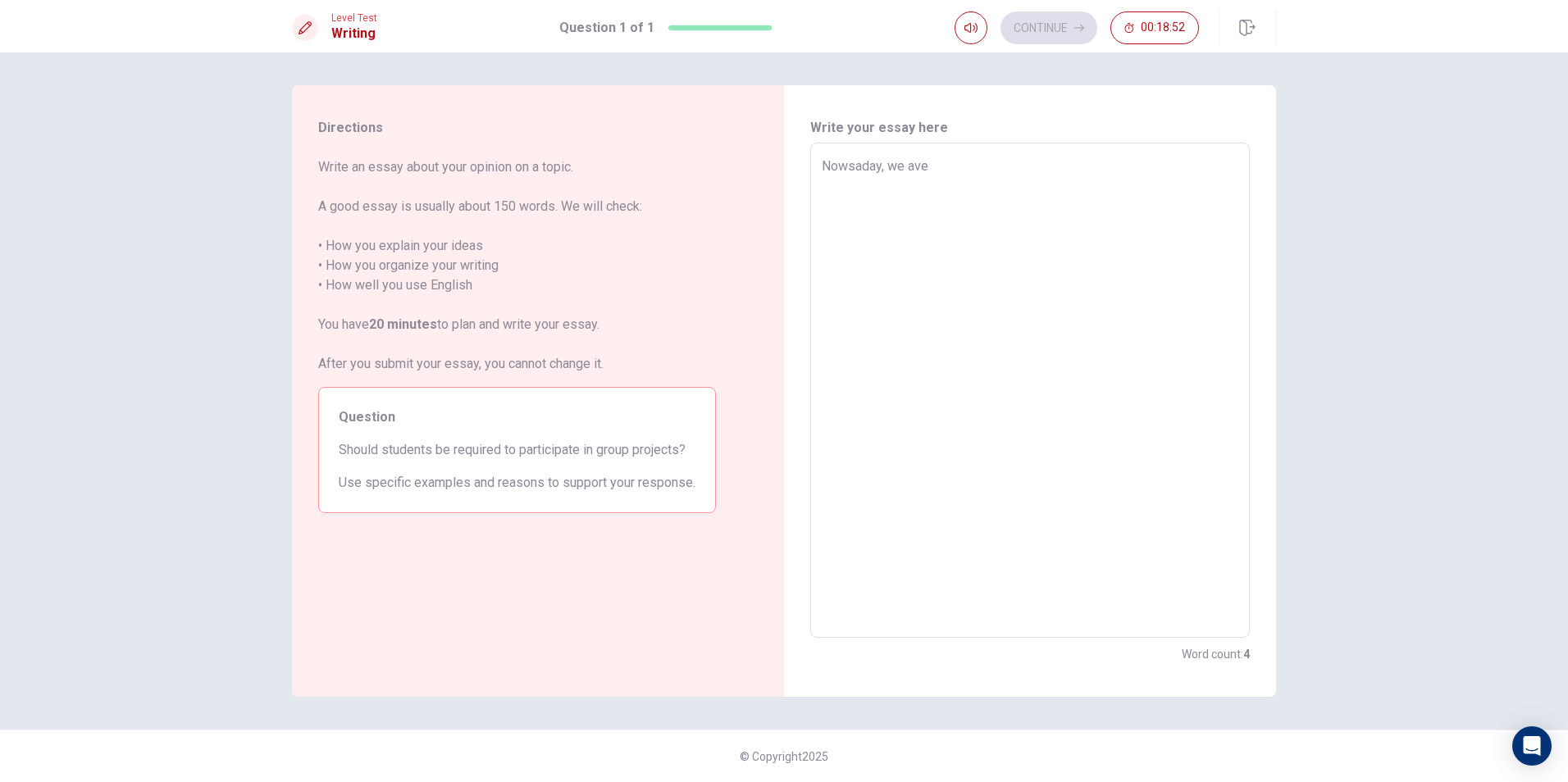
type textarea "x"
type textarea "Nowsaday, we ave"
type textarea "x"
type textarea "Nowsaday, we av"
type textarea "x"
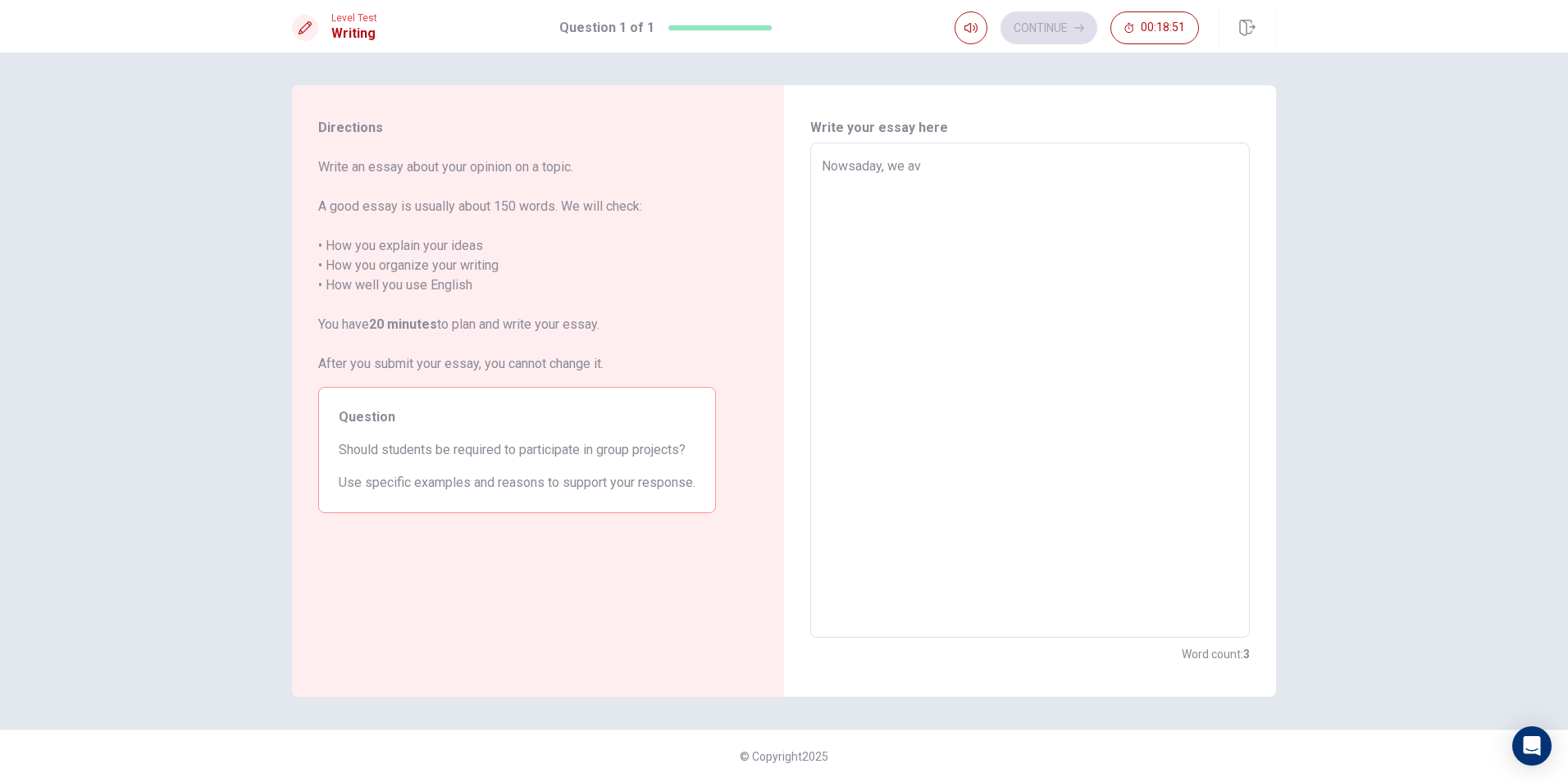
type textarea "Nowsaday, we a"
type textarea "x"
type textarea "Nowsaday, we"
type textarea "x"
type textarea "Nowsaday, we"
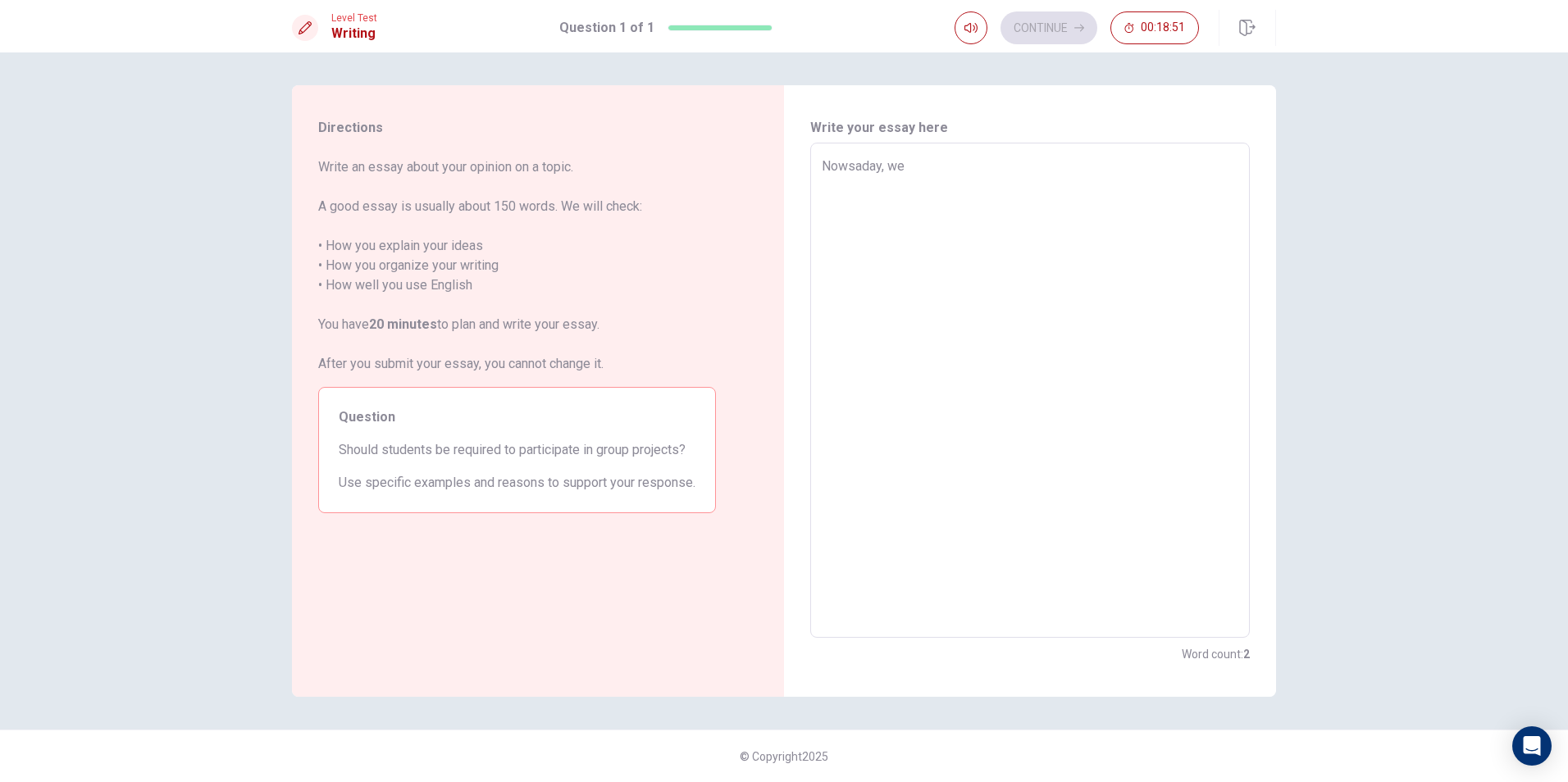
type textarea "x"
type textarea "Nowsaday, w"
type textarea "x"
type textarea "Nowsaday,"
type textarea "x"
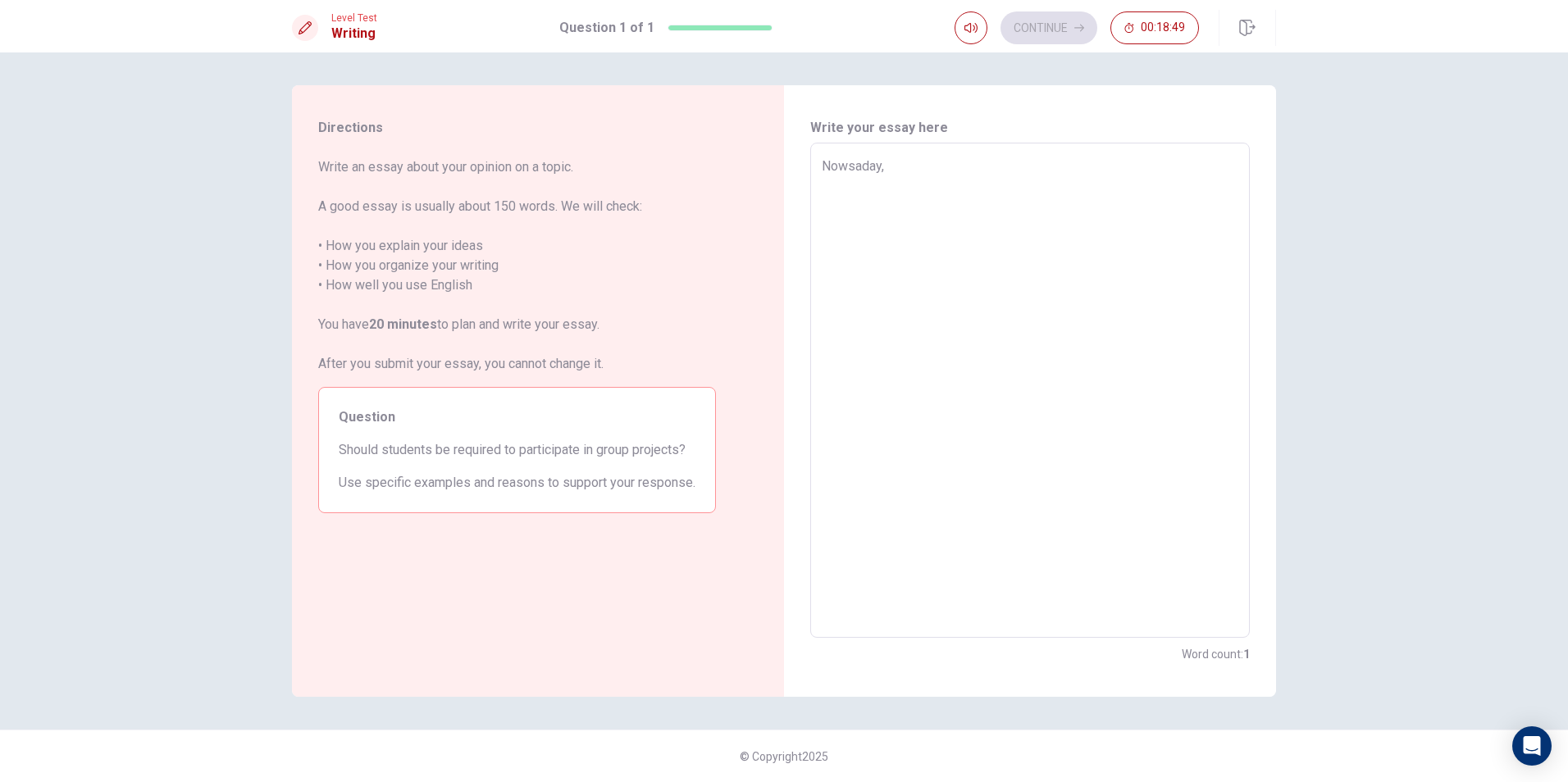
type textarea "Nowsaday, s"
type textarea "x"
type textarea "Nowsaday, [GEOGRAPHIC_DATA]"
type textarea "x"
type textarea "Nowsaday, stu"
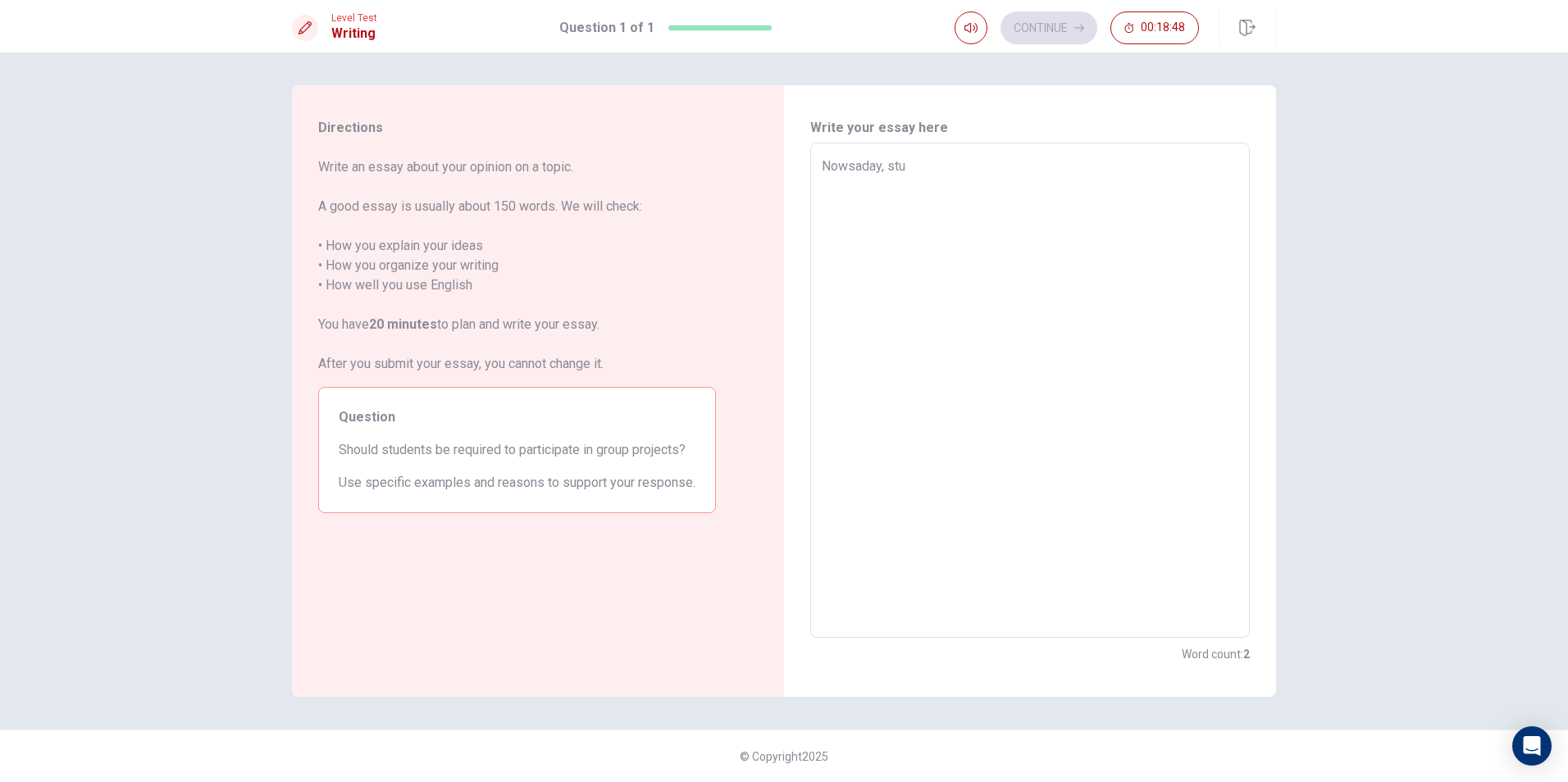
type textarea "x"
type textarea "Nowsaday, stud"
type textarea "x"
type textarea "Nowsaday, stude"
type textarea "x"
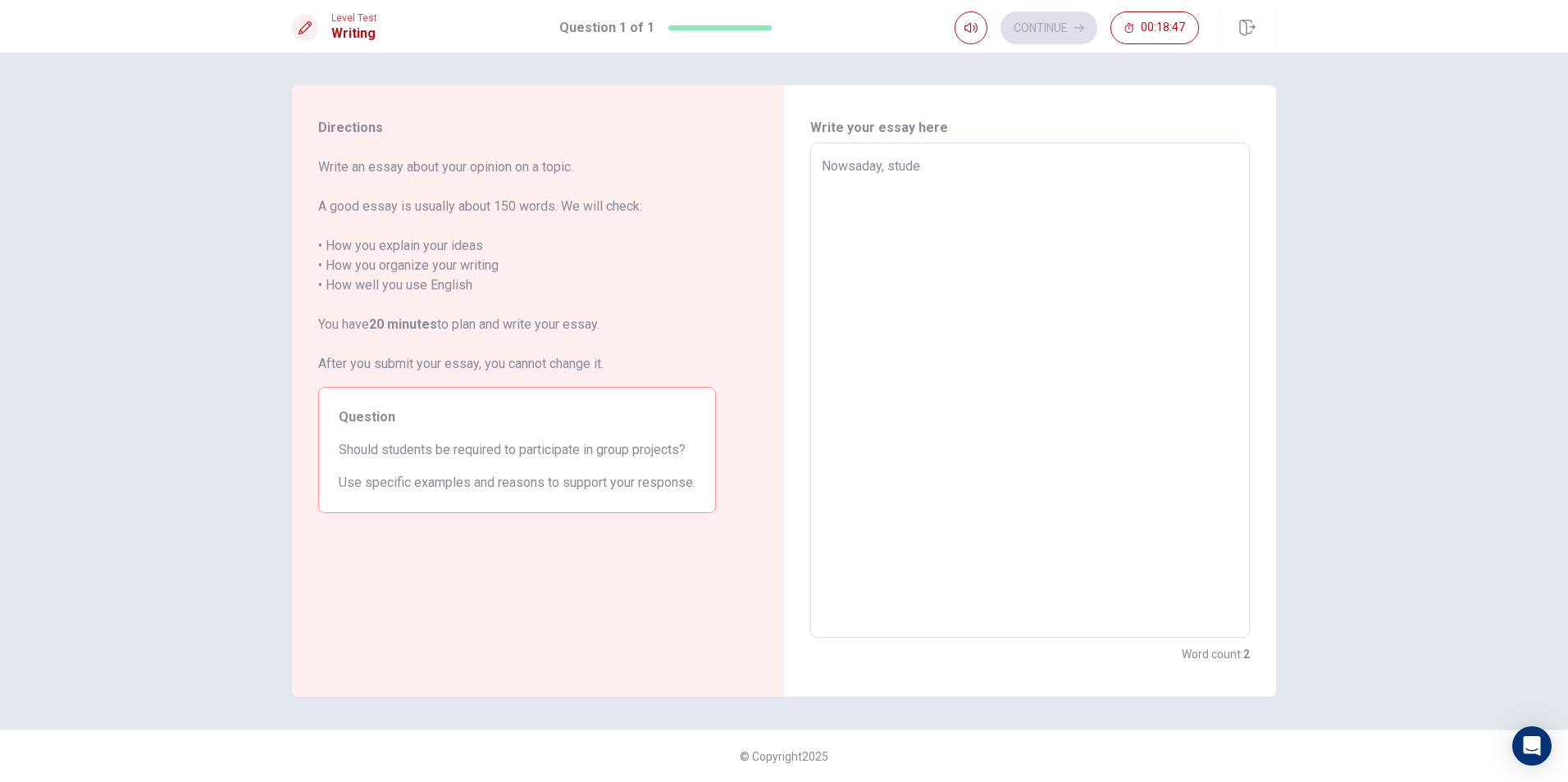
type textarea "Nowsaday, studen"
type textarea "x"
type textarea "Nowsaday, student"
type textarea "x"
type textarea "Nowsaday, students"
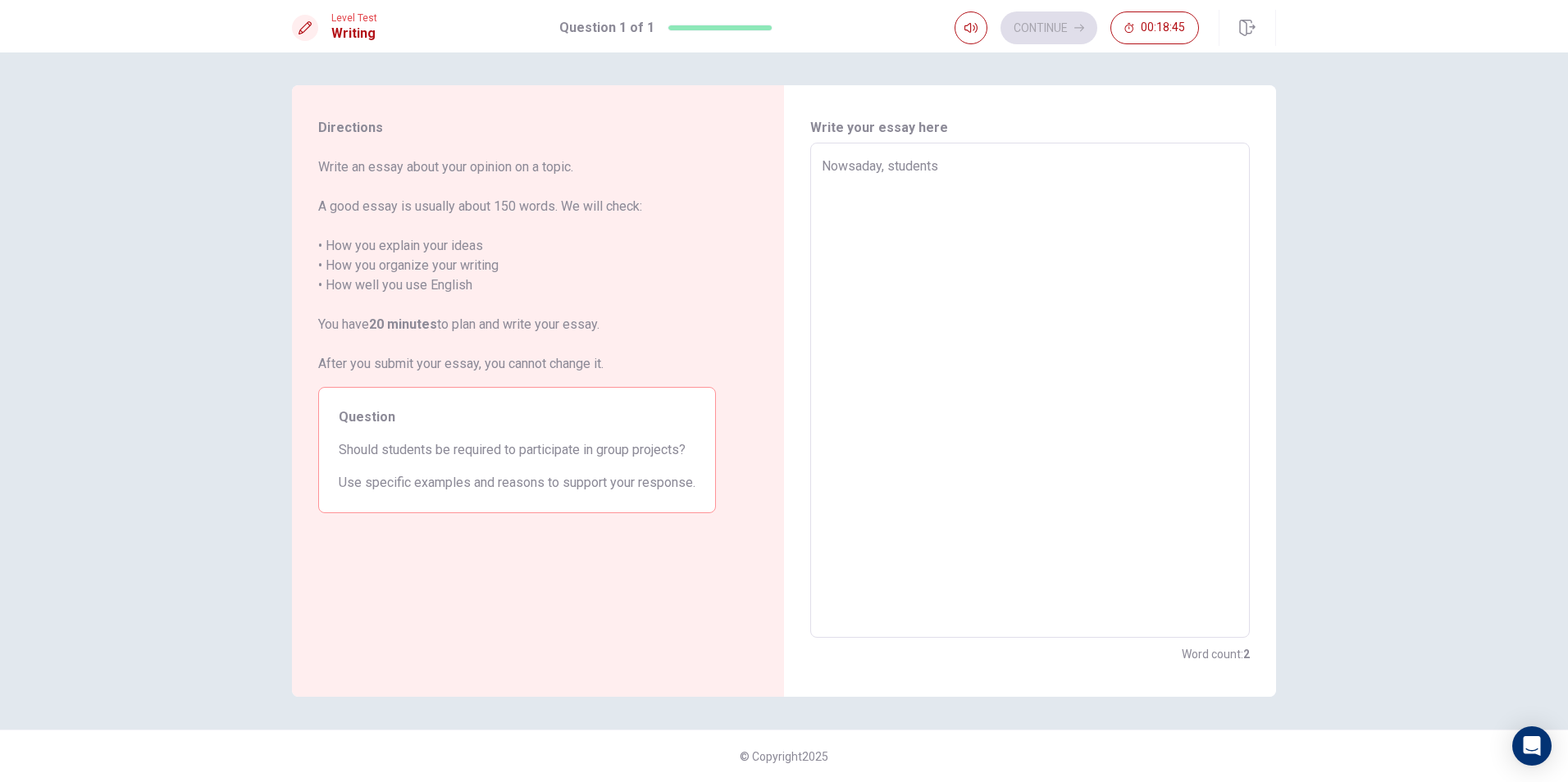
type textarea "x"
type textarea "Nowsaday, students"
type textarea "x"
type textarea "Nowsaday, students h"
type textarea "x"
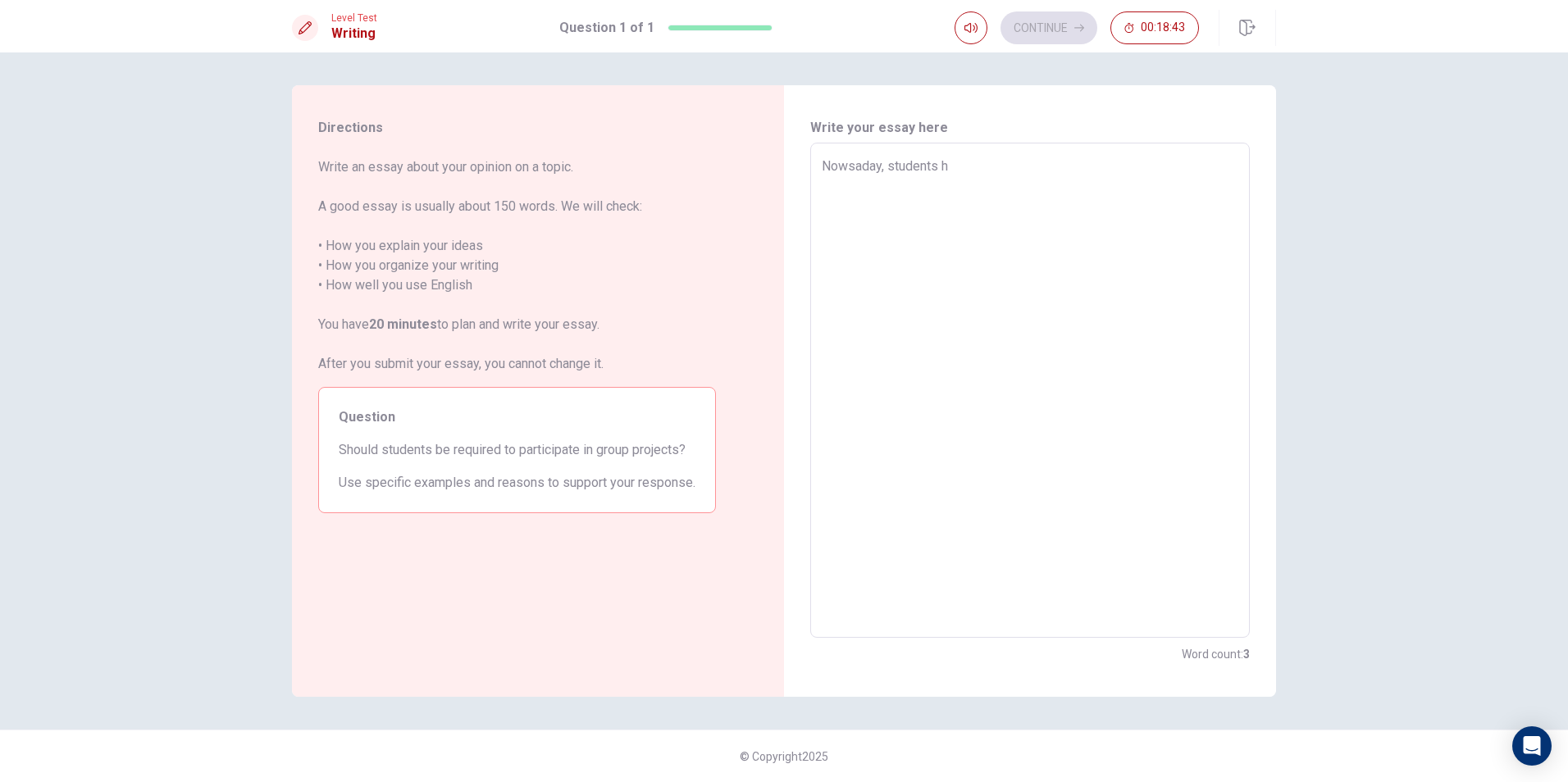
type textarea "Nowsaday, students ha"
type textarea "x"
type textarea "Nowsaday, students hav"
type textarea "x"
type textarea "Nowsaday, students hav"
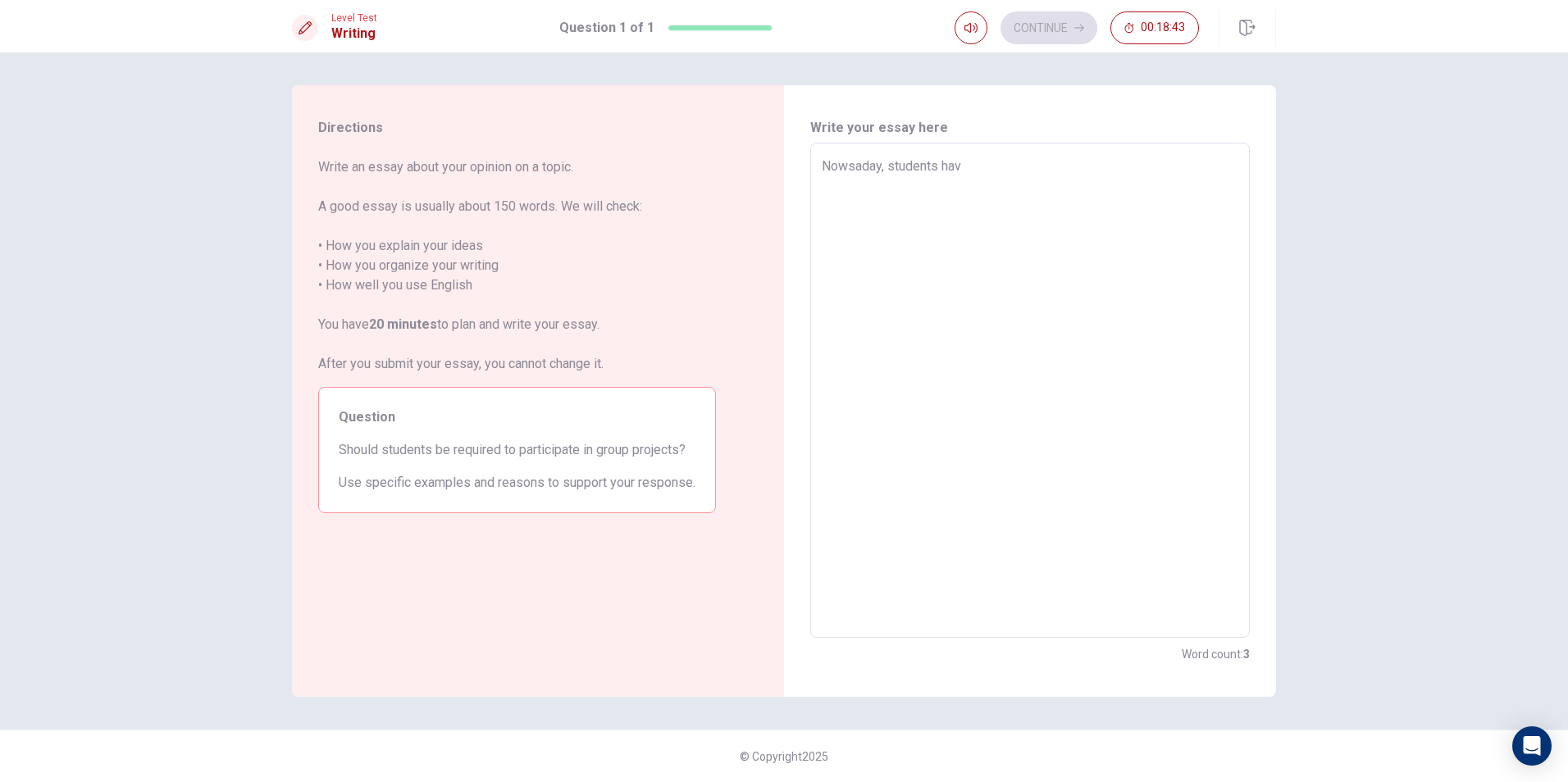
type textarea "x"
type textarea "Nowsaday, students hav a"
type textarea "x"
type textarea "Nowsaday, students hav a"
type textarea "x"
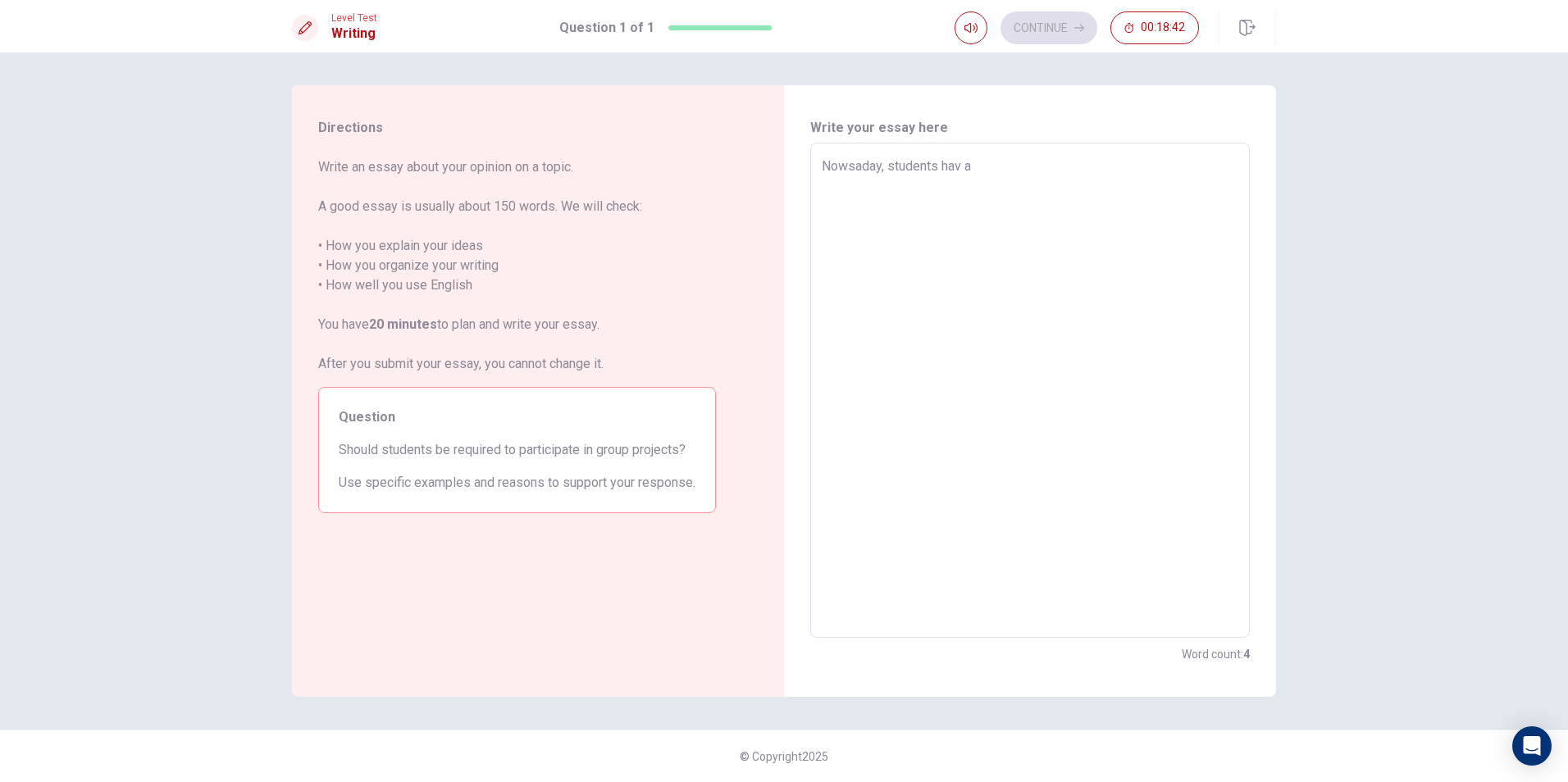
type textarea "Nowsaday, students hav a l"
type textarea "x"
type textarea "Nowsaday, students hav a lo"
type textarea "x"
type textarea "Nowsaday, students hav a lot"
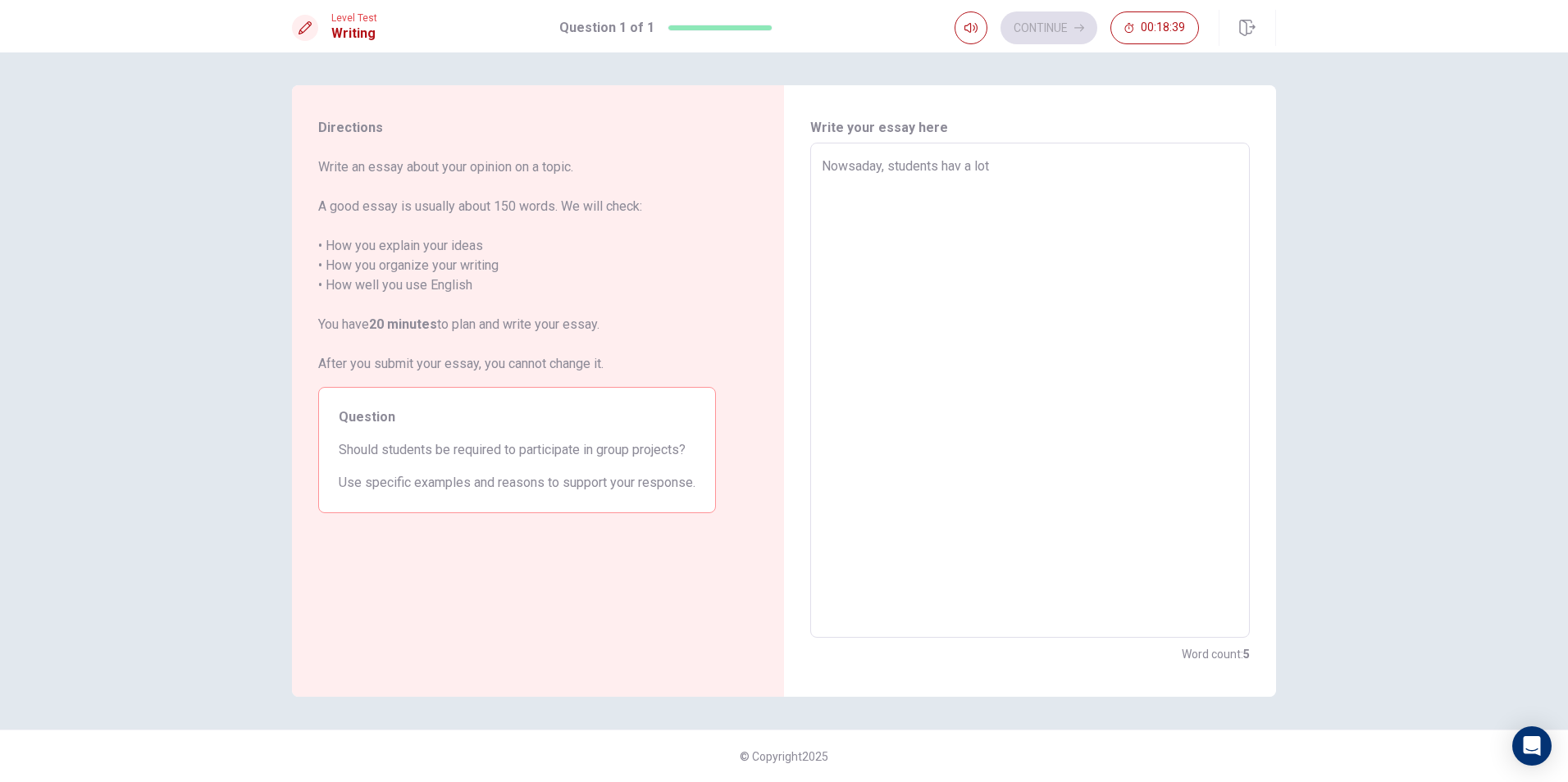
type textarea "x"
type textarea "Nowsaday, students hav a lot"
type textarea "x"
type textarea "Nowsaday, students hav a lot o"
type textarea "x"
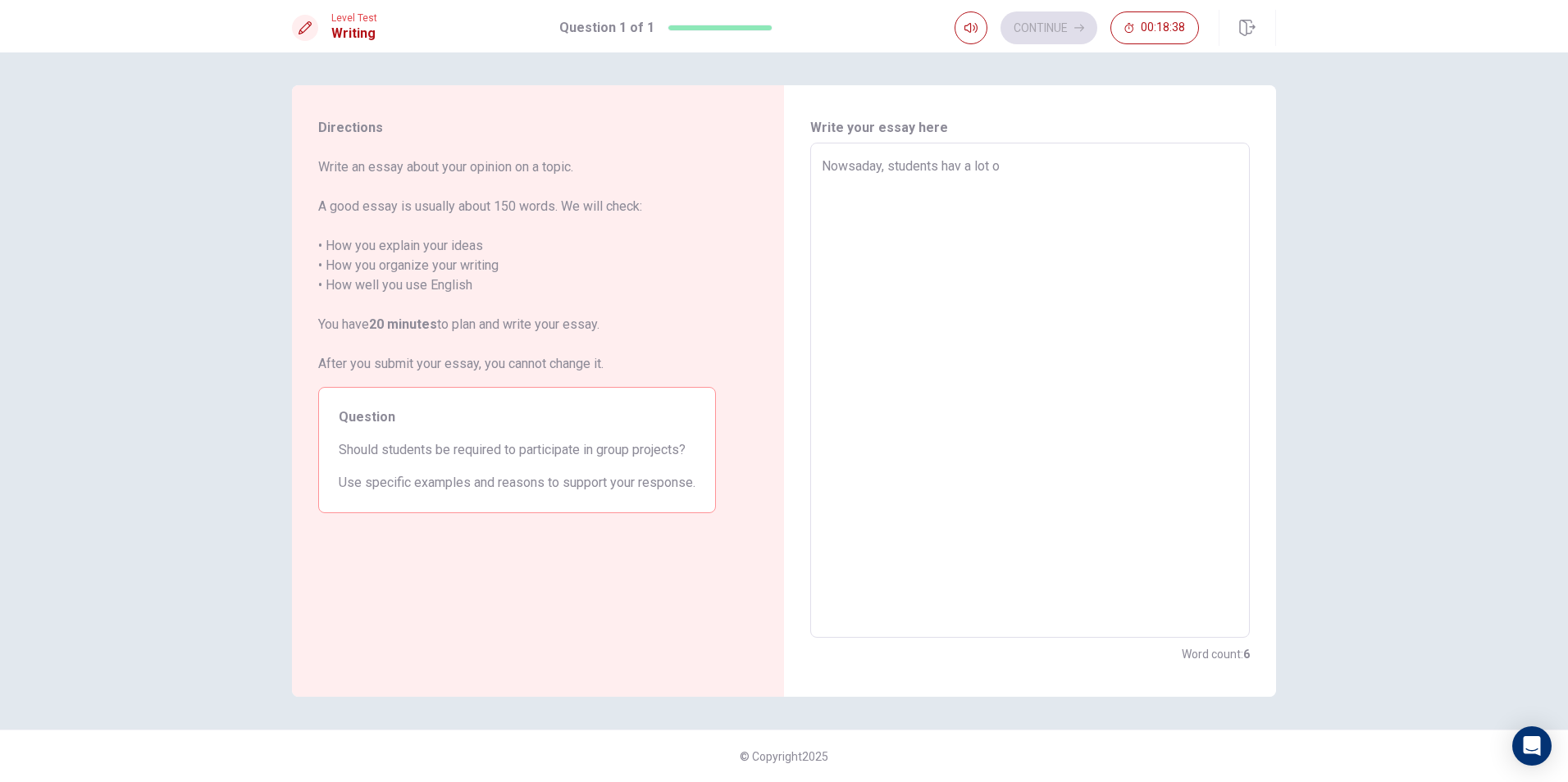
type textarea "Nowsaday, students hav a lot of"
type textarea "x"
type textarea "Nowsaday, students hav a lot of"
type textarea "x"
type textarea "Nowsaday, students hav a lot of l"
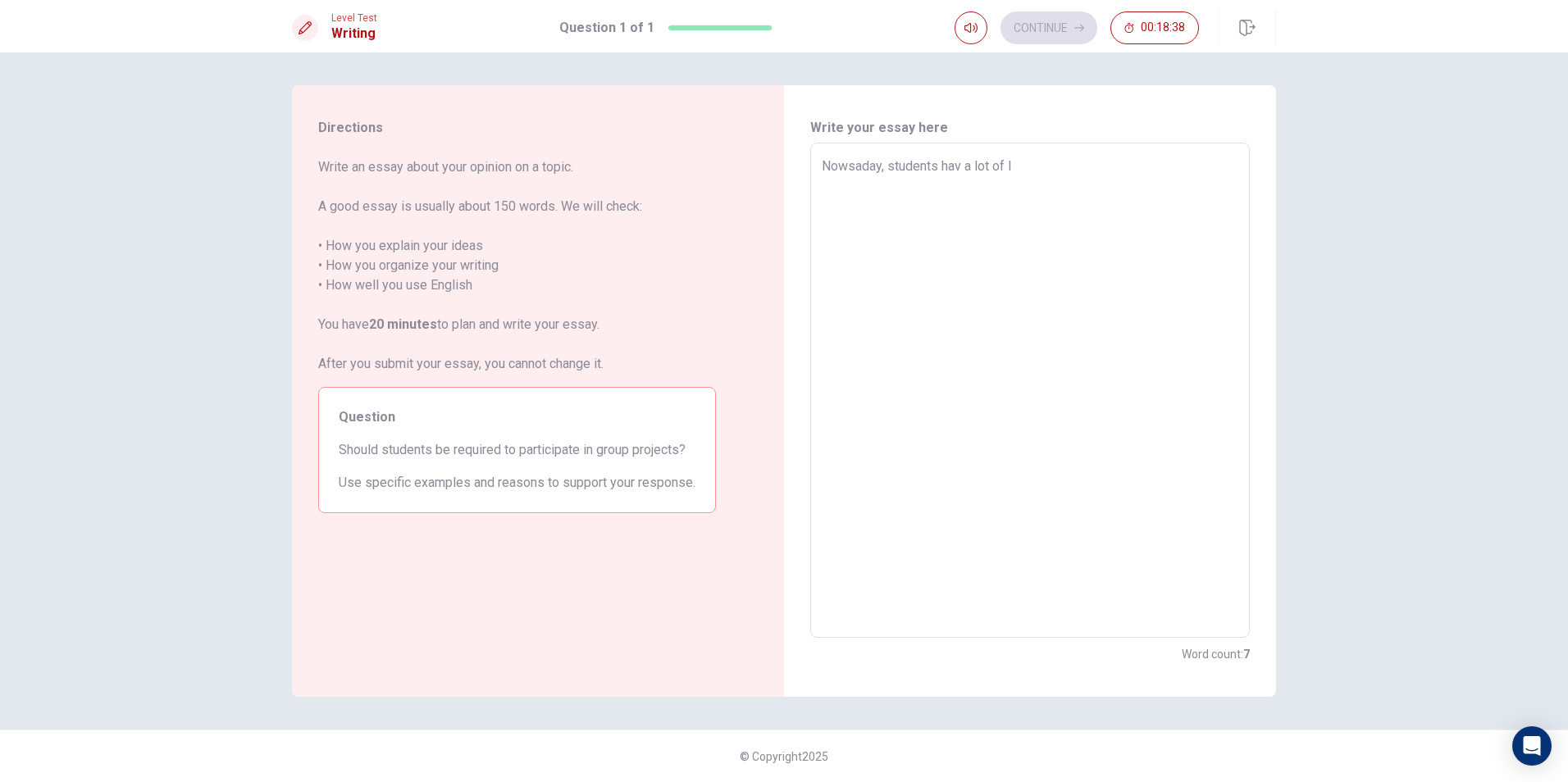
type textarea "x"
type textarea "Nowsaday, students hav a lot of le"
type textarea "x"
type textarea "Nowsaday, students hav a lot of lea"
type textarea "x"
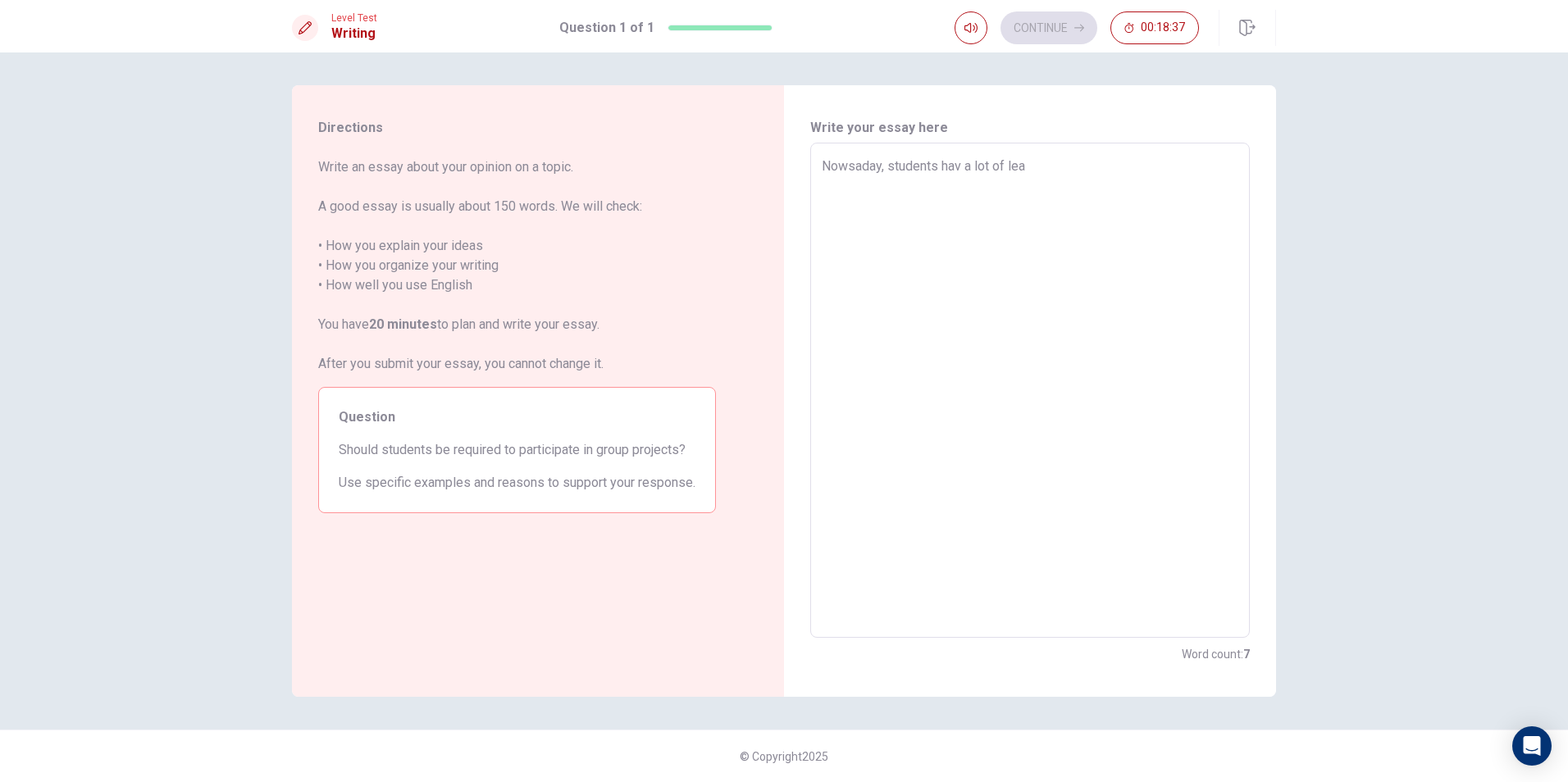
type textarea "Nowsaday, students hav a lot of [PERSON_NAME]"
type textarea "x"
type textarea "Nowsaday, students hav a lot of learn"
type textarea "x"
type textarea "Nowsaday, students hav a lot of learni"
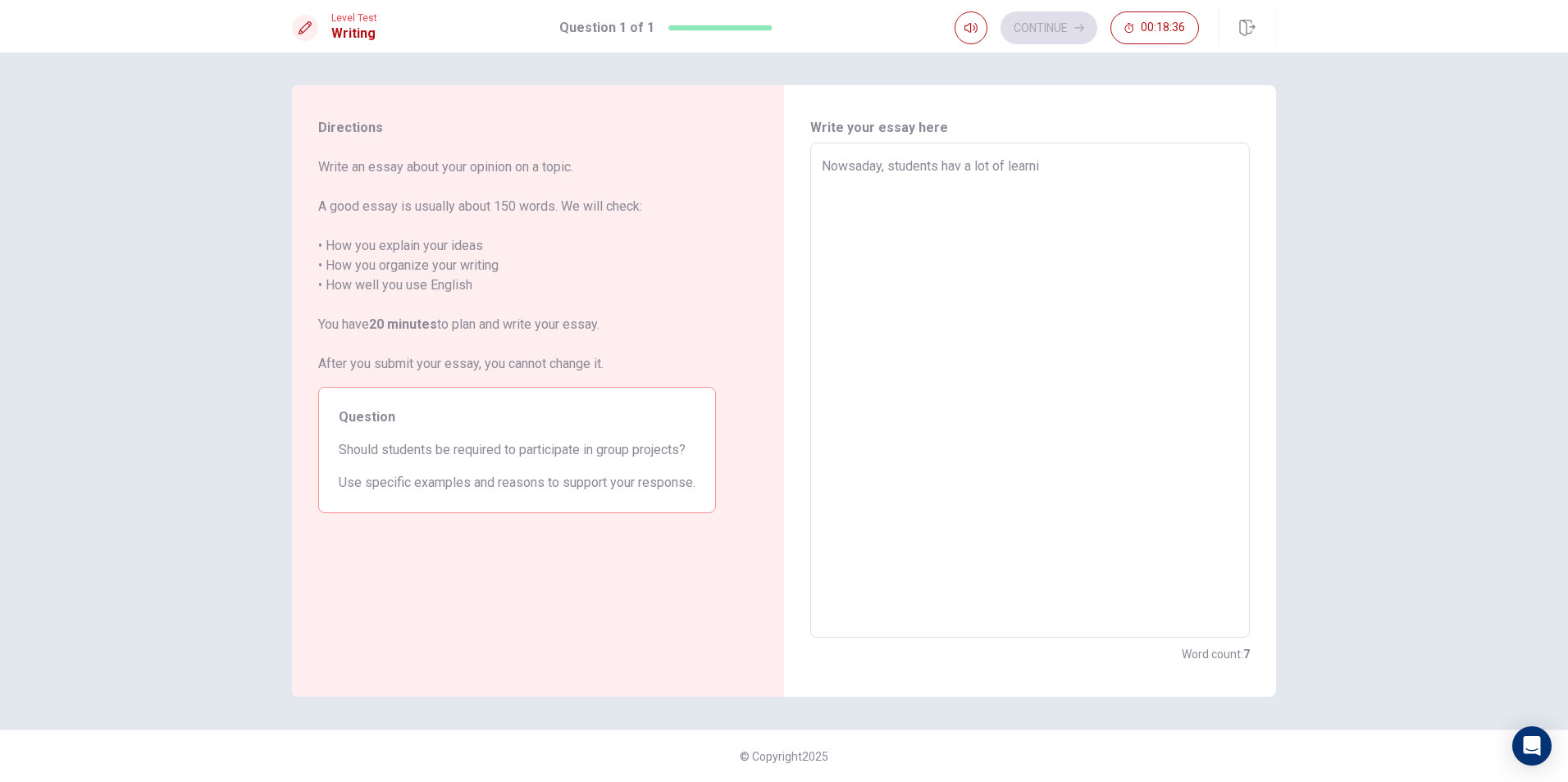
type textarea "x"
type textarea "Nowsaday, students hav a lot of learn"
type textarea "x"
type textarea "Nowsaday, students hav a lot of learni"
type textarea "x"
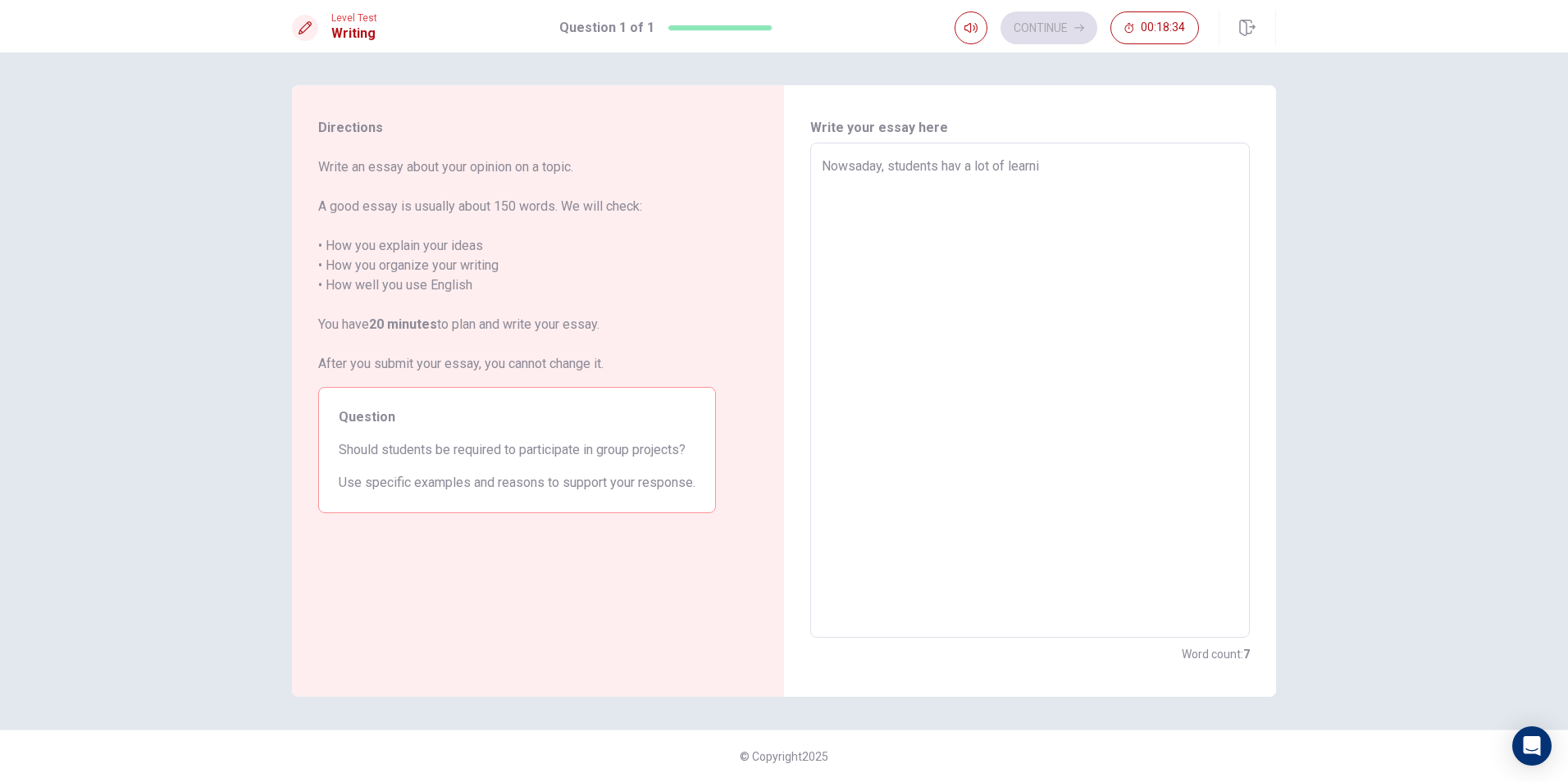
type textarea "Nowsaday, students hav a lot of learnin"
type textarea "x"
type textarea "Nowsaday, students hav a lot of learning"
type textarea "x"
type textarea "Nowsaday, students hav a lot of learning"
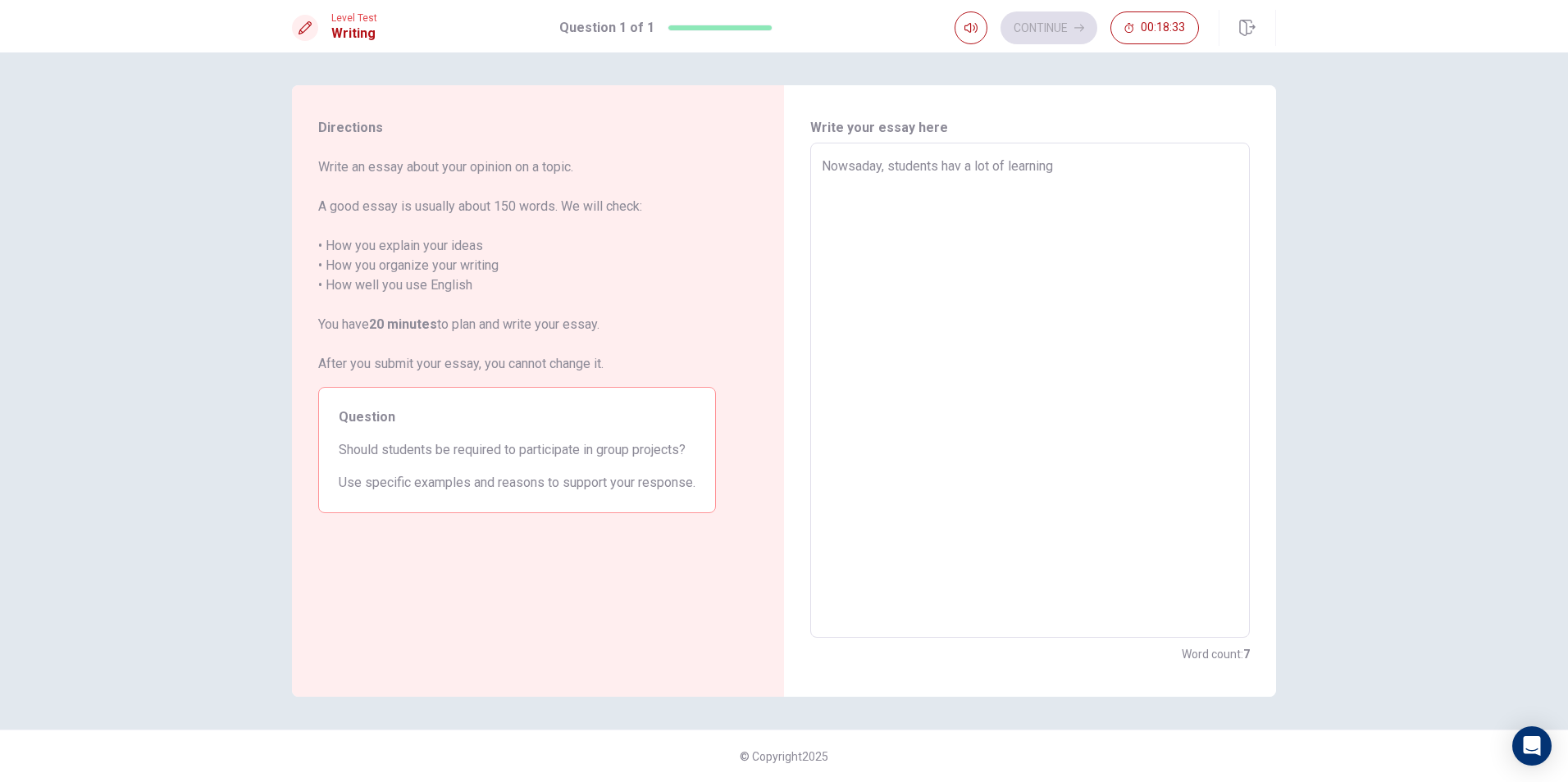
type textarea "x"
type textarea "Nowsaday, students hav a lot of learning m"
type textarea "x"
type textarea "Nowsaday, students hav a lot of learning me"
type textarea "x"
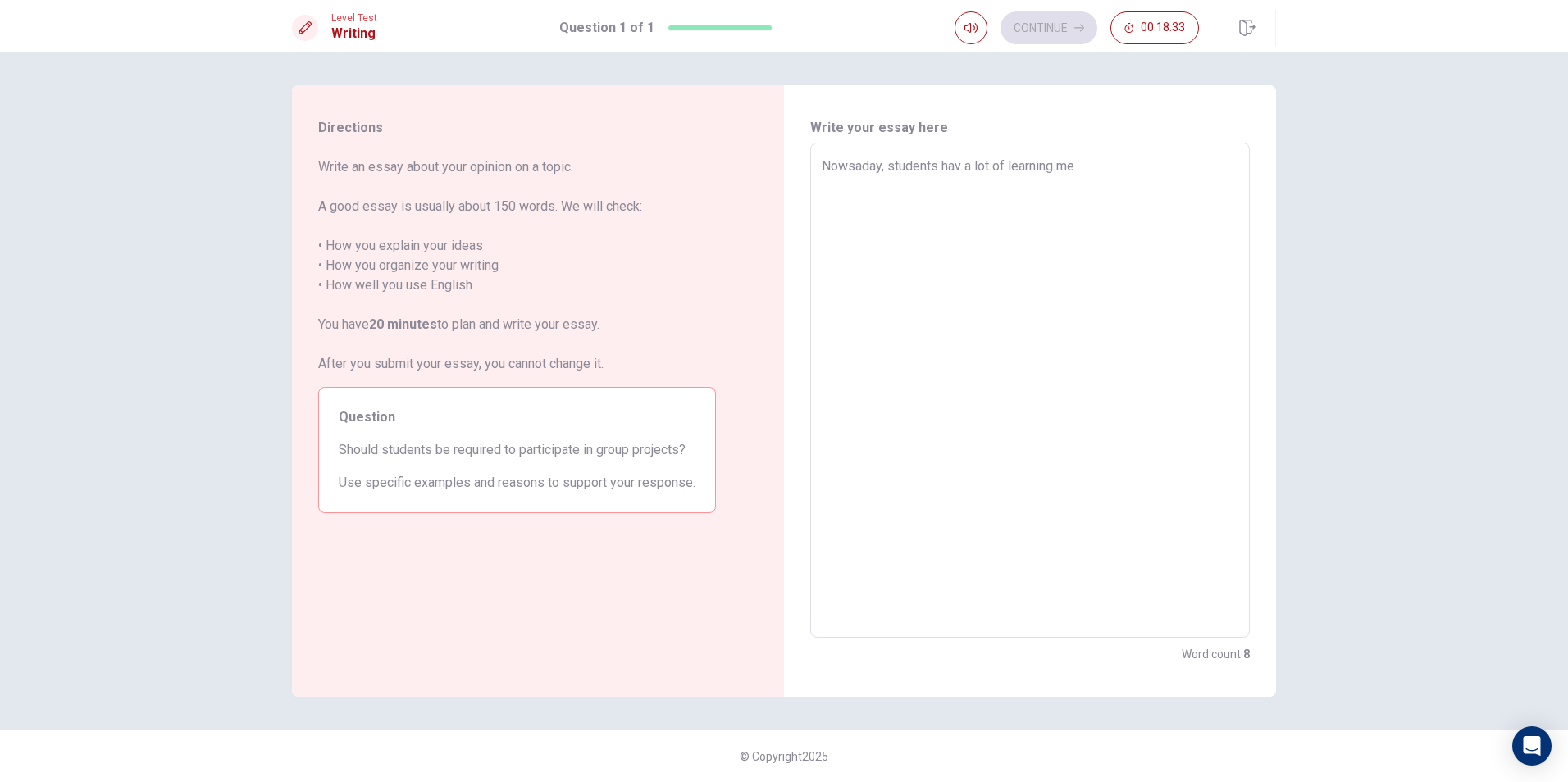
type textarea "Nowsaday, students hav a lot of learning med"
type textarea "x"
type textarea "Nowsaday, students hav a lot of learning medt"
type textarea "x"
type textarea "Nowsaday, students hav a lot of learning medth"
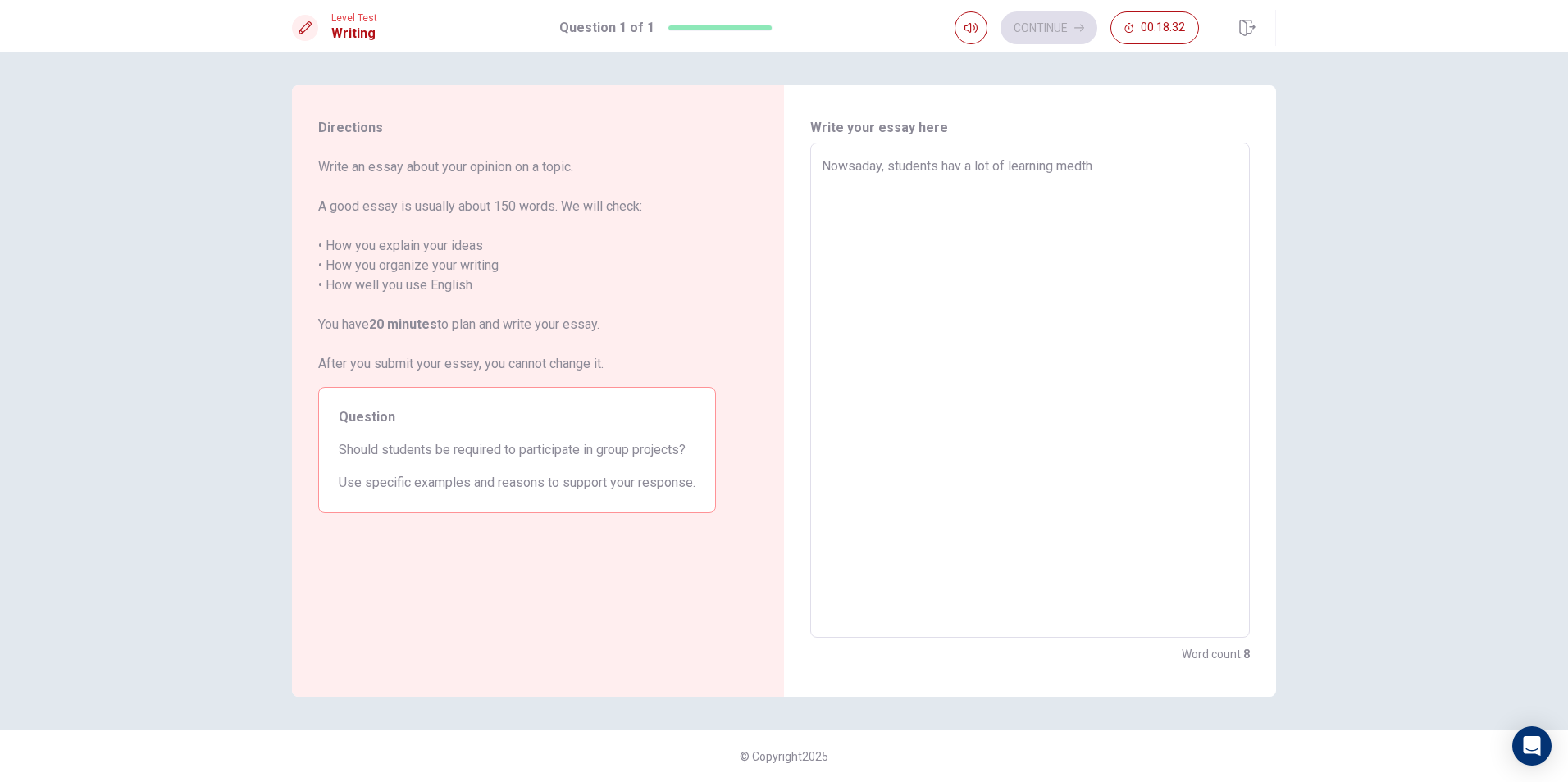
type textarea "x"
type textarea "Nowsaday, students hav a lot of learning medtho"
type textarea "x"
type textarea "Nowsaday, students hav a lot of learning medthod"
type textarea "x"
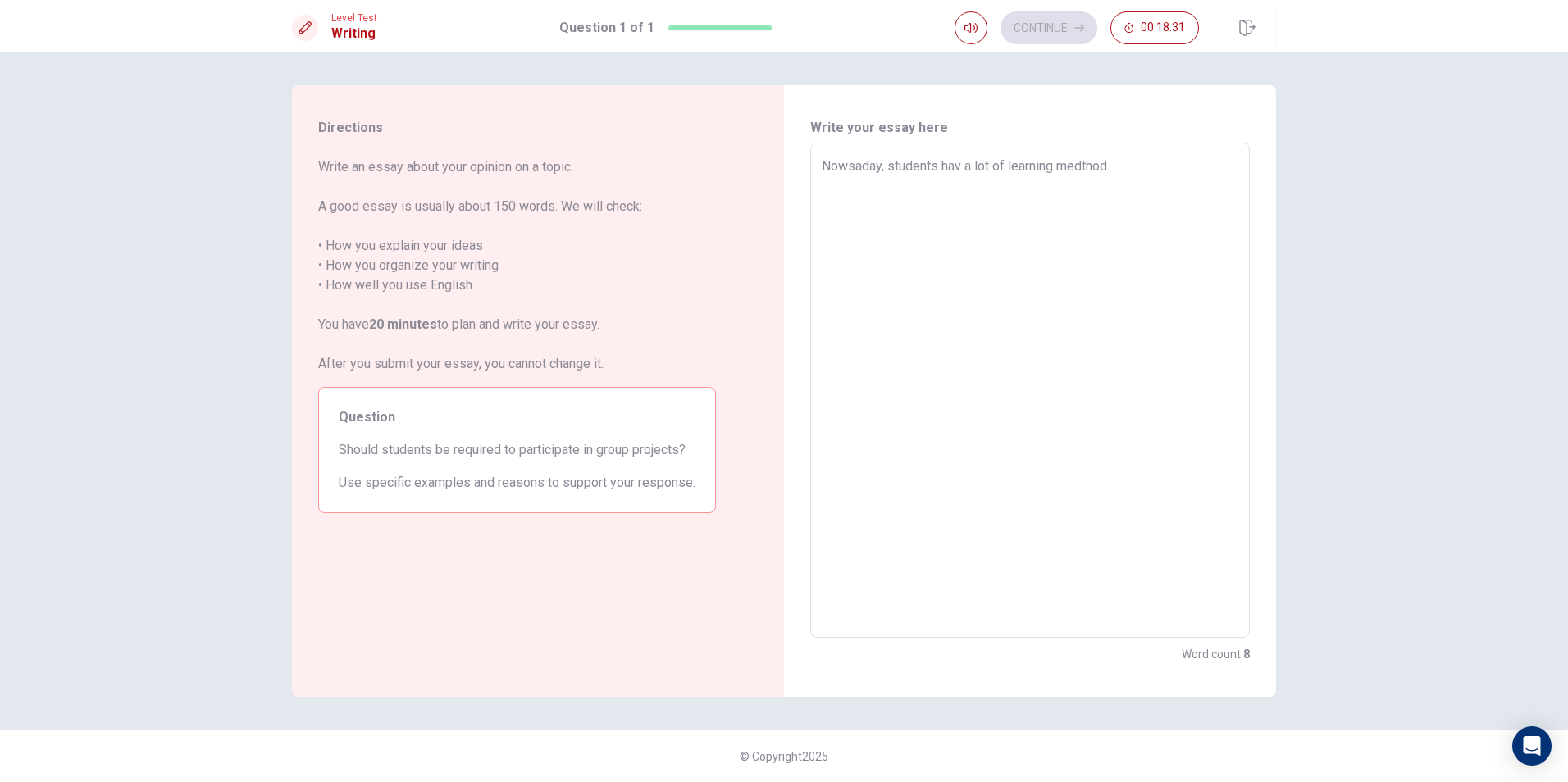
type textarea "Nowsaday, students hav a lot of learning medthods"
type textarea "x"
type textarea "Nowsaday, students hav a lot of learning medthods"
type textarea "x"
type textarea "Nowsaday, students hav a lot of learning medthods"
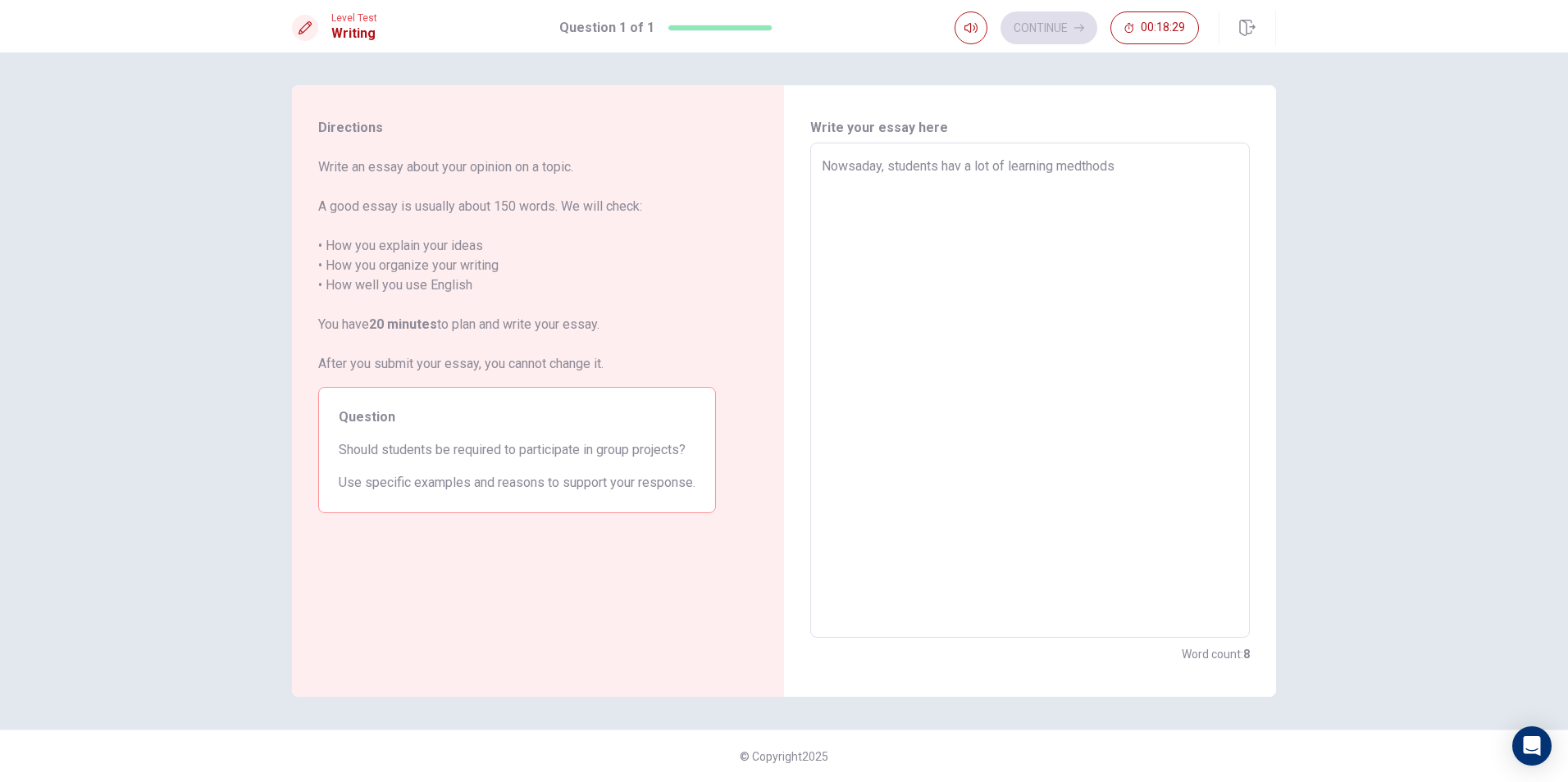
type textarea "x"
type textarea "Nowsaday, students hav a lot of learning medthods"
type textarea "x"
type textarea "Nowsaday, students hav a lot of learning medthods f"
type textarea "x"
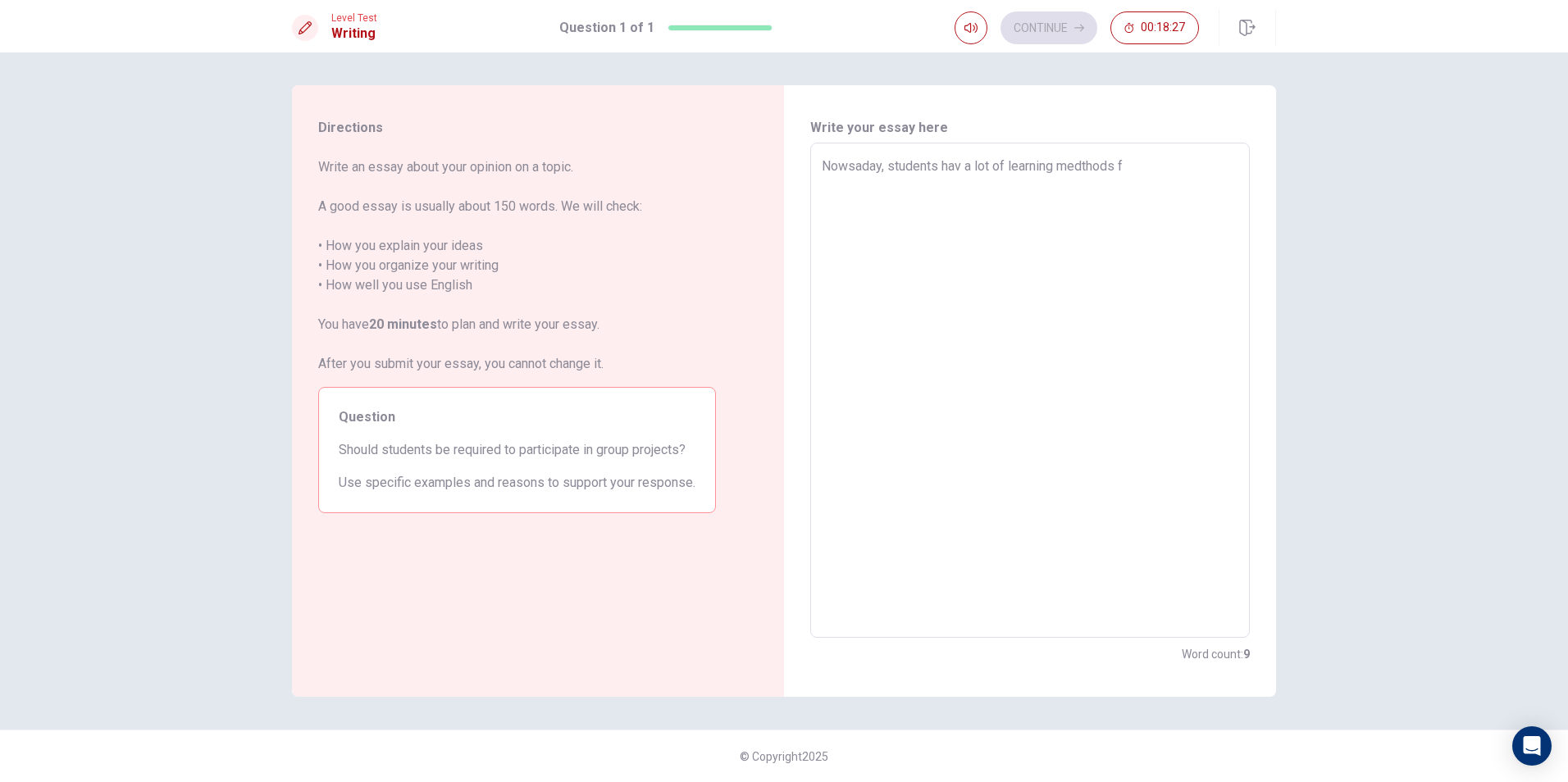
type textarea "Nowsaday, students hav a lot of learning medthods fo"
type textarea "x"
type textarea "Nowsaday, students hav a lot of learning medthods for"
type textarea "x"
type textarea "Nowsaday, students hav a lot of learning medthods for"
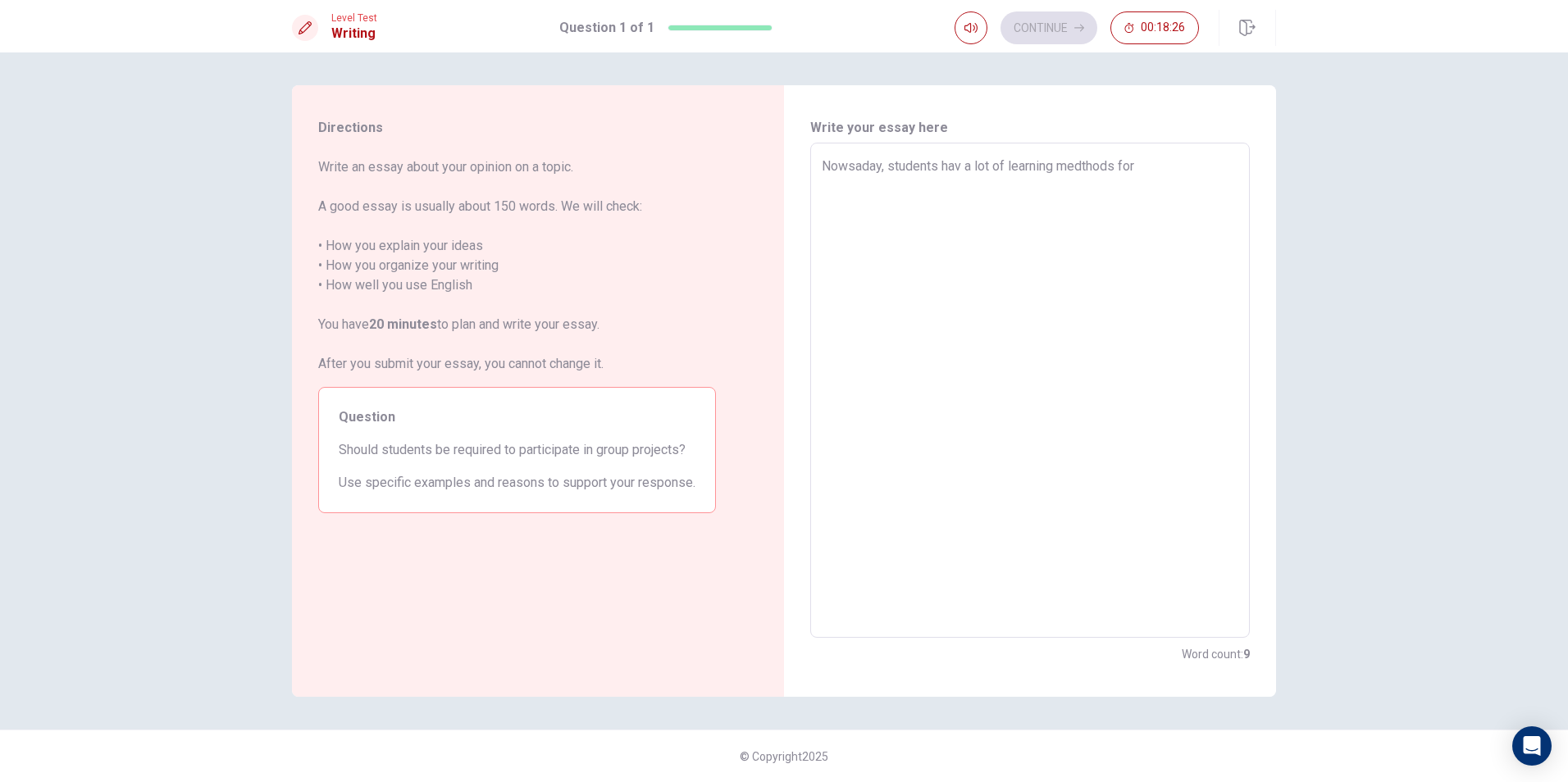
type textarea "x"
type textarea "Nowsaday, students hav a lot of learning medthods for e"
type textarea "x"
type textarea "Nowsaday, students hav a lot of learning medthods for ex"
type textarea "x"
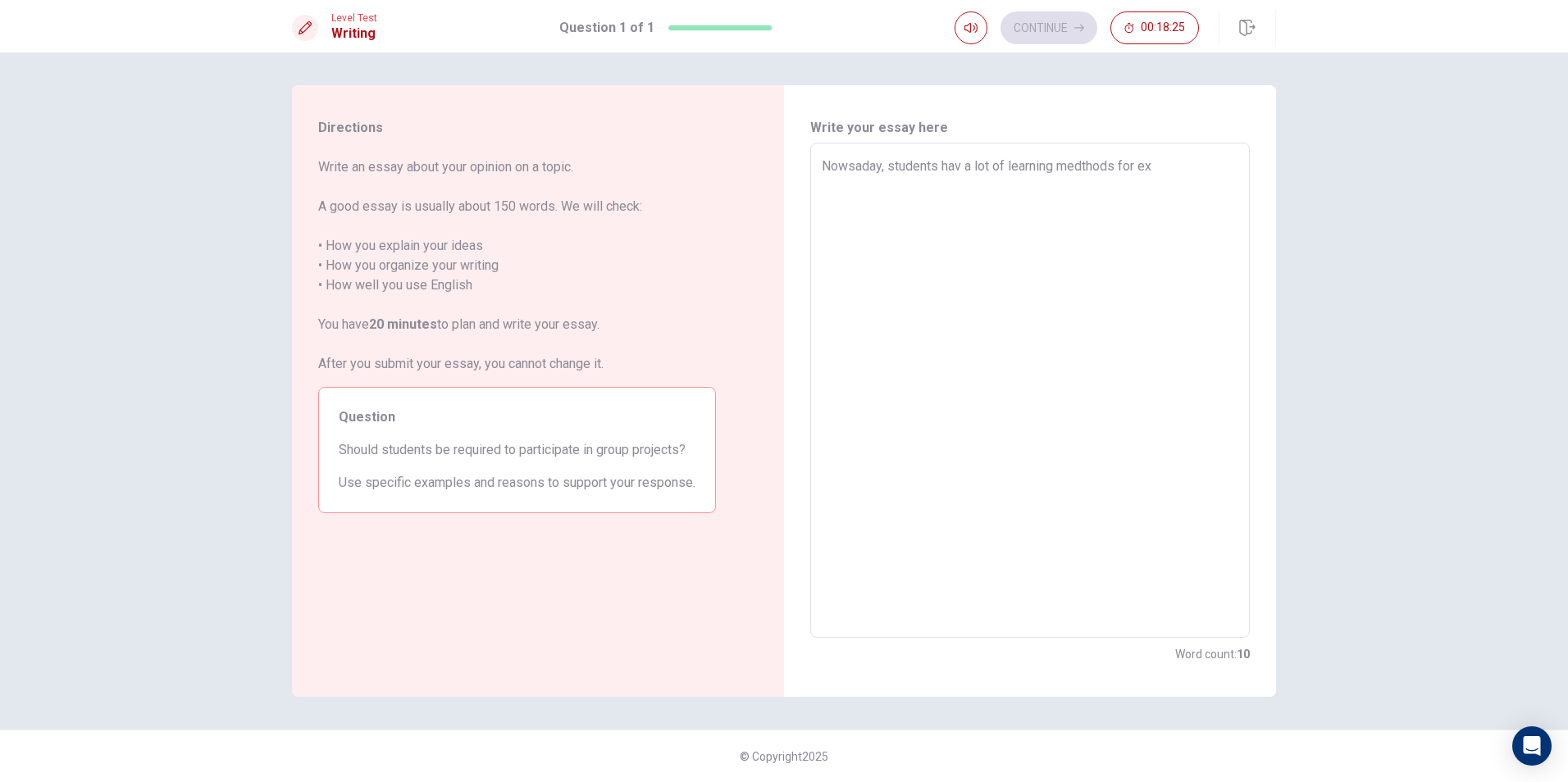
type textarea "Nowsaday, students hav a lot of learning medthods for exa"
type textarea "x"
type textarea "Nowsaday, students hav a lot of learning medthods for exam"
type textarea "x"
type textarea "Nowsaday, students hav a lot of learning medthods for examp"
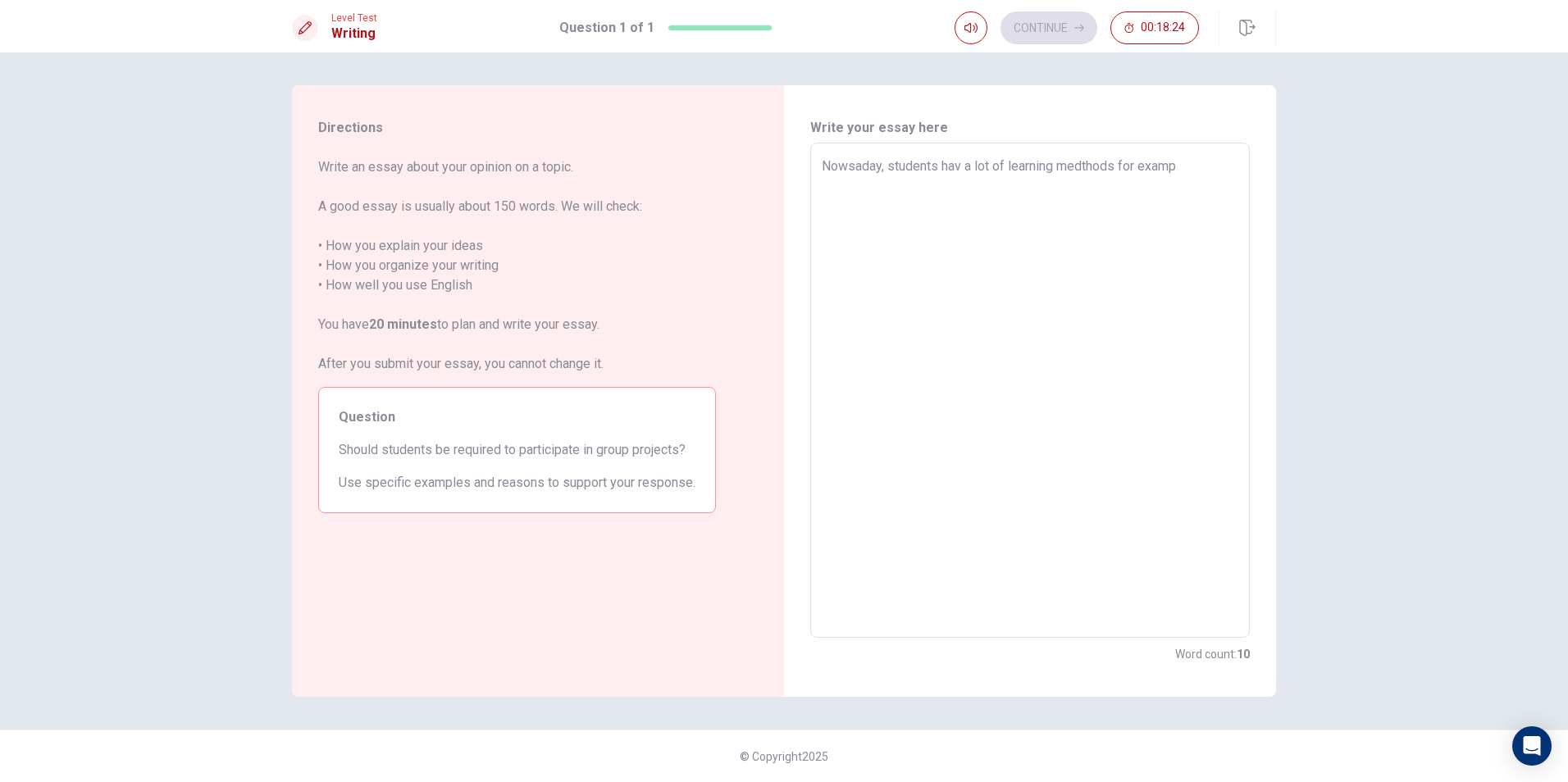
type textarea "x"
type textarea "Nowsaday, students hav a lot of learning medthods for exampl"
type textarea "x"
type textarea "Nowsaday, students hav a lot of learning medthods for example"
type textarea "x"
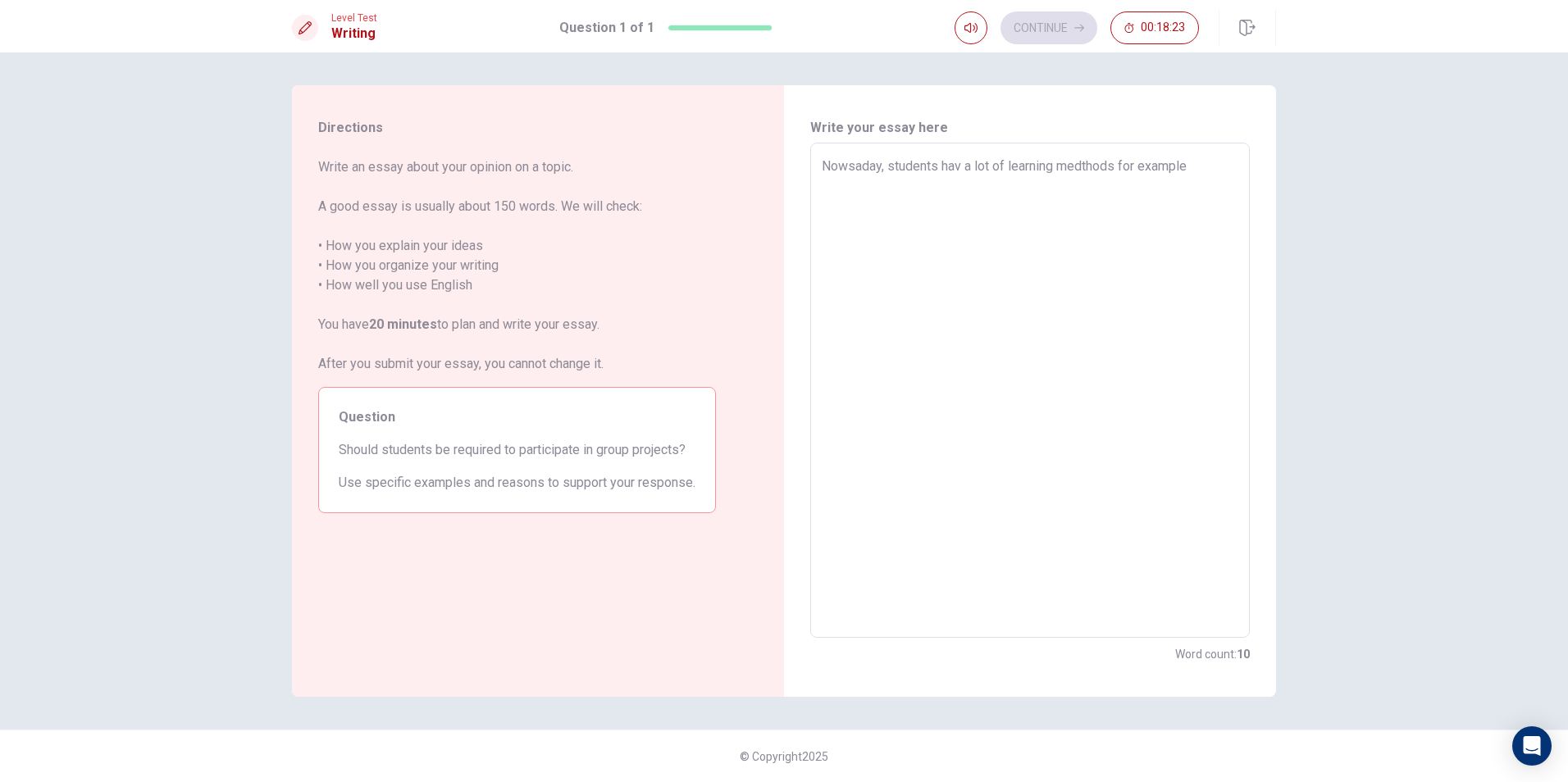
type textarea "Nowsaday, students hav a lot of learning medthods for example"
type textarea "x"
type textarea "Nowsaday, students hav a lot of learning medthods for example o"
type textarea "x"
type textarea "Nowsaday, students hav a lot of learning medthods for example on"
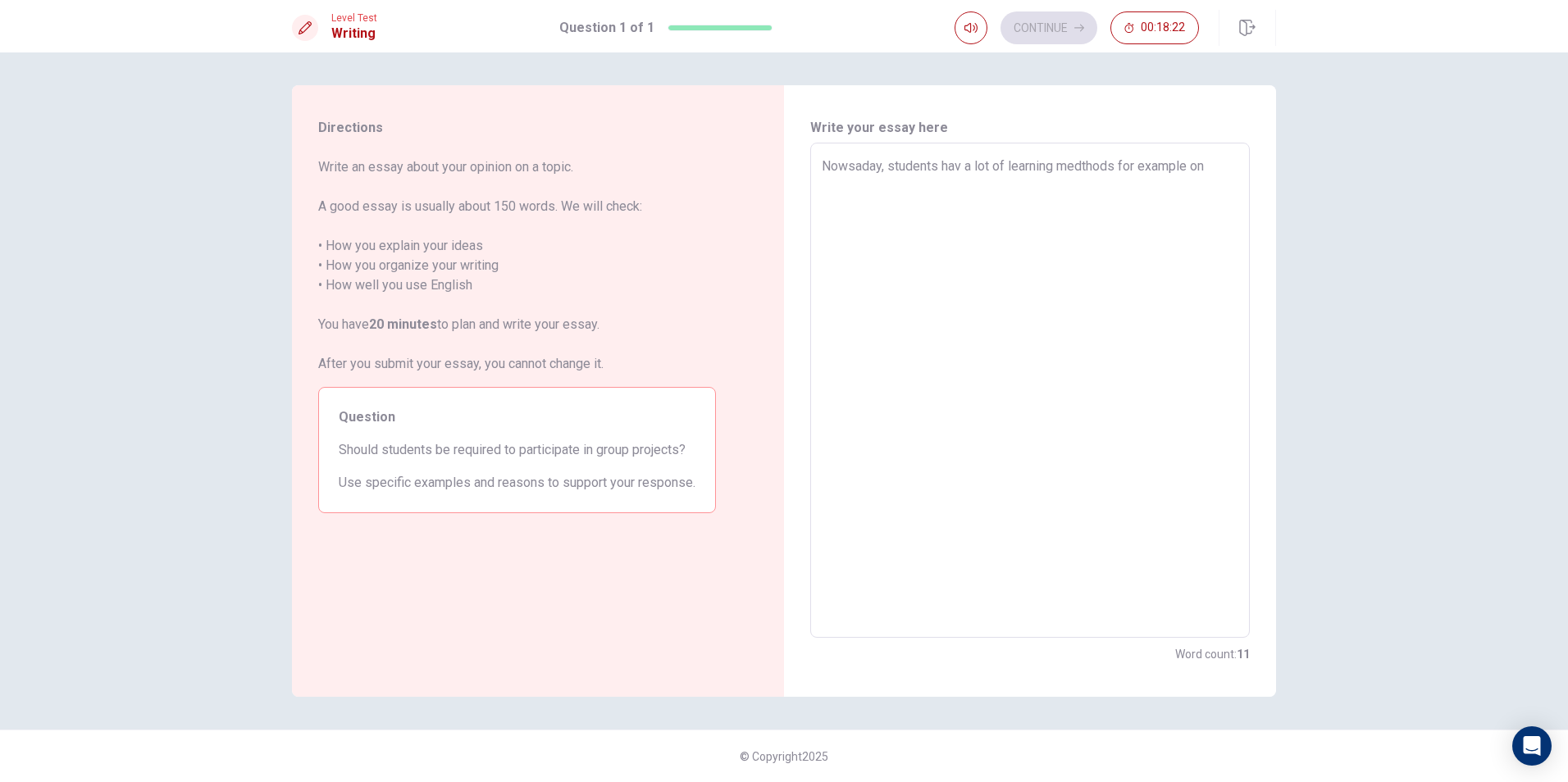
type textarea "x"
type textarea "Nowsaday, students hav a lot of learning medthods for example onl"
type textarea "x"
type textarea "Nowsaday, students hav a lot of learning medthods for example onli"
type textarea "x"
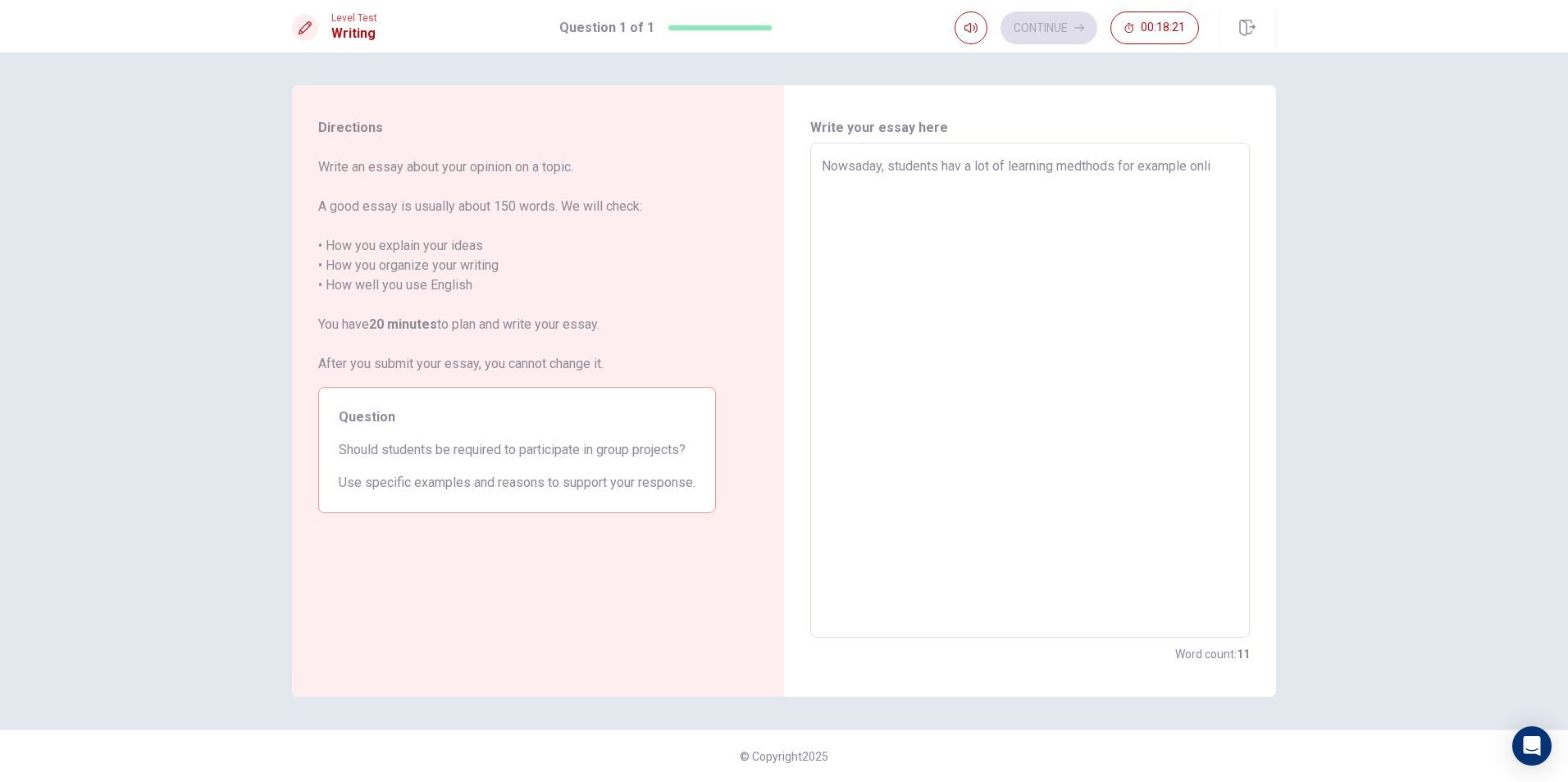
type textarea "Nowsaday, students hav a lot of learning medthods for example onlin"
type textarea "x"
type textarea "Nowsaday, students hav a lot of learning medthods for example onlins"
type textarea "x"
type textarea "Nowsaday, students hav a lot of learning medthods for example onlins"
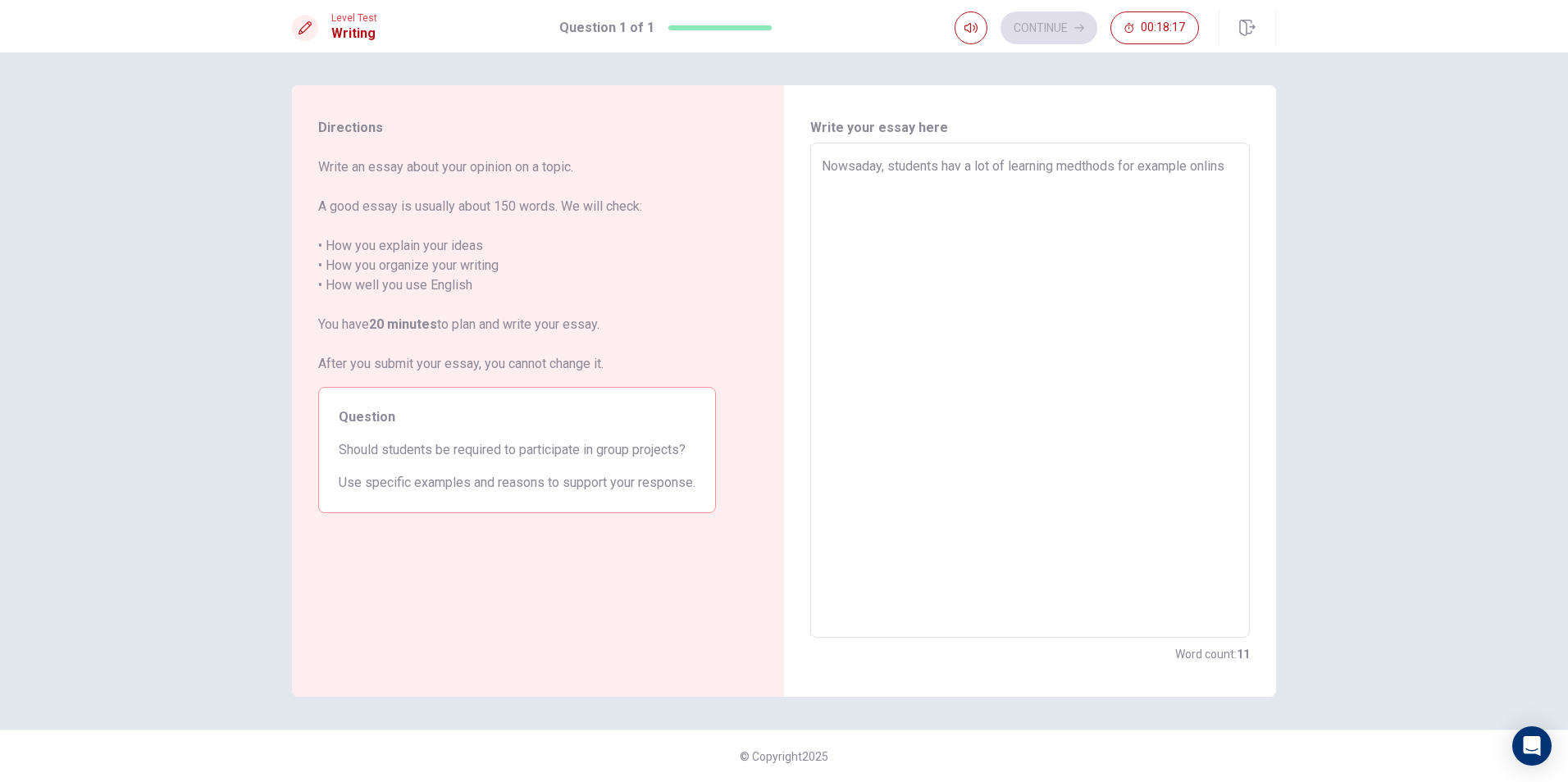
type textarea "x"
click at [755, 170] on textarea "Nowsaday, students hav a lot of learning medthods for example online learning, …" at bounding box center [1029, 391] width 416 height 468
click at [755, 190] on textarea "Nowsaday, students have a lot of learning medthods for example online learning,…" at bounding box center [1029, 391] width 416 height 468
click at [755, 200] on textarea "Nowsaday, students have a lot of learning medthods for example online learning,…" at bounding box center [1029, 391] width 416 height 468
click at [755, 211] on textarea "Nowsaday, students have a lot of learning medthods for example online learning,…" at bounding box center [1029, 391] width 416 height 468
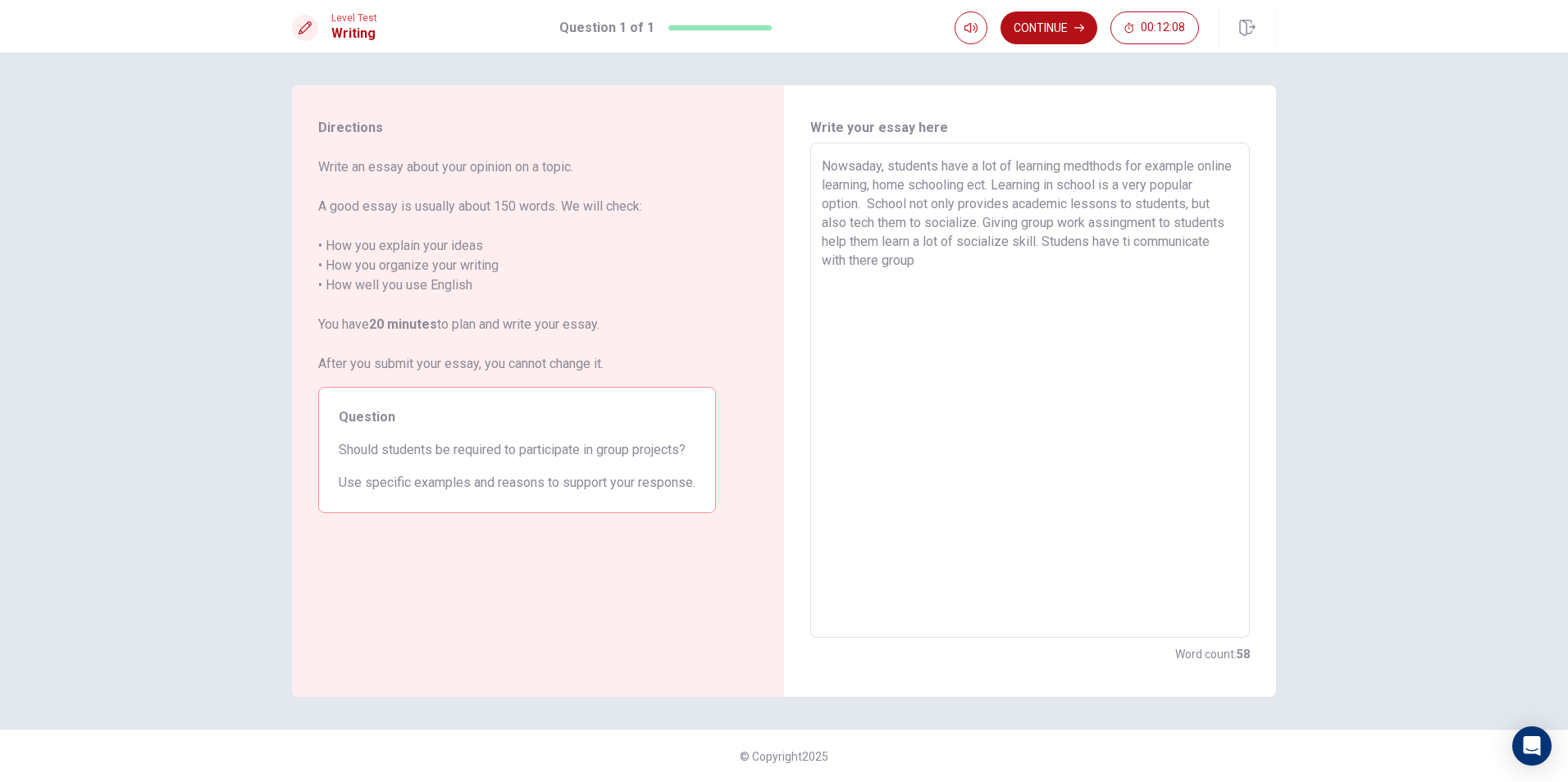
click at [755, 260] on textarea "Nowsaday, students have a lot of learning medthods for example online learning,…" at bounding box center [1029, 391] width 416 height 468
click at [755, 269] on textarea "Nowsaday, students have a lot of learning medthods for example online learning,…" at bounding box center [1029, 391] width 416 height 468
drag, startPoint x: 904, startPoint y: 268, endPoint x: 876, endPoint y: 273, distance: 28.4
click at [755, 273] on textarea "Nowsaday, students have a lot of learning medthods for example online learning,…" at bounding box center [1029, 391] width 416 height 468
click at [755, 263] on textarea "Nowsaday, students have a lot of learning medthods for example online learning,…" at bounding box center [1029, 391] width 416 height 468
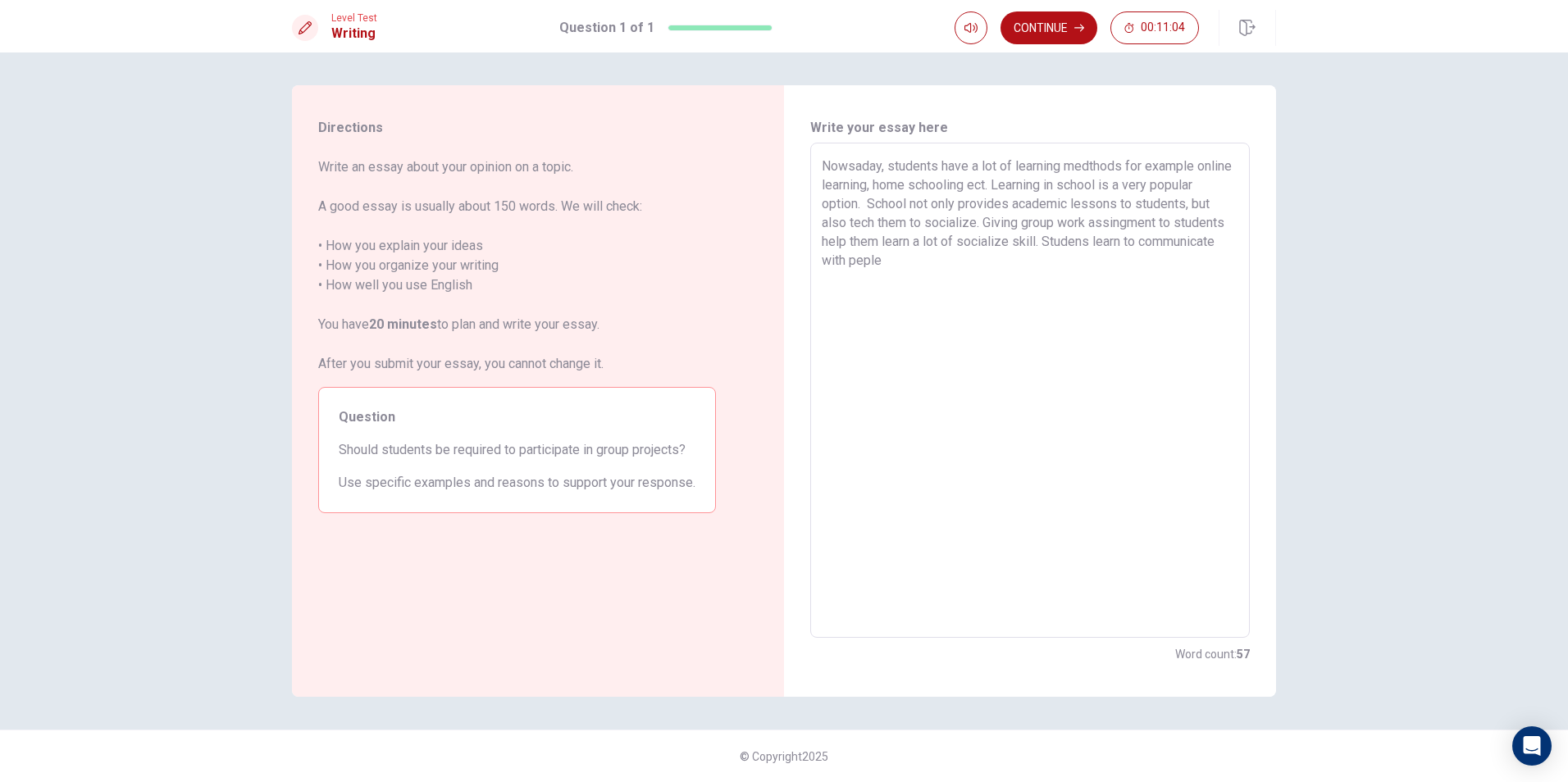
click at [755, 260] on textarea "Nowsaday, students have a lot of learning medthods for example online learning,…" at bounding box center [1029, 391] width 416 height 468
click at [755, 252] on textarea "Nowsaday, students have a lot of learning medthods for example online learning,…" at bounding box center [1029, 391] width 416 height 468
click at [755, 273] on textarea "Nowsaday, students have a lot of learning medthods for example online learning,…" at bounding box center [1029, 391] width 416 height 468
drag, startPoint x: 1096, startPoint y: 268, endPoint x: 817, endPoint y: 265, distance: 279.0
click at [755, 265] on div "Nowsaday, students have a lot of learning medthods for example online learning,…" at bounding box center [1030, 390] width 440 height 495
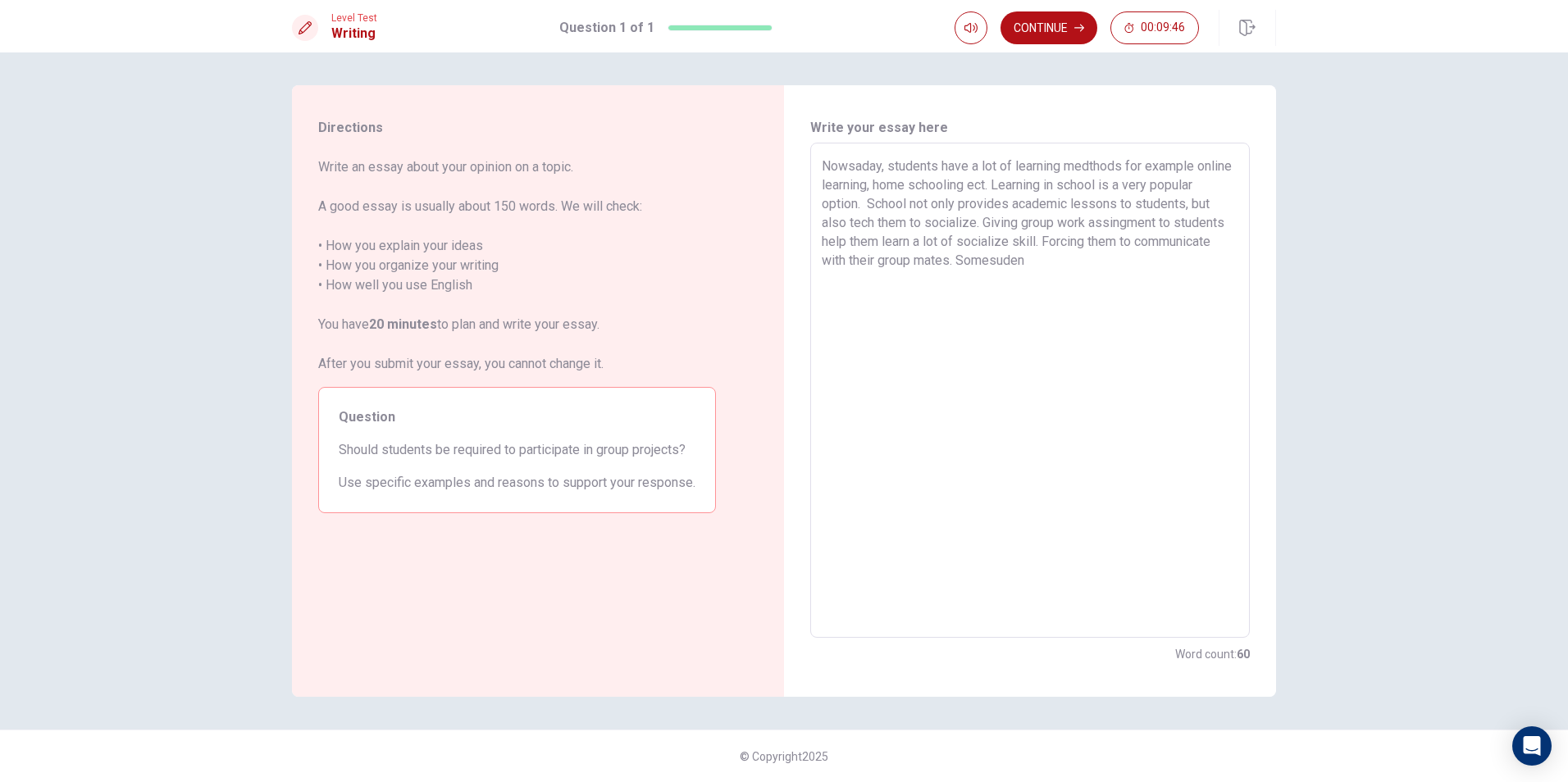
drag, startPoint x: 1169, startPoint y: 260, endPoint x: 1184, endPoint y: 242, distance: 23.4
click at [755, 242] on textarea "Nowsaday, students have a lot of learning medthods for example online learning,…" at bounding box center [1029, 391] width 416 height 468
click at [755, 266] on textarea "Nowsaday, students have a lot of learning medthods for example online learning,…" at bounding box center [1029, 391] width 416 height 468
click at [755, 259] on textarea "Nowsaday, students have a lot of learning medthods for example online learning,…" at bounding box center [1029, 391] width 416 height 468
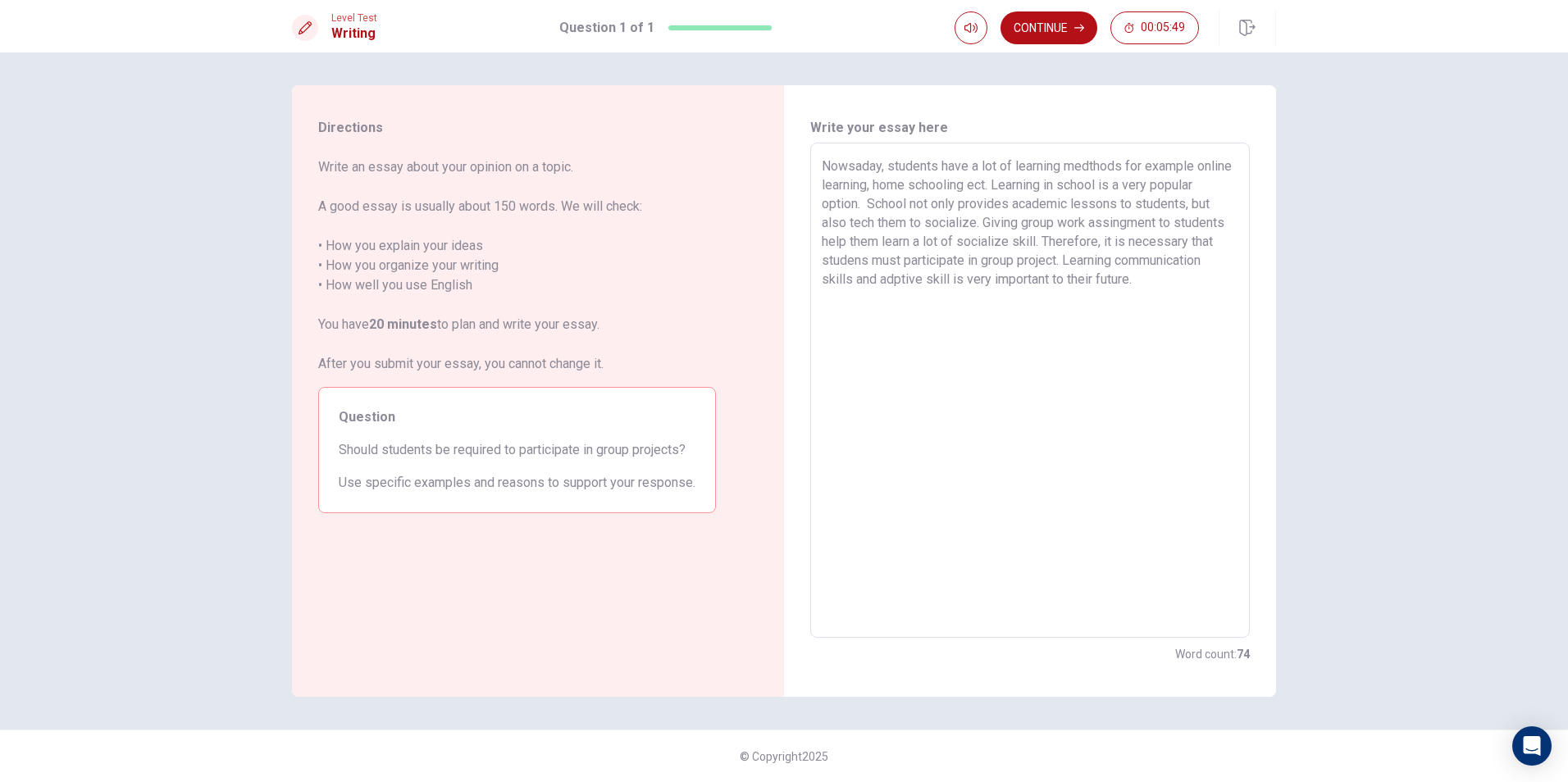
click at [755, 221] on textarea "Nowsaday, students have a lot of learning medthods for example online learning,…" at bounding box center [1029, 391] width 416 height 468
click at [755, 294] on textarea "Nowsaday, students have a lot of learning medthods for example online learning,…" at bounding box center [1029, 391] width 416 height 468
click at [755, 288] on textarea "Nowsaday, students have a lot of learning medthods for example online learning,…" at bounding box center [1029, 391] width 416 height 468
click at [755, 305] on textarea "Nowsaday, students have a lot of learning medthods for example online learning,…" at bounding box center [1029, 391] width 416 height 468
click at [755, 282] on textarea "Nowsaday, students have a lot of learning medthods for example online learning,…" at bounding box center [1029, 391] width 416 height 468
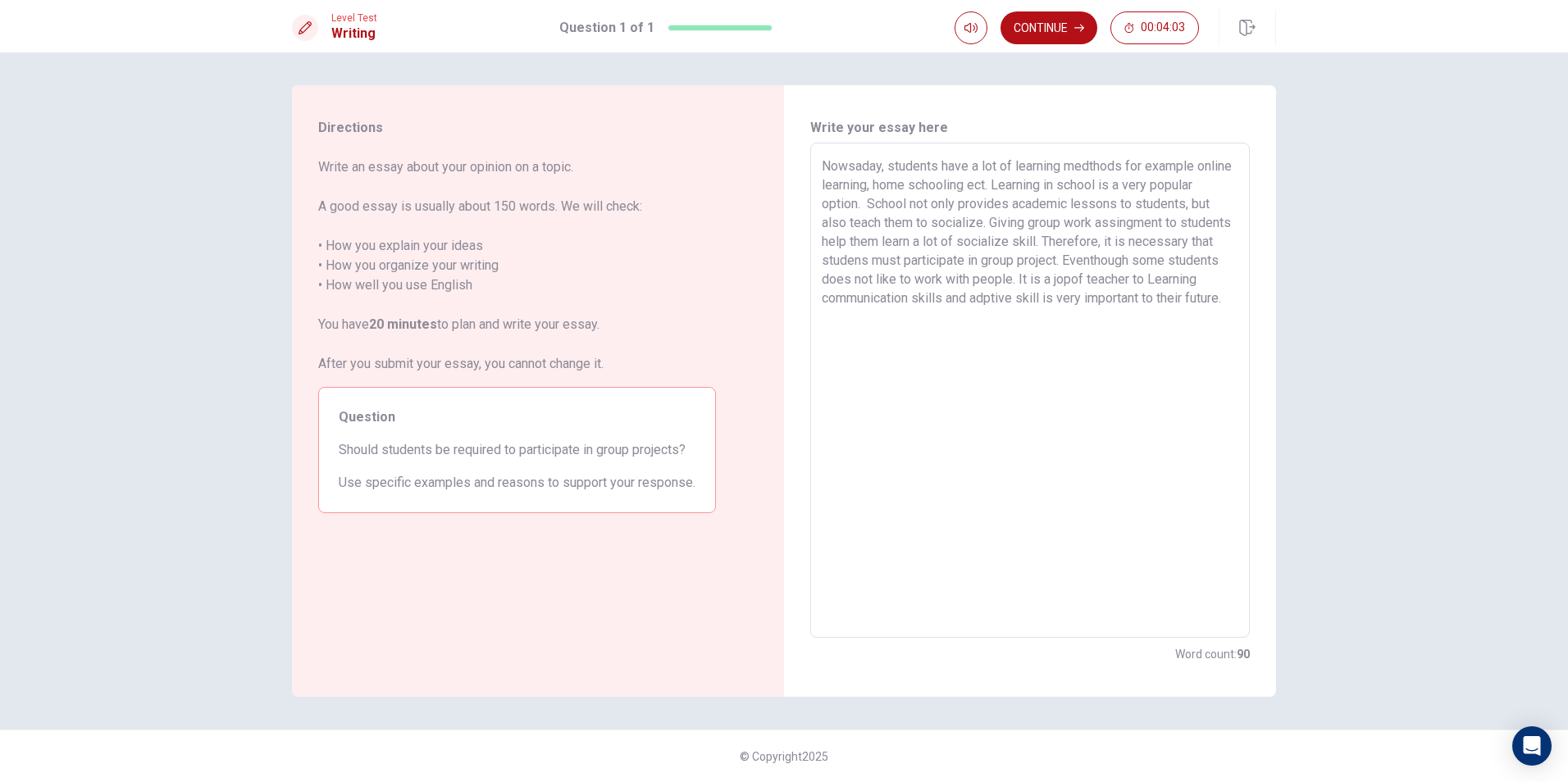
click at [755, 296] on textarea "Nowsaday, students have a lot of learning medthods for example online learning,…" at bounding box center [1029, 391] width 416 height 468
click at [755, 292] on textarea "Nowsaday, students have a lot of learning medthods for example online learning,…" at bounding box center [1029, 391] width 416 height 468
click at [755, 303] on textarea "Nowsaday, students have a lot of learning medthods for example online learning,…" at bounding box center [1029, 391] width 416 height 468
click at [755, 298] on textarea "Nowsaday, students have a lot of learning medthods for example online learning,…" at bounding box center [1029, 391] width 416 height 468
click at [755, 302] on textarea "Nowsaday, students have a lot of learning medthods for example online learning,…" at bounding box center [1029, 391] width 416 height 468
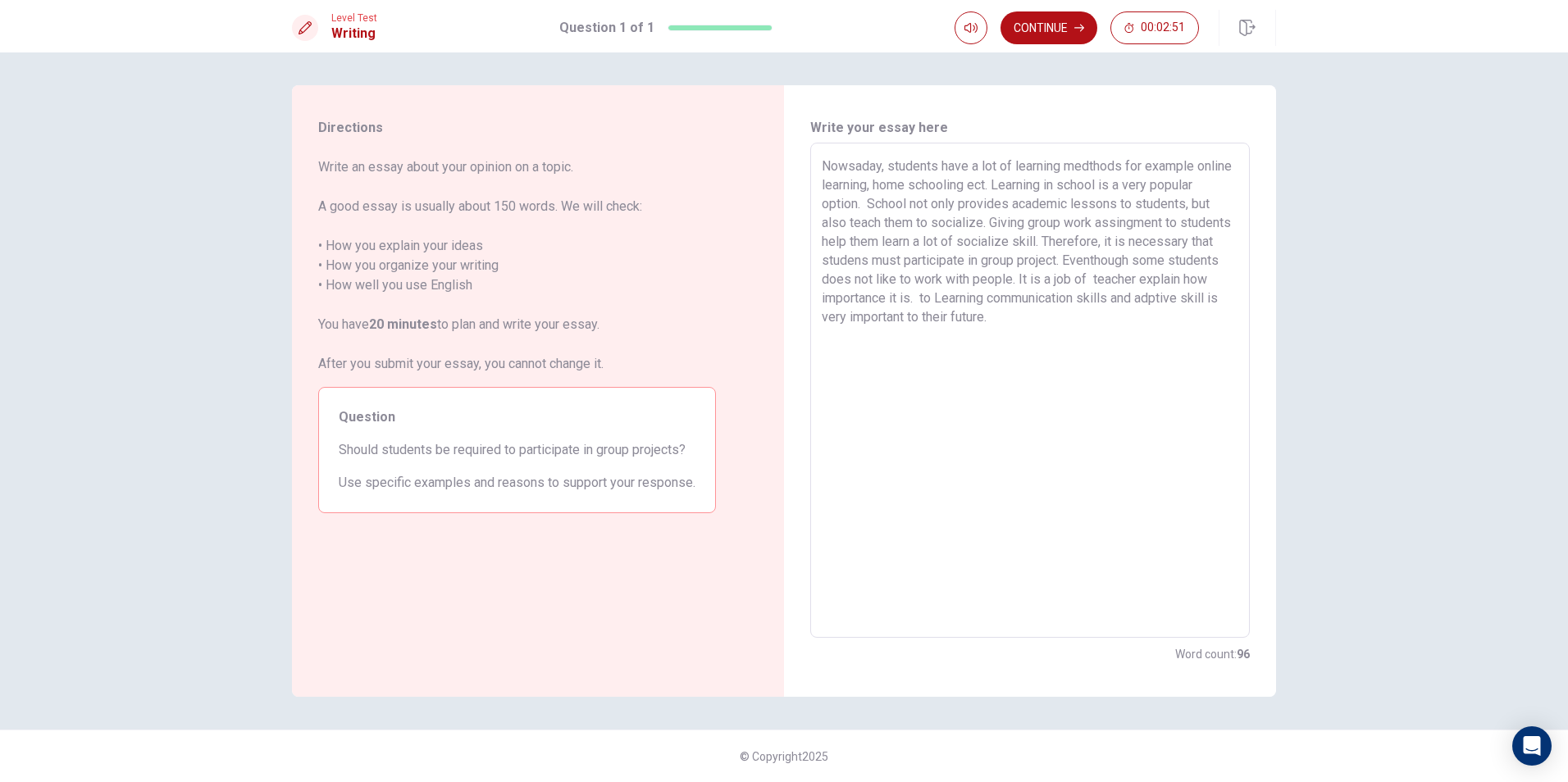
drag, startPoint x: 942, startPoint y: 299, endPoint x: 855, endPoint y: 290, distance: 87.5
click at [755, 290] on textarea "Nowsaday, students have a lot of learning medthods for example online learning,…" at bounding box center [1029, 391] width 416 height 468
click at [755, 324] on textarea "Nowsaday, students have a lot of learning medthods for example online learning,…" at bounding box center [1029, 391] width 416 height 468
click at [755, 331] on textarea "Nowsaday, students have a lot of learning medthods for example online learning,…" at bounding box center [1029, 391] width 416 height 468
click at [755, 340] on textarea "Nowsaday, students have a lot of learning medthods for example online learning,…" at bounding box center [1029, 391] width 416 height 468
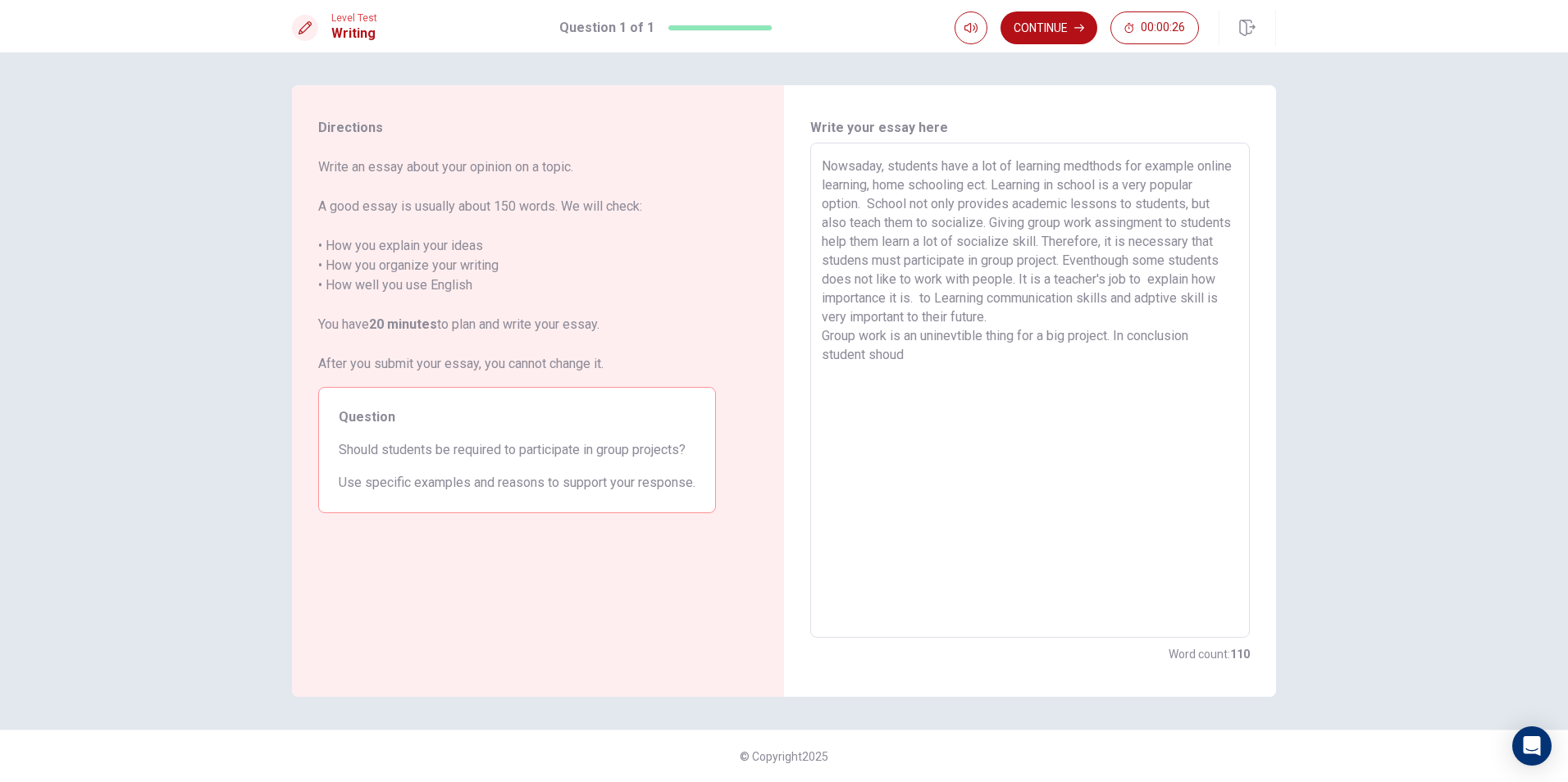
click at [755, 330] on textarea "Nowsaday, students have a lot of learning medthods for example online learning,…" at bounding box center [1029, 391] width 416 height 468
click at [755, 353] on textarea "Nowsaday, students have a lot of learning medthods for example online learning,…" at bounding box center [1029, 391] width 416 height 468
click at [755, 360] on textarea "Nowsaday, students have a lot of learning medthods for example online learning,…" at bounding box center [1029, 391] width 416 height 468
click at [755, 20] on button "Continue" at bounding box center [1048, 27] width 97 height 33
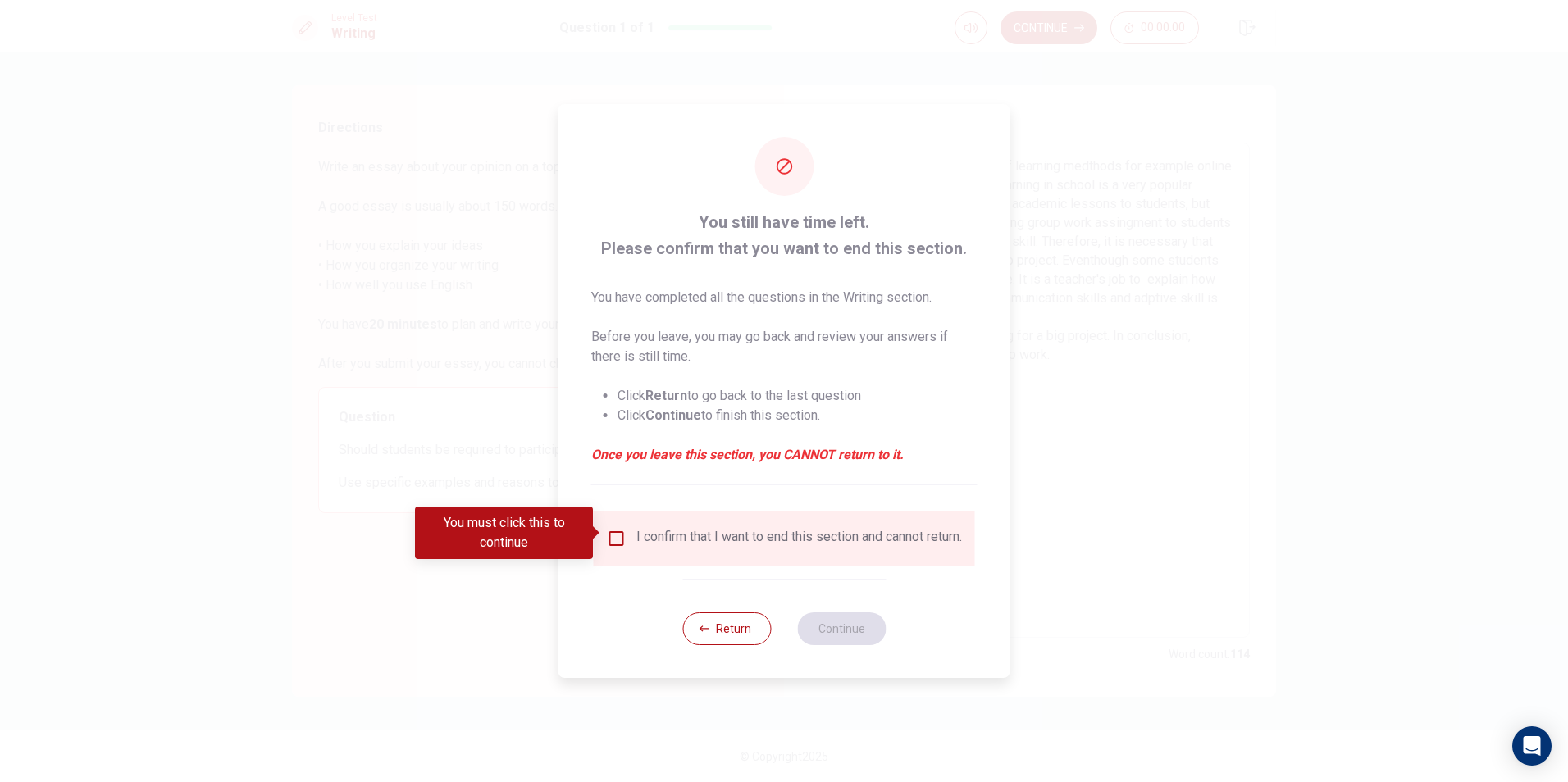
click at [729, 541] on div "I confirm that I want to end this section and cannot return." at bounding box center [799, 539] width 325 height 20
click at [611, 535] on input "You must click this to continue" at bounding box center [617, 539] width 20 height 20
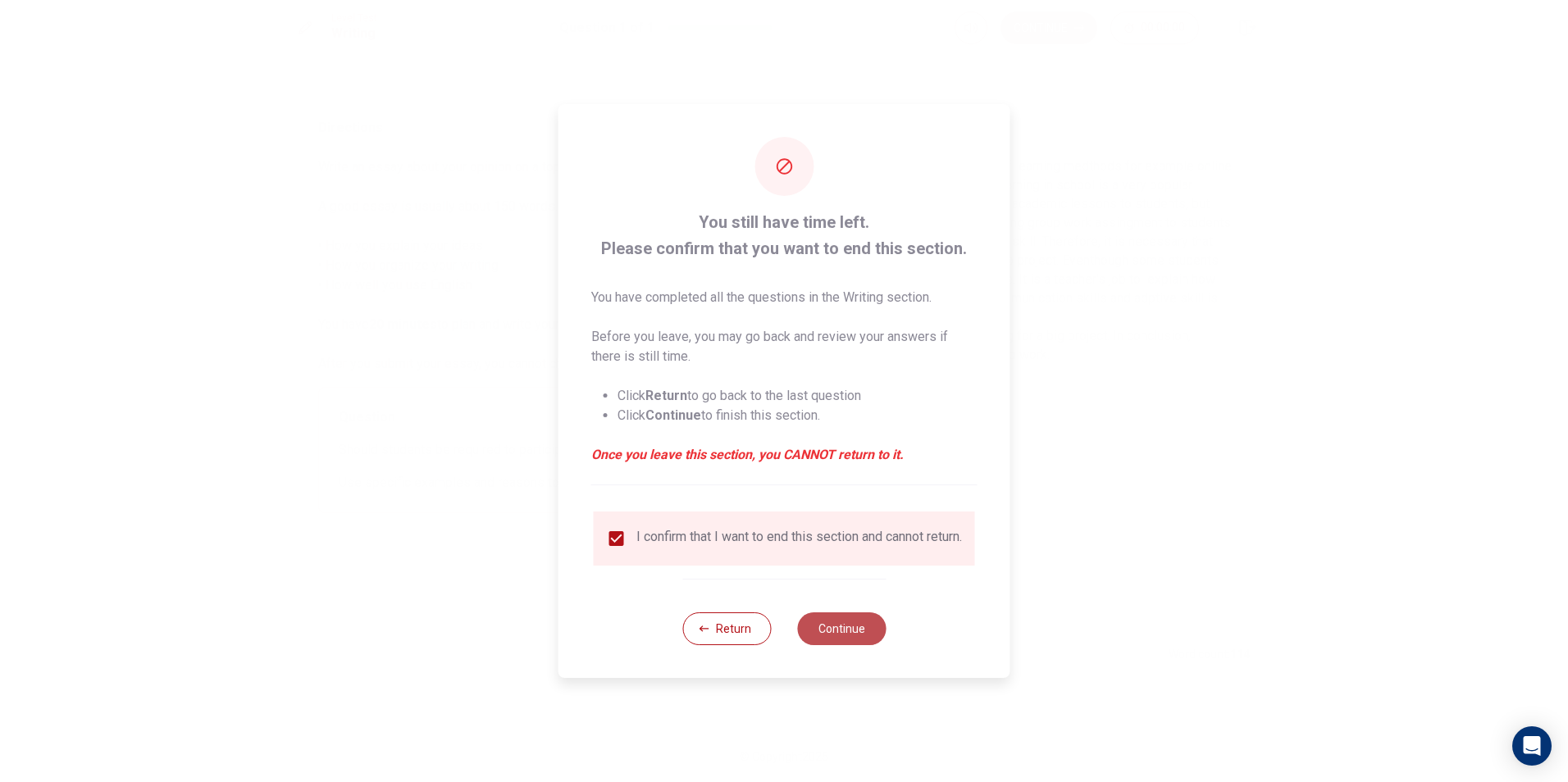
click at [755, 646] on button "Continue" at bounding box center [841, 629] width 88 height 33
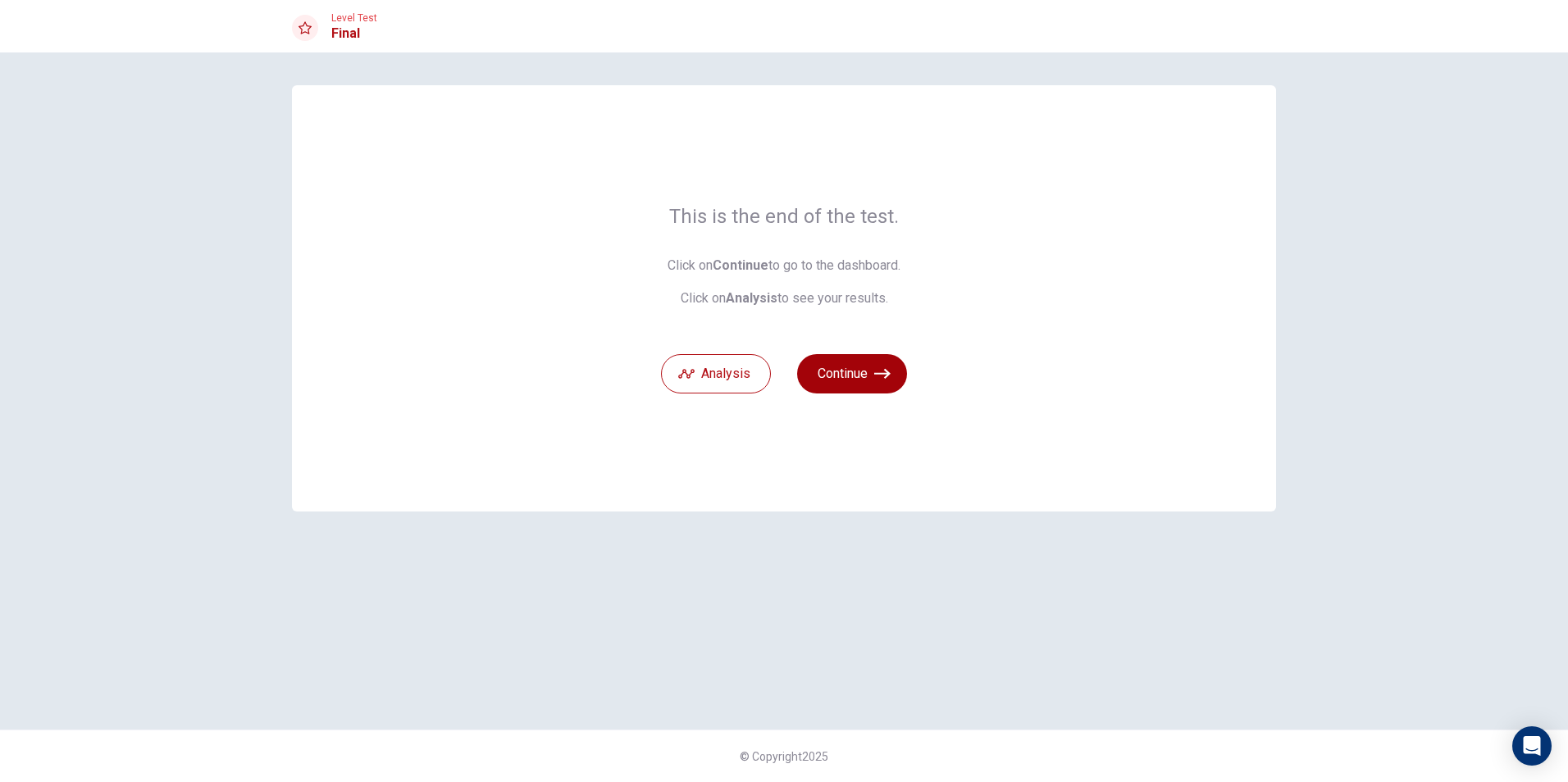
click at [755, 376] on button "Continue" at bounding box center [852, 374] width 110 height 39
